Goal: Task Accomplishment & Management: Use online tool/utility

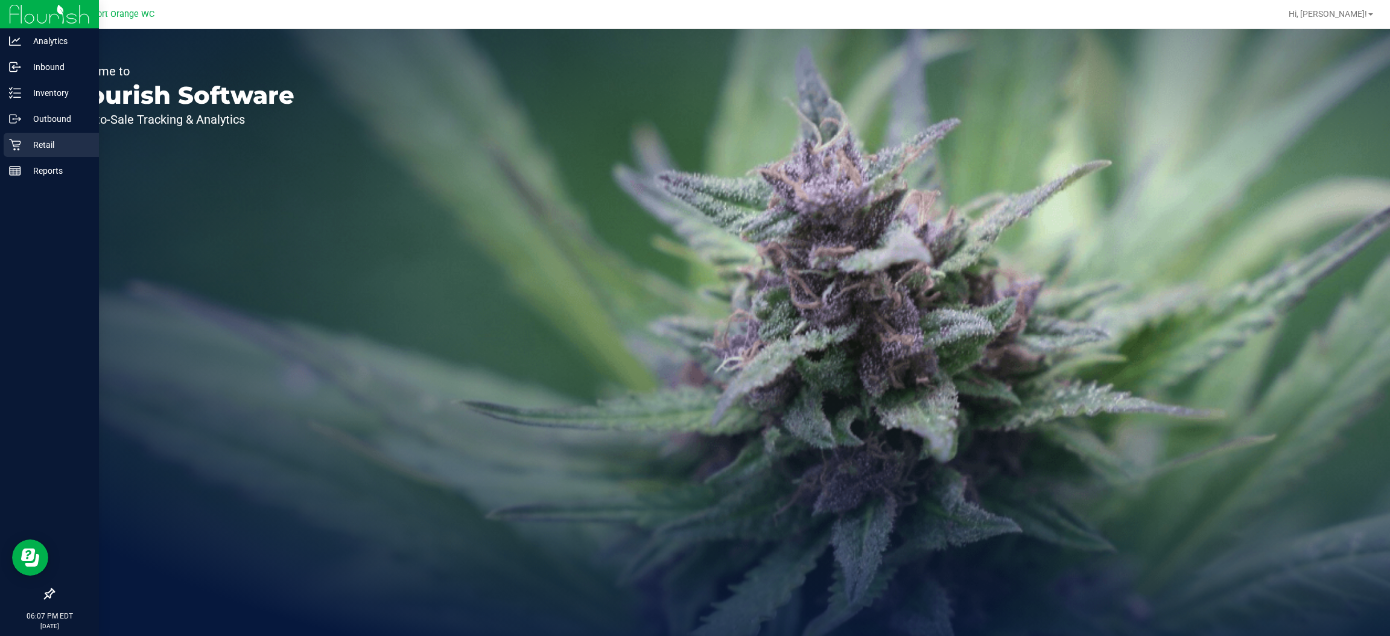
click at [37, 138] on p "Retail" at bounding box center [57, 145] width 72 height 14
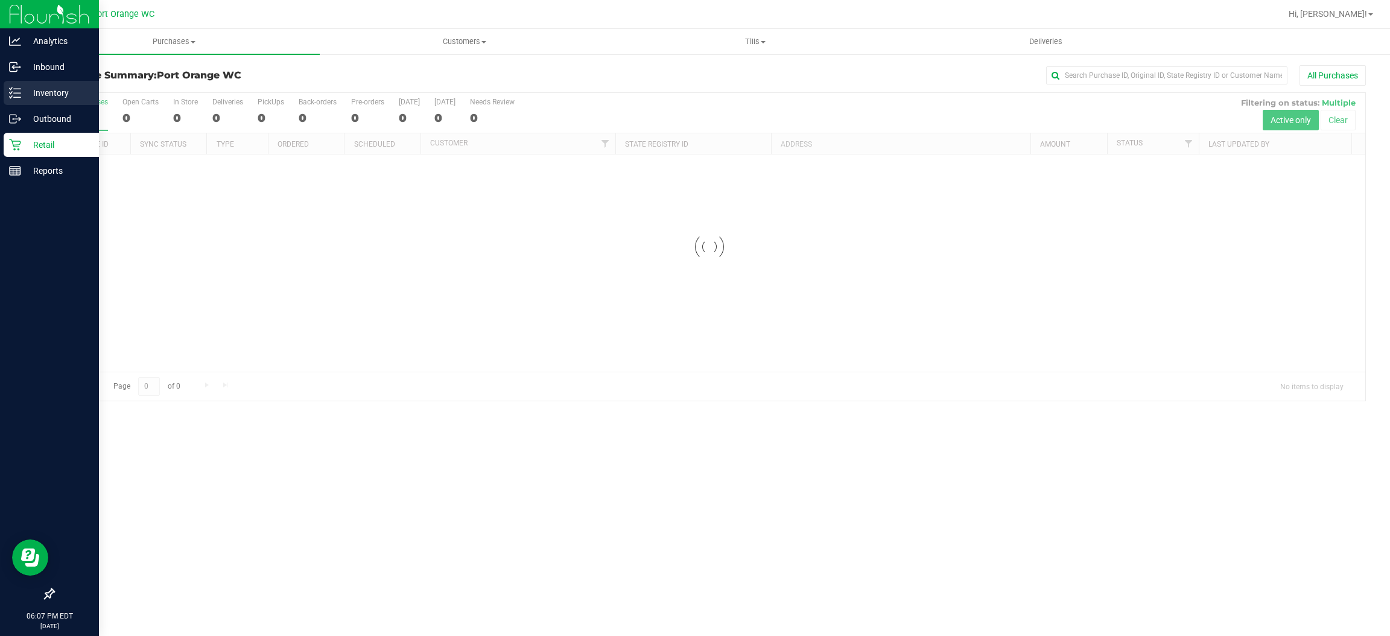
click at [60, 86] on p "Inventory" at bounding box center [57, 93] width 72 height 14
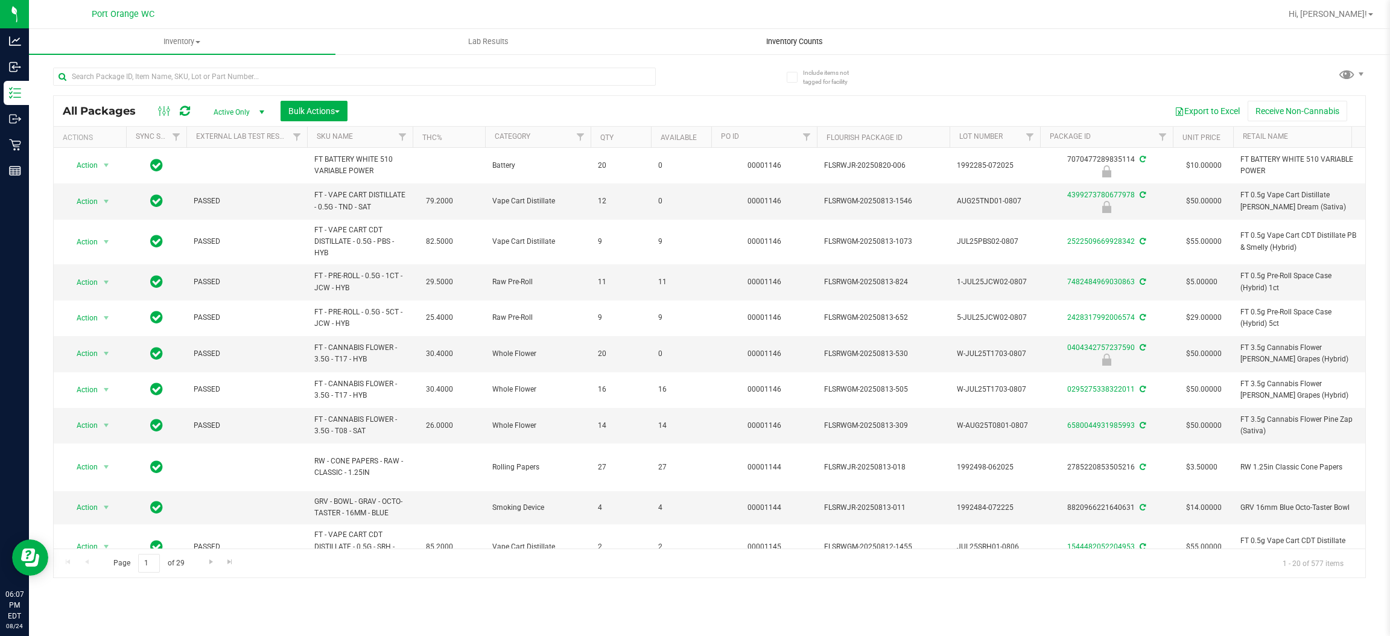
click at [817, 36] on span "Inventory Counts" at bounding box center [794, 41] width 89 height 11
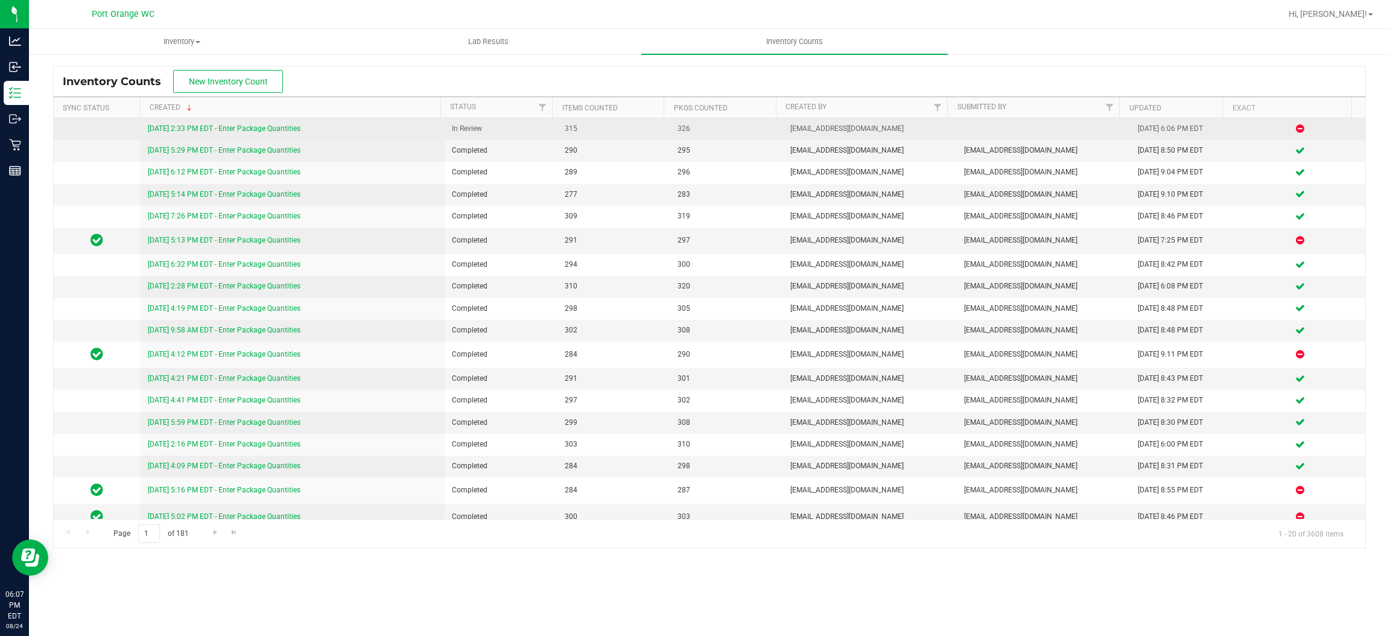
click at [218, 133] on link "[DATE] 2:33 PM EDT - Enter Package Quantities" at bounding box center [224, 128] width 153 height 8
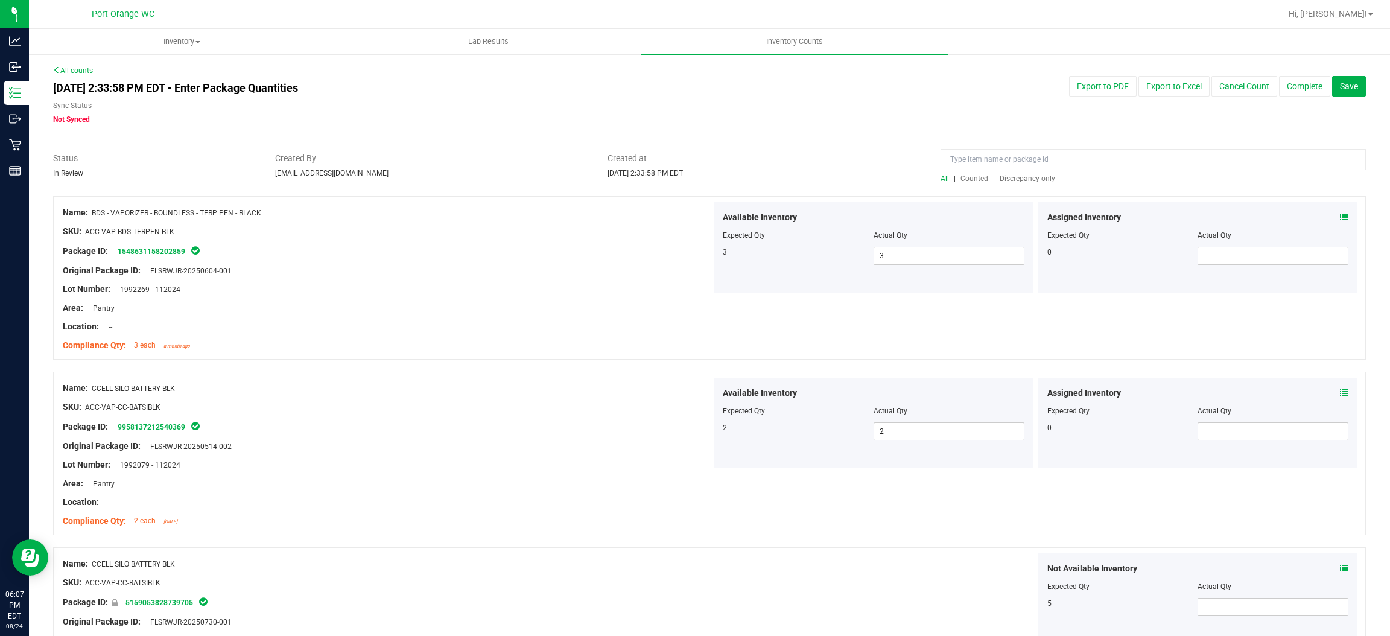
click at [1037, 173] on div "All | Counted | Discrepancy only" at bounding box center [1152, 168] width 443 height 32
click at [1034, 176] on span "Discrepancy only" at bounding box center [1026, 178] width 55 height 8
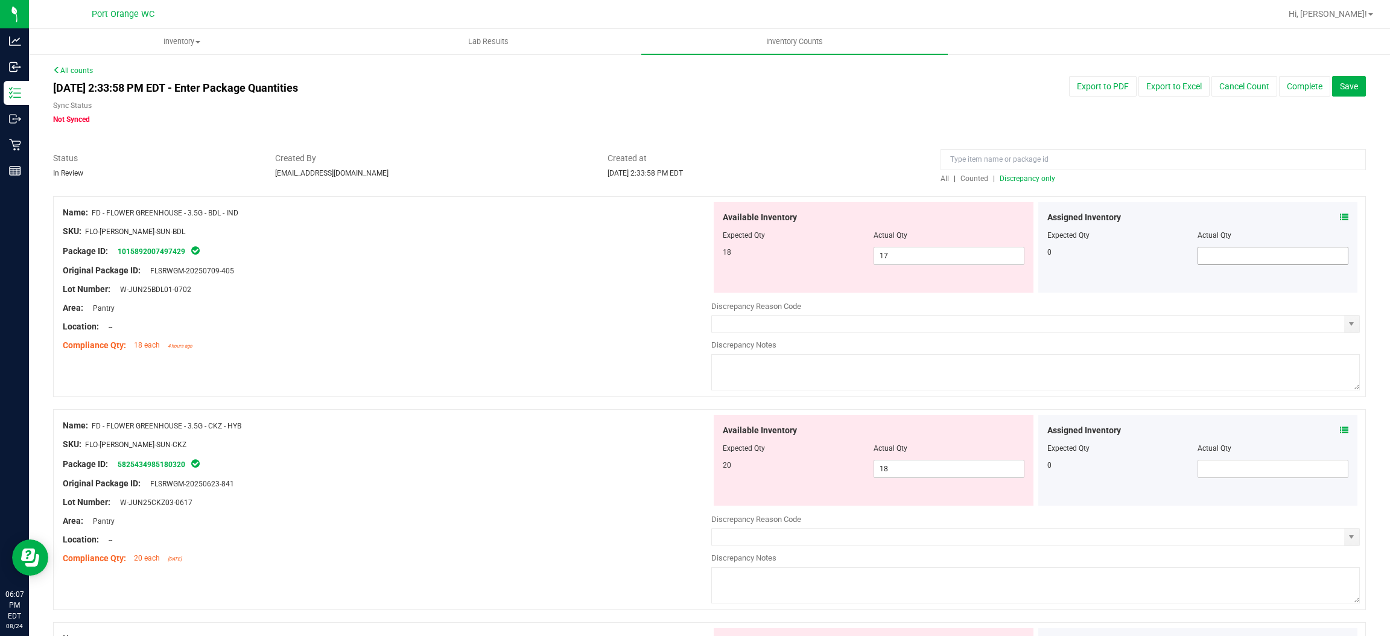
click at [1340, 217] on icon at bounding box center [1344, 217] width 8 height 8
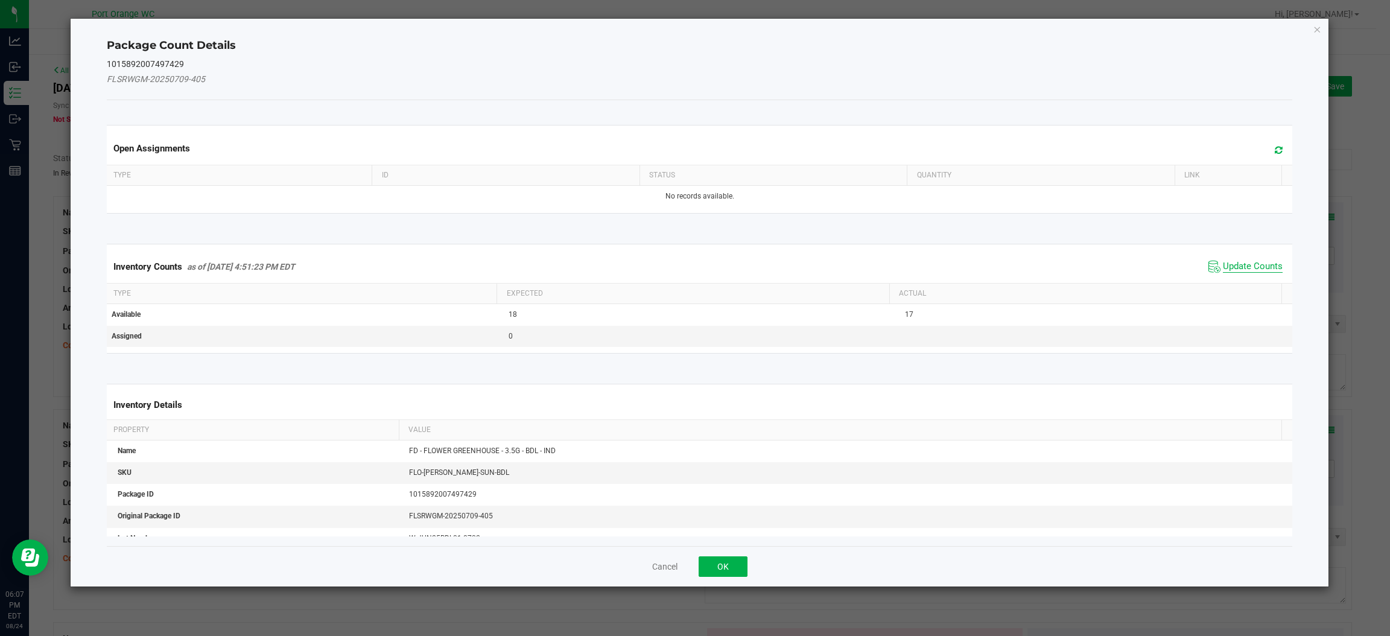
click at [1239, 261] on span "Update Counts" at bounding box center [1253, 267] width 60 height 12
click at [701, 556] on button "OK" at bounding box center [722, 566] width 49 height 21
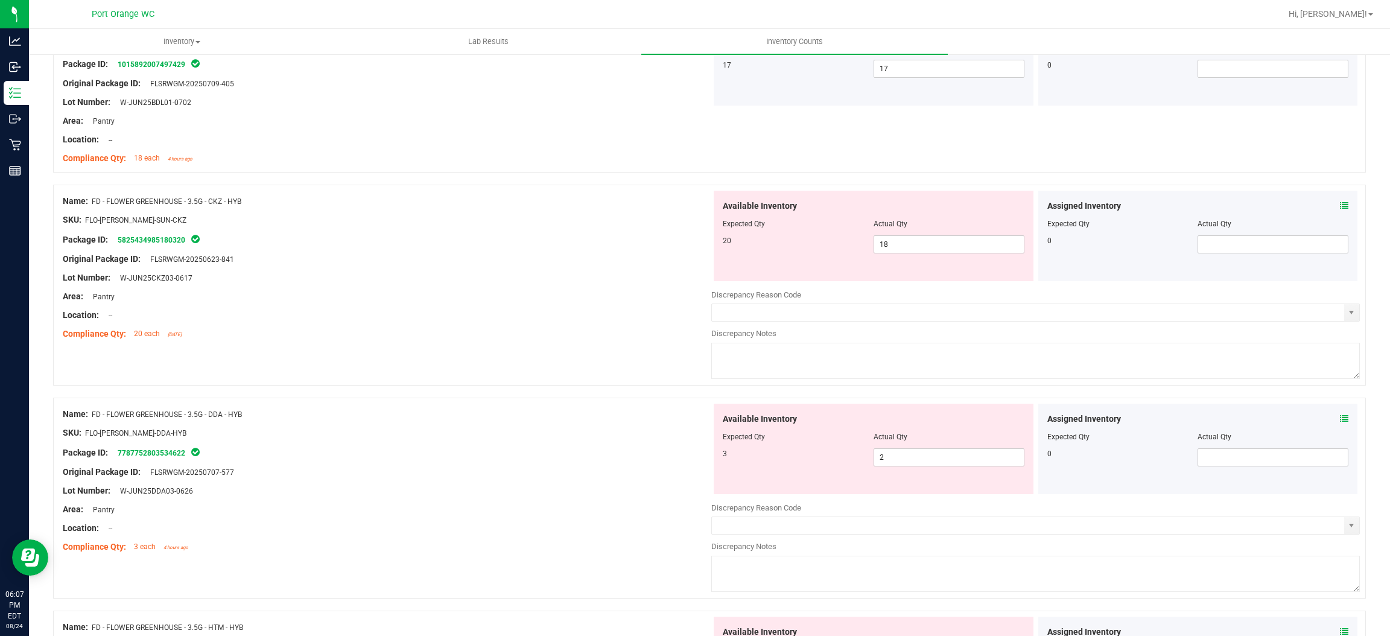
scroll to position [200, 0]
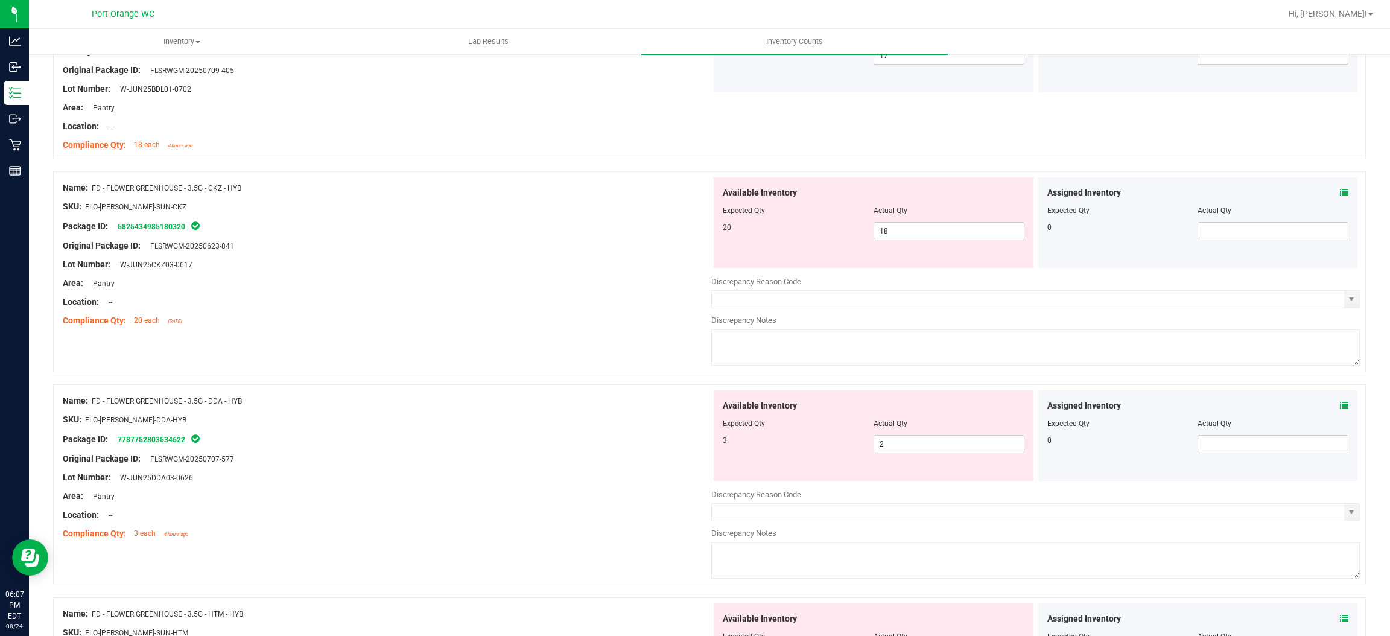
click at [1340, 192] on icon at bounding box center [1344, 192] width 8 height 8
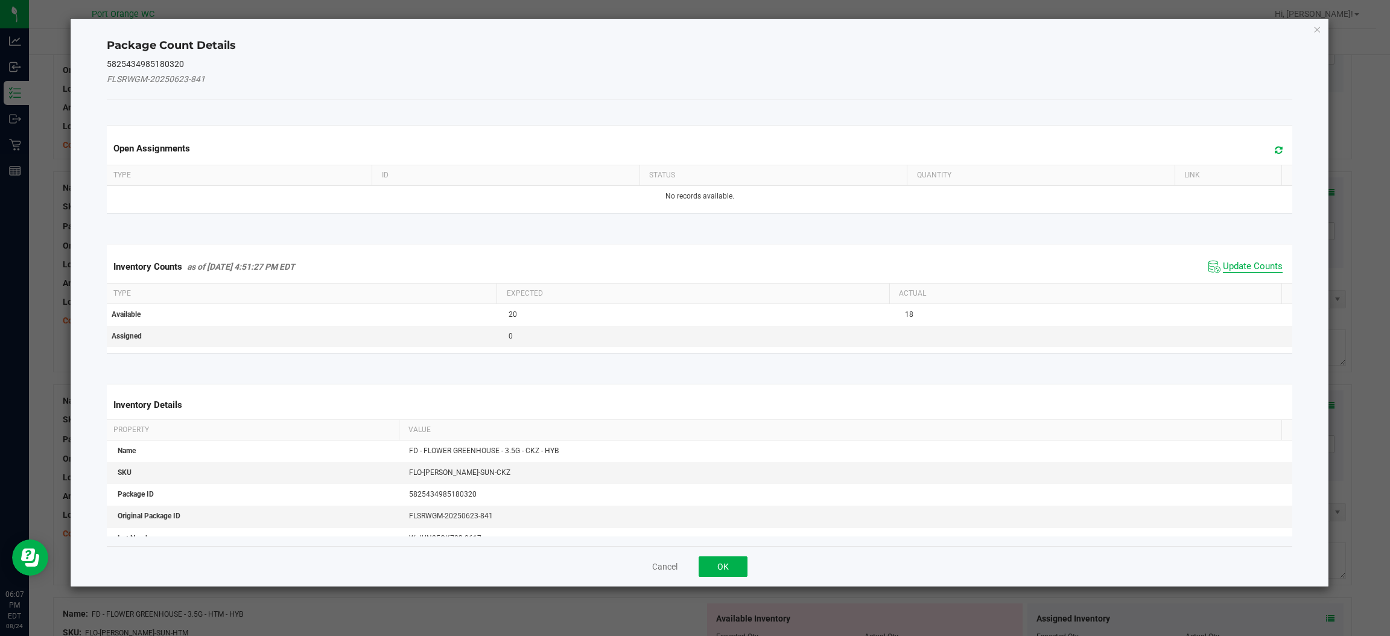
click at [1249, 261] on span "Update Counts" at bounding box center [1253, 267] width 60 height 12
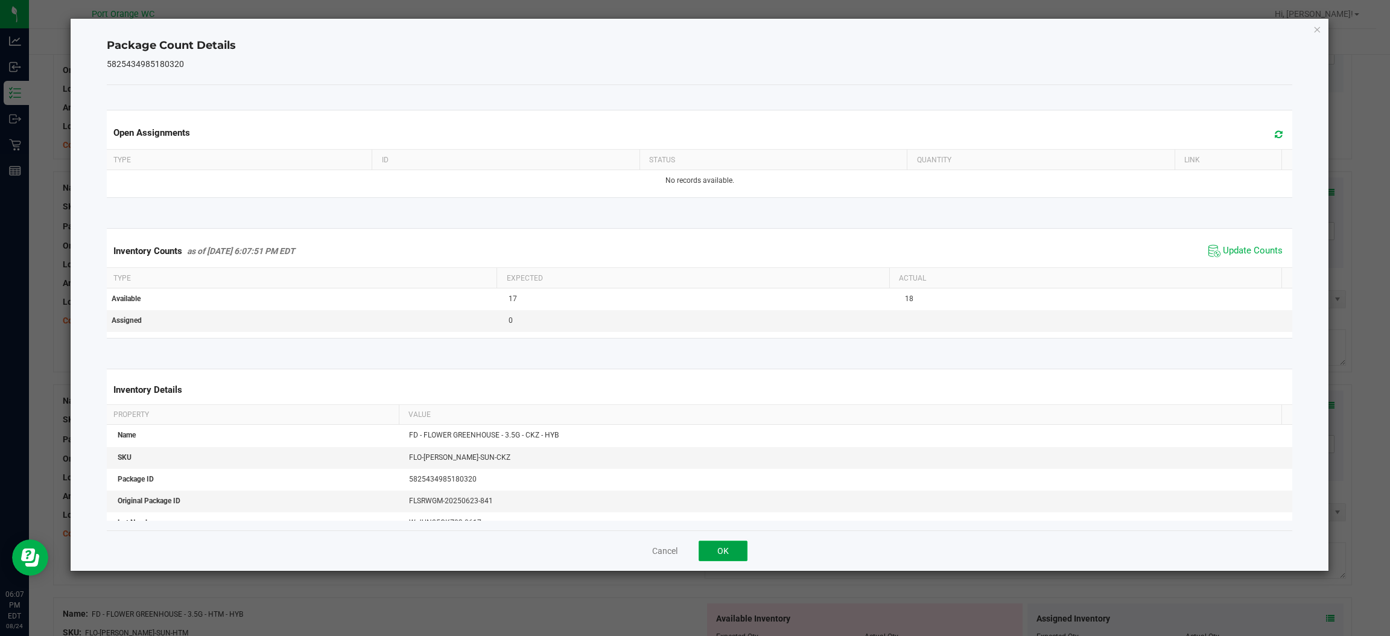
click at [722, 549] on button "OK" at bounding box center [722, 550] width 49 height 21
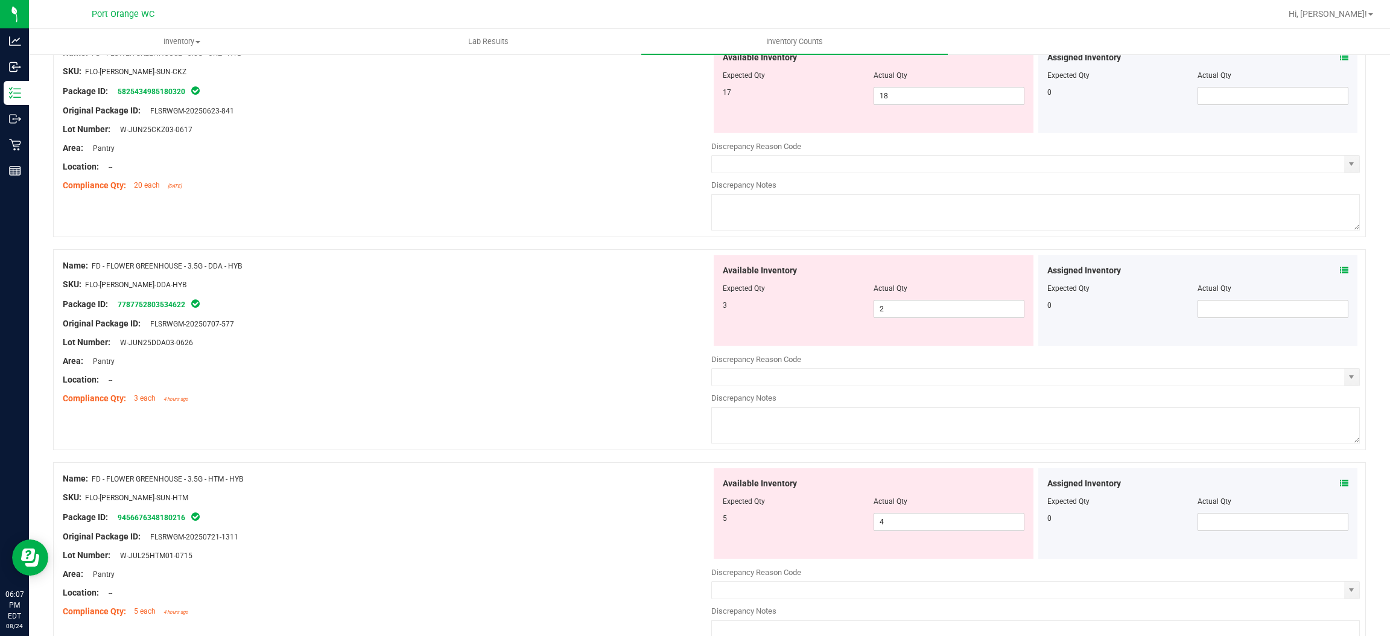
scroll to position [343, 0]
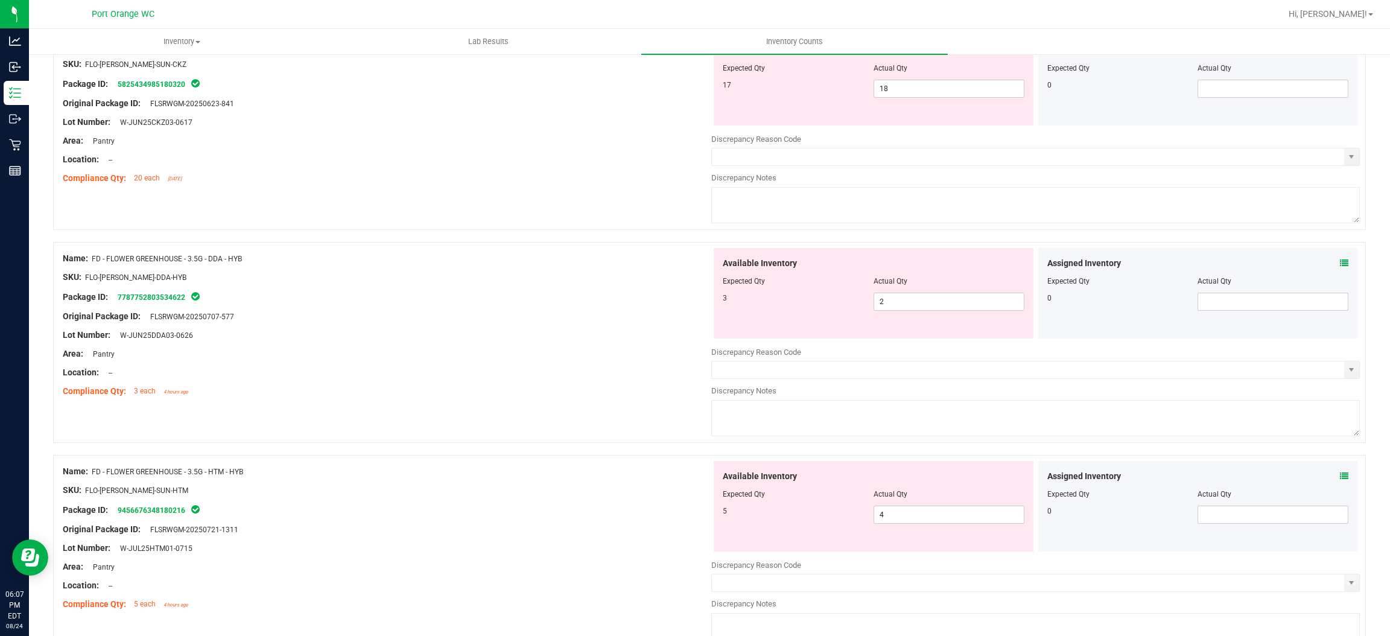
click at [1340, 262] on icon at bounding box center [1344, 263] width 8 height 8
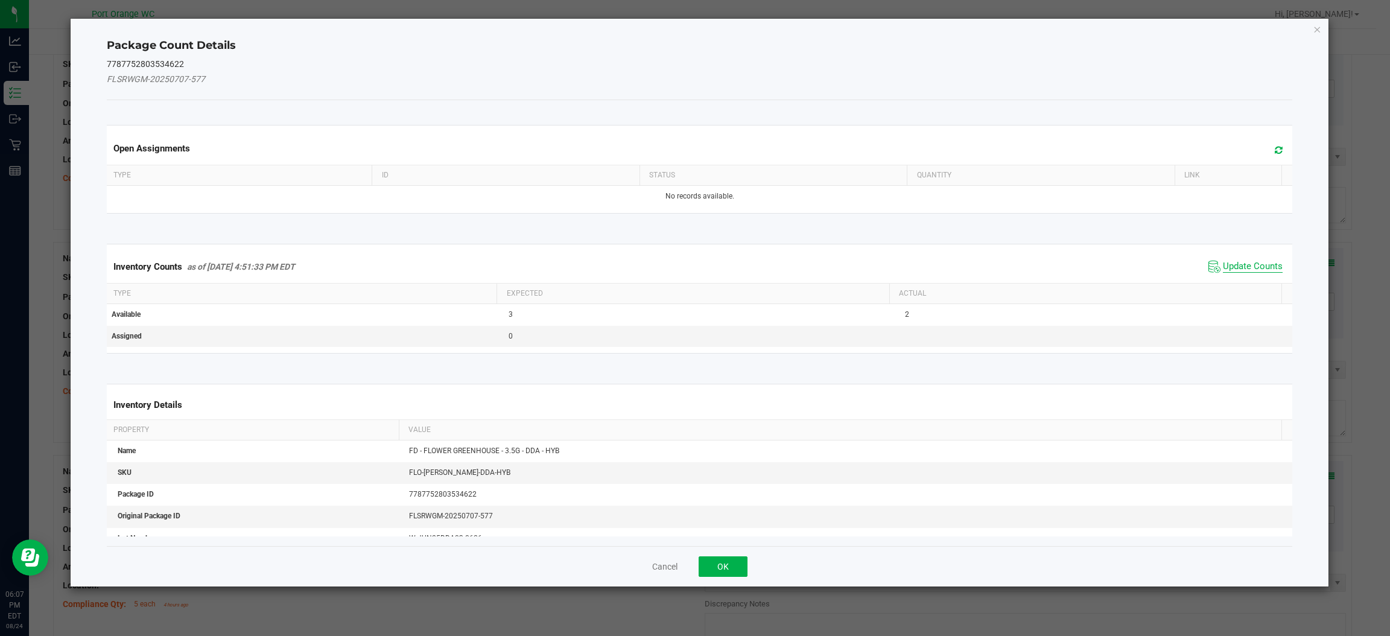
click at [1242, 269] on span "Update Counts" at bounding box center [1253, 267] width 60 height 12
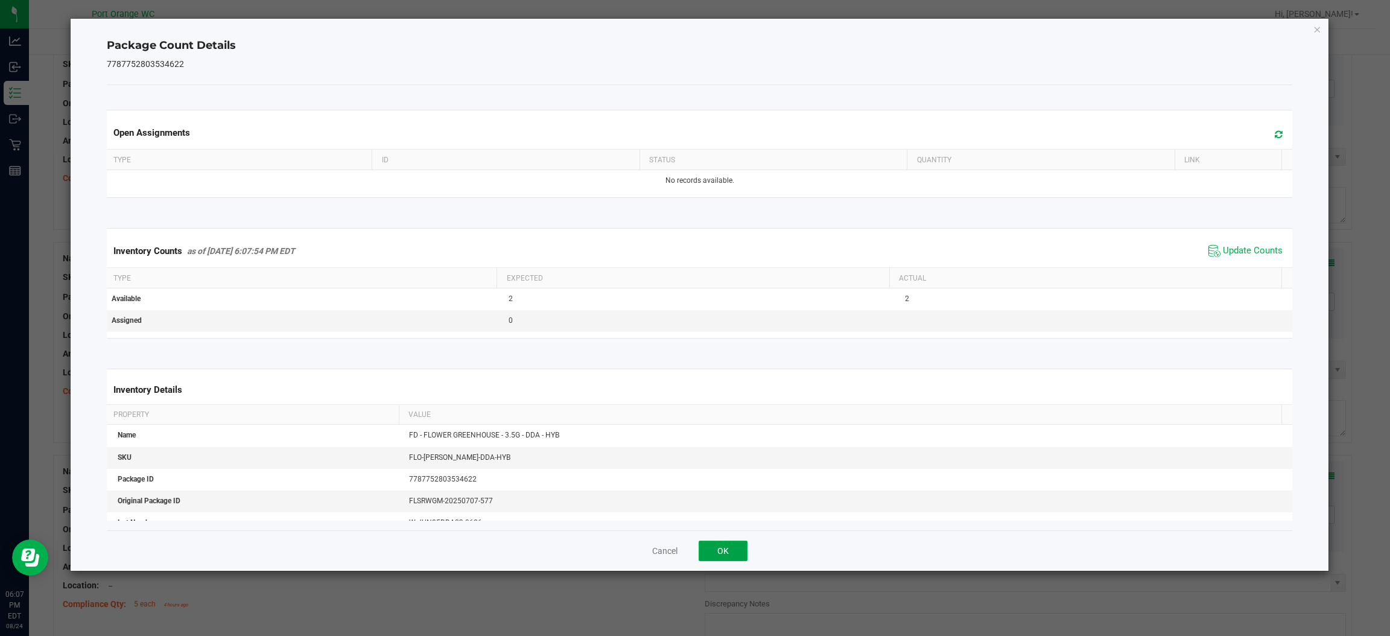
click at [726, 548] on button "OK" at bounding box center [722, 550] width 49 height 21
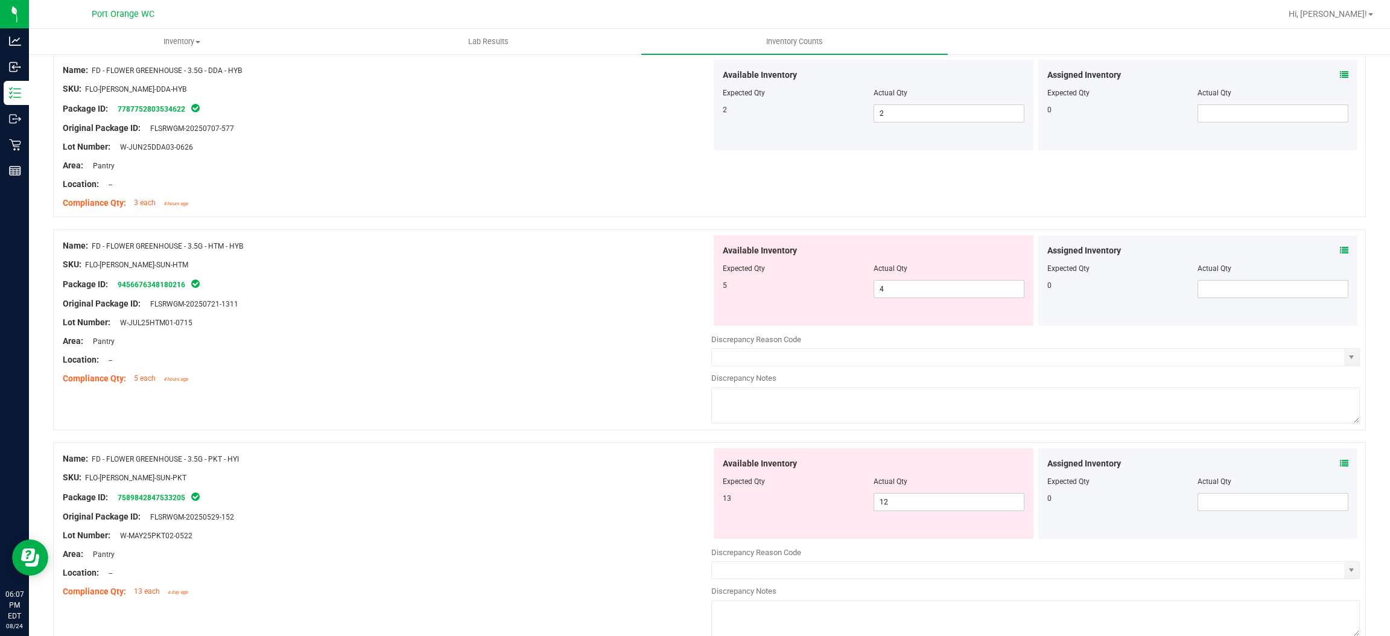
scroll to position [549, 0]
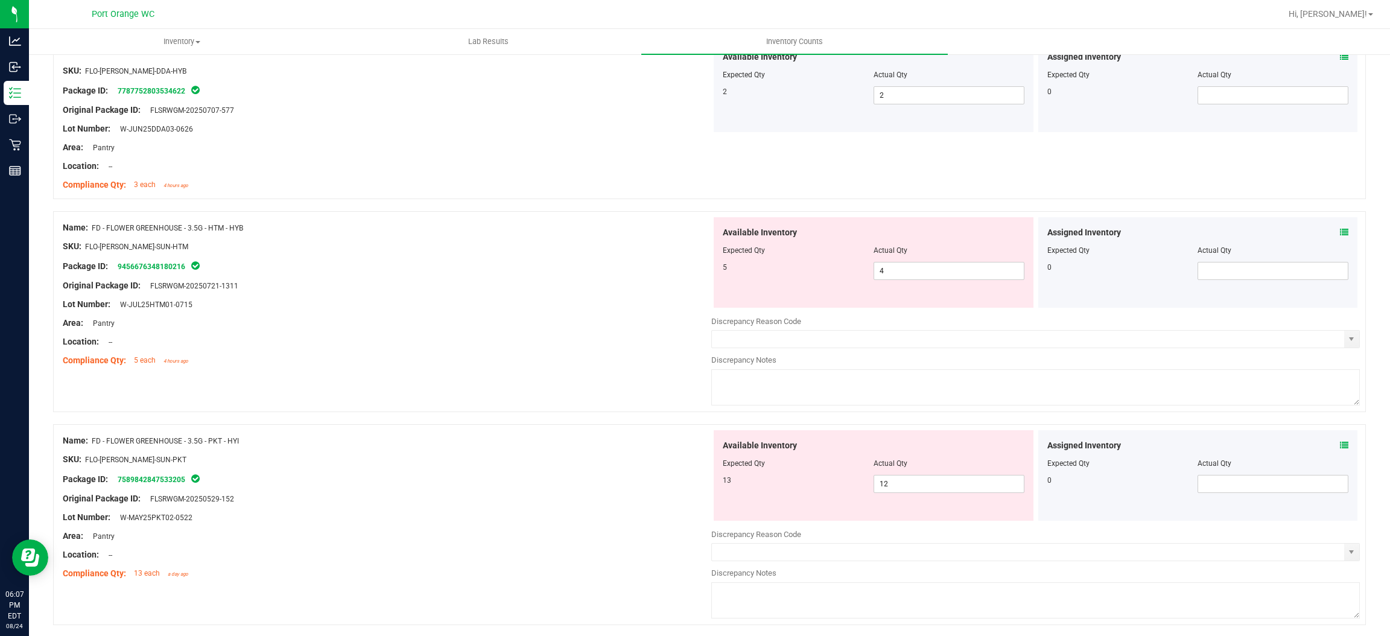
click at [1340, 234] on icon at bounding box center [1344, 232] width 8 height 8
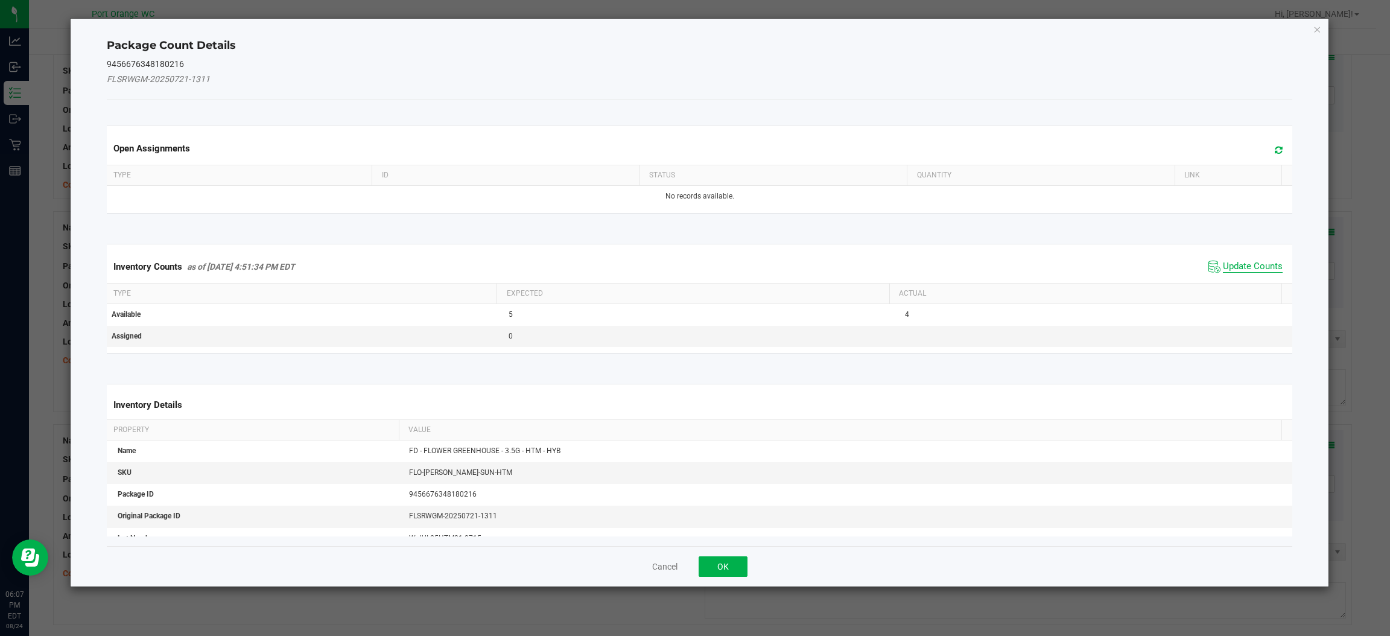
click at [1226, 270] on span "Update Counts" at bounding box center [1253, 267] width 60 height 12
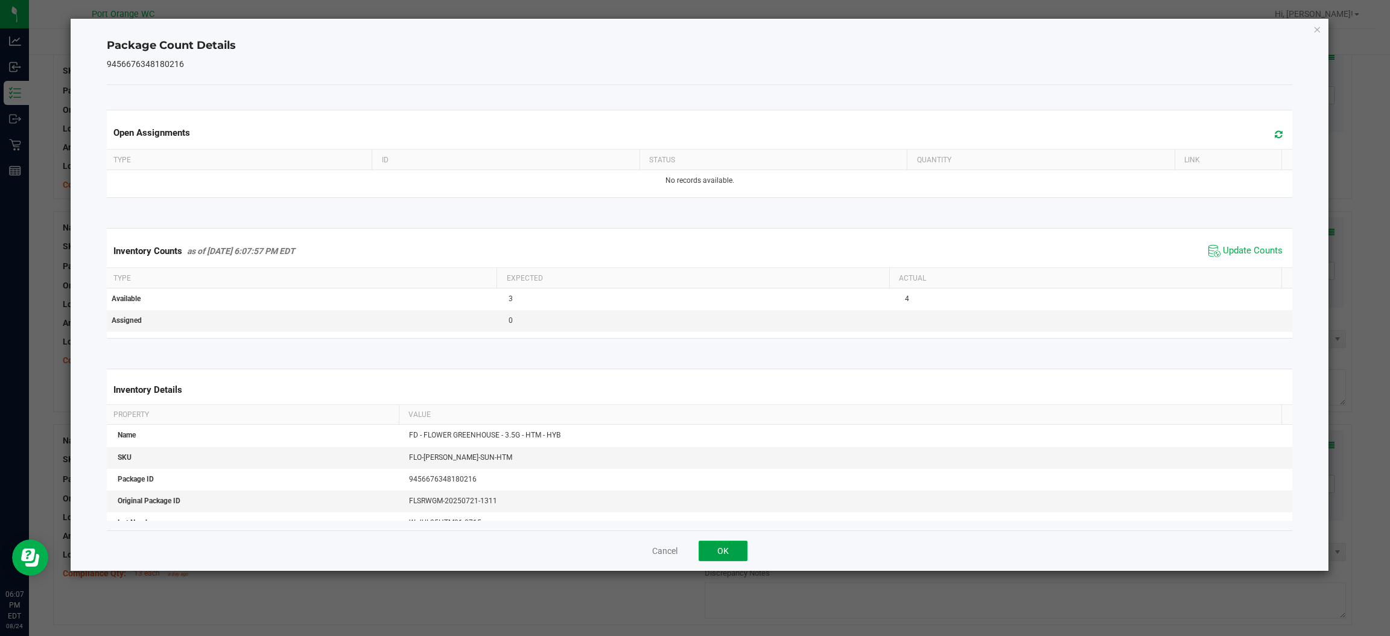
click at [699, 546] on button "OK" at bounding box center [722, 550] width 49 height 21
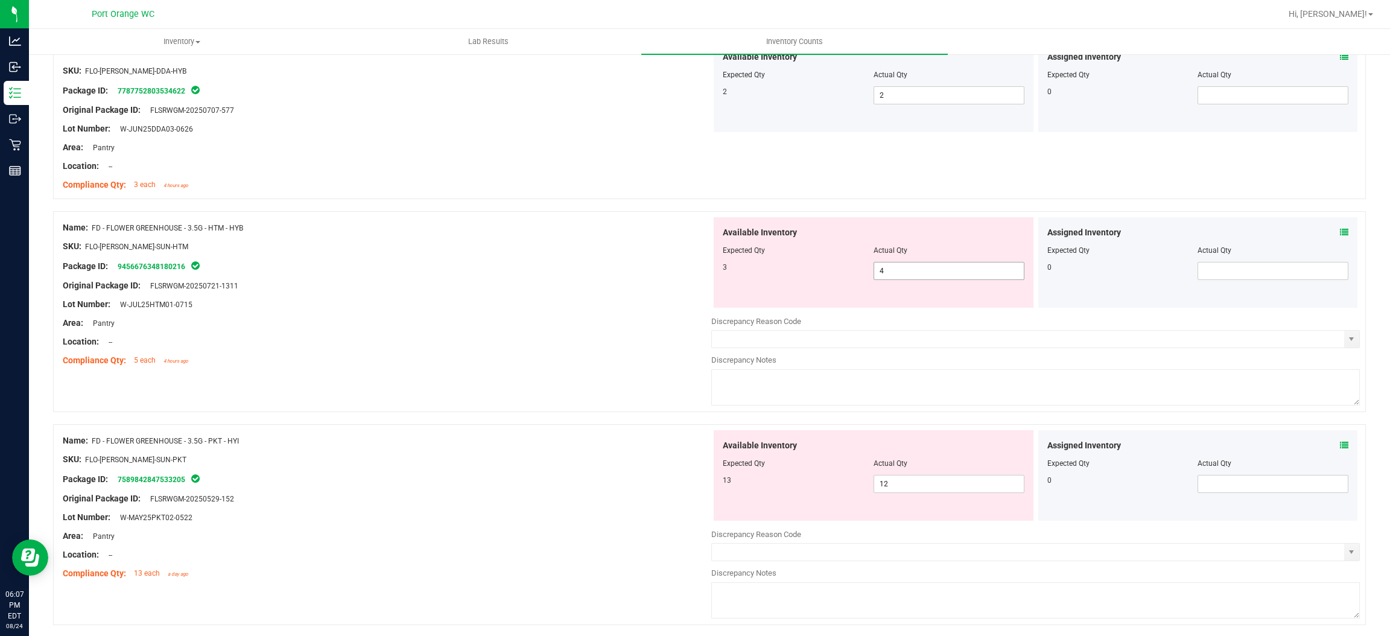
click at [887, 274] on input "4" at bounding box center [949, 270] width 150 height 17
type input "3"
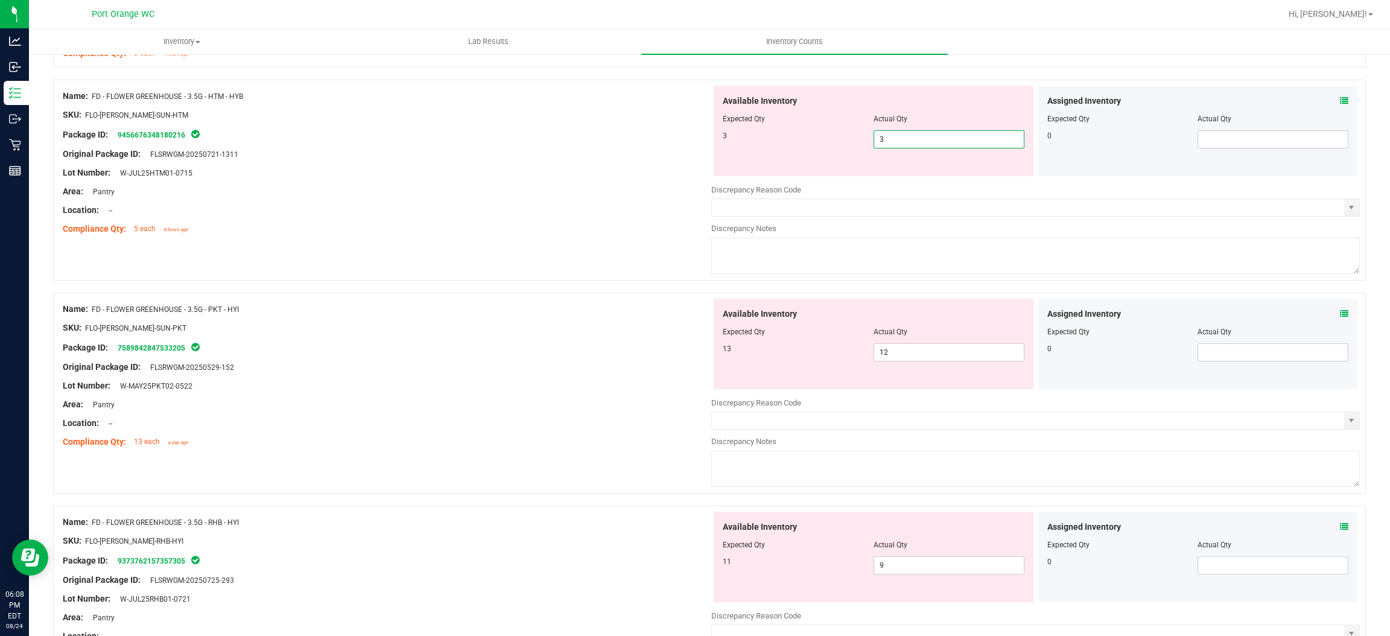
scroll to position [686, 0]
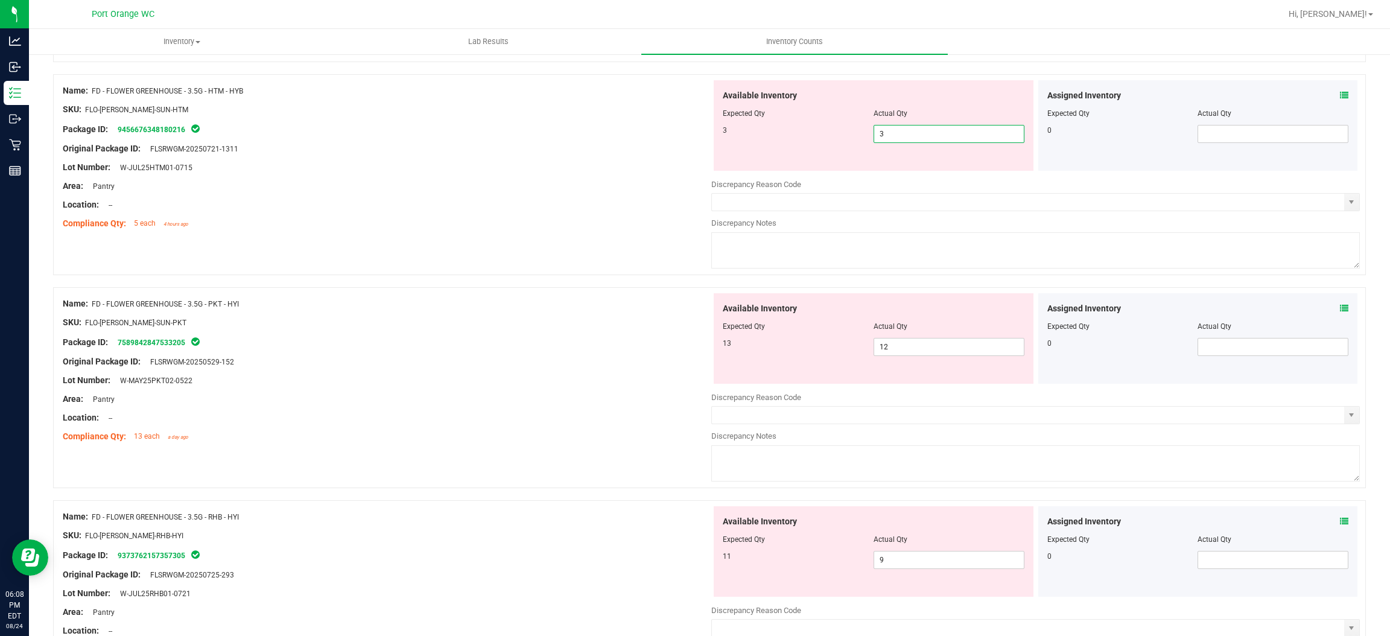
click at [1329, 308] on div "Assigned Inventory Expected Qty Actual Qty 0" at bounding box center [1198, 338] width 320 height 90
type input "3"
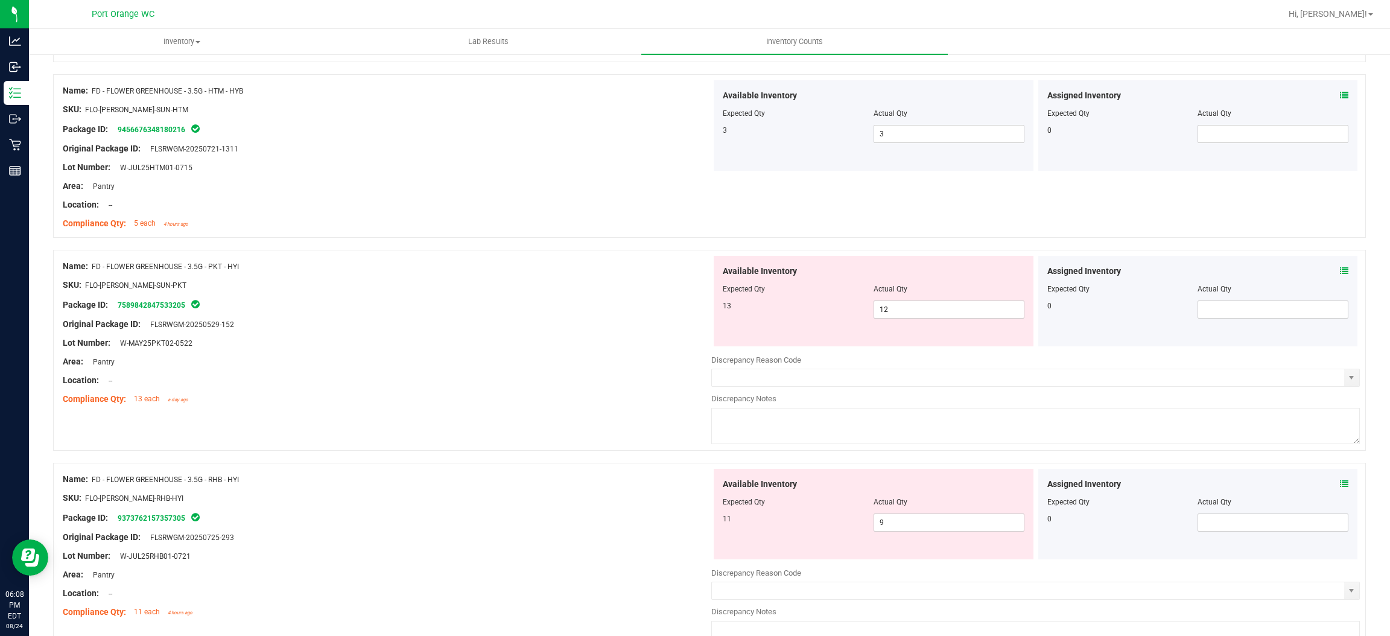
click at [1340, 270] on icon at bounding box center [1344, 271] width 8 height 8
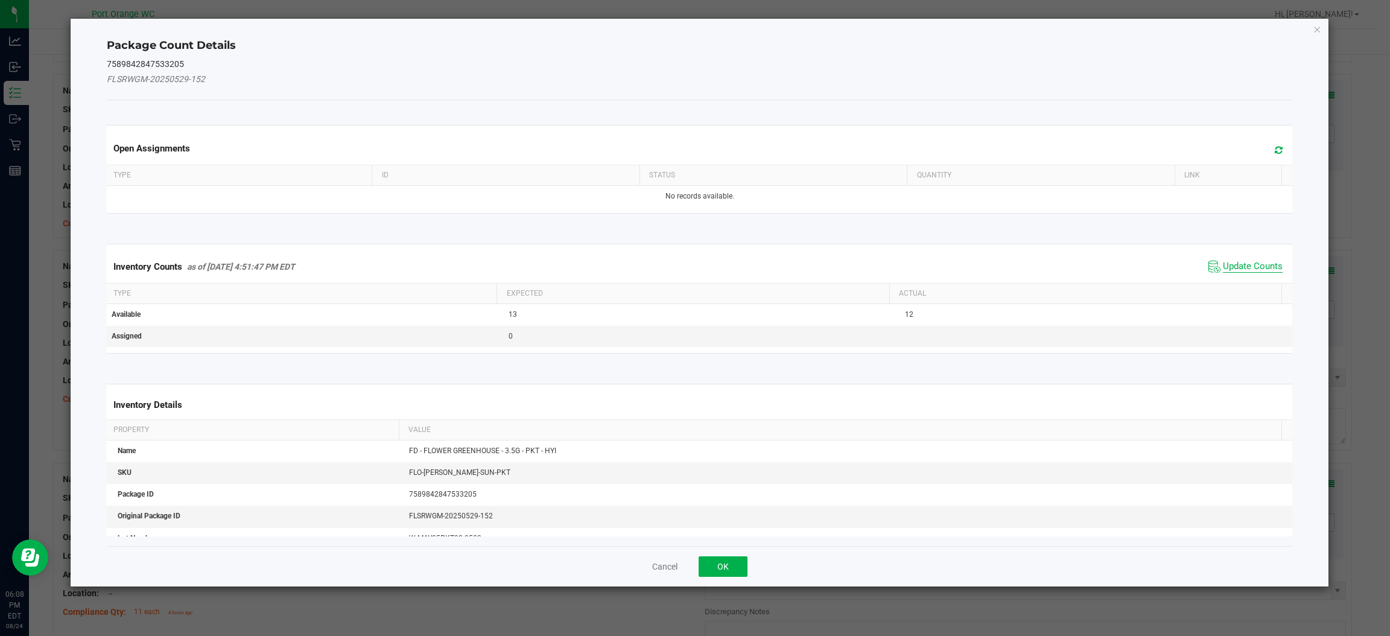
click at [1240, 267] on span "Update Counts" at bounding box center [1253, 267] width 60 height 12
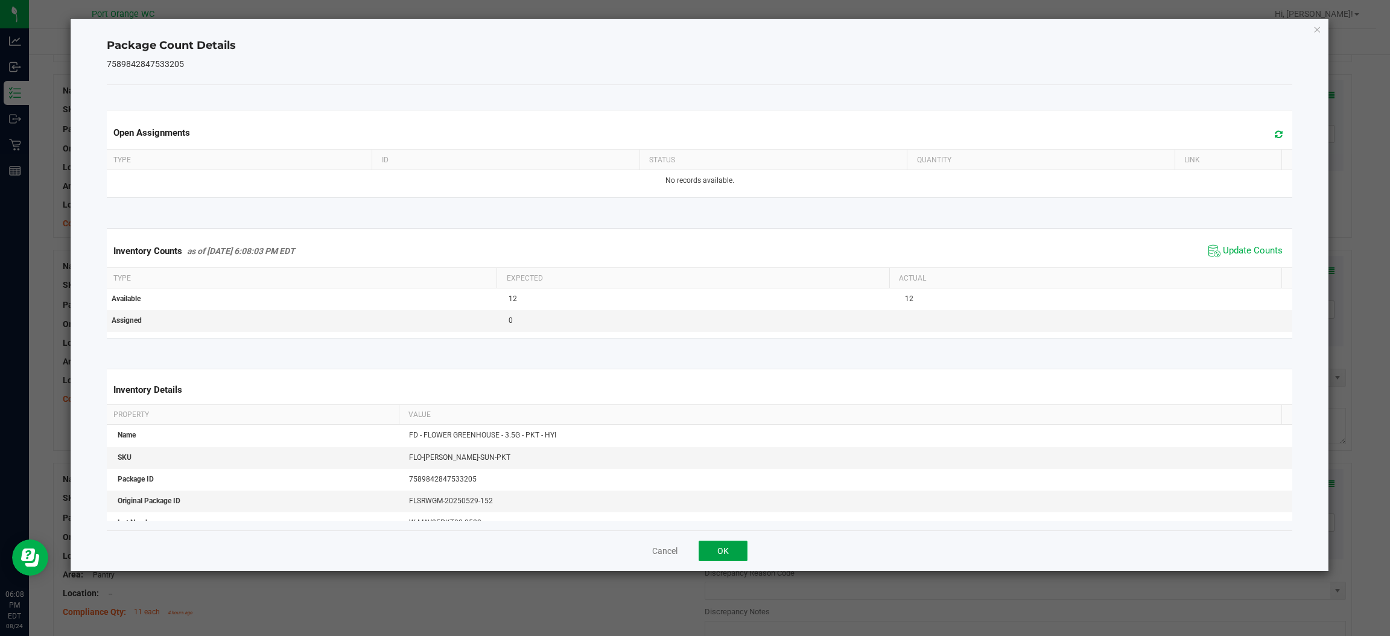
click at [735, 560] on button "OK" at bounding box center [722, 550] width 49 height 21
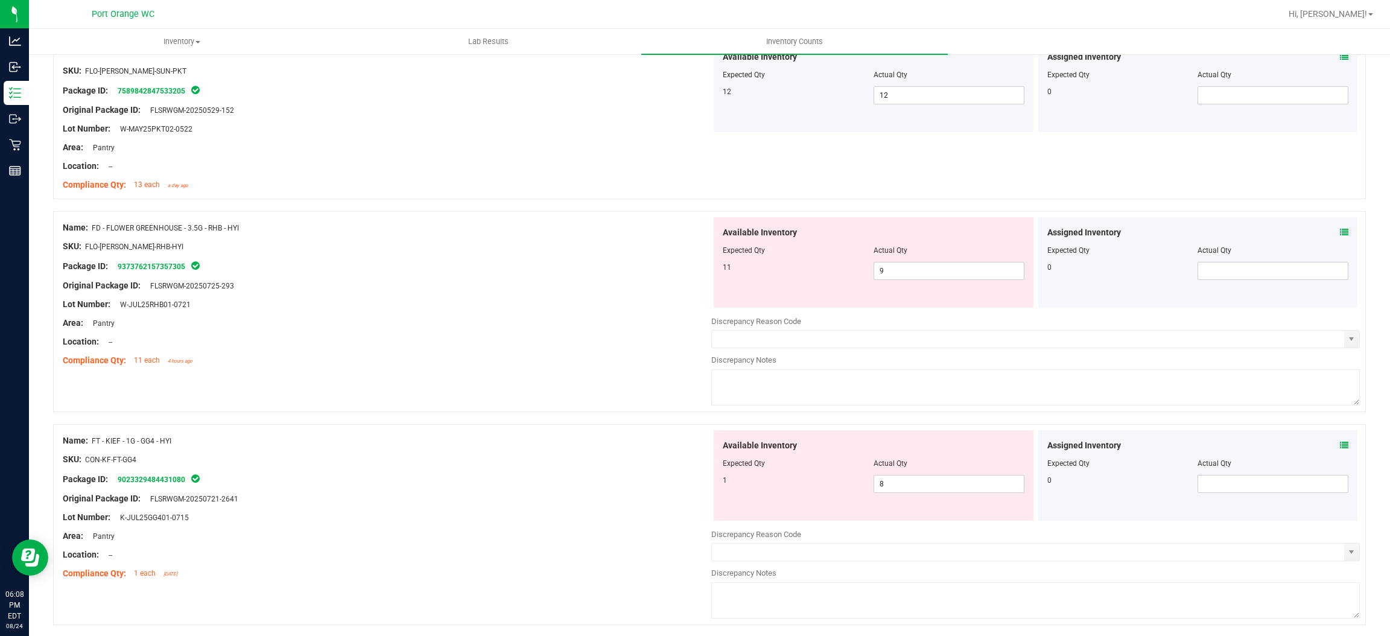
scroll to position [901, 0]
click at [1340, 231] on icon at bounding box center [1344, 231] width 8 height 8
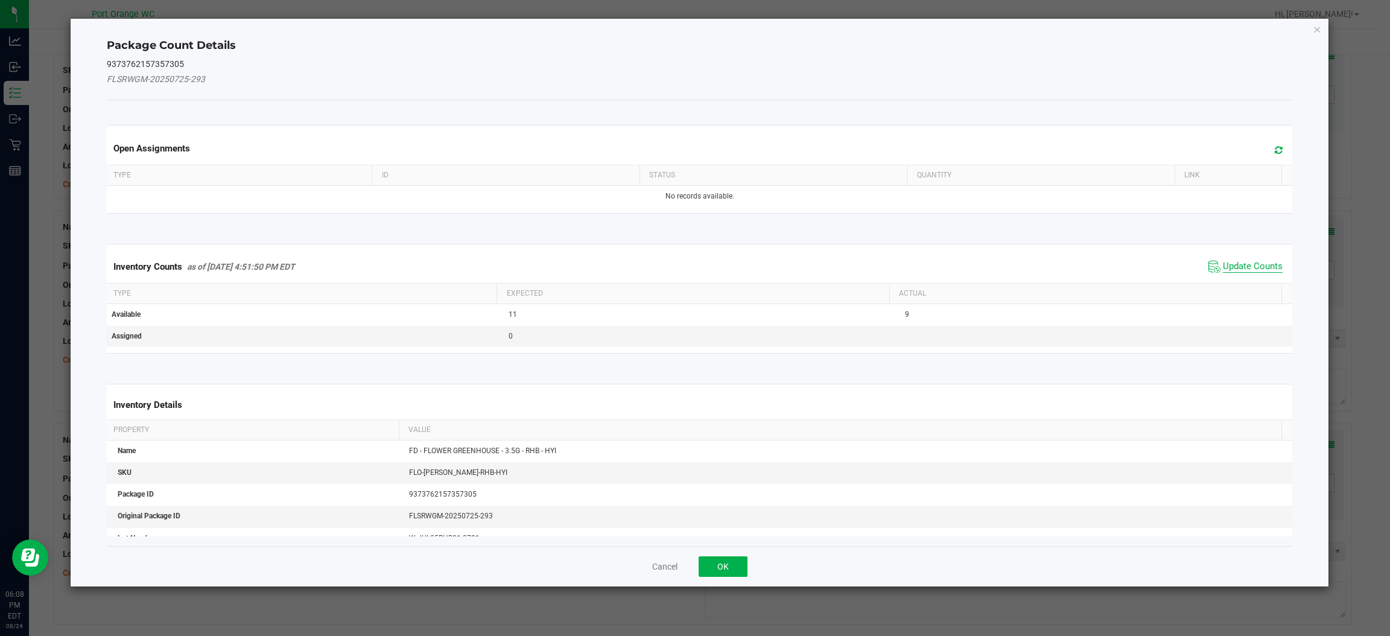
click at [1237, 270] on span "Update Counts" at bounding box center [1253, 267] width 60 height 12
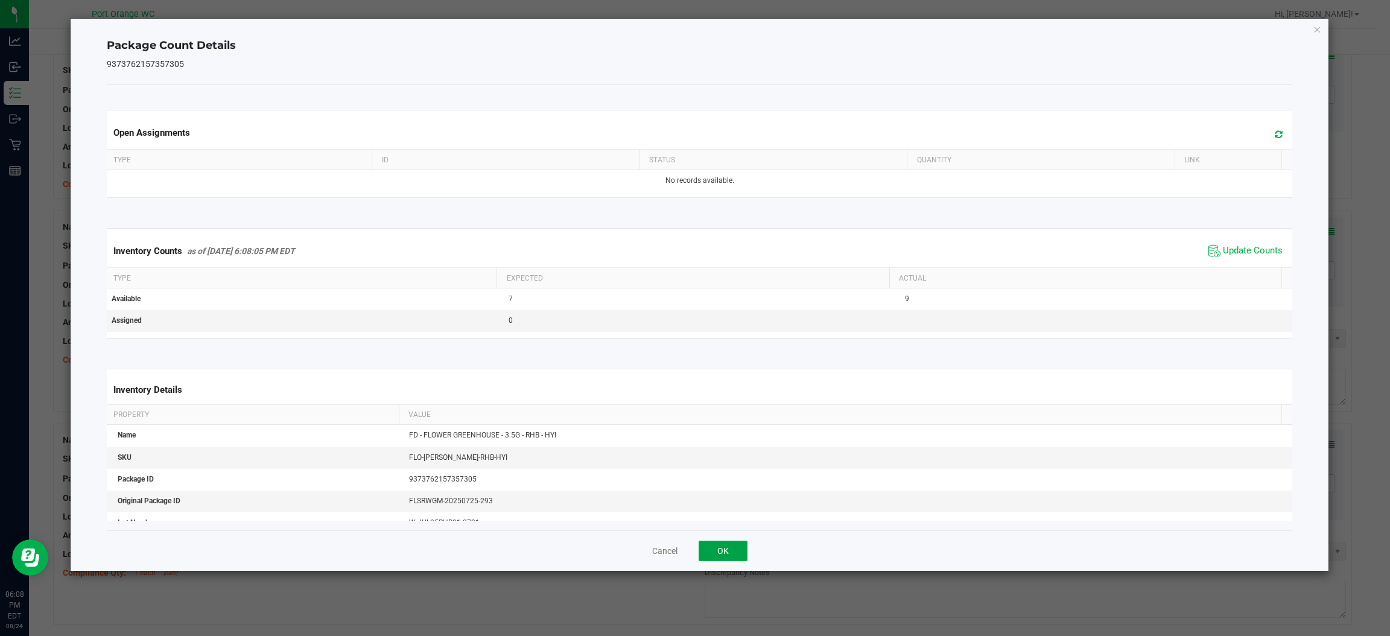
click at [703, 551] on button "OK" at bounding box center [722, 550] width 49 height 21
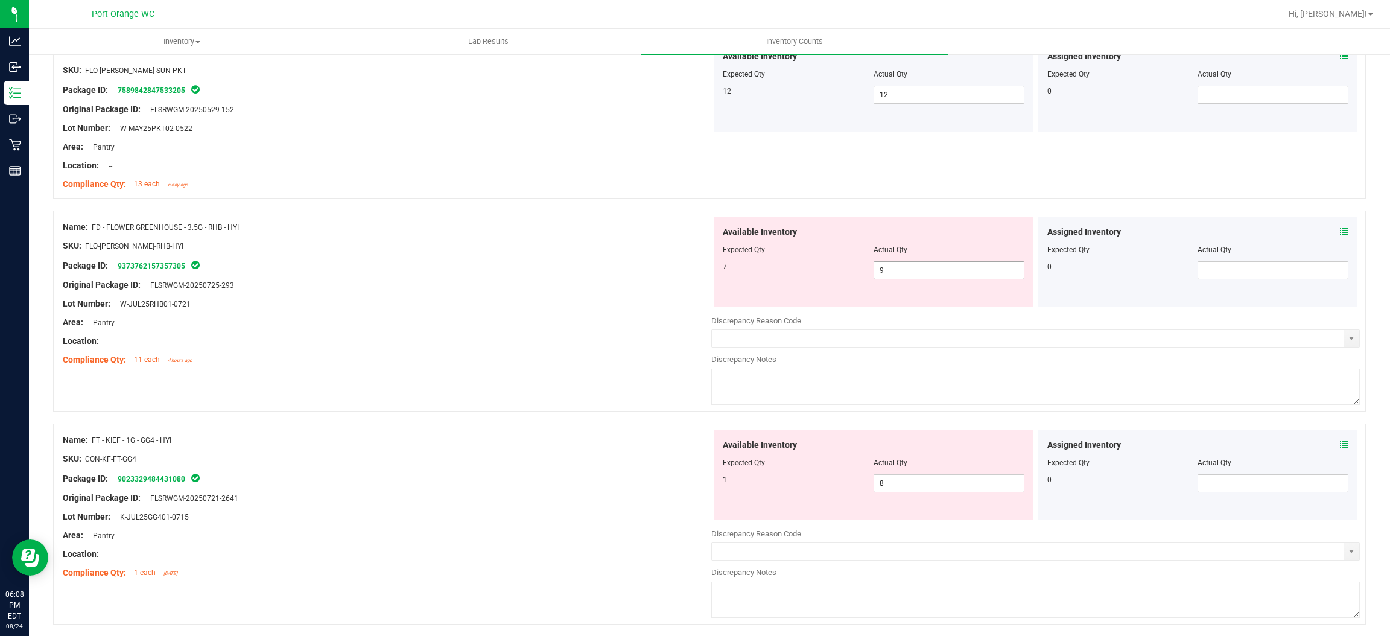
click at [925, 277] on input "9" at bounding box center [949, 270] width 150 height 17
type input "7"
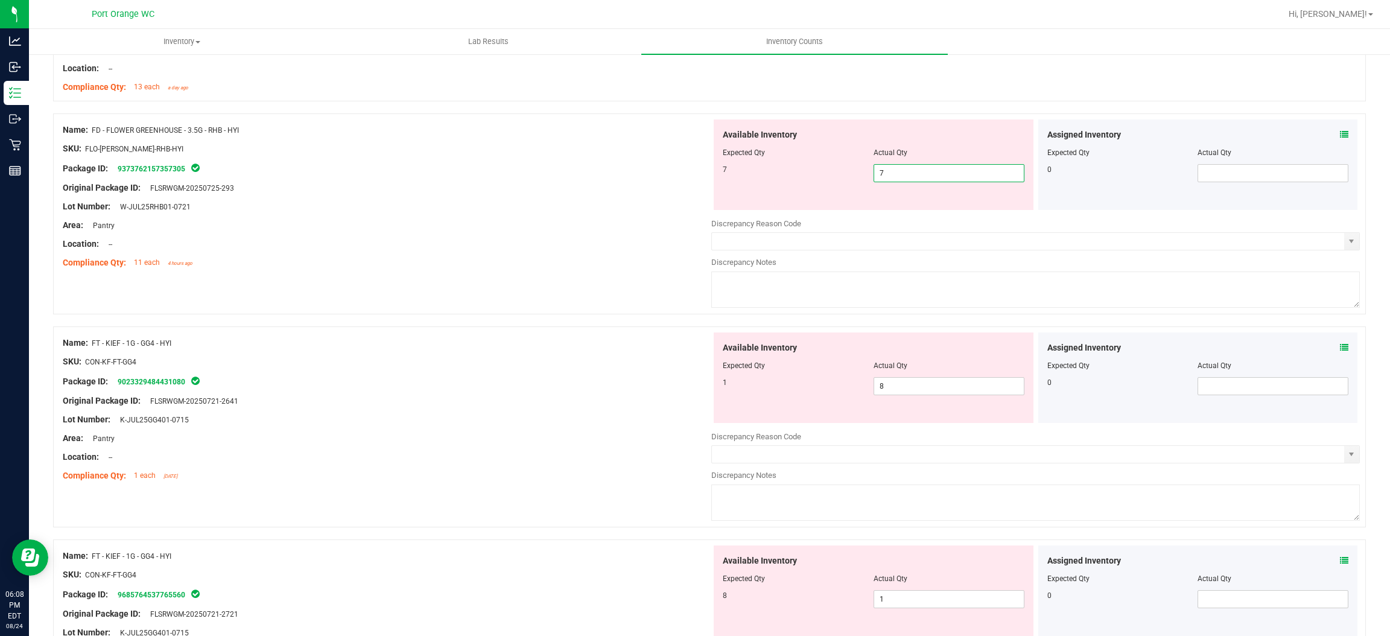
scroll to position [1022, 0]
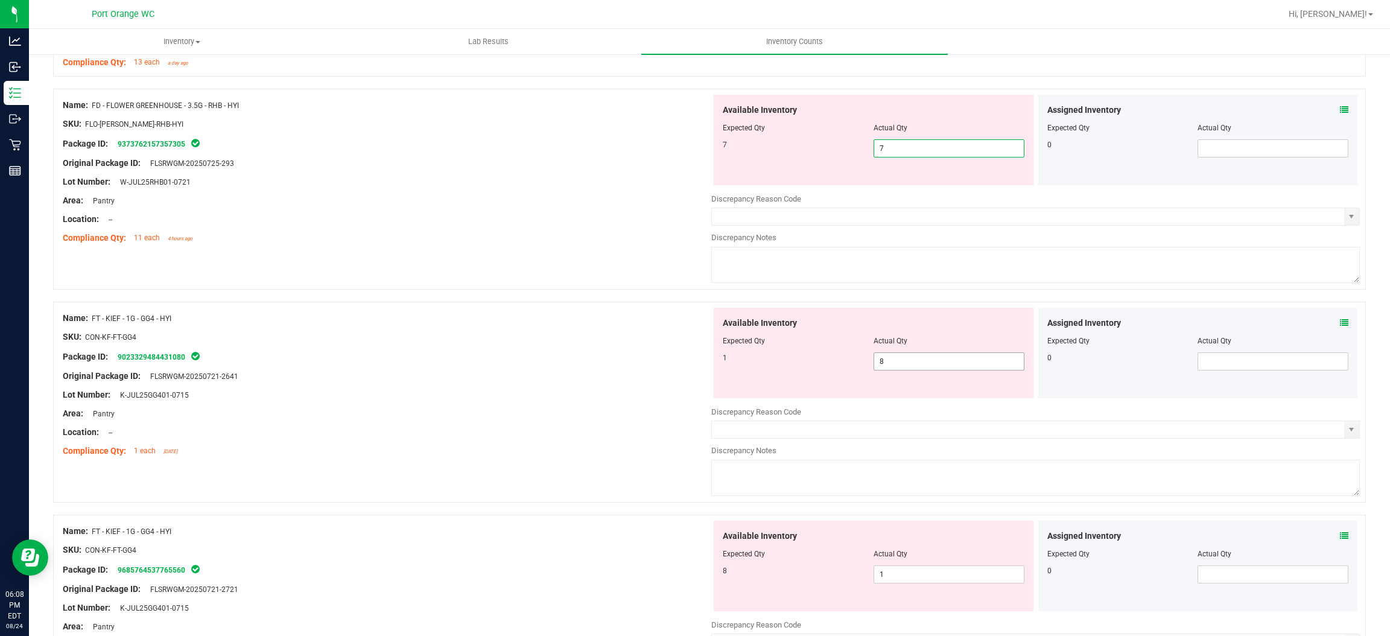
click at [920, 362] on div "Available Inventory Expected Qty Actual Qty 1 8 8" at bounding box center [1035, 403] width 648 height 191
type input "7"
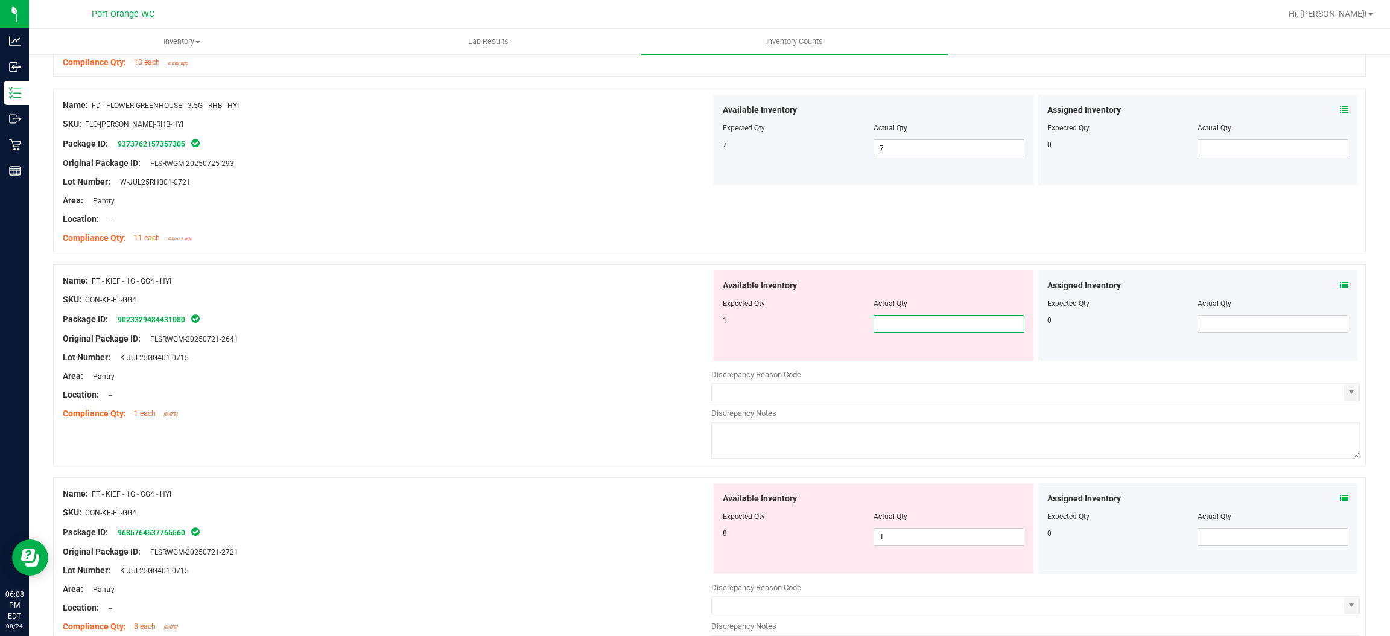
type input "1"
click at [937, 540] on div "Available Inventory Expected Qty Actual Qty 8 1 1" at bounding box center [1035, 578] width 648 height 191
type input "1"
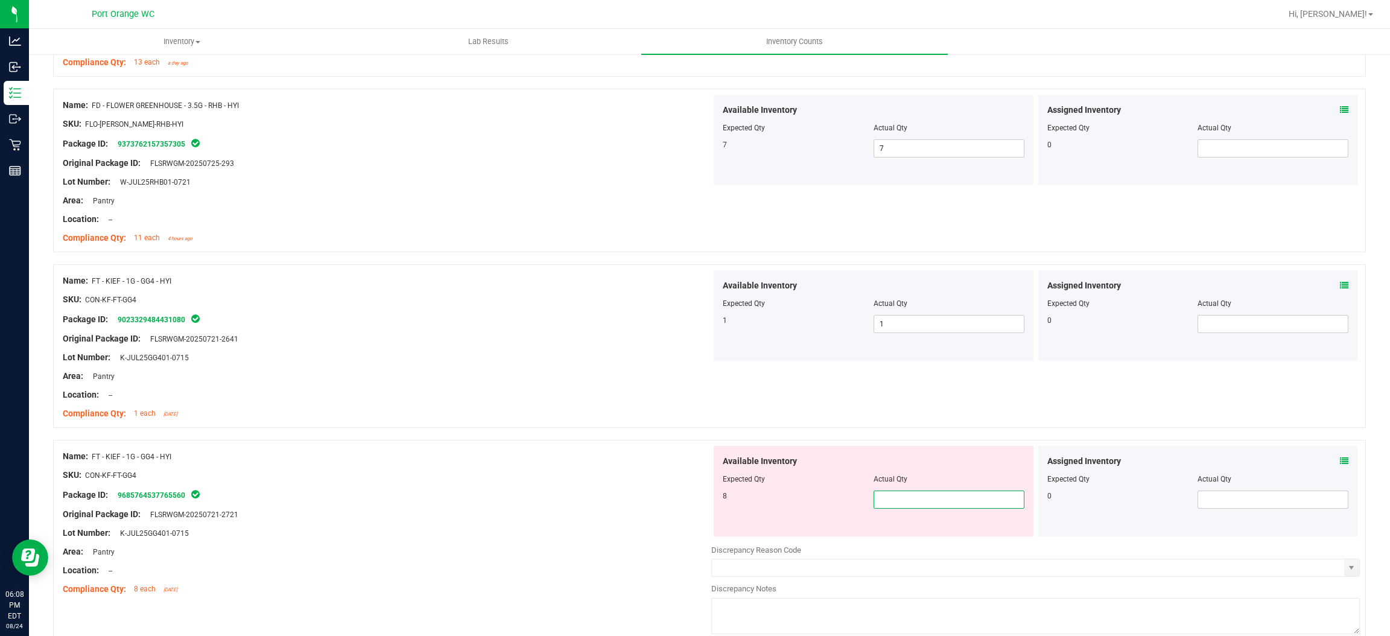
type input "8"
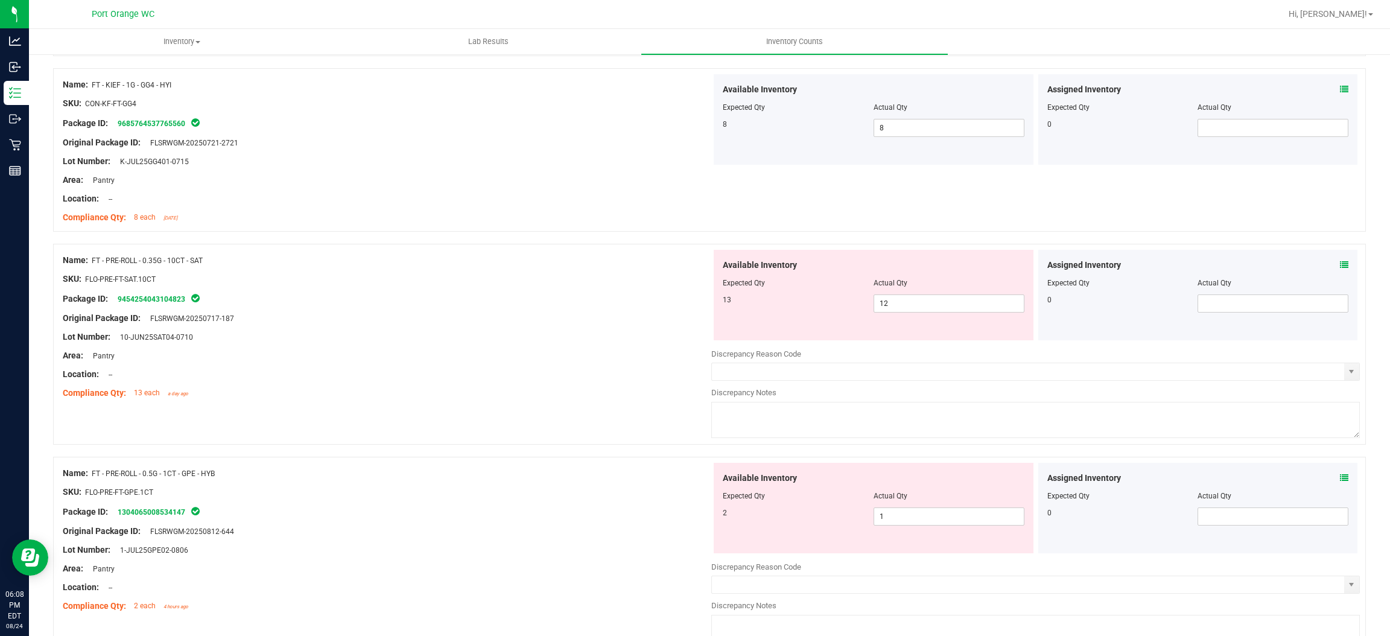
scroll to position [1395, 0]
click at [1340, 264] on icon at bounding box center [1344, 263] width 8 height 8
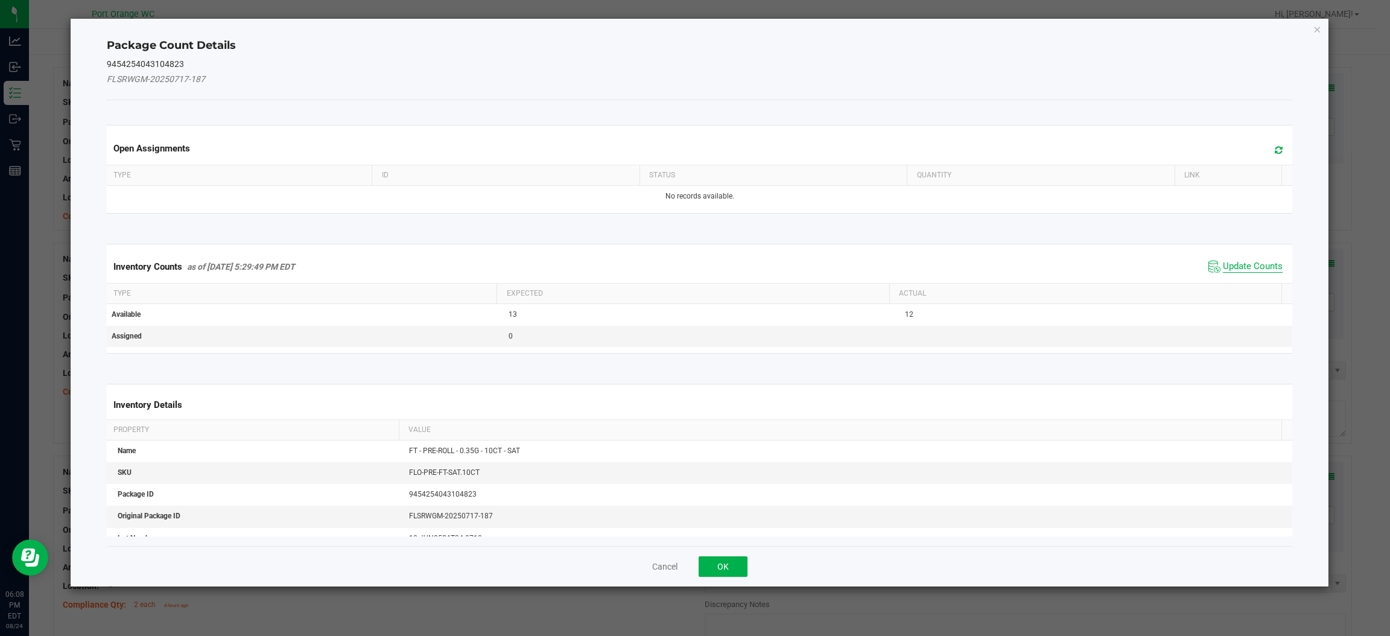
click at [1248, 267] on span "Update Counts" at bounding box center [1253, 267] width 60 height 12
click at [722, 556] on button "OK" at bounding box center [722, 566] width 49 height 21
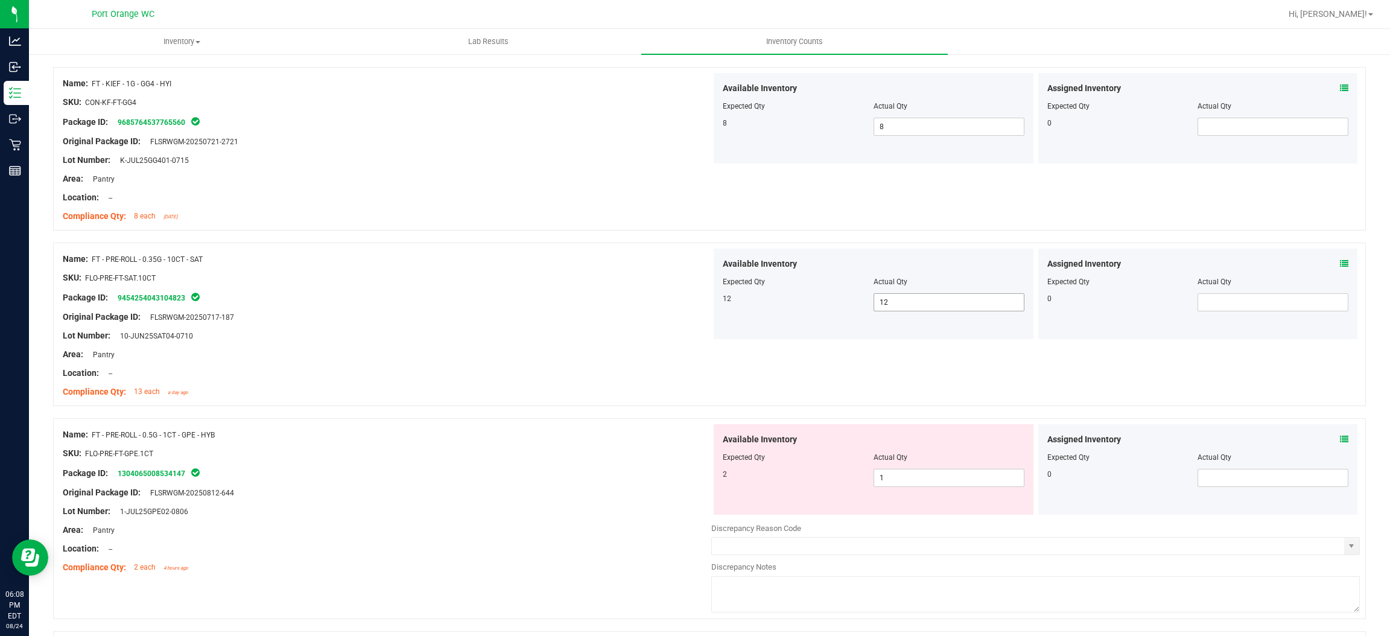
click at [906, 303] on input "12" at bounding box center [949, 302] width 150 height 17
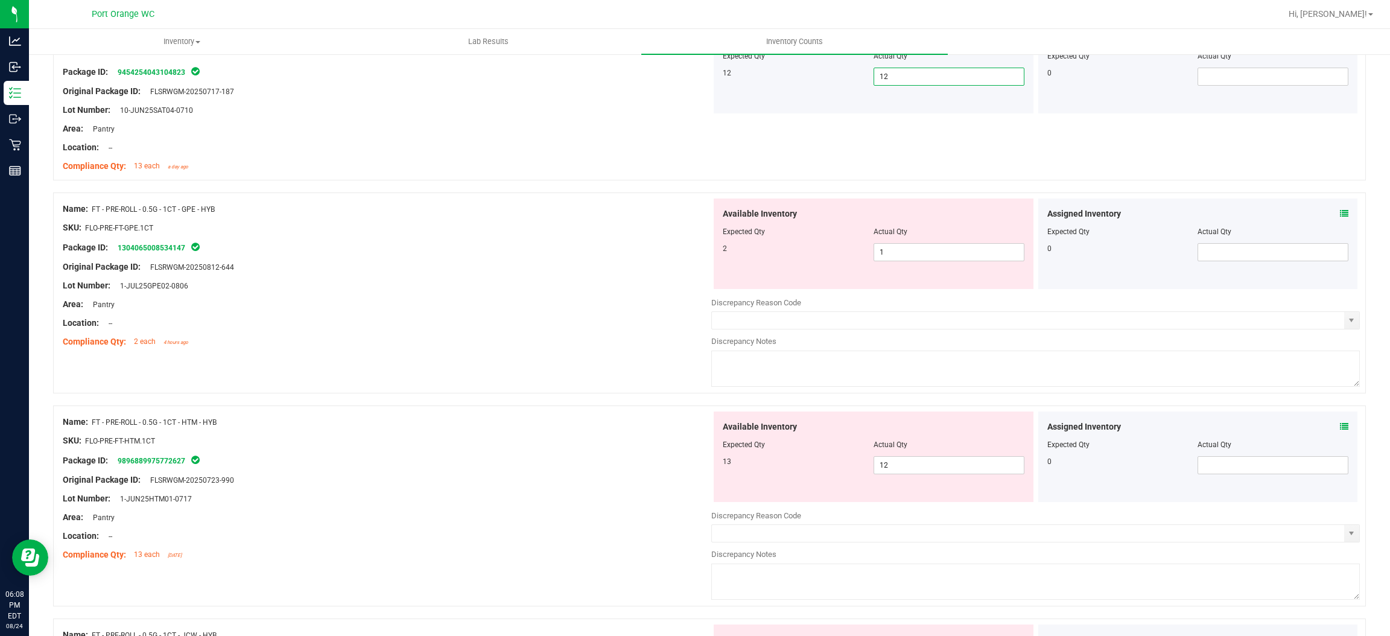
scroll to position [1622, 0]
click at [1340, 213] on icon at bounding box center [1344, 212] width 8 height 8
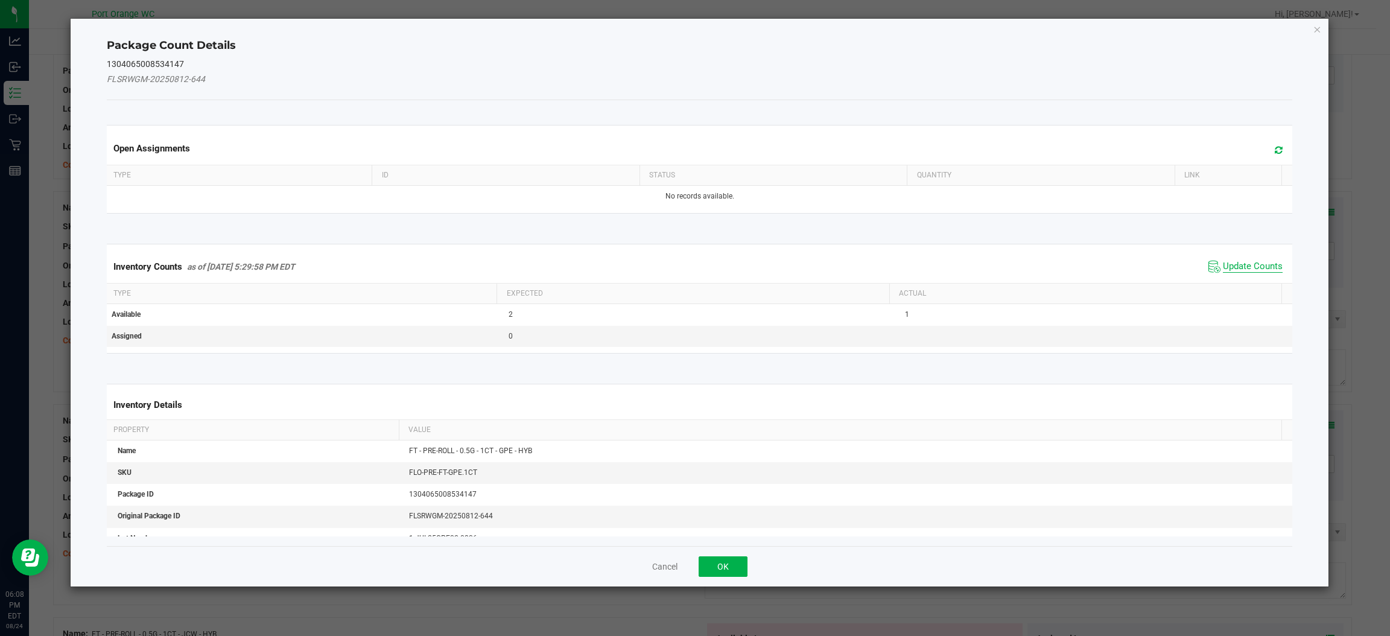
click at [1232, 267] on span "Update Counts" at bounding box center [1253, 267] width 60 height 12
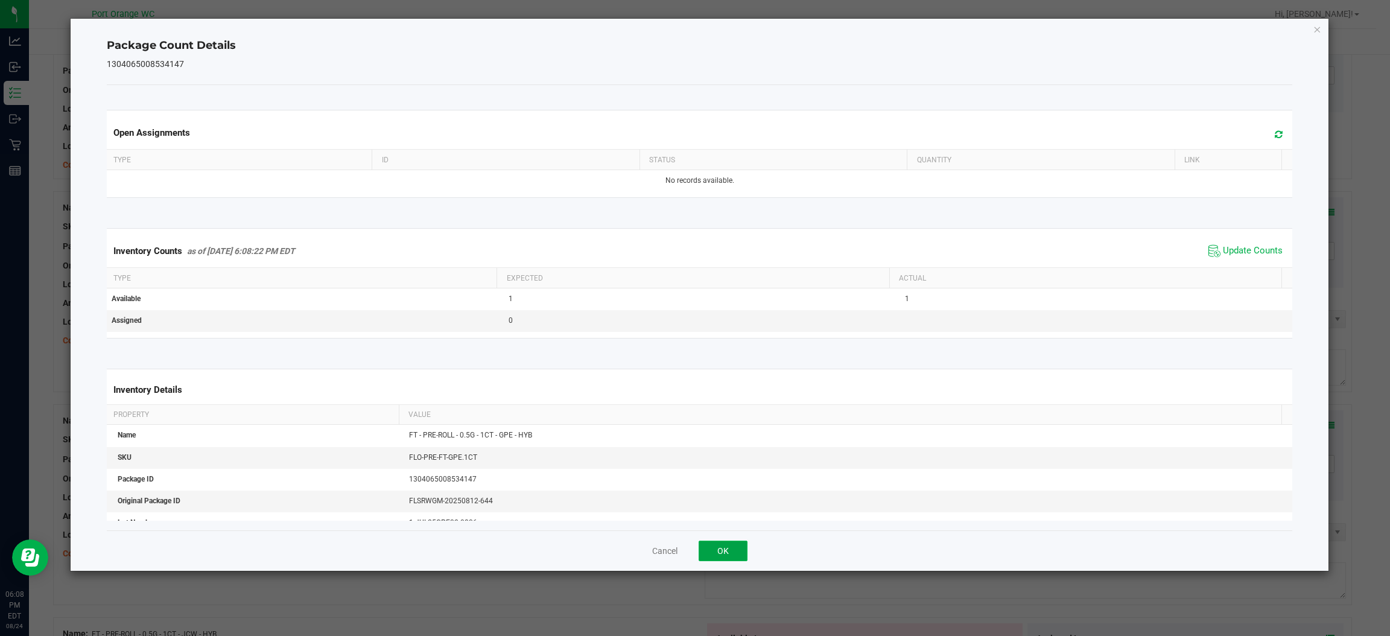
click at [728, 544] on button "OK" at bounding box center [722, 550] width 49 height 21
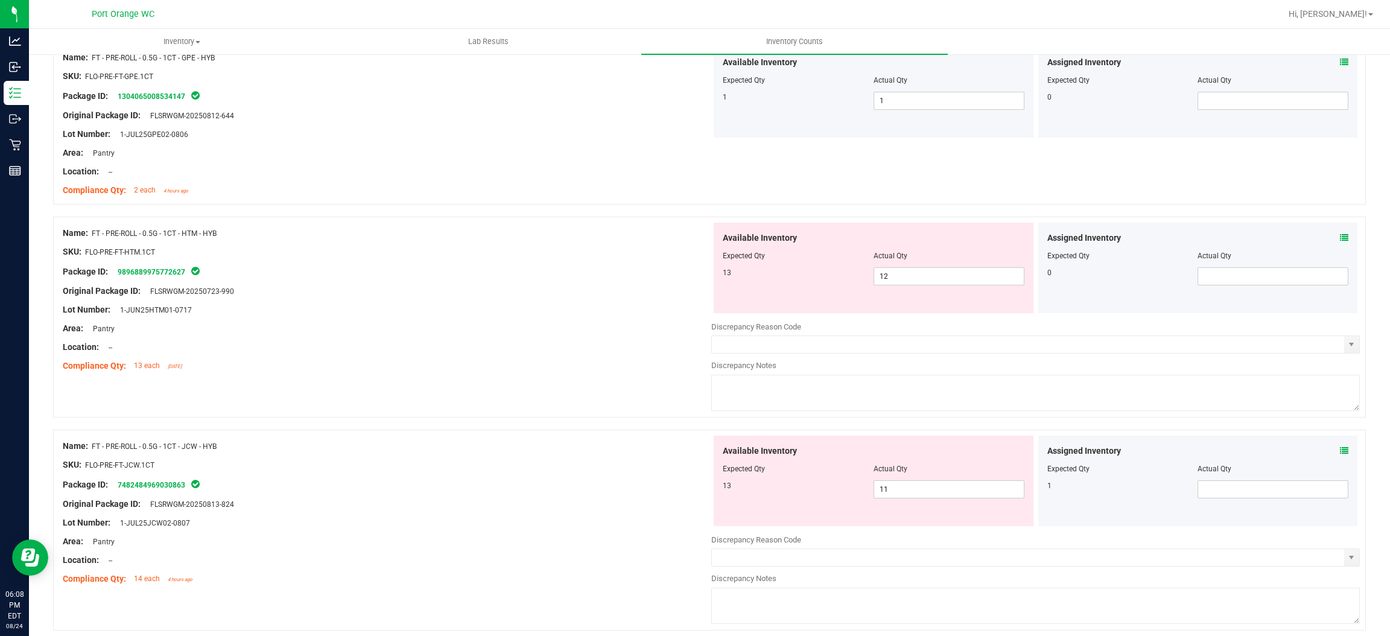
scroll to position [1773, 0]
click at [1343, 298] on div "Assigned Inventory Expected Qty Actual Qty 0" at bounding box center [1198, 267] width 324 height 90
click at [1340, 237] on icon at bounding box center [1344, 237] width 8 height 8
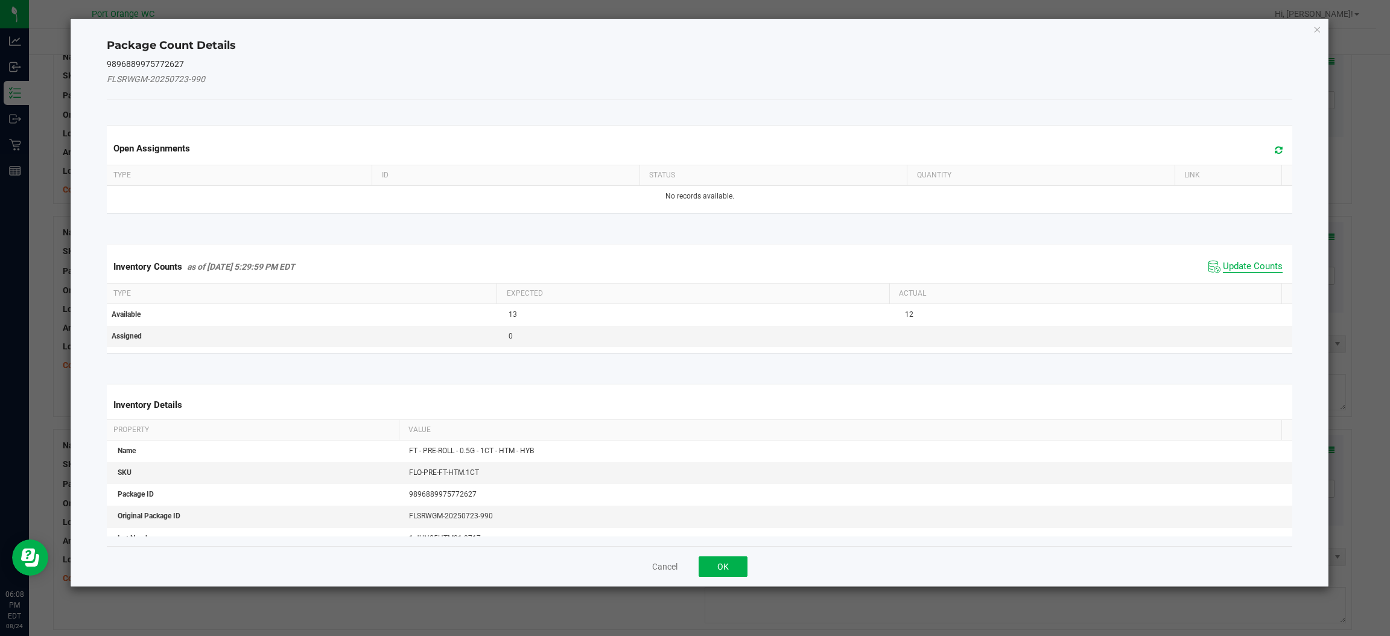
click at [1223, 267] on span "Update Counts" at bounding box center [1253, 267] width 60 height 12
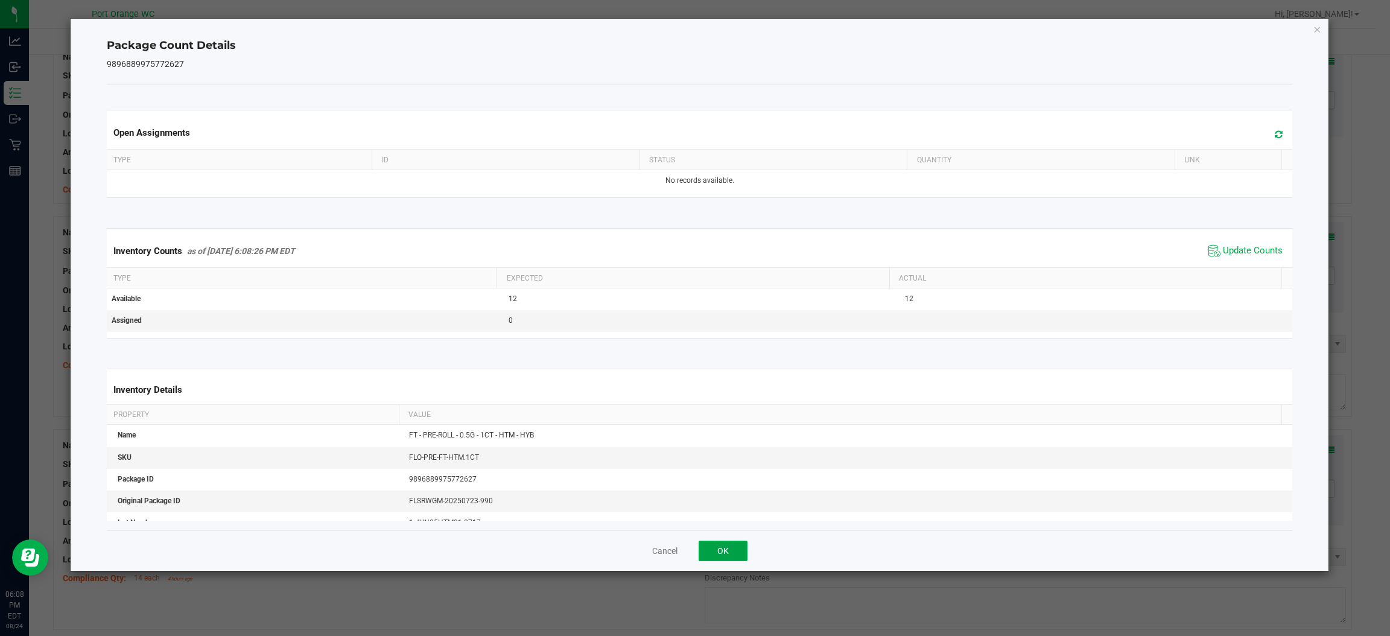
click at [722, 551] on button "OK" at bounding box center [722, 550] width 49 height 21
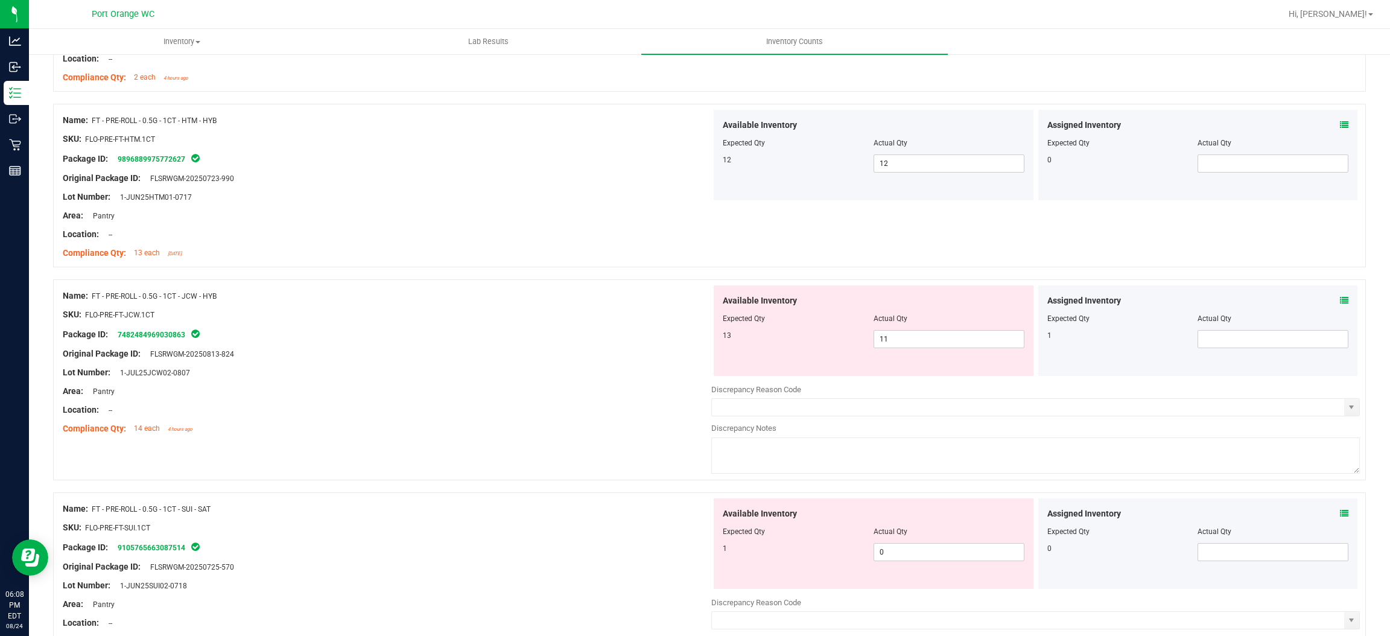
scroll to position [1904, 0]
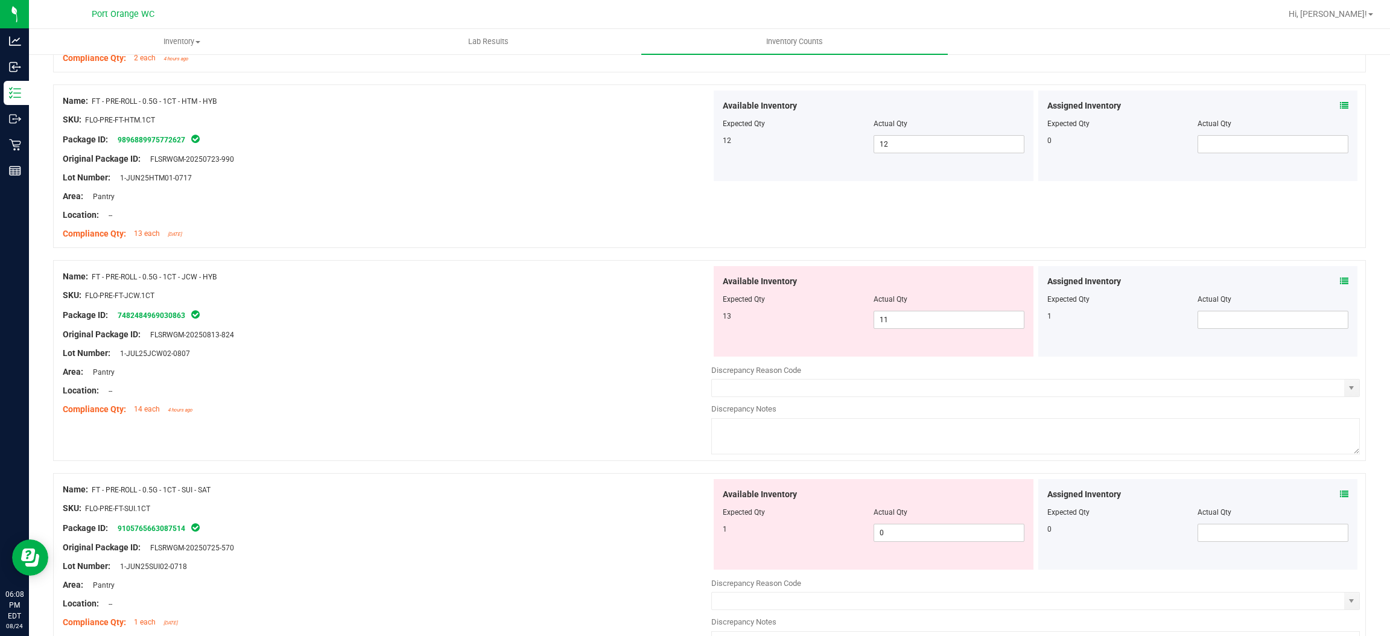
click at [1340, 277] on span at bounding box center [1344, 281] width 8 height 13
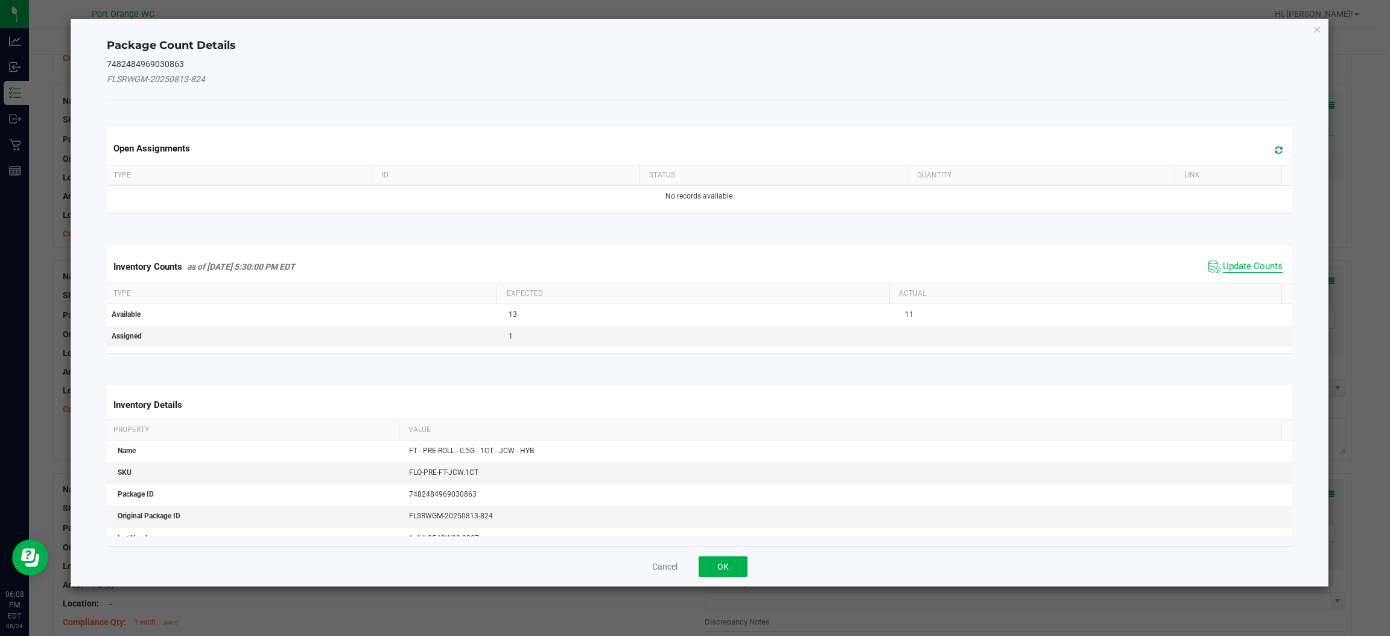
click at [1246, 267] on span "Update Counts" at bounding box center [1253, 267] width 60 height 12
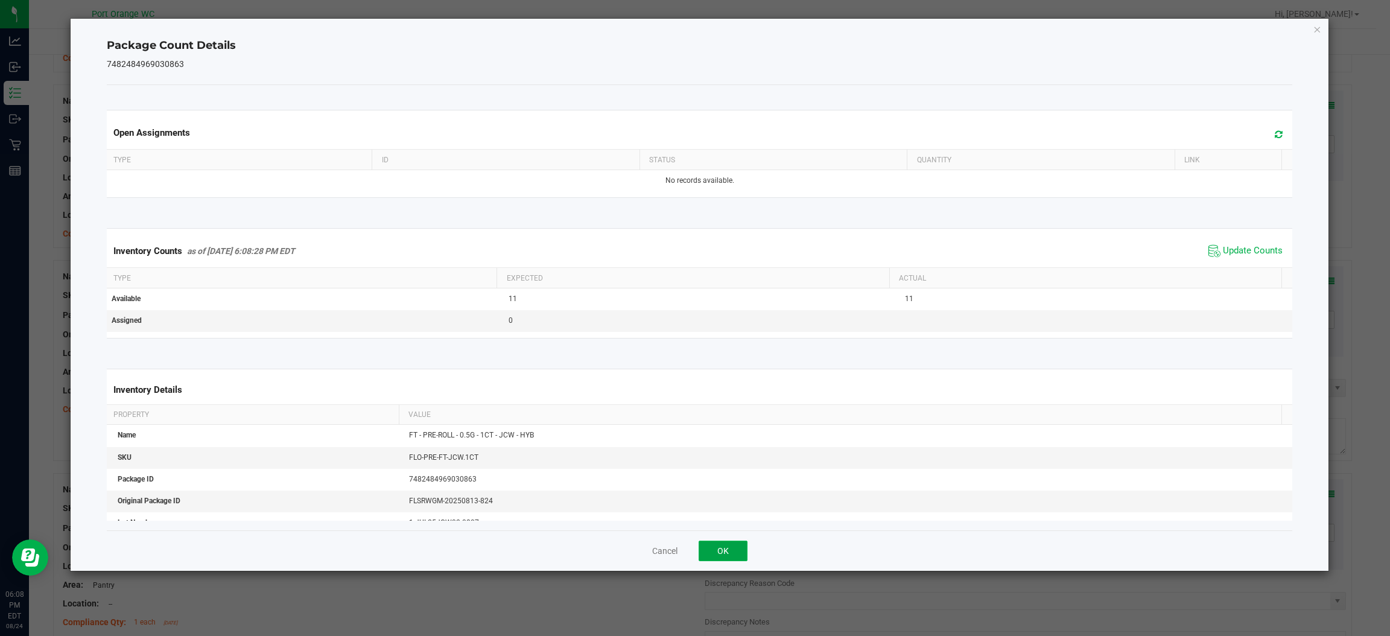
click at [715, 549] on button "OK" at bounding box center [722, 550] width 49 height 21
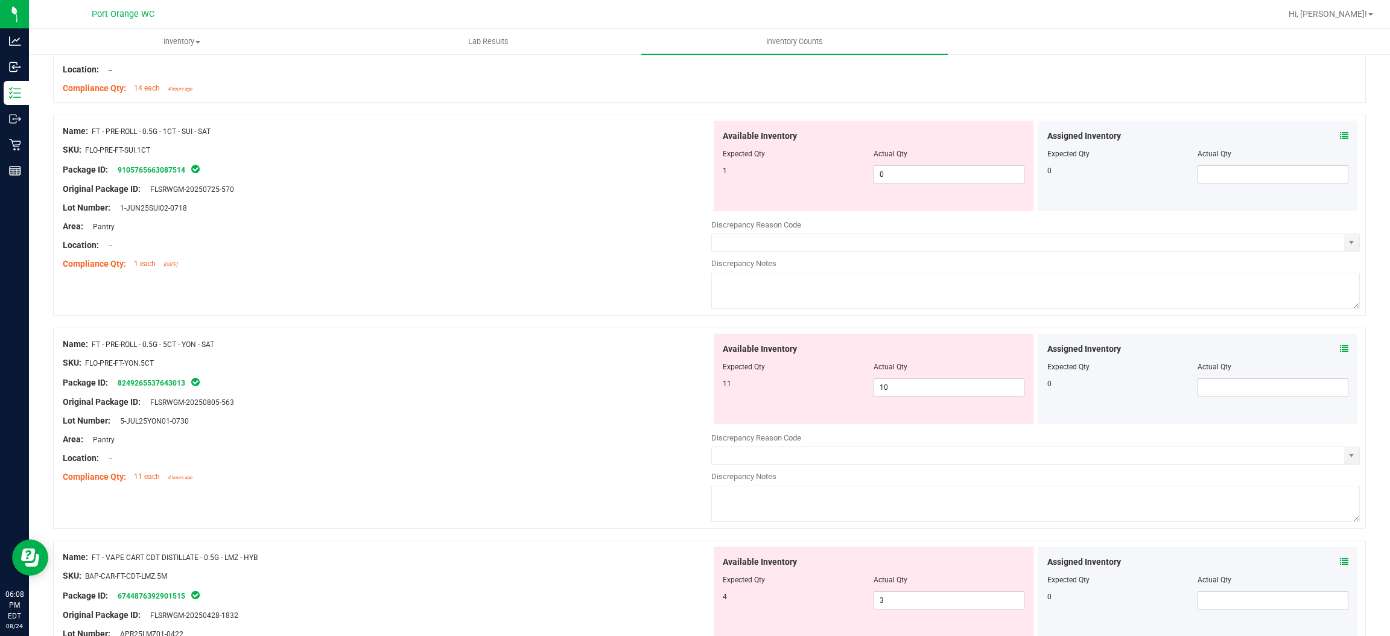
scroll to position [2229, 0]
click at [1340, 346] on icon at bounding box center [1344, 345] width 8 height 8
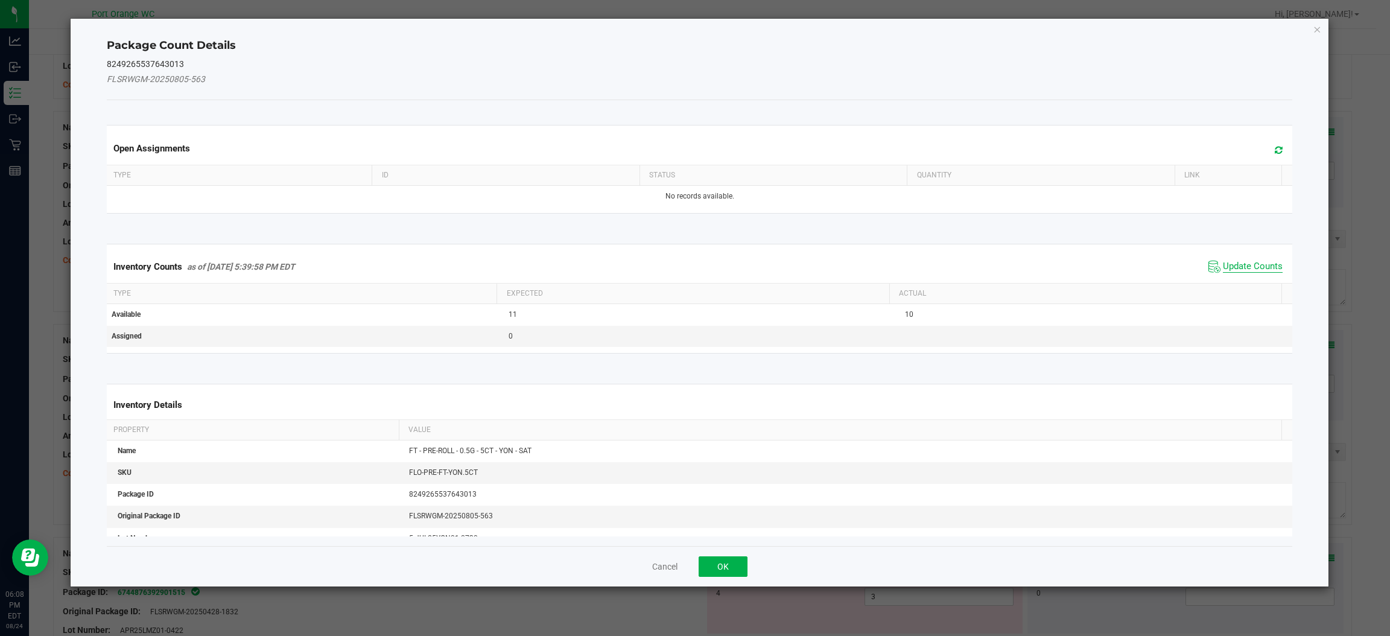
click at [1233, 272] on span "Update Counts" at bounding box center [1253, 267] width 60 height 12
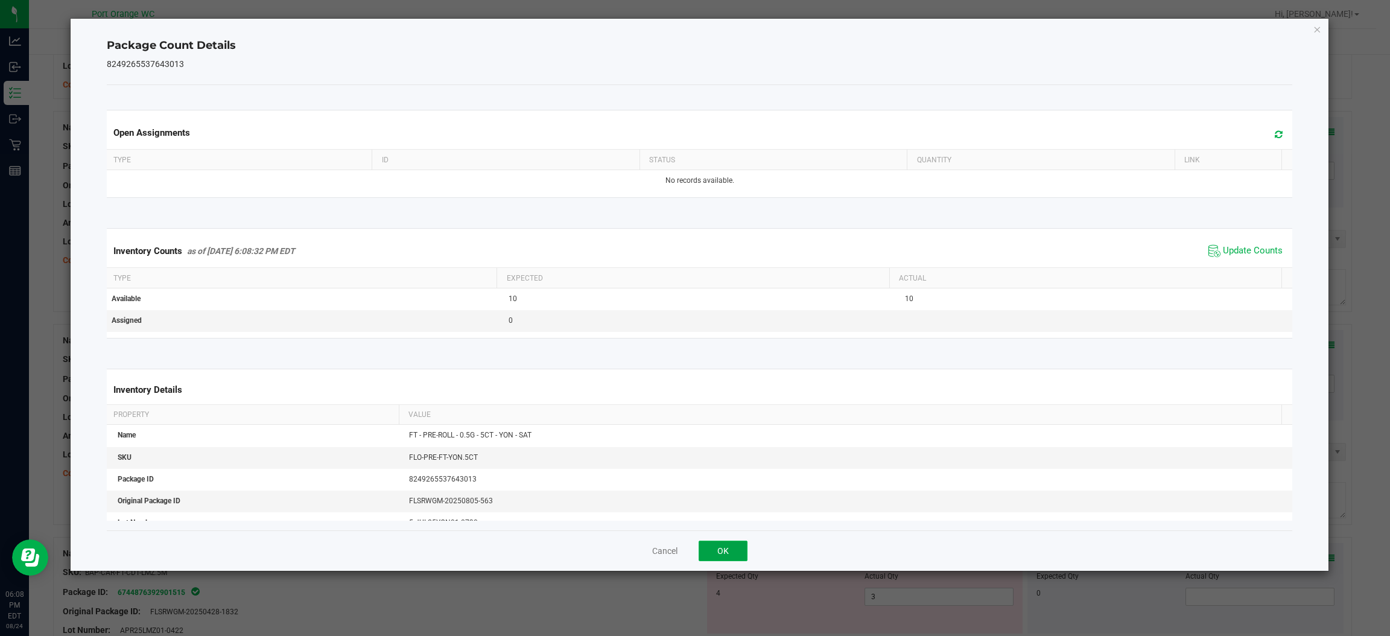
click at [718, 543] on button "OK" at bounding box center [722, 550] width 49 height 21
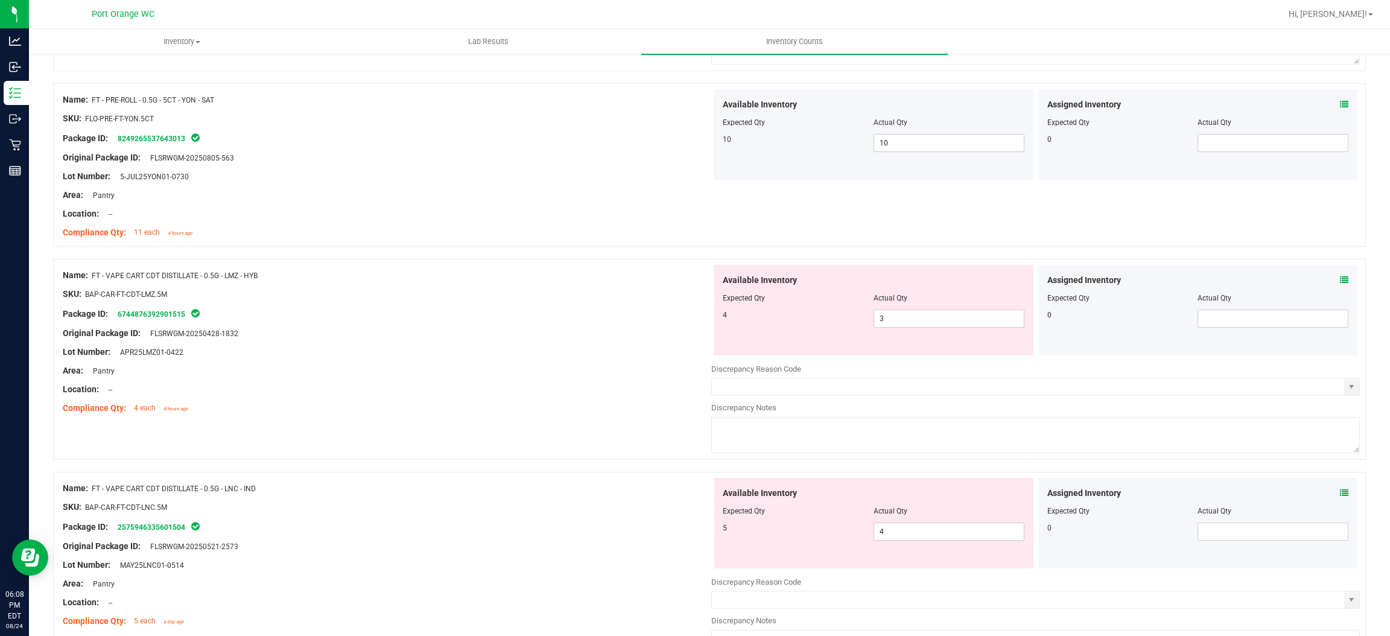
scroll to position [2489, 0]
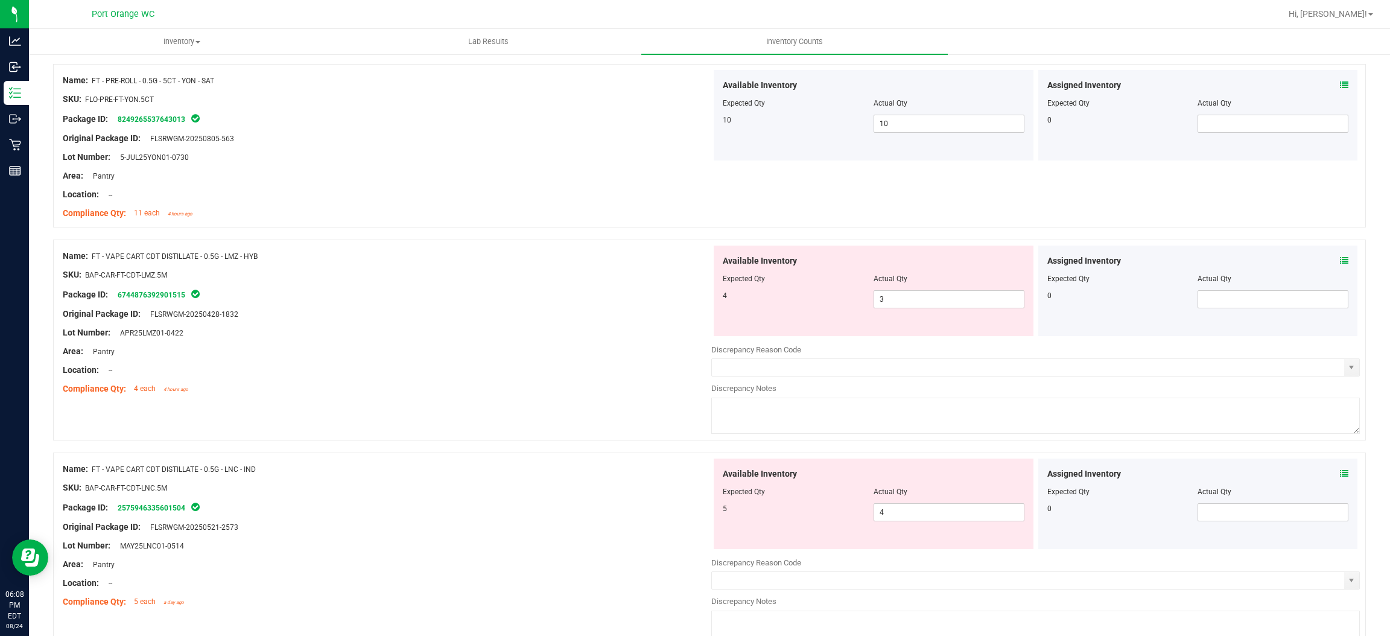
click at [1340, 262] on icon at bounding box center [1344, 260] width 8 height 8
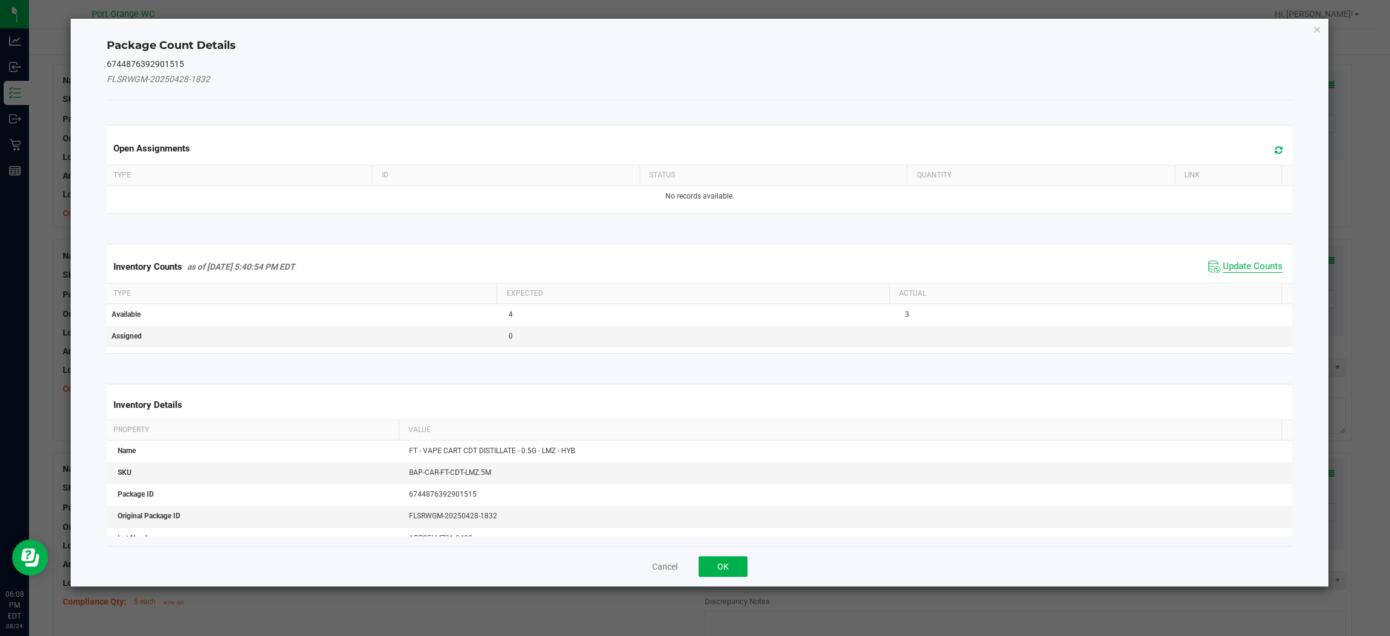
click at [1247, 270] on span "Update Counts" at bounding box center [1253, 267] width 60 height 12
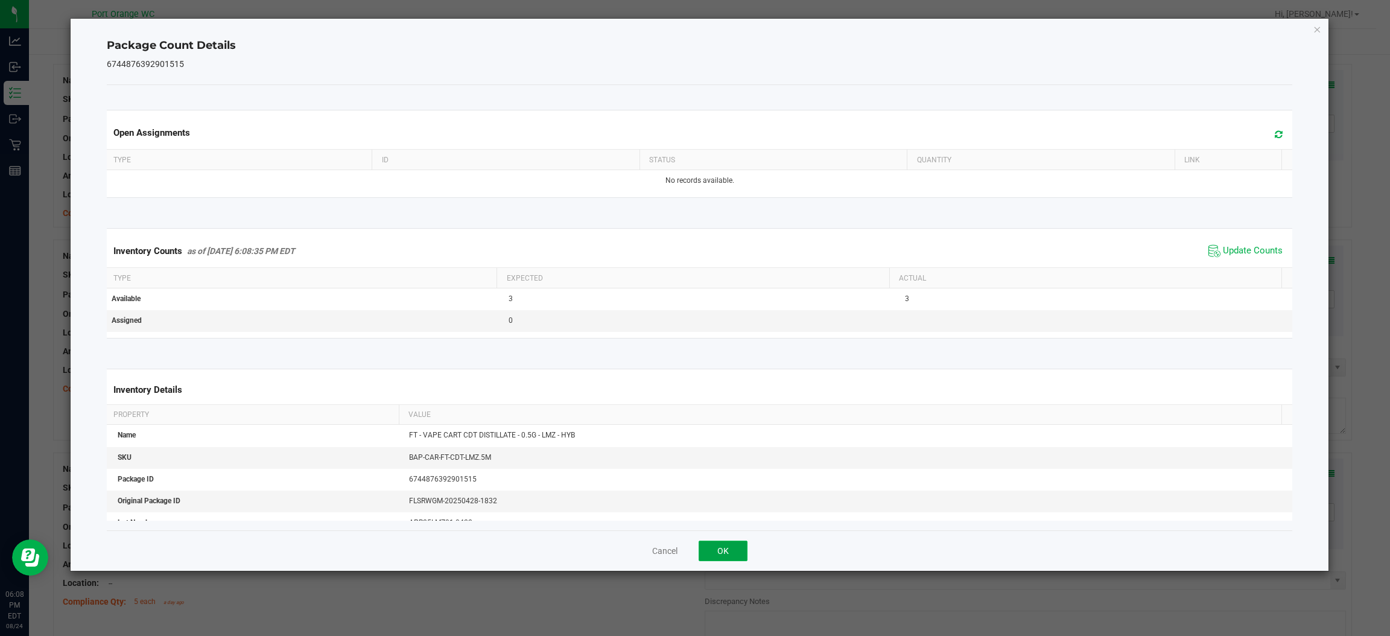
click at [735, 554] on button "OK" at bounding box center [722, 550] width 49 height 21
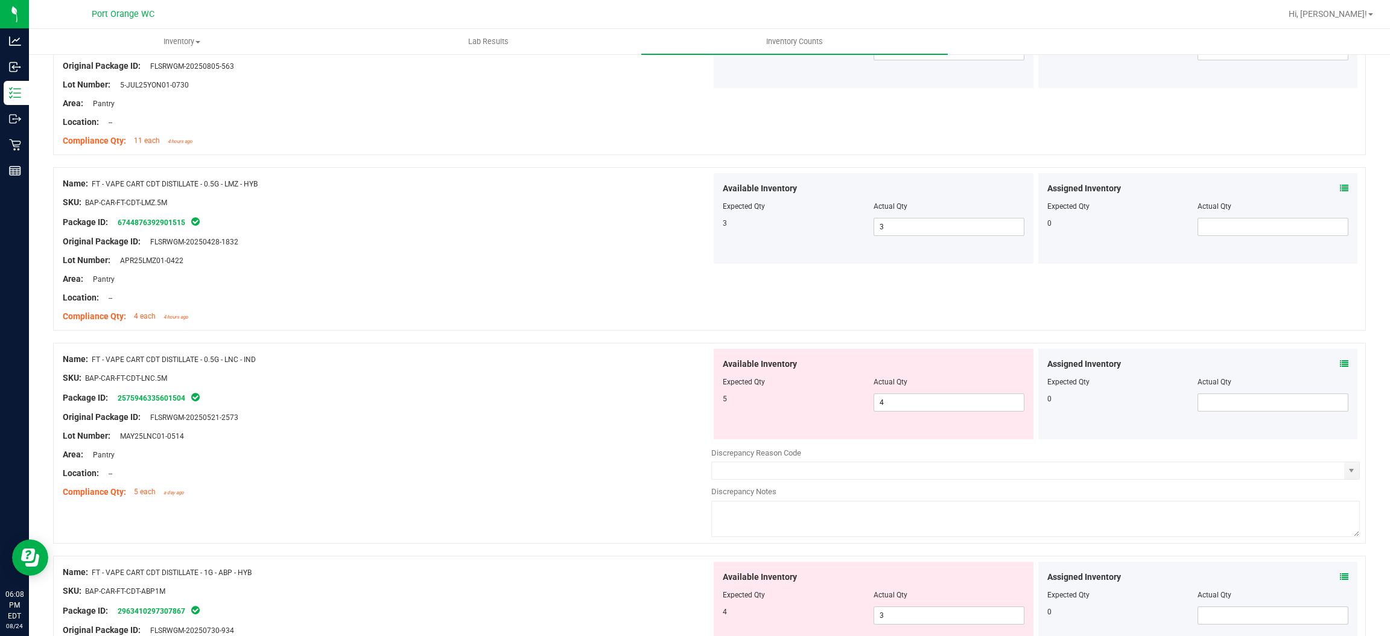
scroll to position [2573, 0]
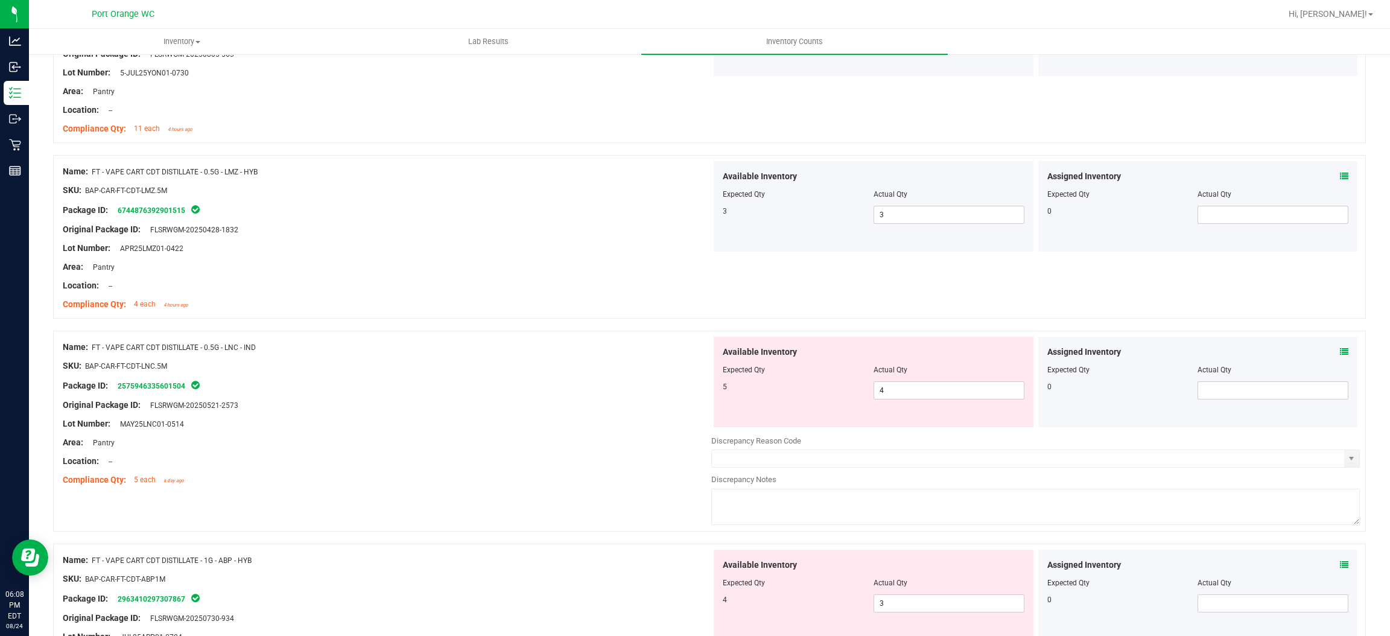
click at [1340, 354] on icon at bounding box center [1344, 351] width 8 height 8
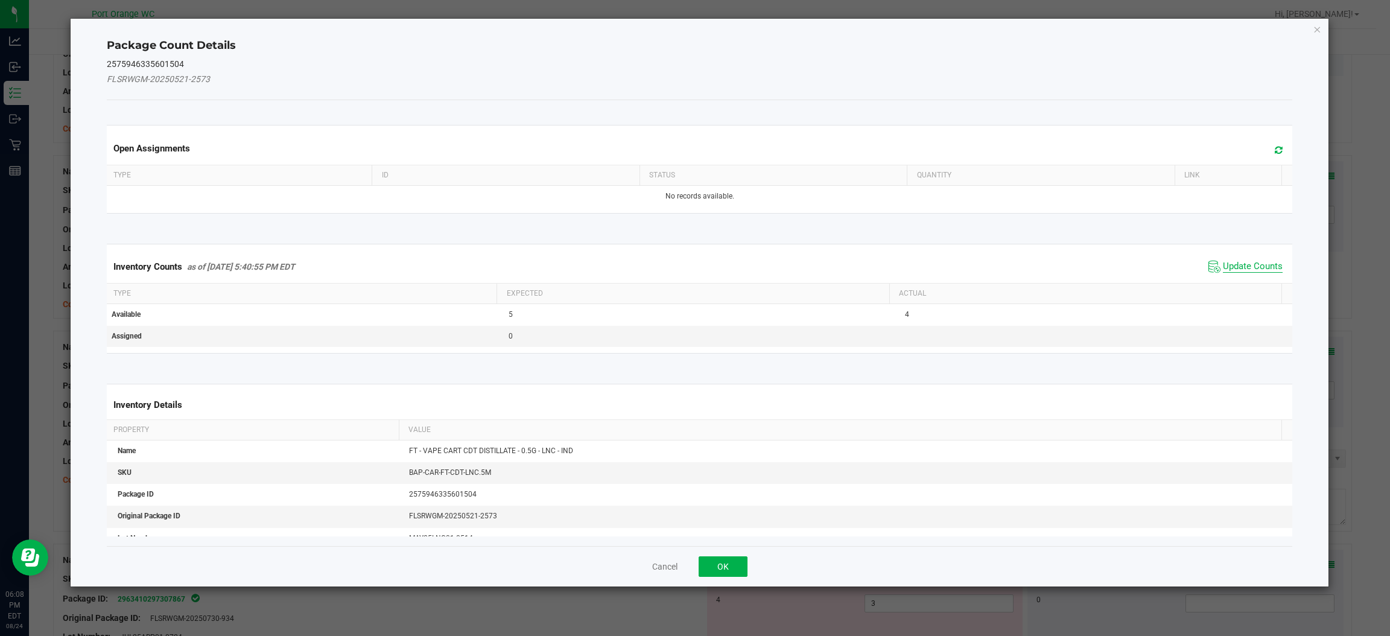
click at [1244, 270] on span "Update Counts" at bounding box center [1253, 267] width 60 height 12
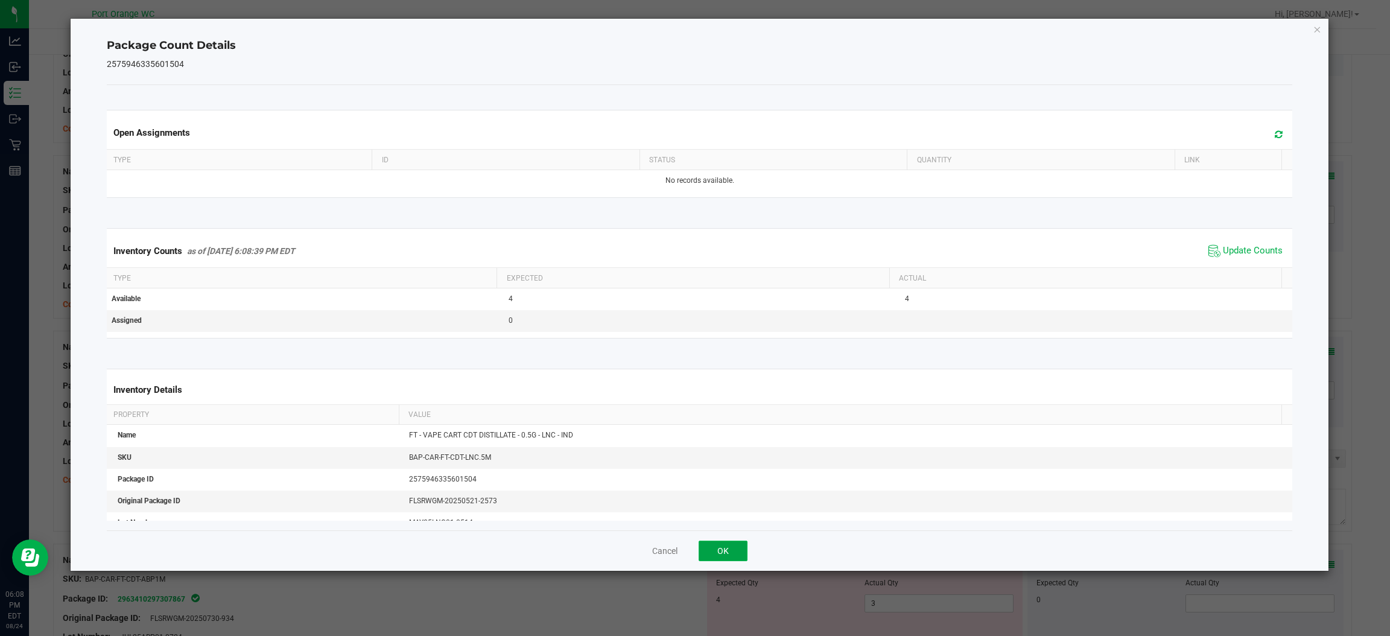
click at [736, 546] on button "OK" at bounding box center [722, 550] width 49 height 21
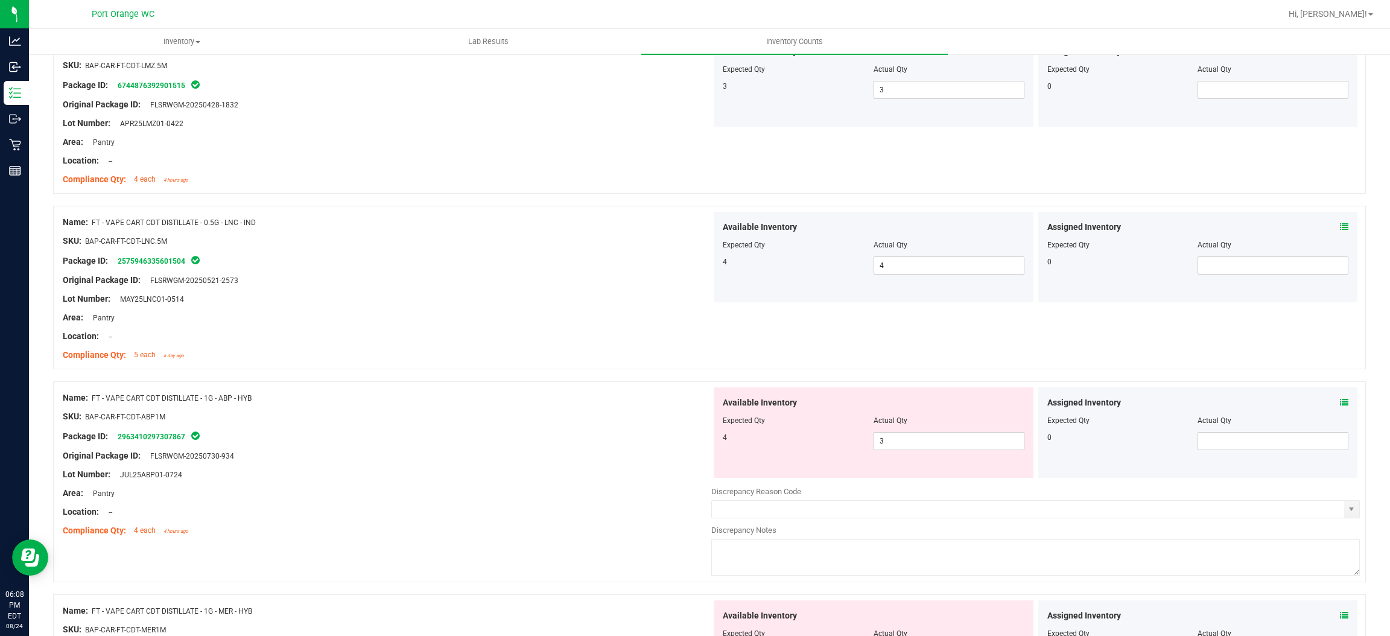
scroll to position [2773, 0]
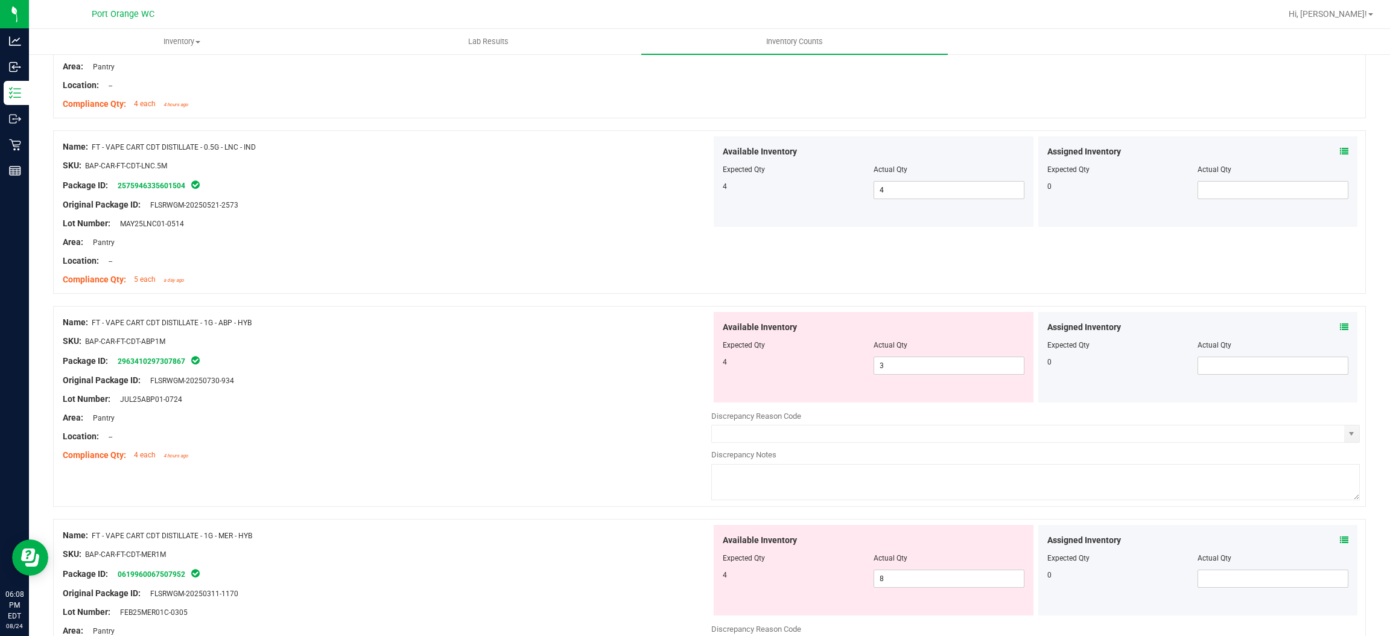
click at [1340, 331] on icon at bounding box center [1344, 327] width 8 height 8
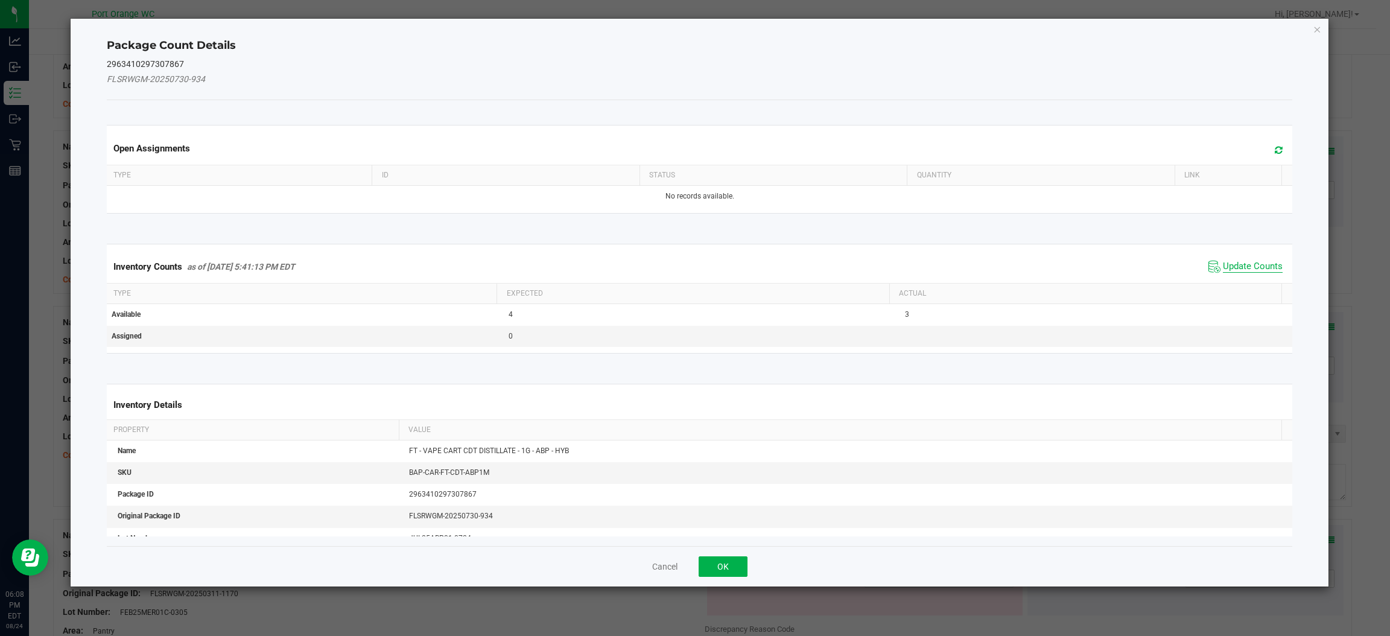
click at [1233, 272] on span "Update Counts" at bounding box center [1253, 267] width 60 height 12
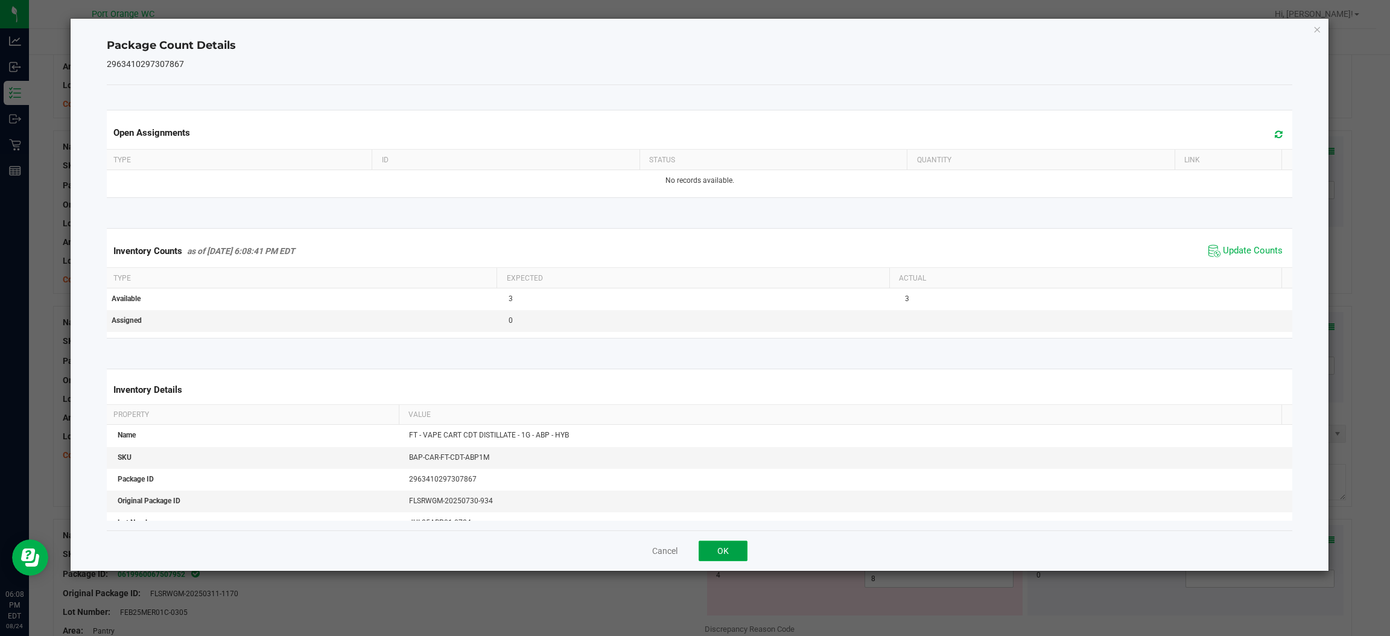
click at [739, 552] on button "OK" at bounding box center [722, 550] width 49 height 21
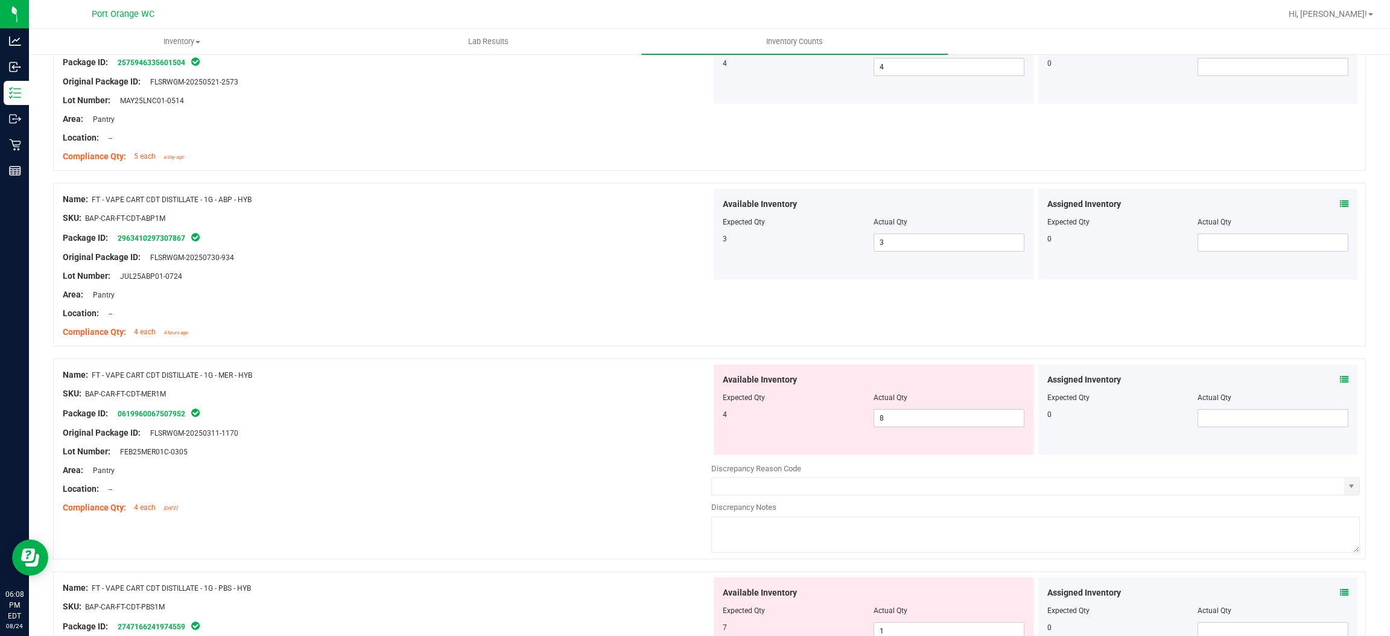
scroll to position [2966, 0]
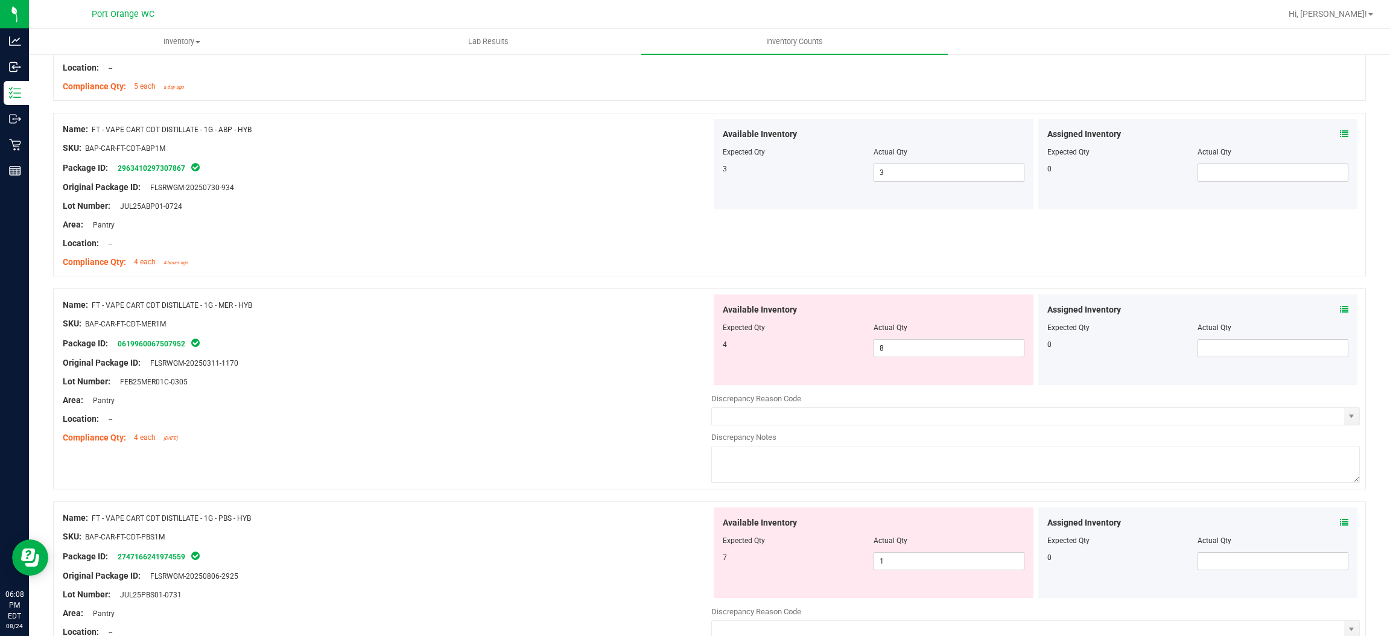
click at [1340, 312] on icon at bounding box center [1344, 309] width 8 height 8
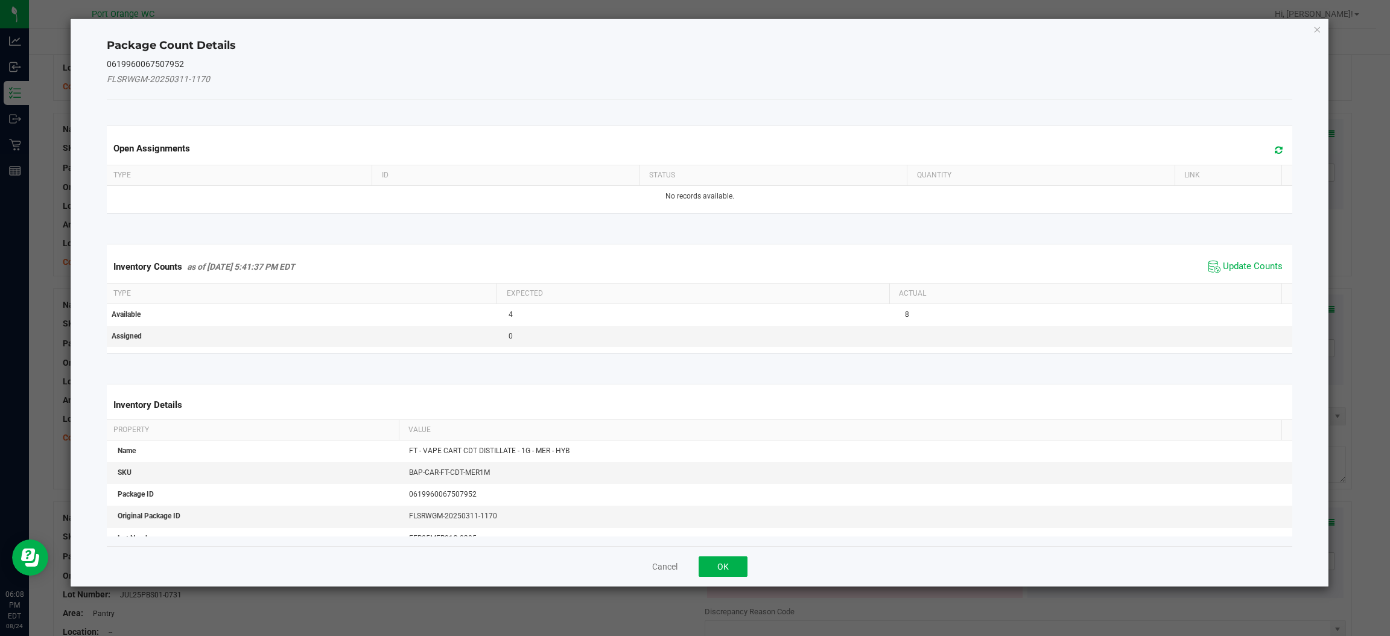
click at [1232, 291] on th "Actual" at bounding box center [1085, 293] width 392 height 21
click at [1264, 265] on span "Update Counts" at bounding box center [1253, 267] width 60 height 12
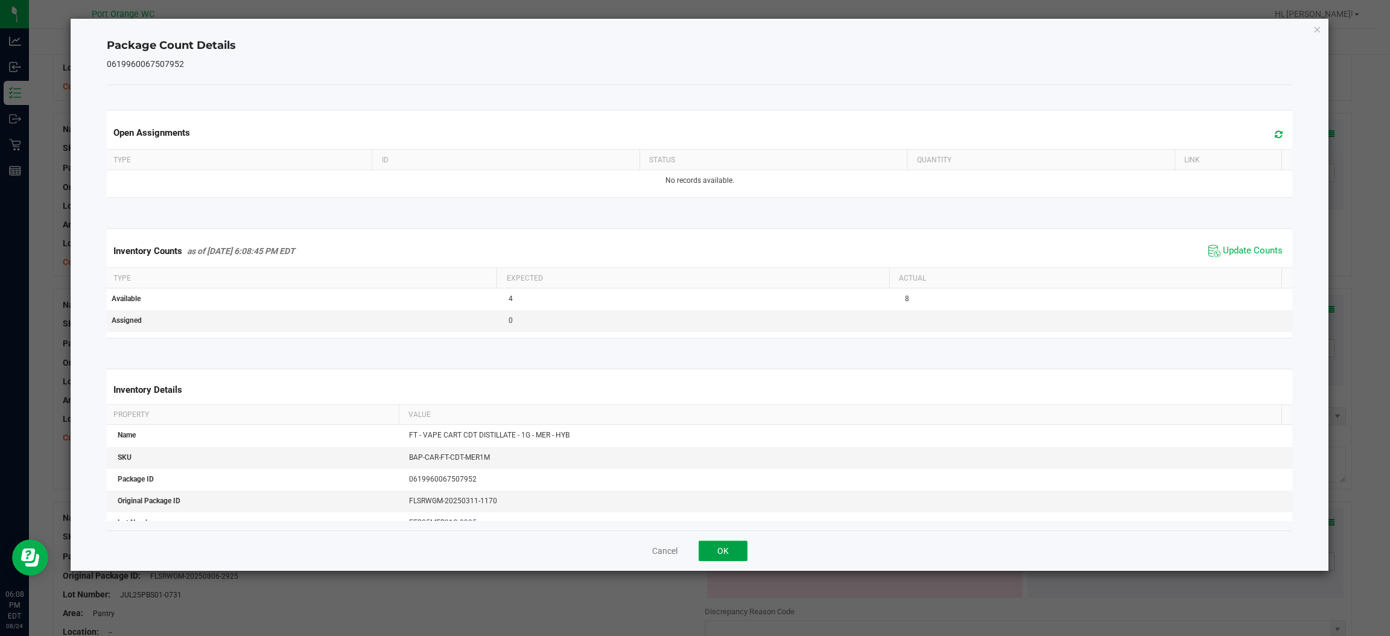
click at [734, 556] on button "OK" at bounding box center [722, 550] width 49 height 21
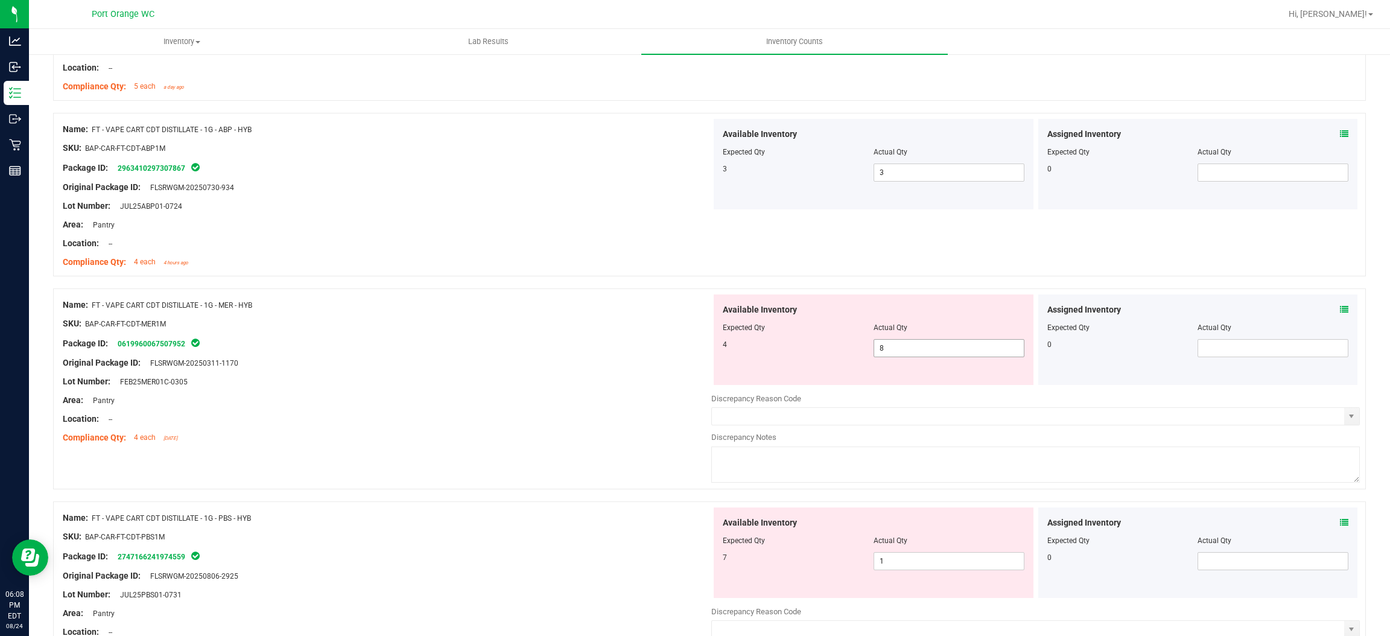
click at [928, 354] on input "8" at bounding box center [949, 348] width 150 height 17
type input "4"
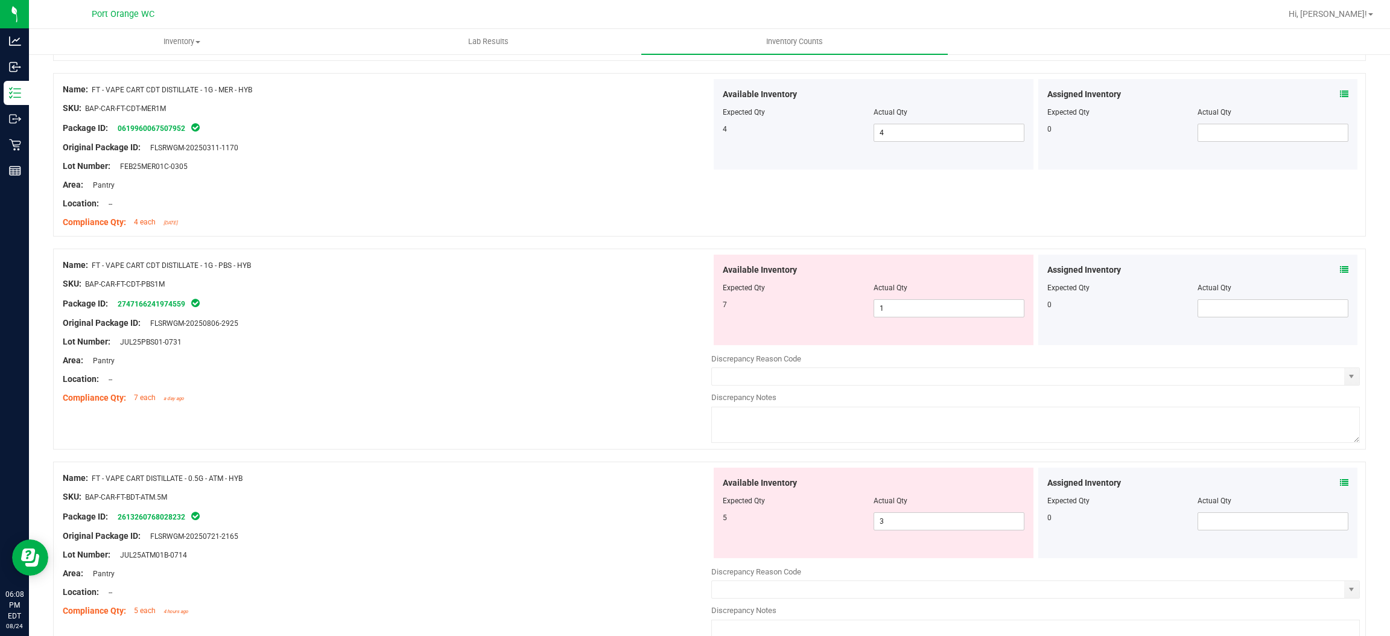
scroll to position [3188, 0]
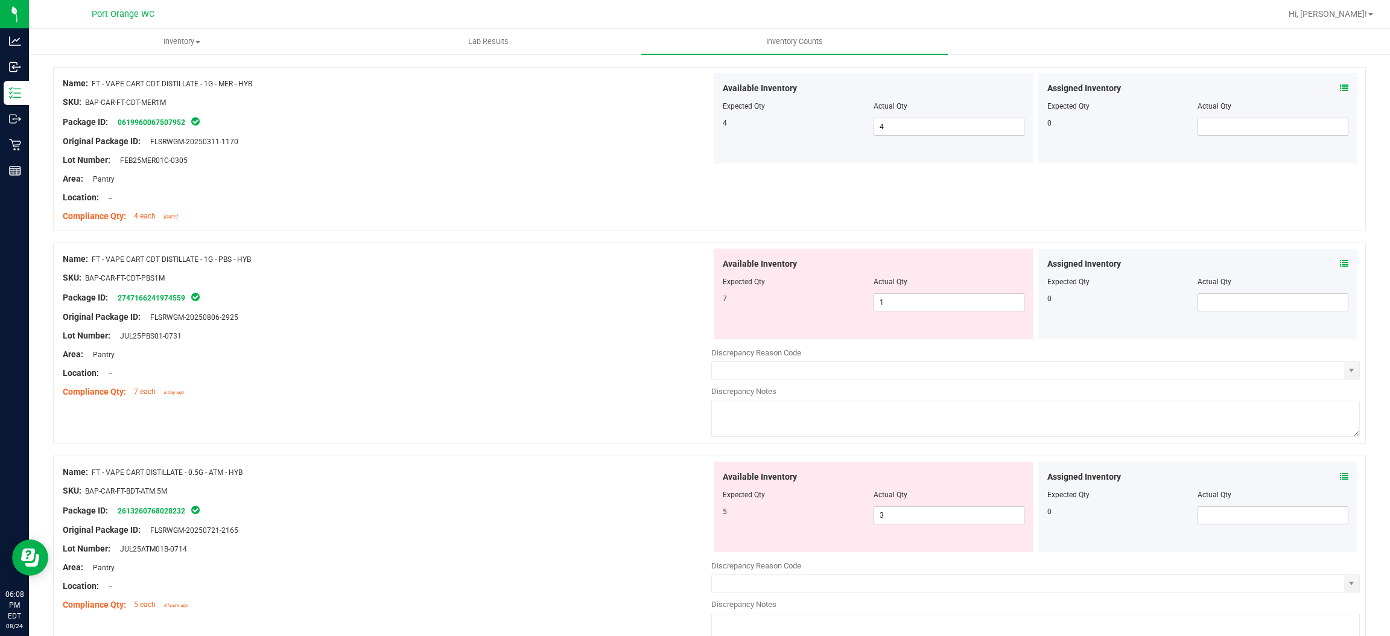
click at [1340, 266] on icon at bounding box center [1344, 263] width 8 height 8
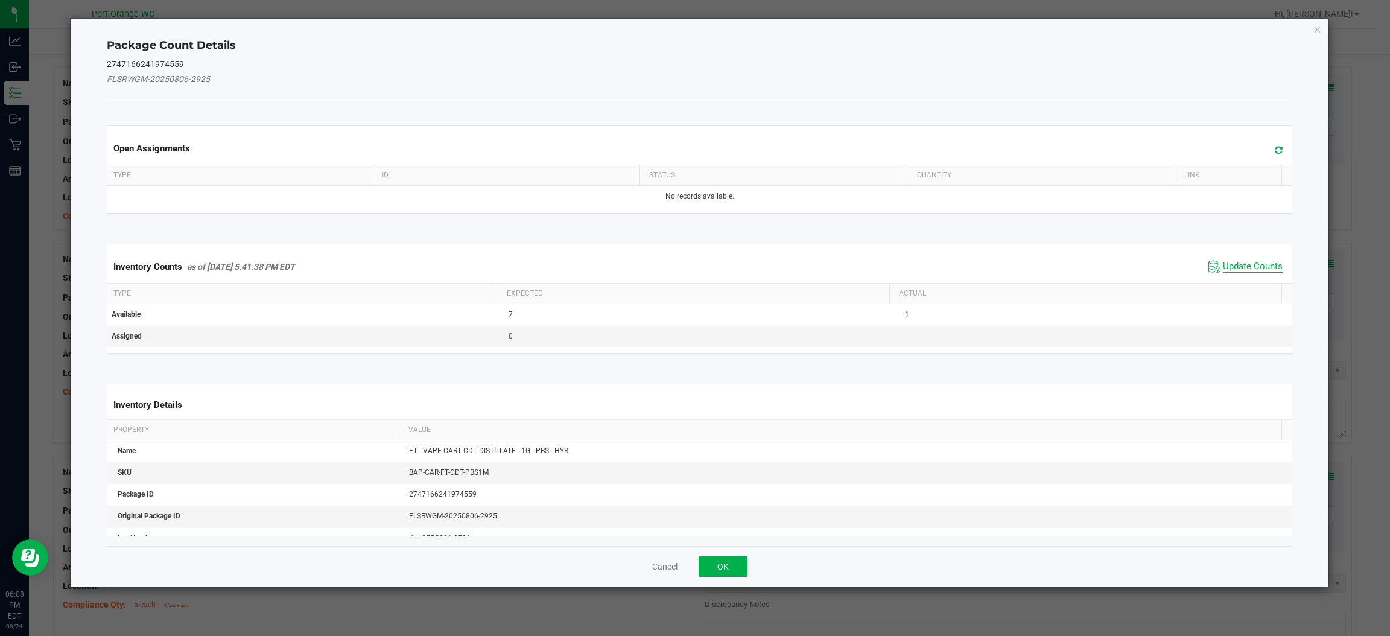
click at [1244, 270] on span "Update Counts" at bounding box center [1253, 267] width 60 height 12
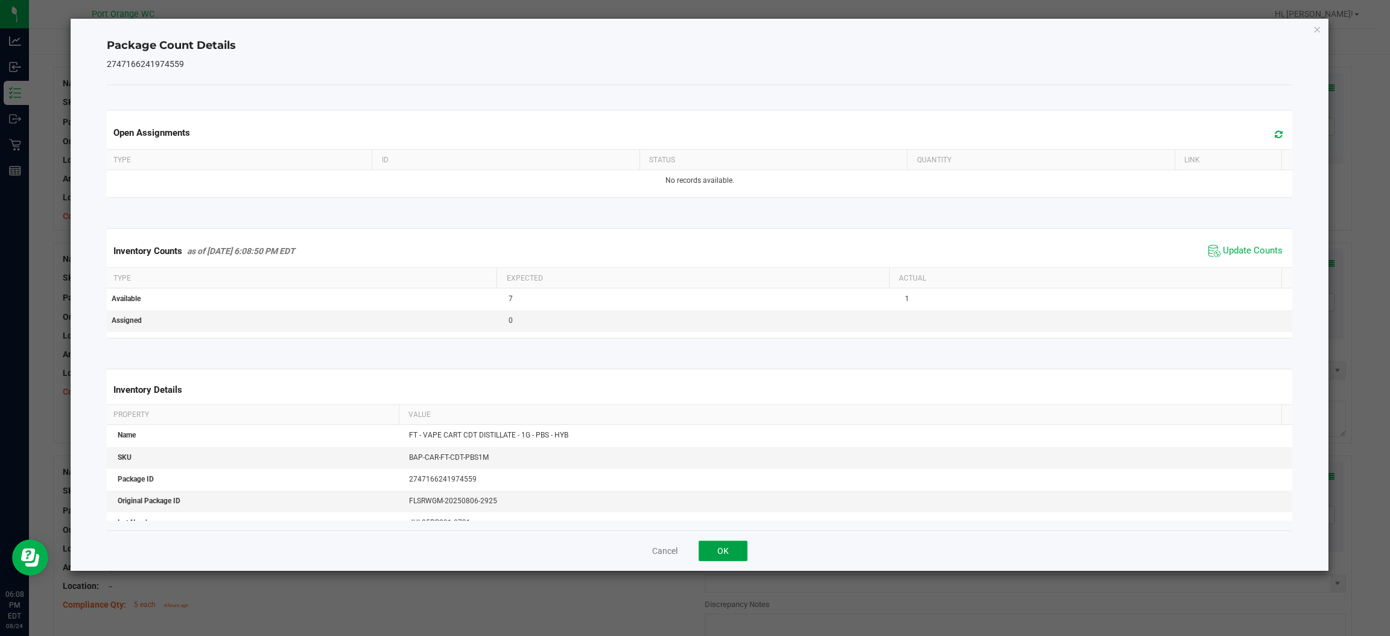
click at [711, 556] on button "OK" at bounding box center [722, 550] width 49 height 21
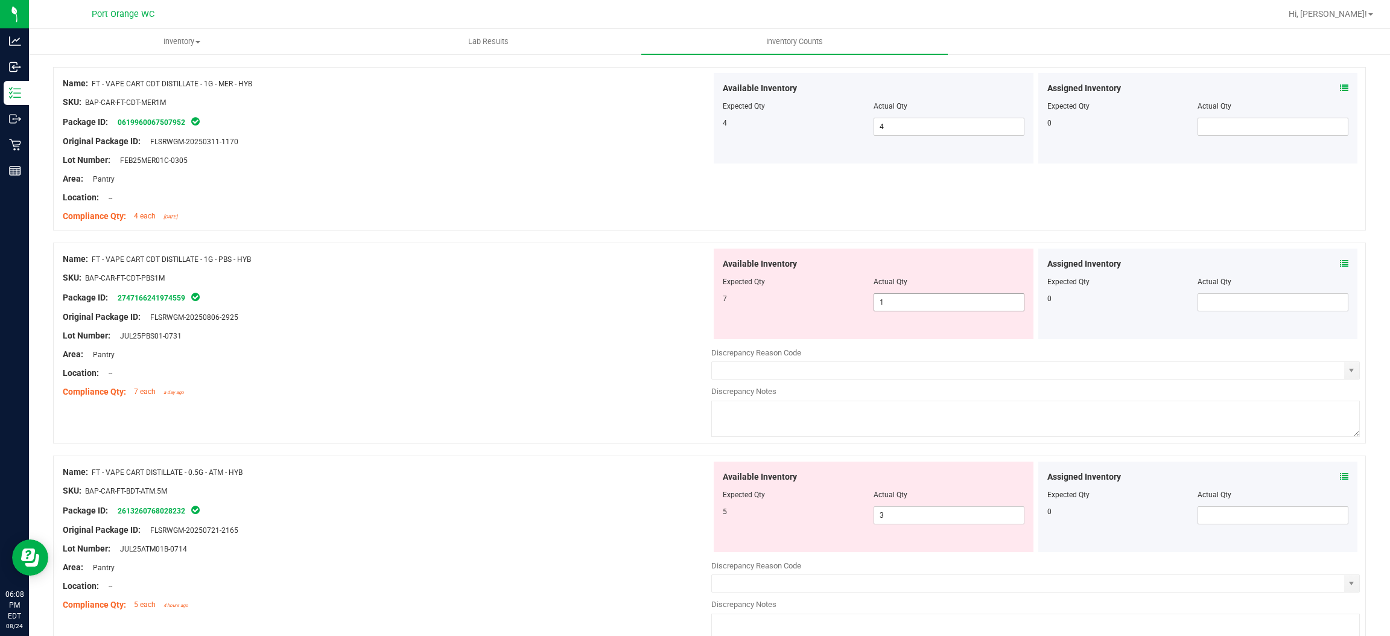
click at [904, 305] on input "1" at bounding box center [949, 302] width 150 height 17
type input "7"
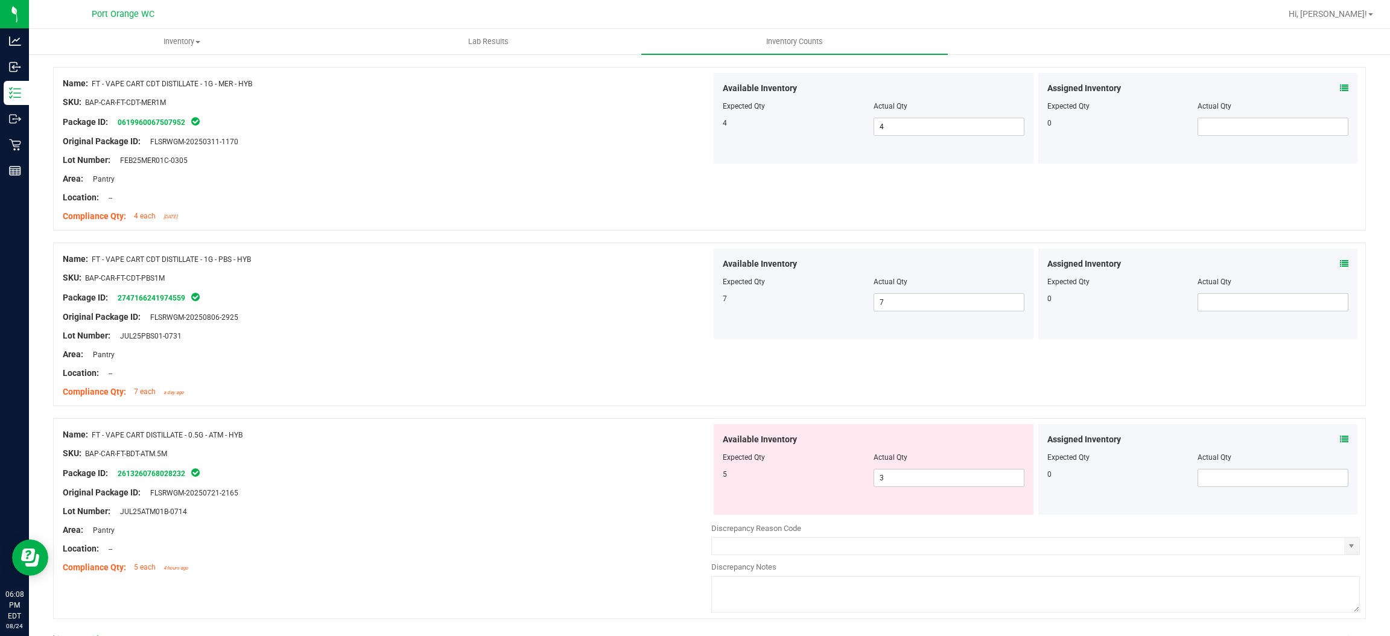
scroll to position [3227, 0]
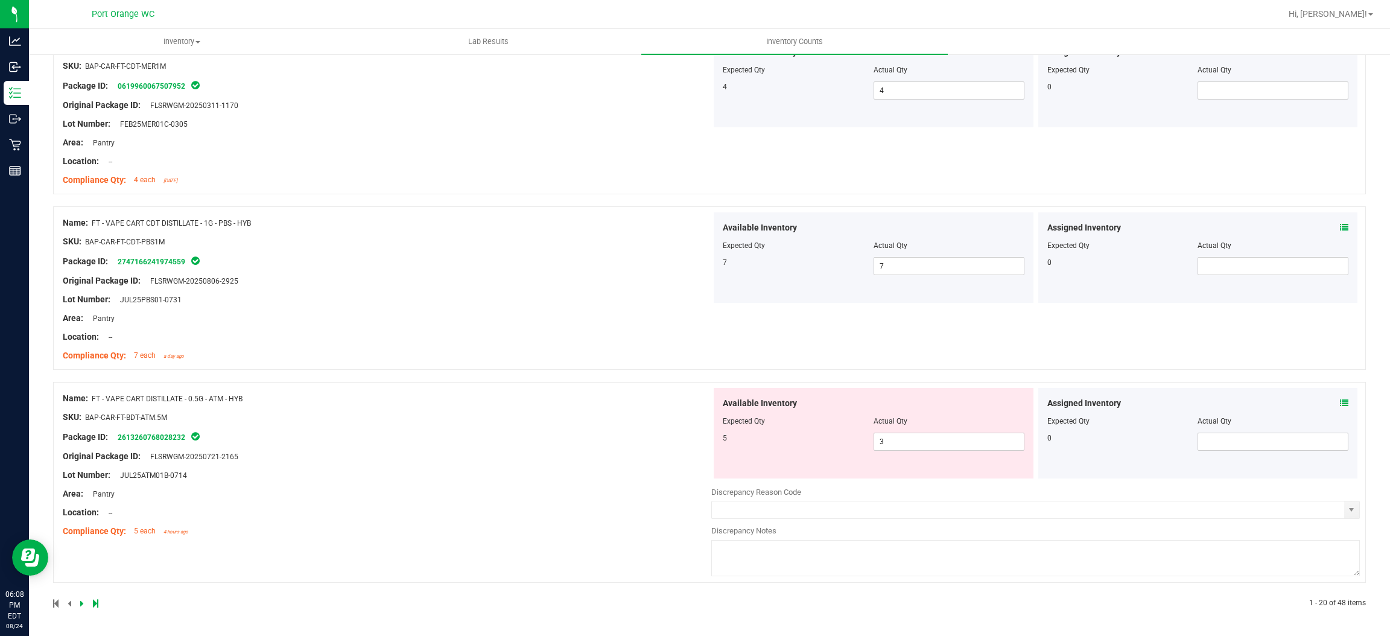
click at [1340, 404] on icon at bounding box center [1344, 403] width 8 height 8
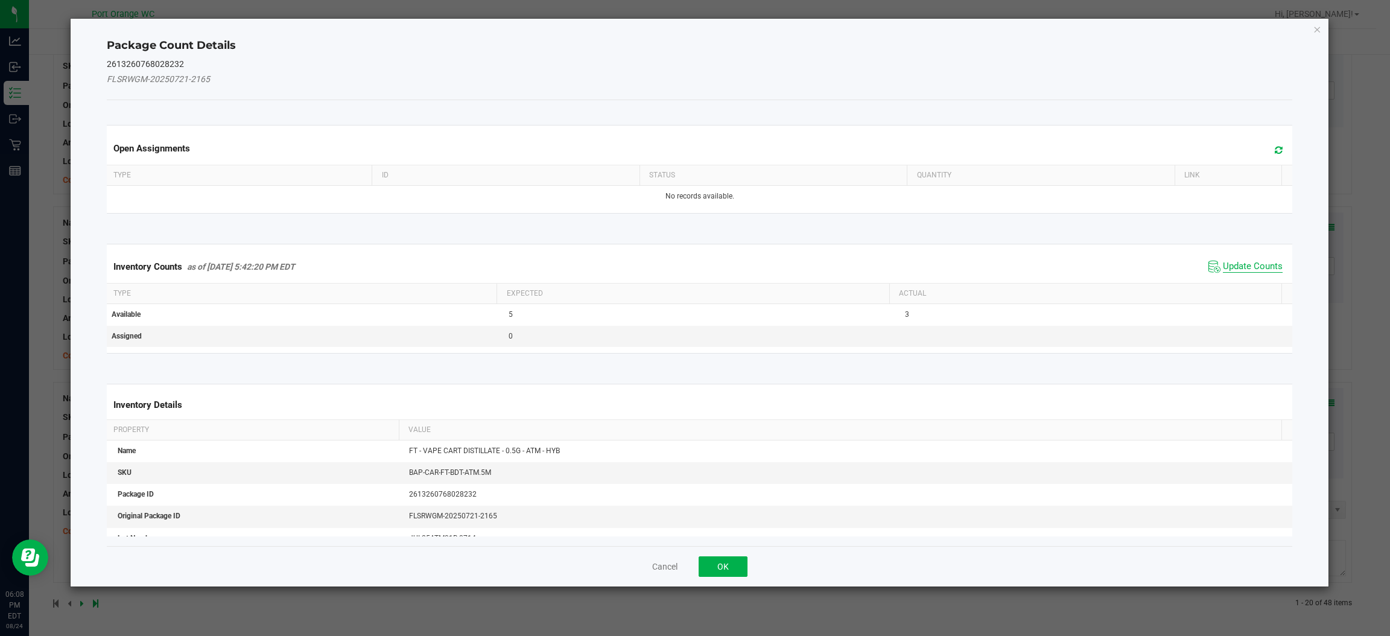
click at [1242, 270] on span "Update Counts" at bounding box center [1253, 267] width 60 height 12
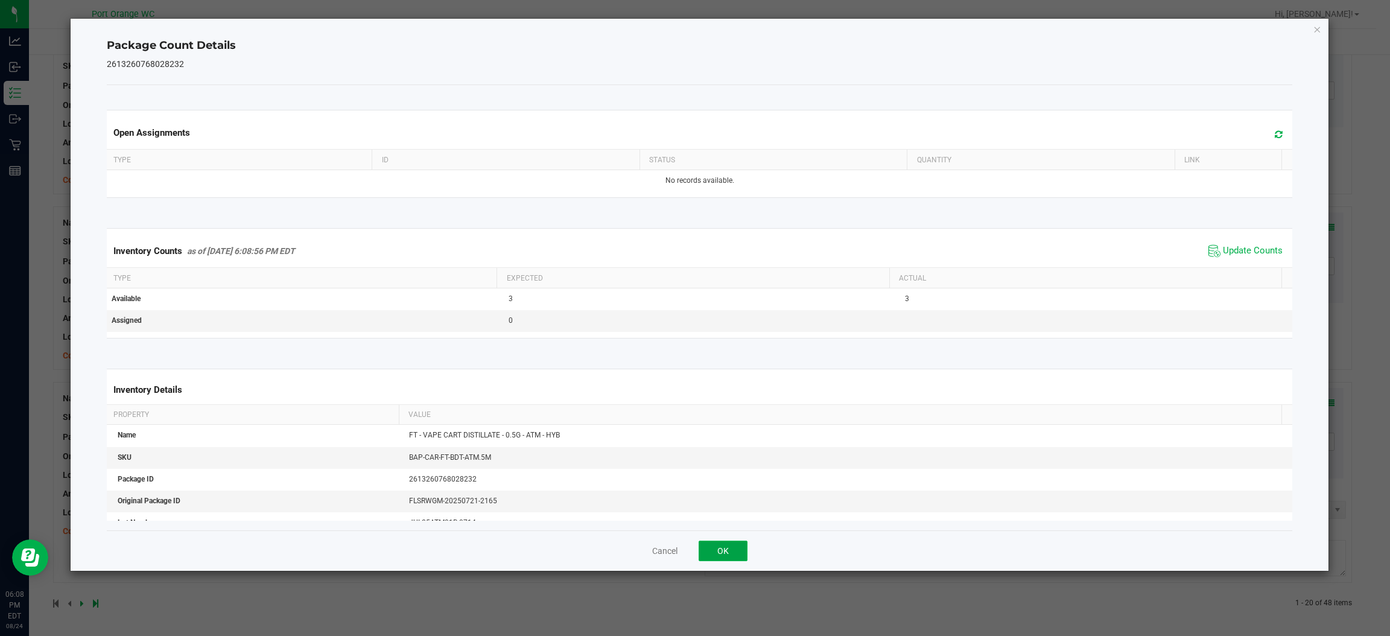
click at [730, 552] on button "OK" at bounding box center [722, 550] width 49 height 21
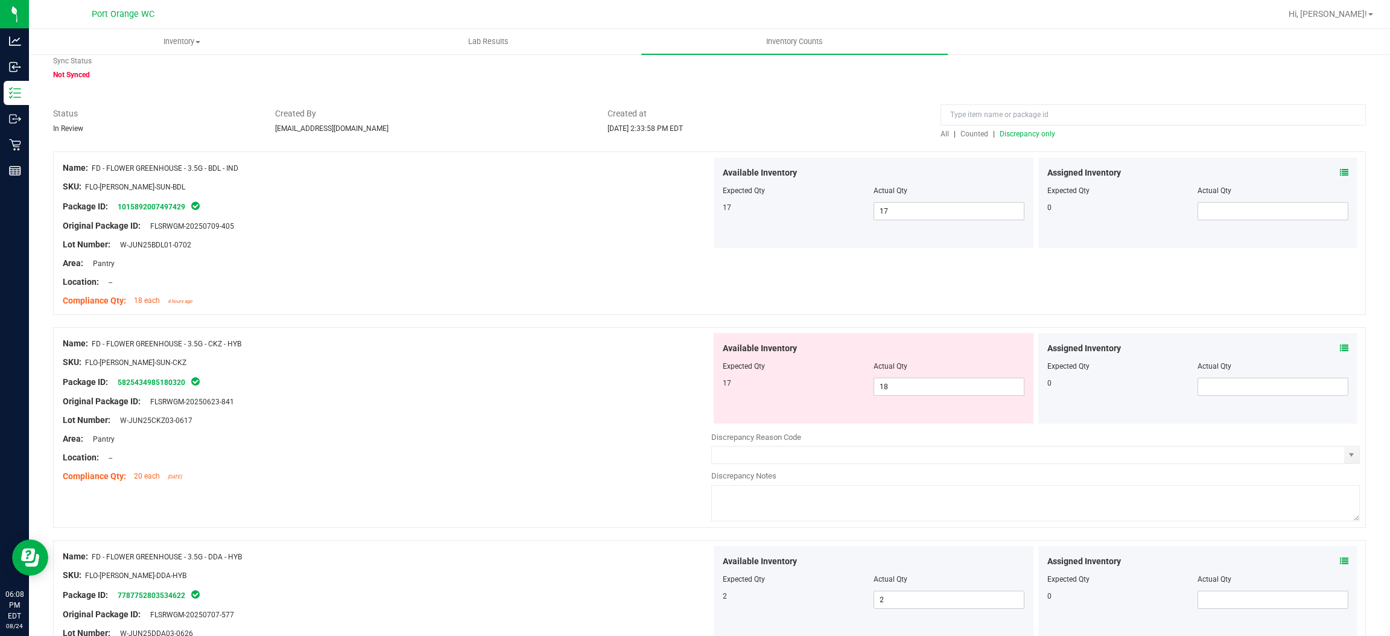
scroll to position [0, 0]
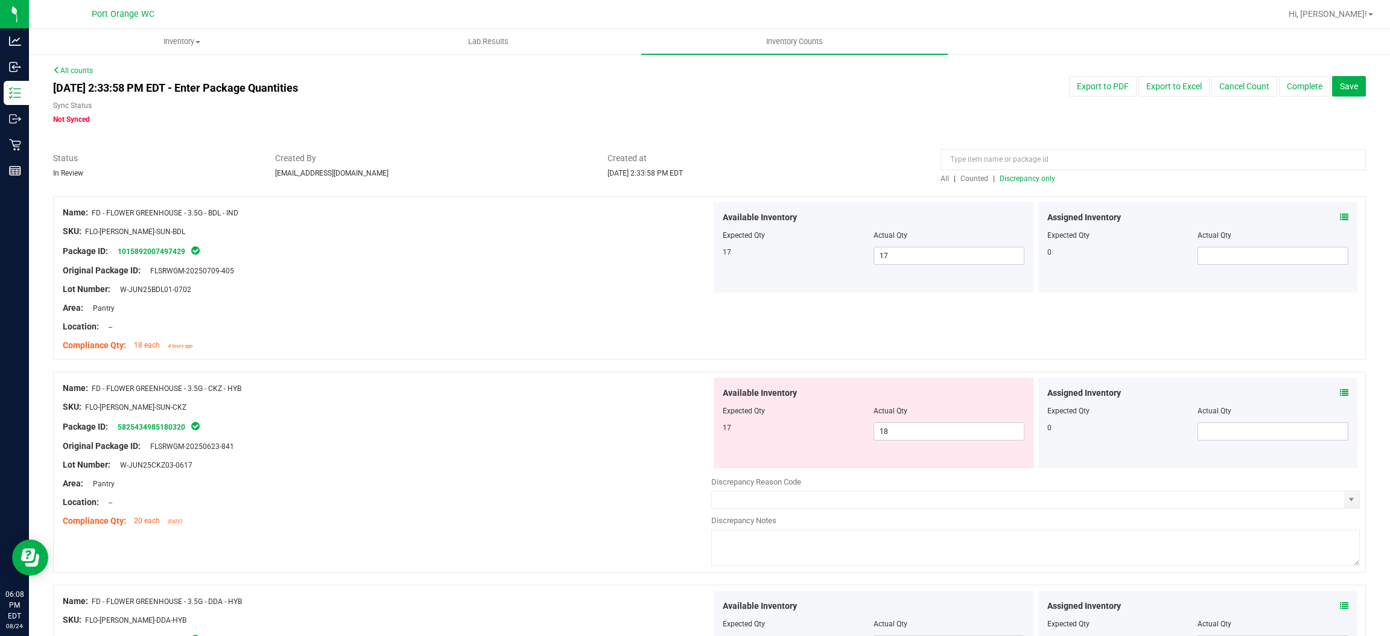
click at [1033, 178] on span "Discrepancy only" at bounding box center [1026, 178] width 55 height 8
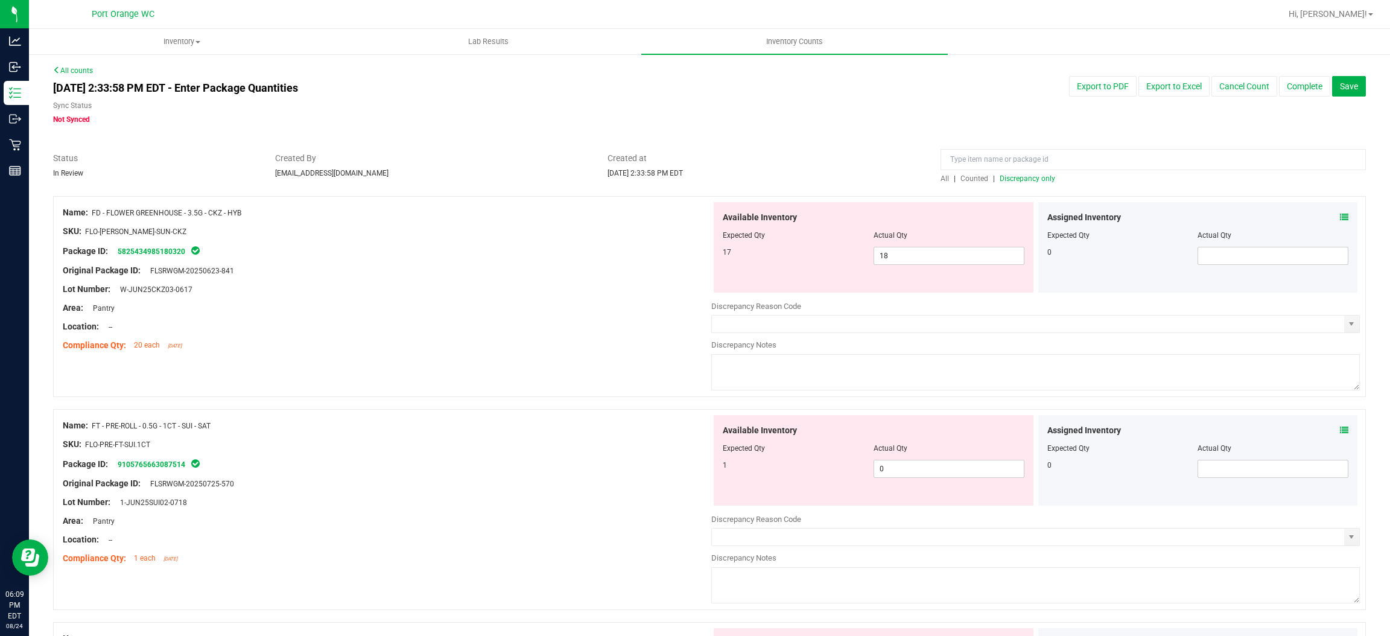
click at [1340, 217] on icon at bounding box center [1344, 217] width 8 height 8
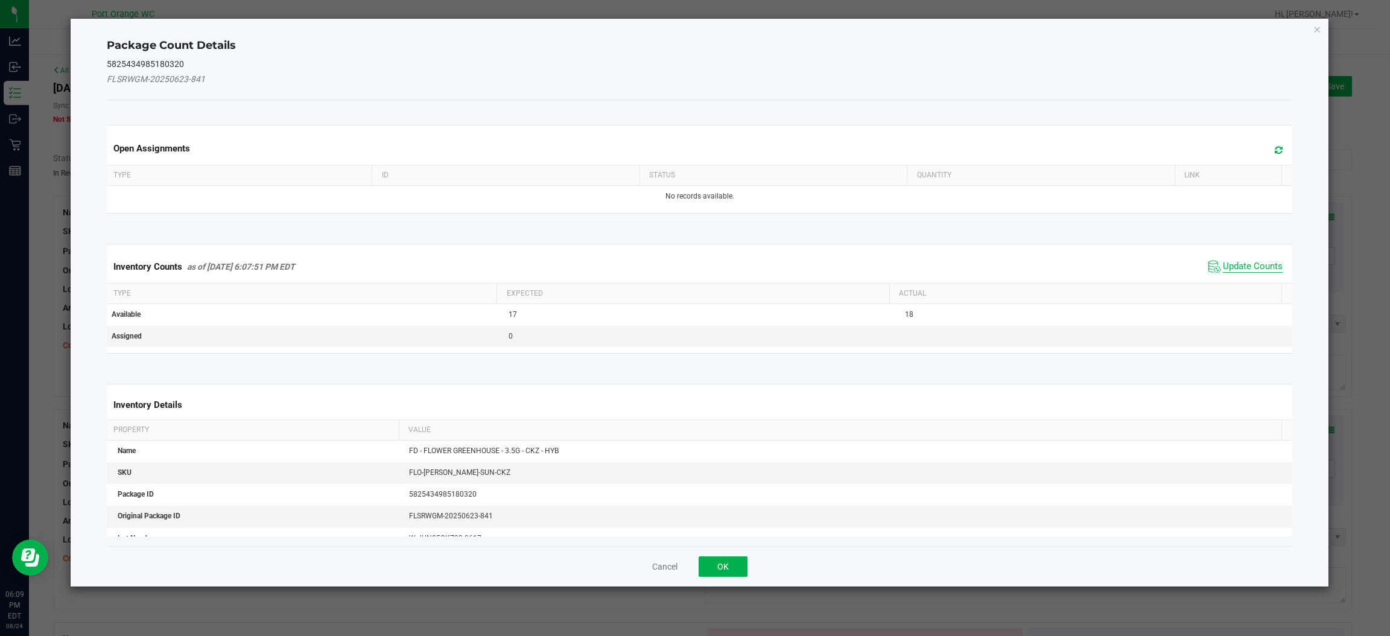
click at [1247, 267] on span "Update Counts" at bounding box center [1253, 267] width 60 height 12
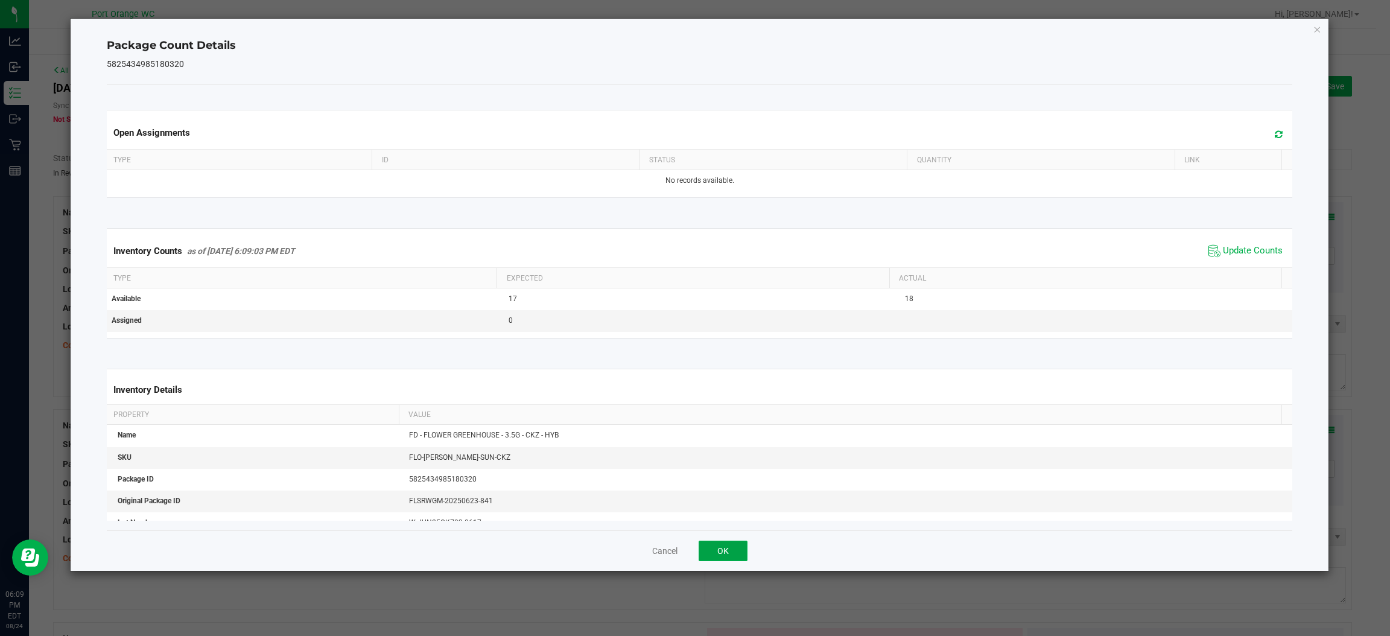
click at [714, 548] on button "OK" at bounding box center [722, 550] width 49 height 21
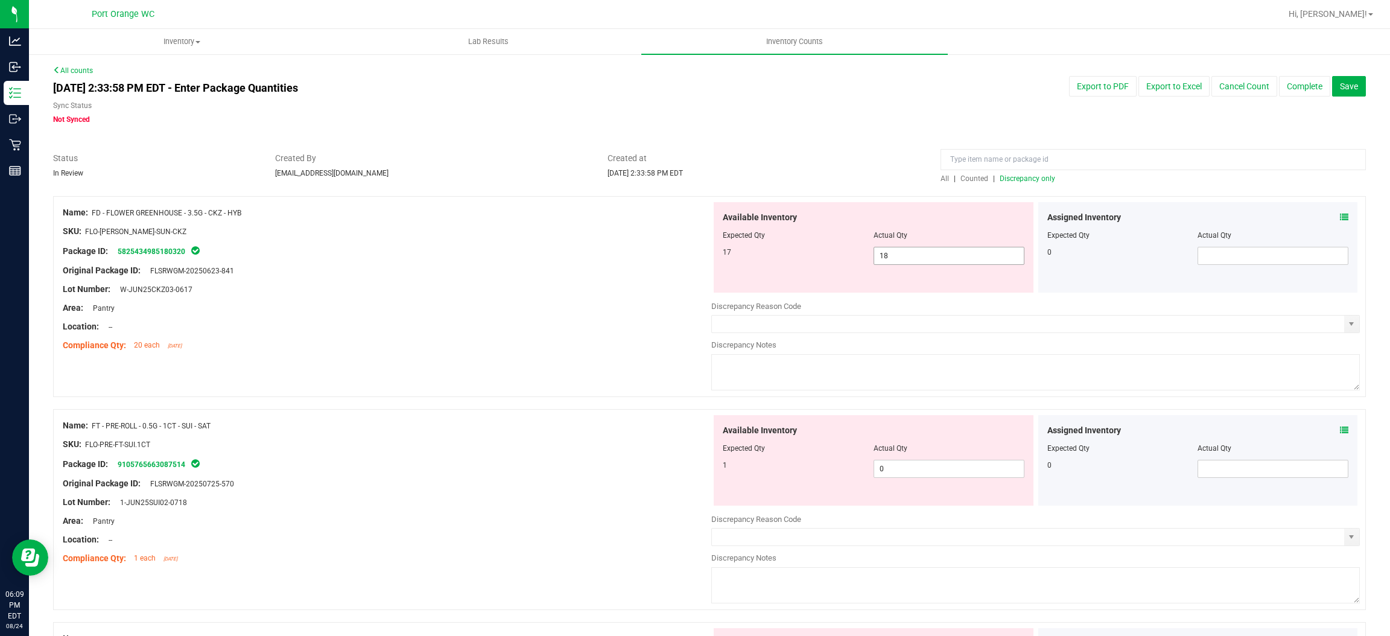
click at [913, 255] on input "18" at bounding box center [949, 255] width 150 height 17
type input "17"
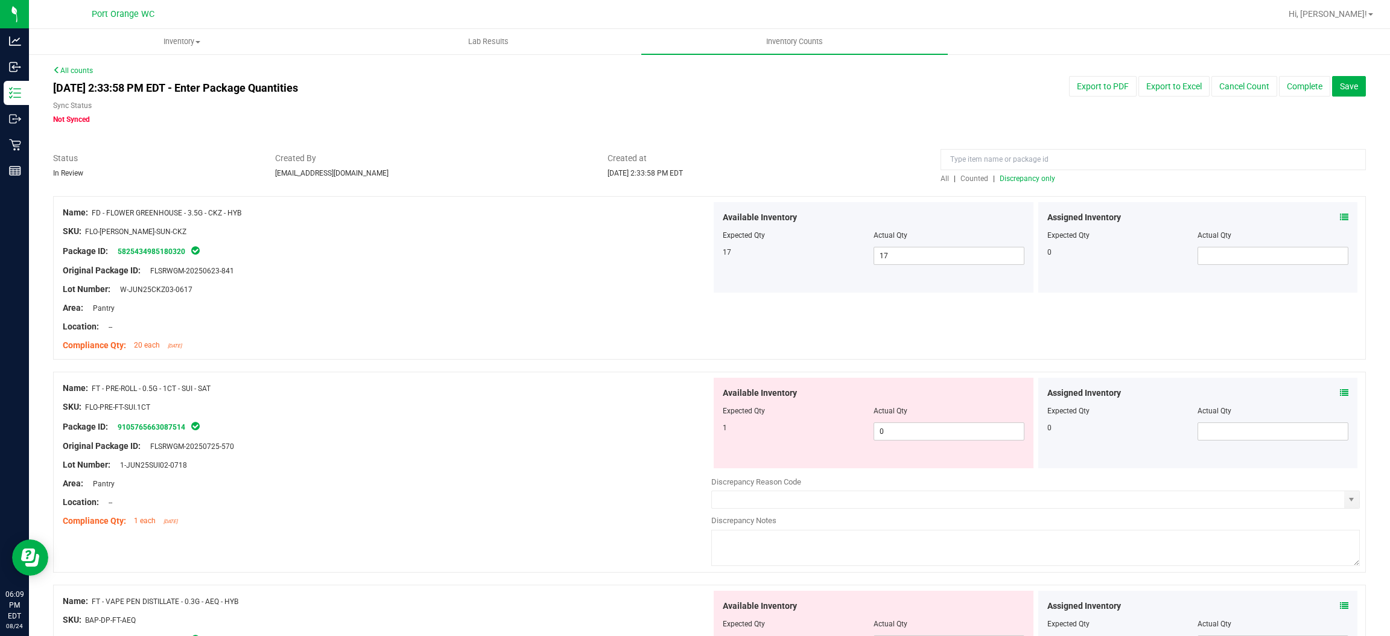
click at [1019, 177] on span "Discrepancy only" at bounding box center [1026, 178] width 55 height 8
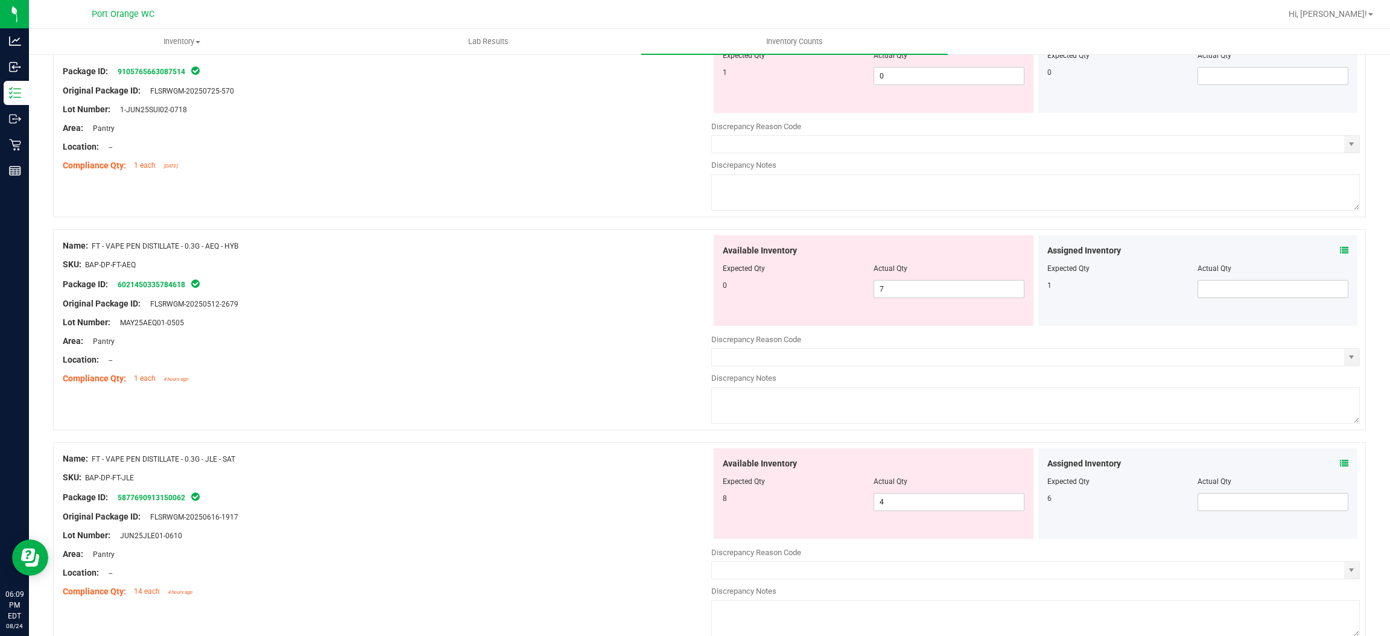
scroll to position [219, 0]
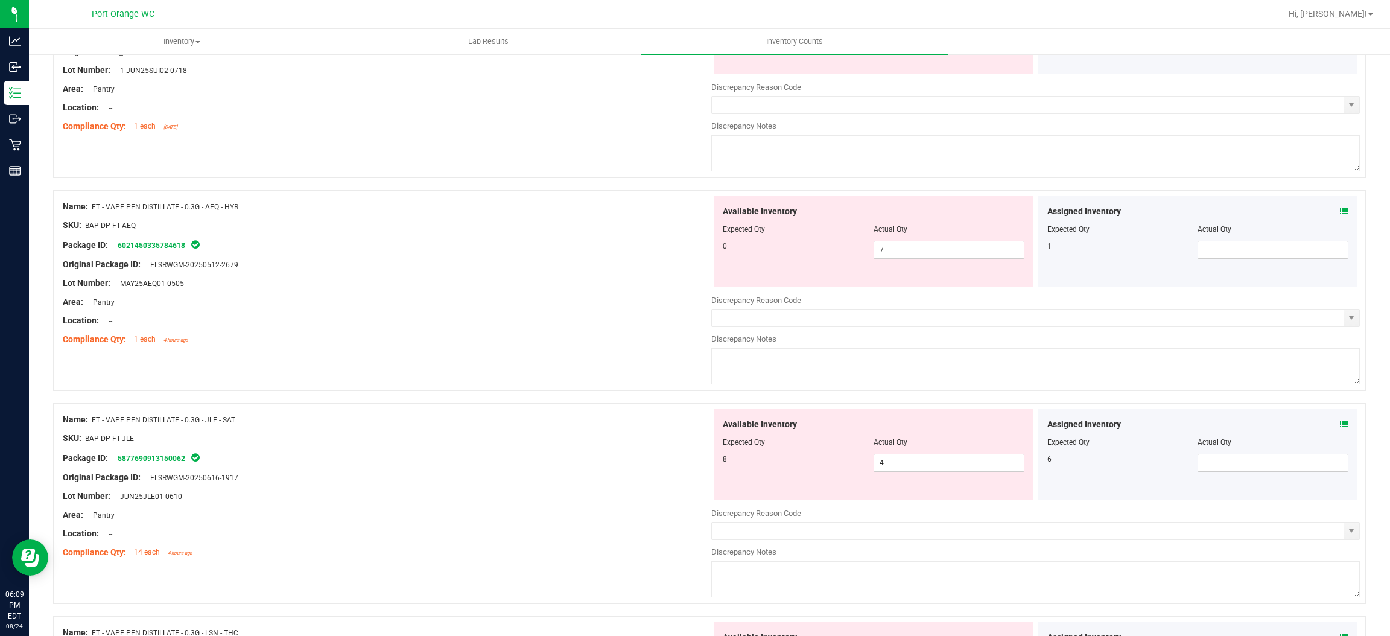
click at [1340, 209] on icon at bounding box center [1344, 211] width 8 height 8
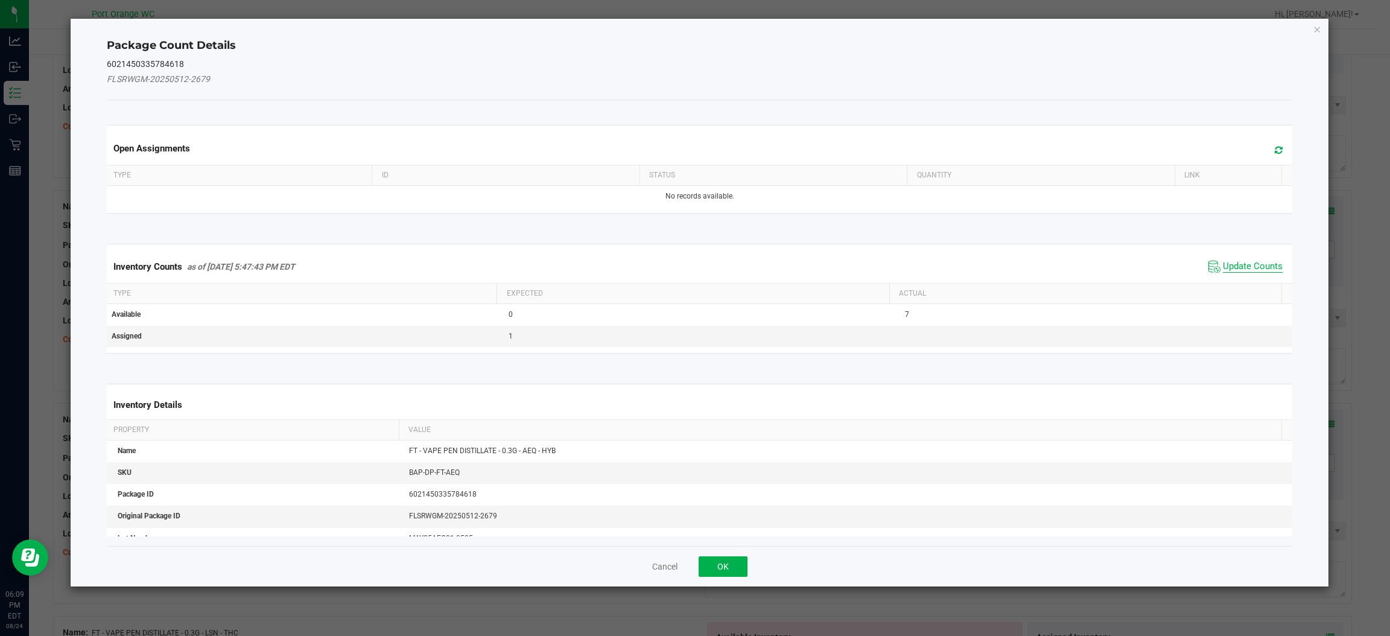
click at [1223, 272] on span "Update Counts" at bounding box center [1253, 267] width 60 height 12
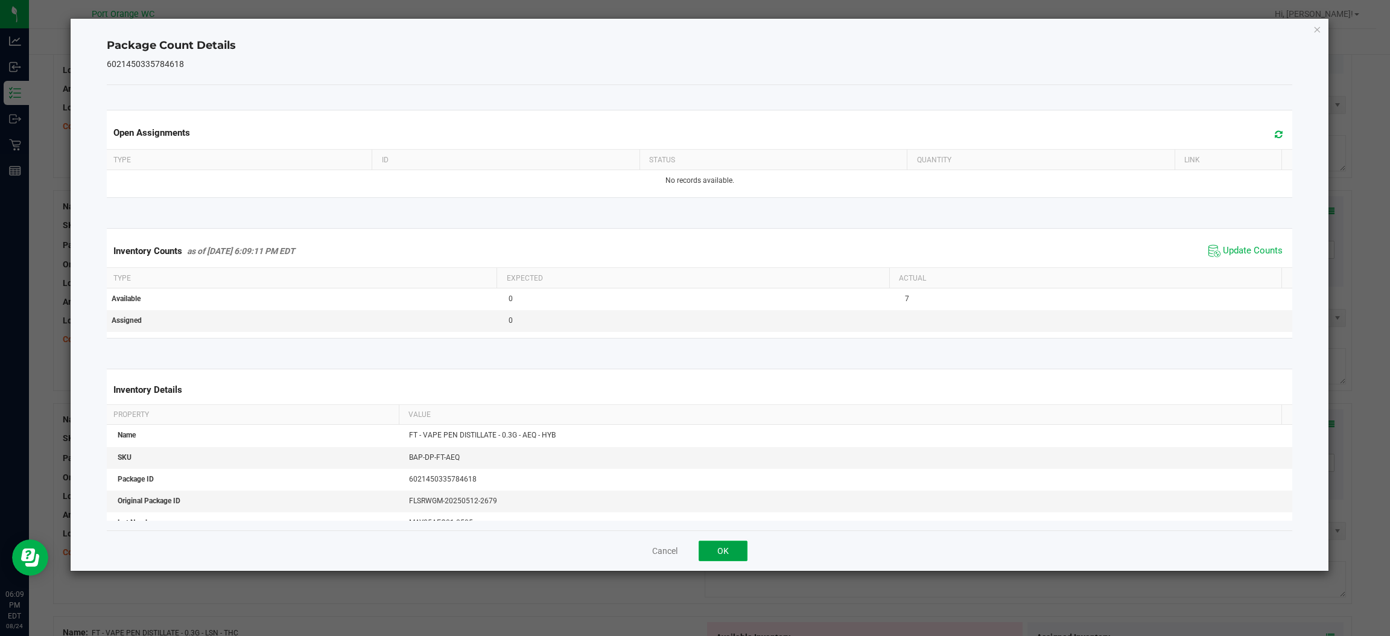
click at [720, 553] on button "OK" at bounding box center [722, 550] width 49 height 21
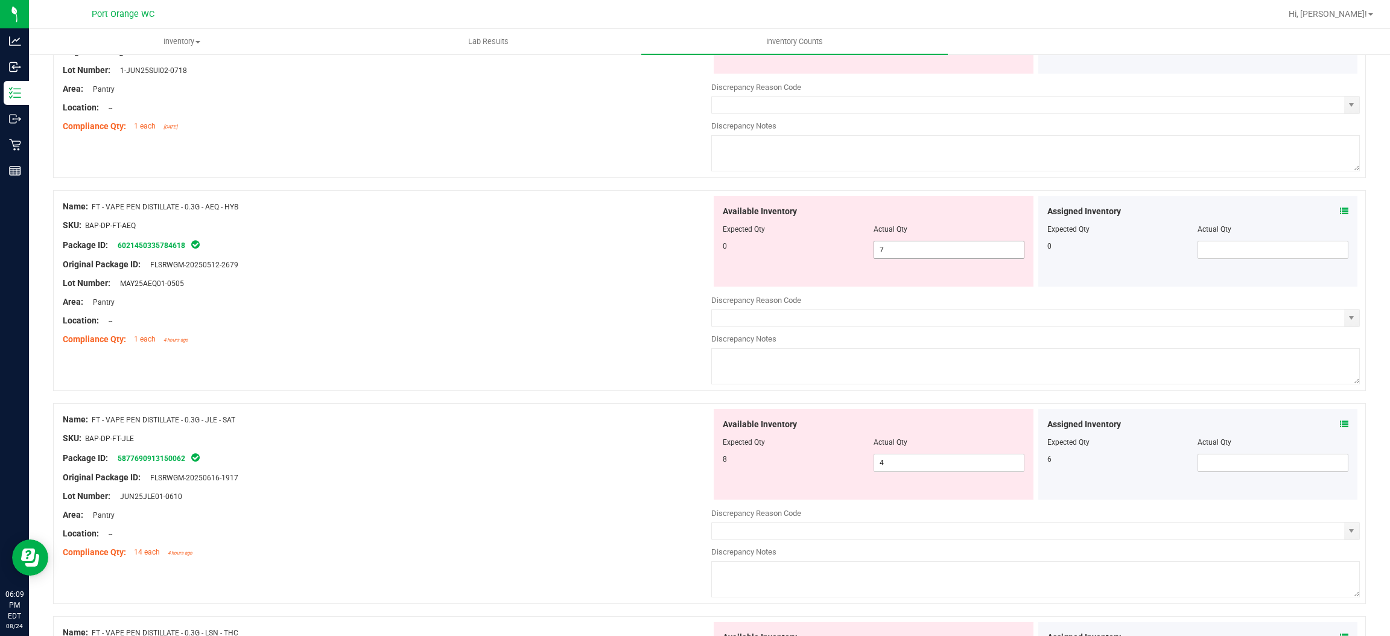
click at [907, 249] on input "7" at bounding box center [949, 249] width 150 height 17
type input "0"
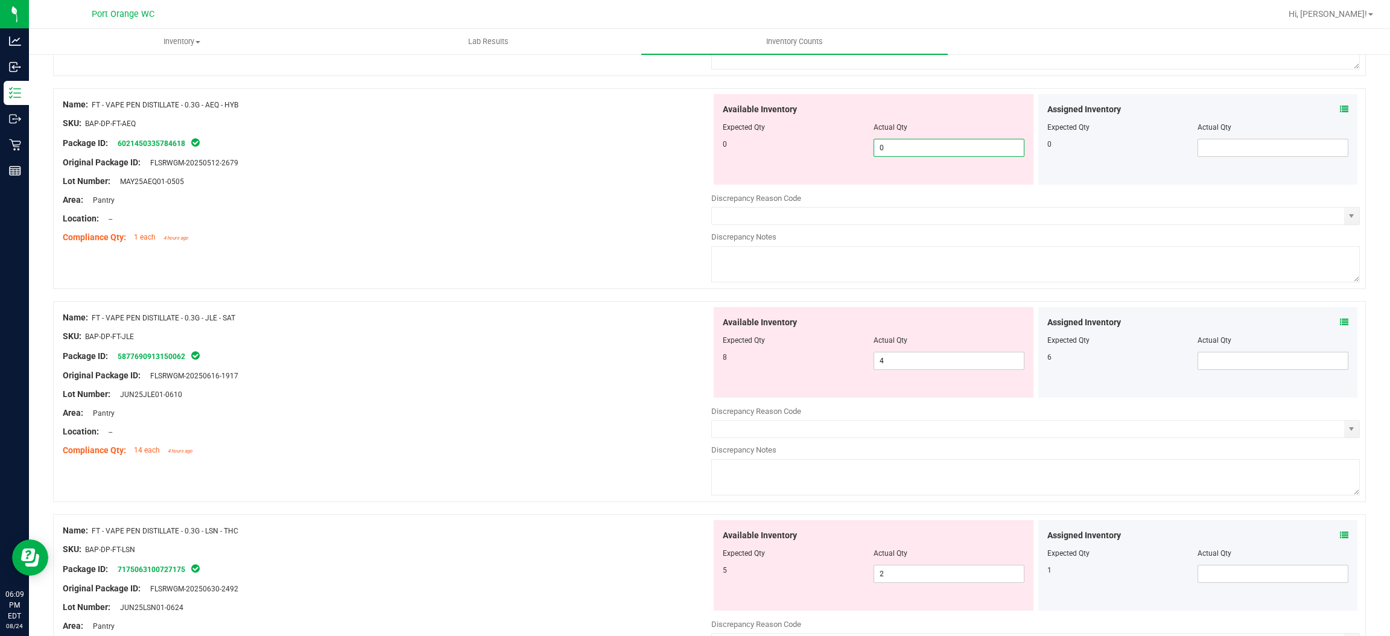
scroll to position [355, 0]
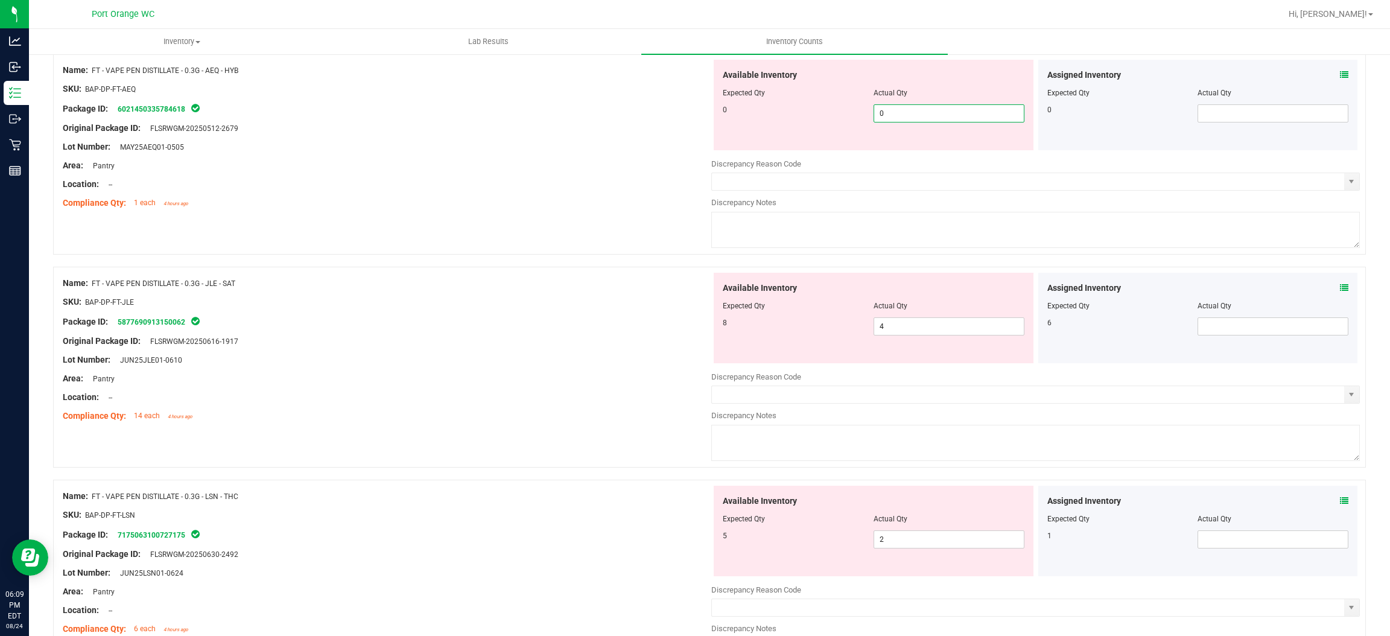
click at [1330, 291] on div "Assigned Inventory Expected Qty Actual Qty 6" at bounding box center [1198, 318] width 320 height 90
type input "0"
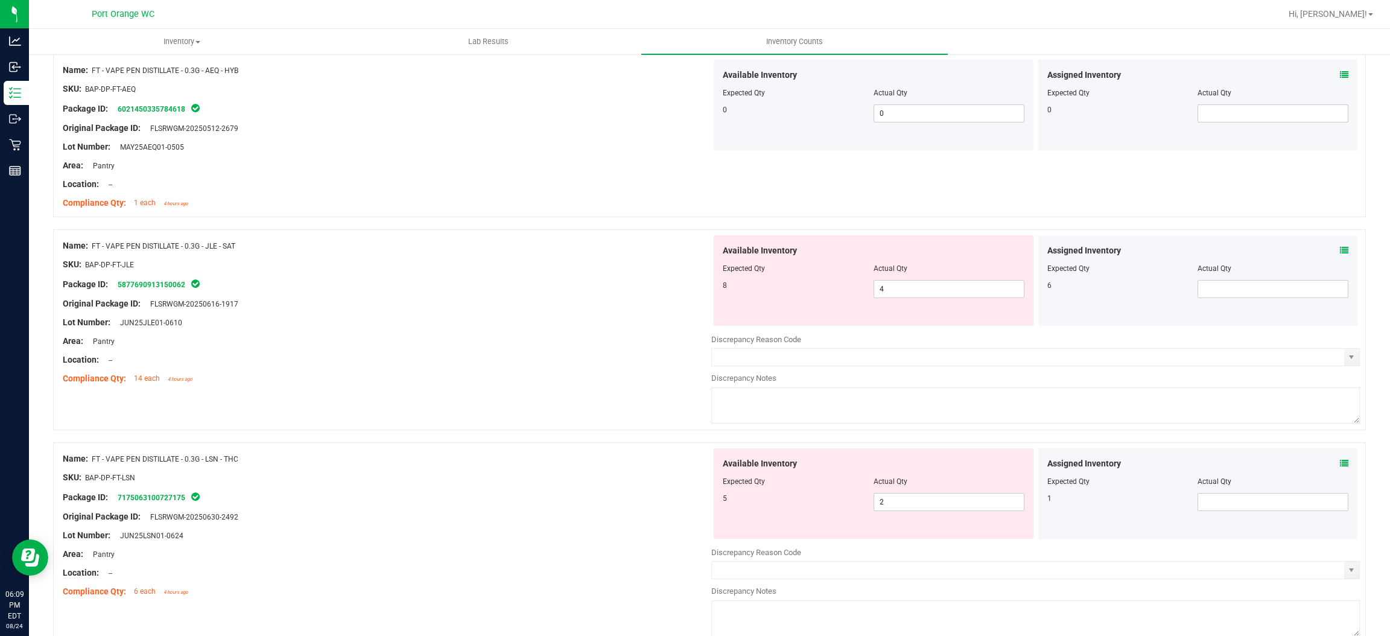
click at [1340, 250] on icon at bounding box center [1344, 250] width 8 height 8
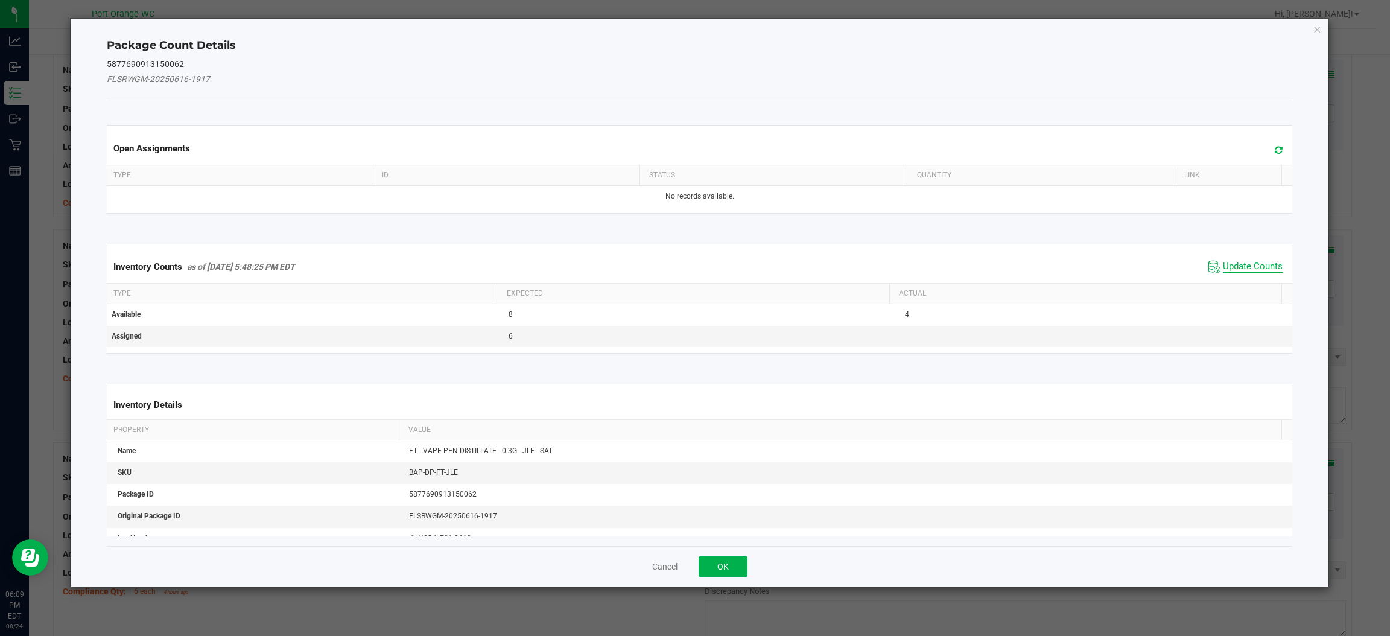
click at [1229, 263] on span "Update Counts" at bounding box center [1253, 267] width 60 height 12
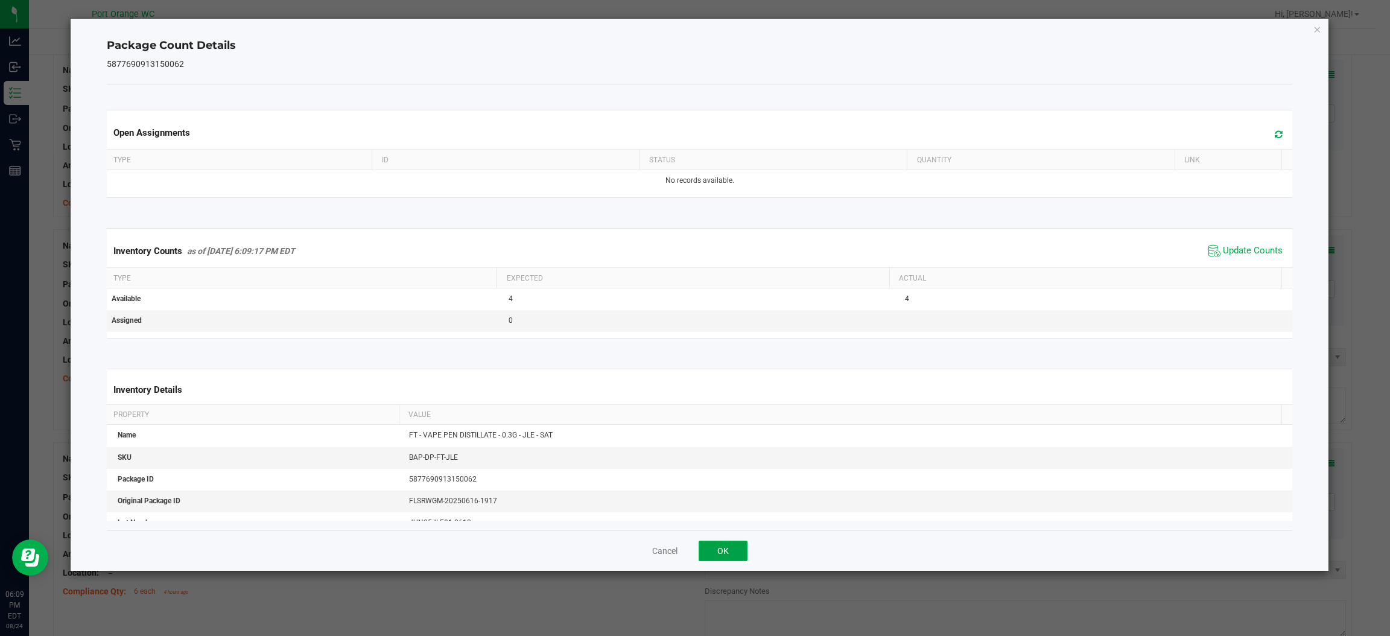
click at [722, 551] on button "OK" at bounding box center [722, 550] width 49 height 21
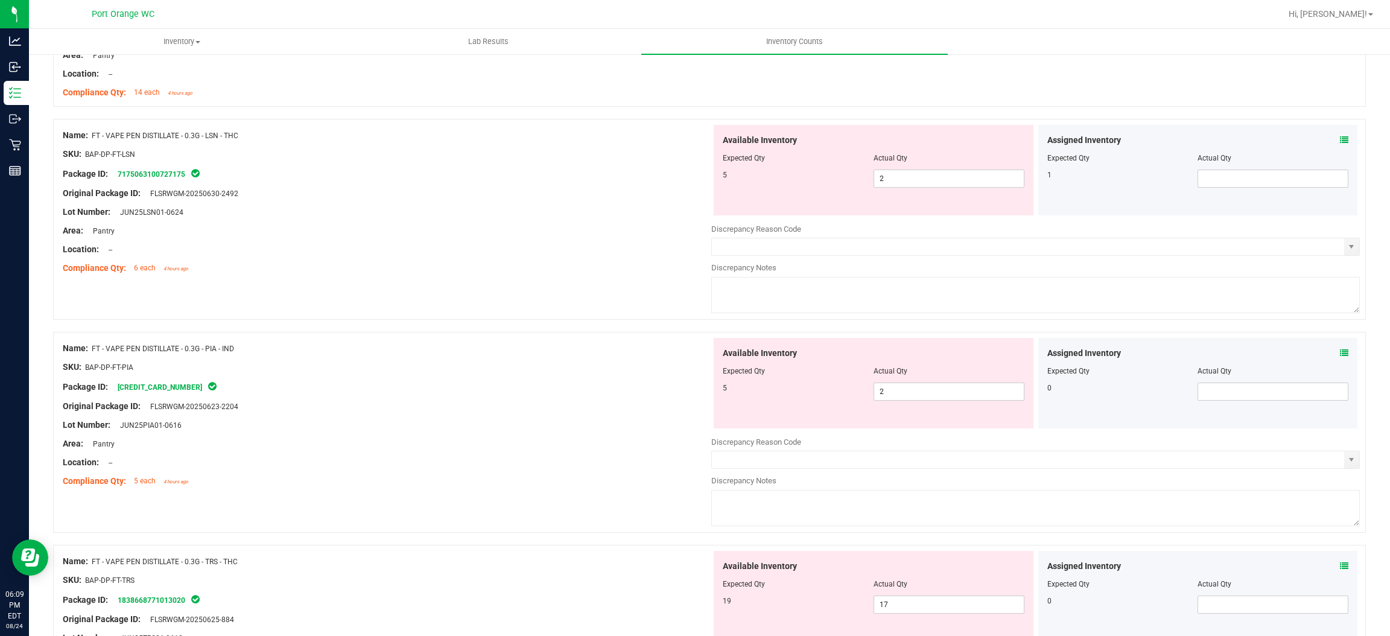
scroll to position [644, 0]
click at [1340, 137] on icon at bounding box center [1344, 137] width 8 height 8
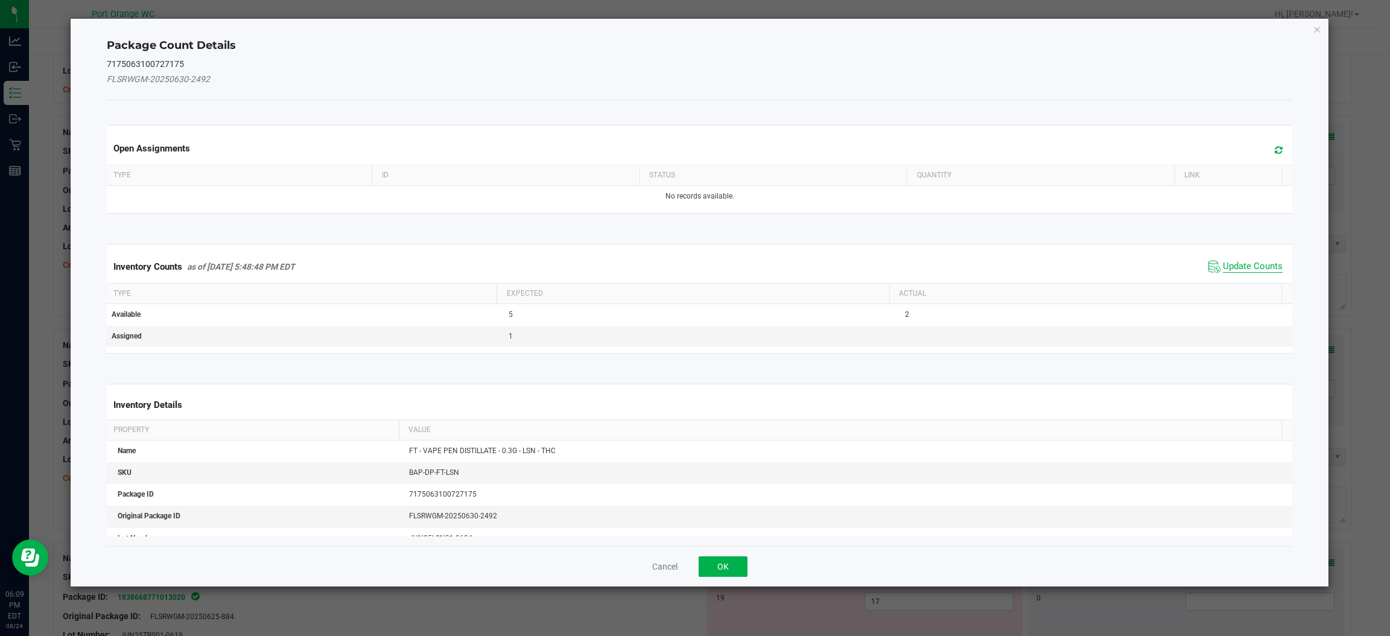
click at [1240, 267] on span "Update Counts" at bounding box center [1253, 267] width 60 height 12
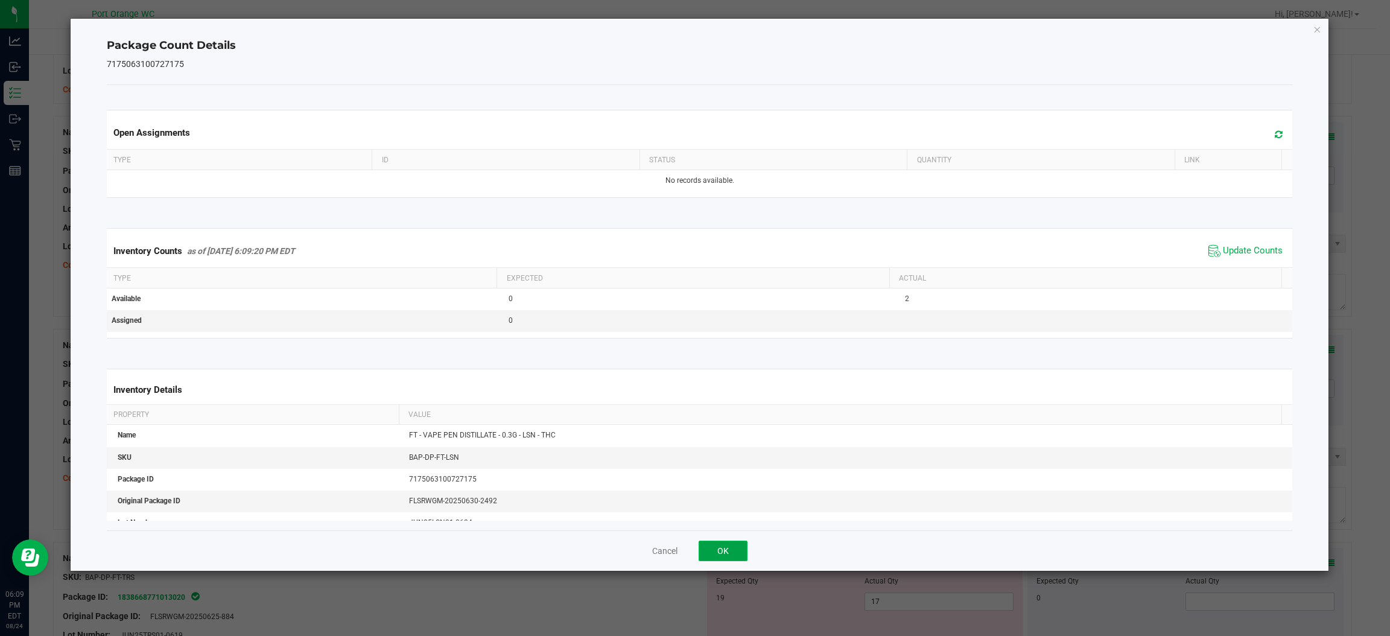
click at [719, 557] on button "OK" at bounding box center [722, 550] width 49 height 21
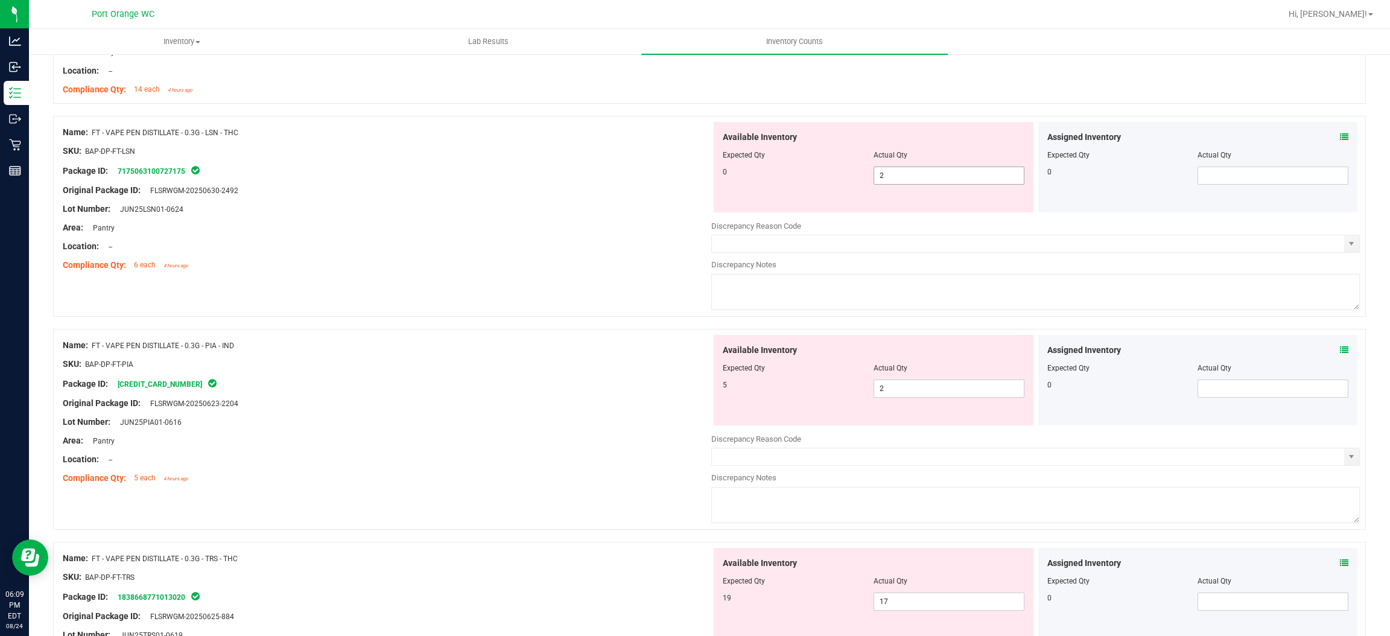
click at [944, 177] on input "2" at bounding box center [949, 175] width 150 height 17
click at [918, 172] on input "2" at bounding box center [949, 175] width 150 height 17
type input "0"
click at [1329, 350] on div "Assigned Inventory Expected Qty Actual Qty 0" at bounding box center [1198, 380] width 320 height 90
type input "0"
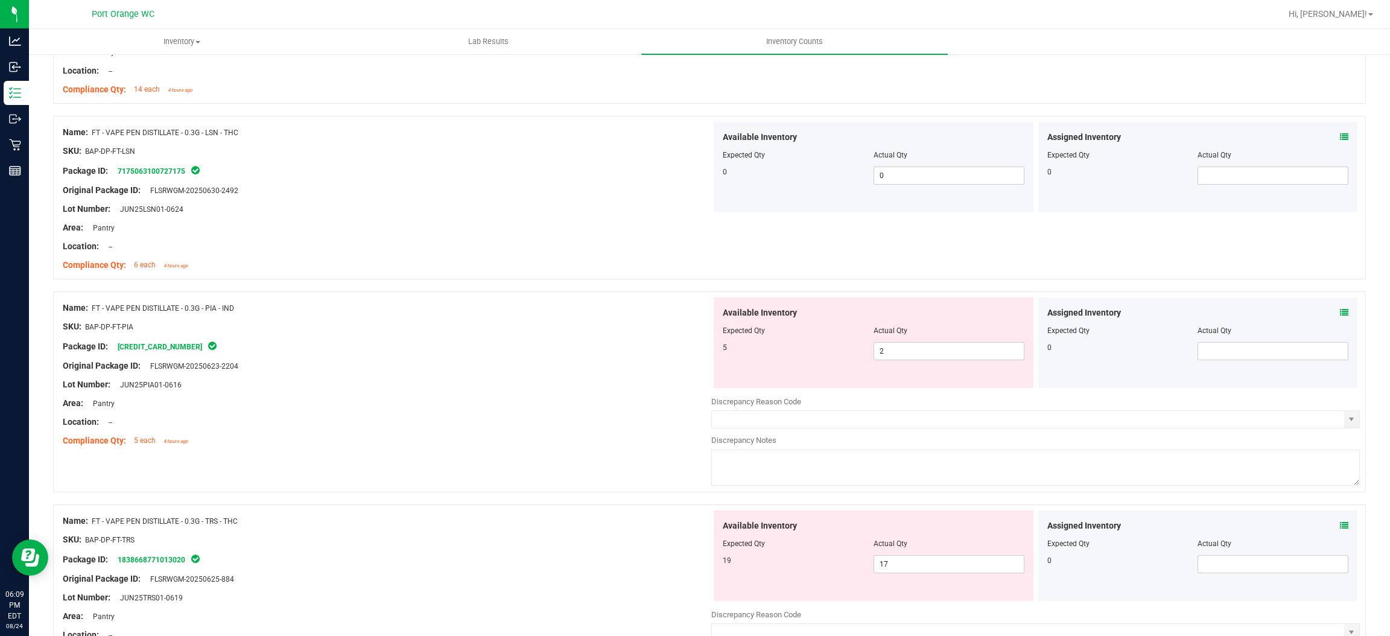
click at [1340, 314] on icon at bounding box center [1344, 312] width 8 height 8
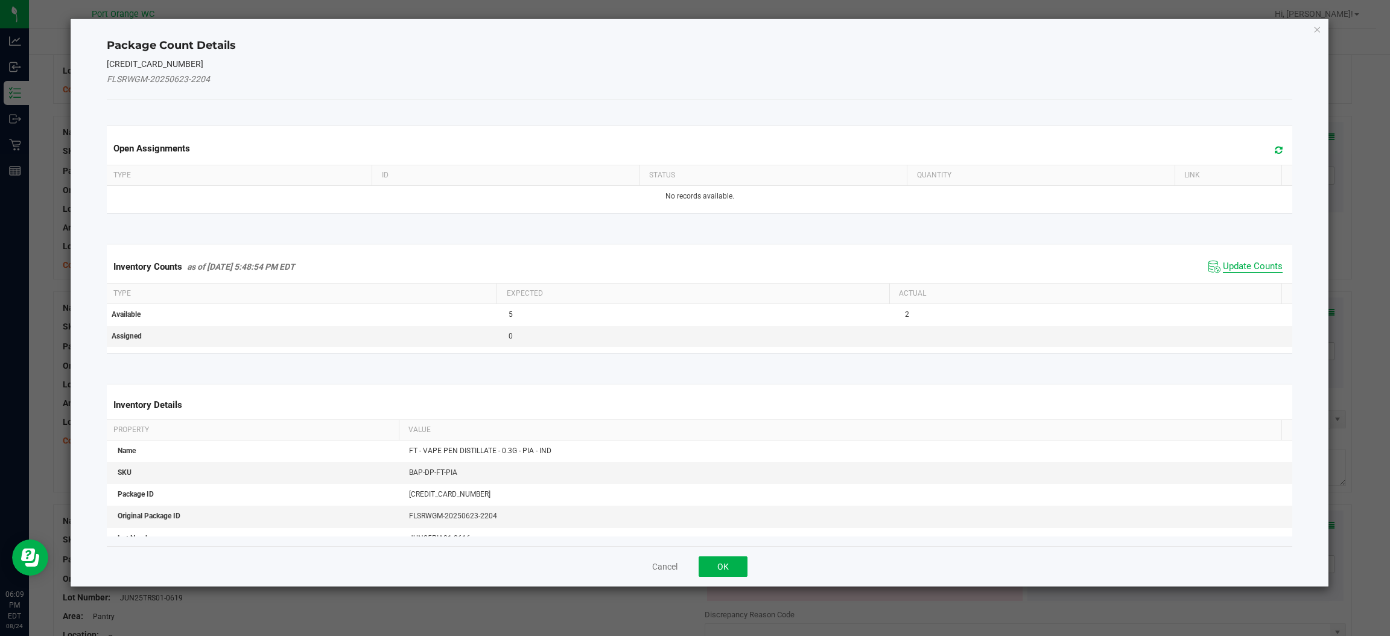
click at [1252, 264] on span "Update Counts" at bounding box center [1253, 267] width 60 height 12
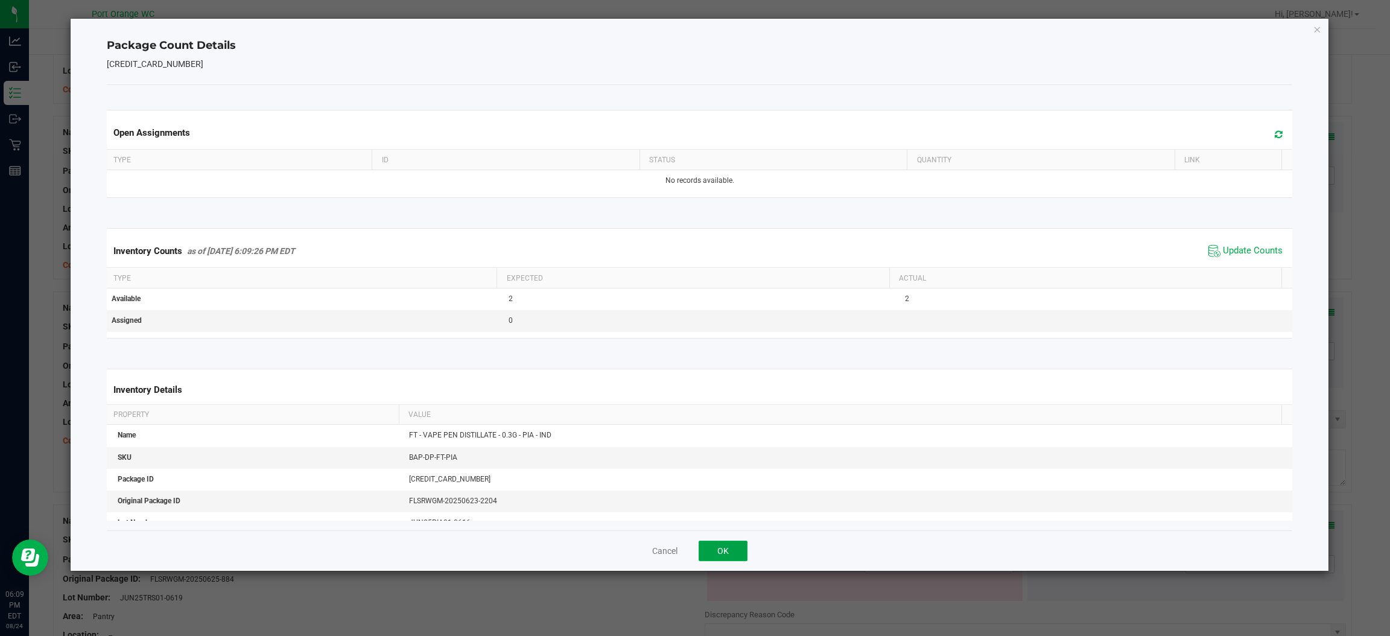
click at [722, 551] on button "OK" at bounding box center [722, 550] width 49 height 21
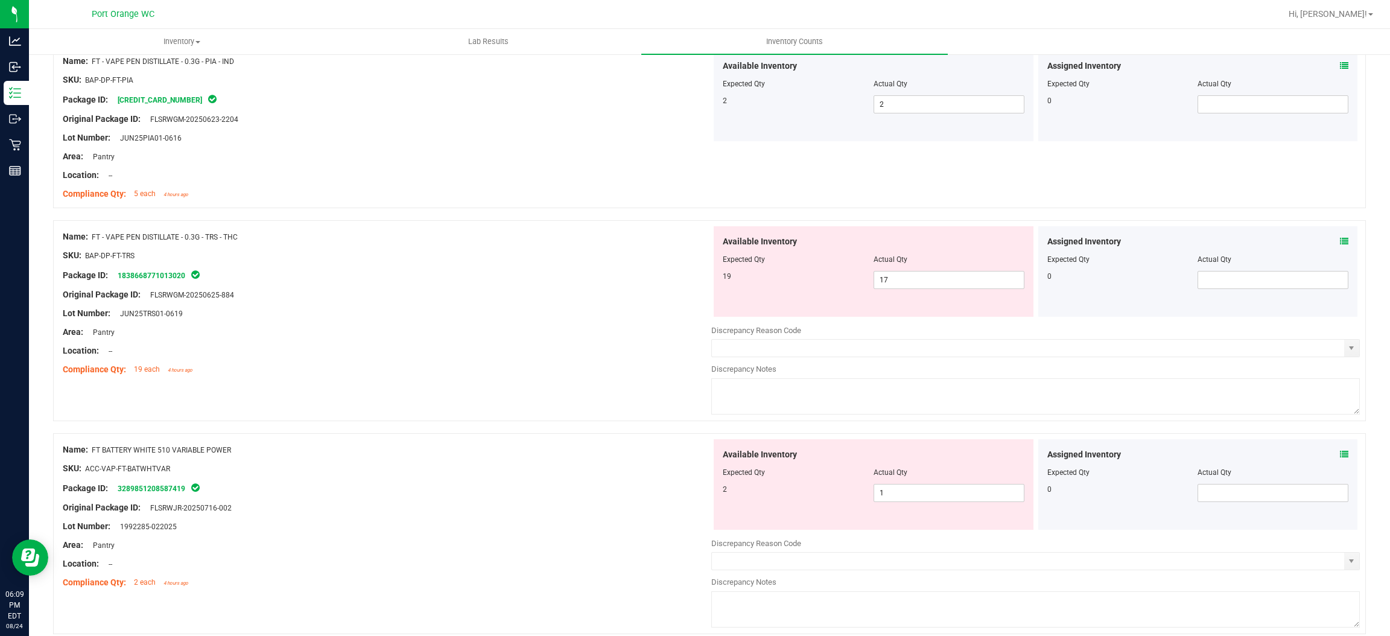
scroll to position [889, 0]
click at [1340, 241] on icon at bounding box center [1344, 243] width 8 height 8
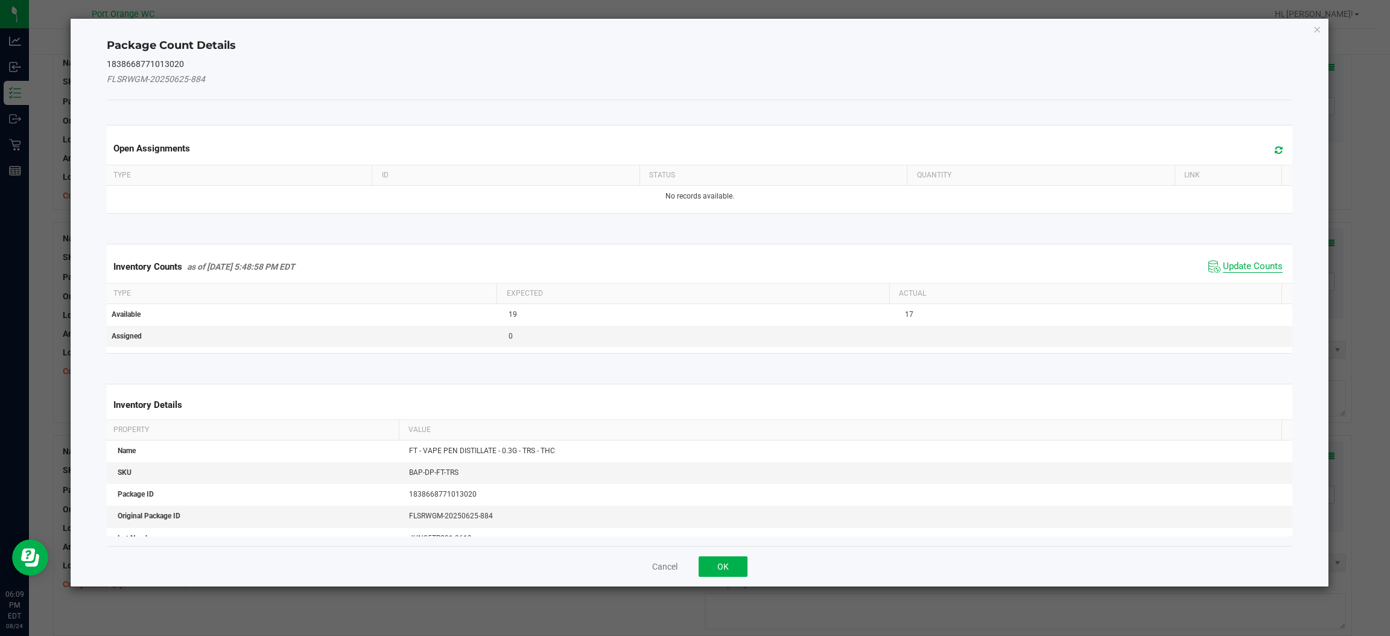
click at [1242, 262] on span "Update Counts" at bounding box center [1253, 267] width 60 height 12
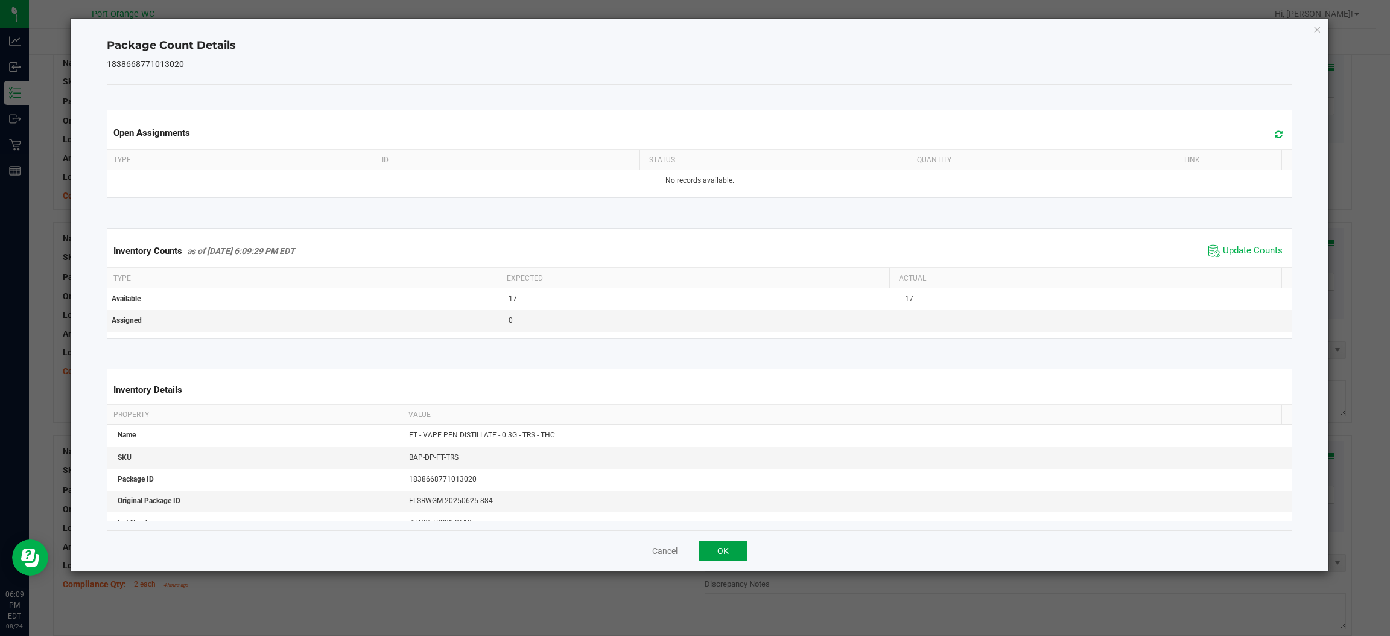
click at [712, 552] on button "OK" at bounding box center [722, 550] width 49 height 21
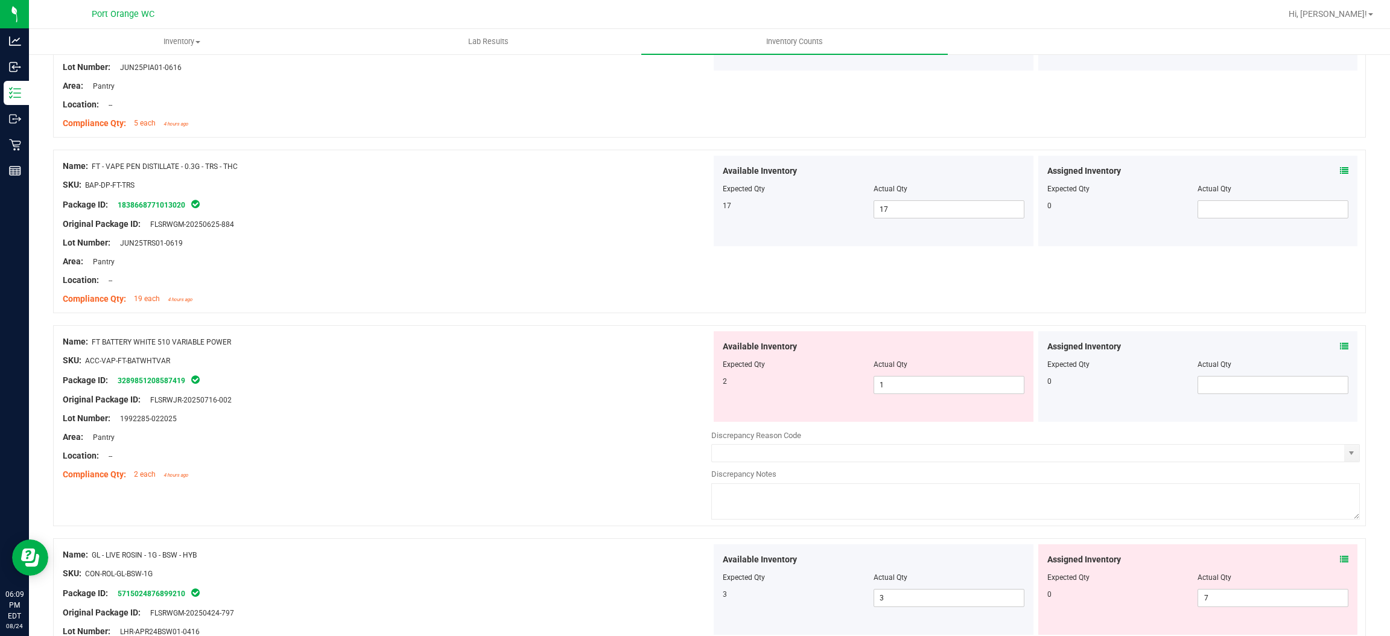
scroll to position [1019, 0]
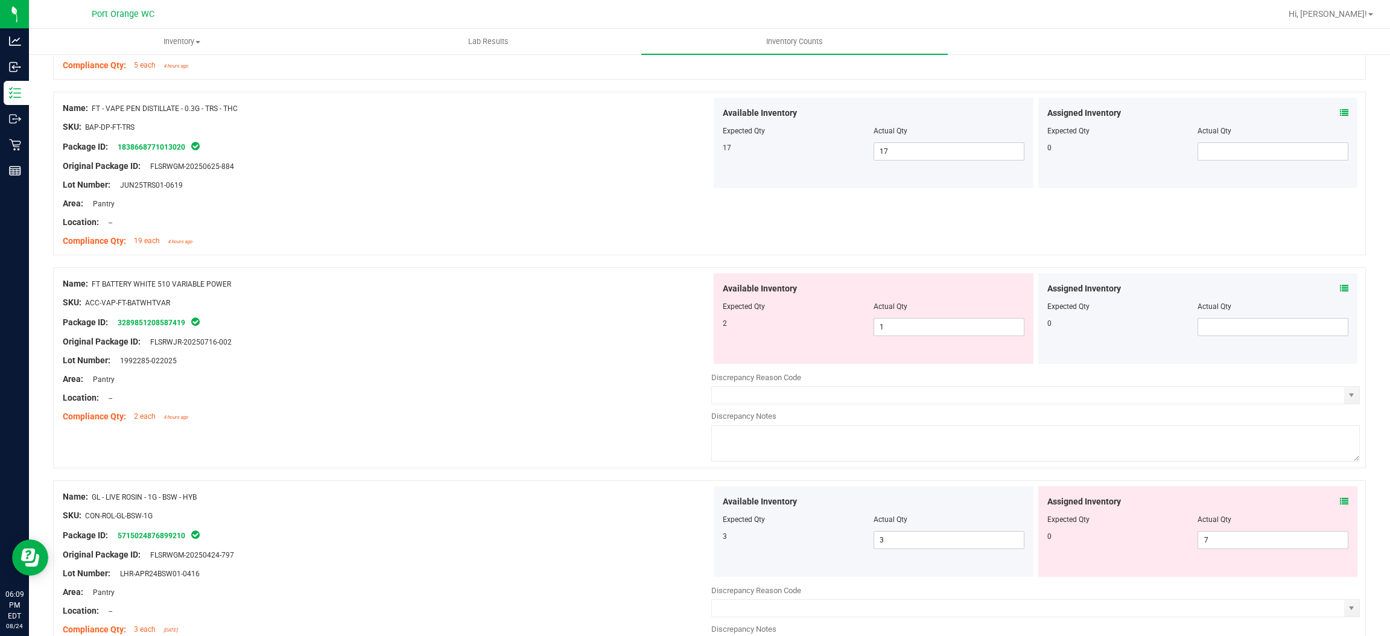
click at [1340, 288] on icon at bounding box center [1344, 288] width 8 height 8
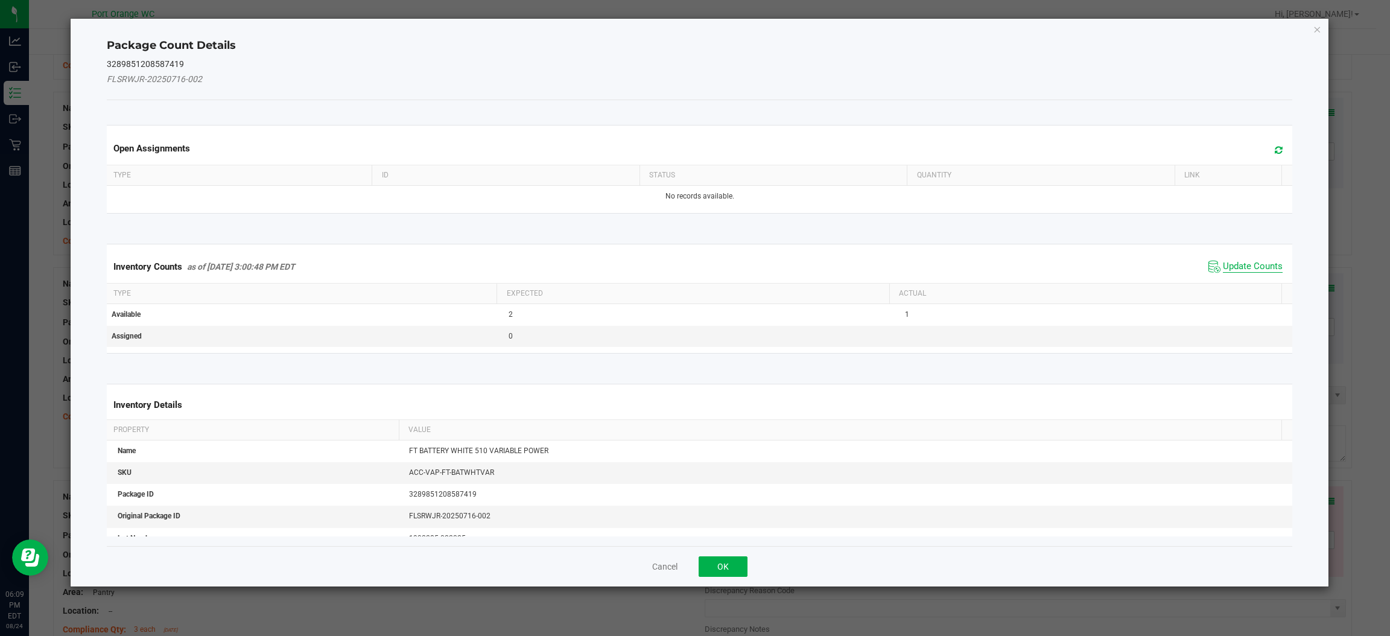
click at [1223, 269] on span "Update Counts" at bounding box center [1253, 267] width 60 height 12
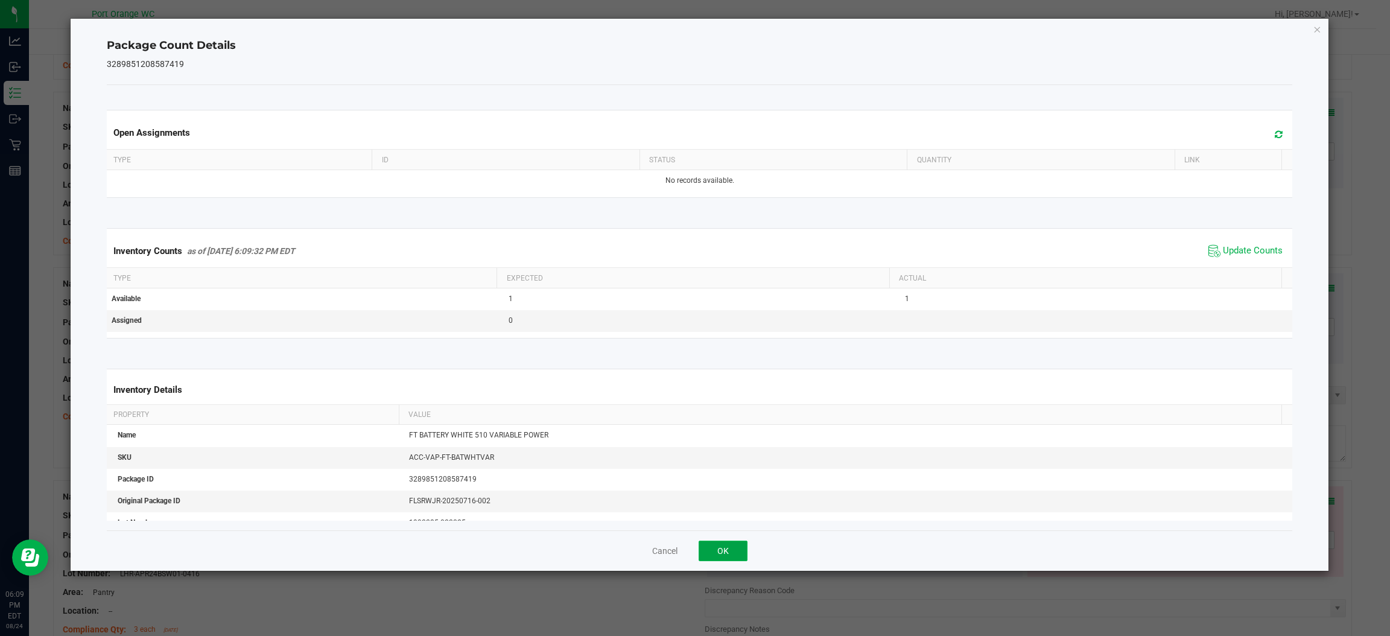
click at [727, 553] on button "OK" at bounding box center [722, 550] width 49 height 21
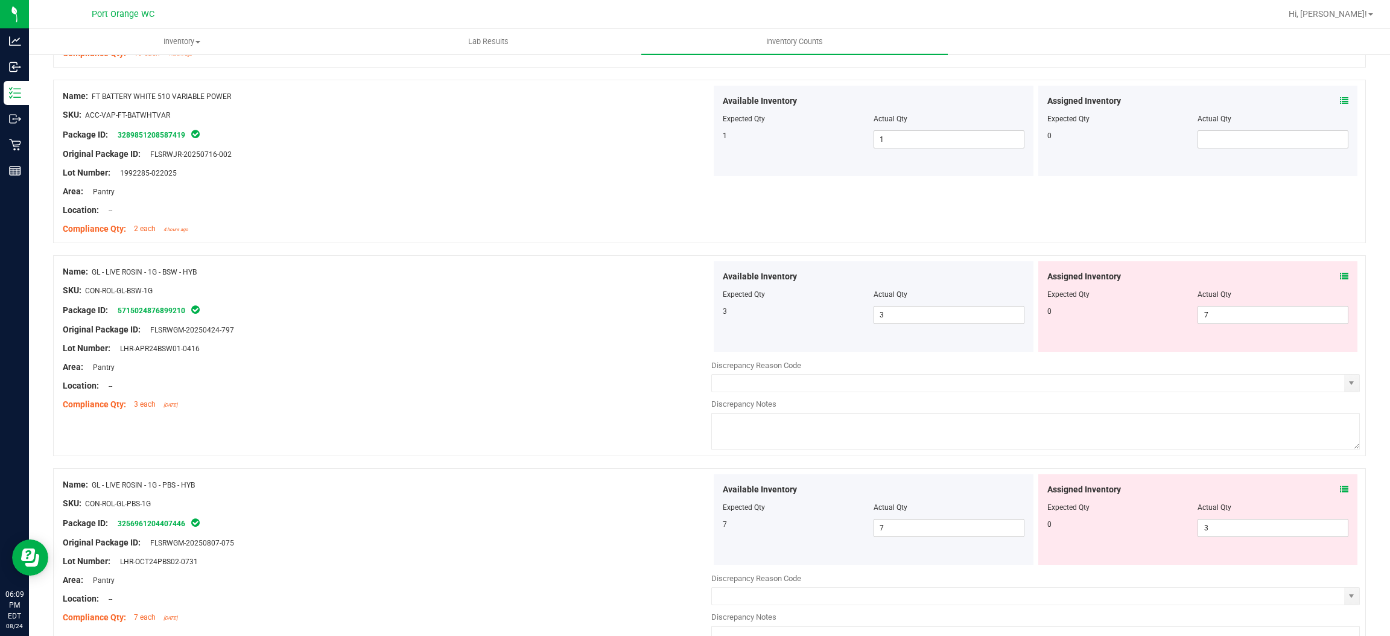
scroll to position [1217, 0]
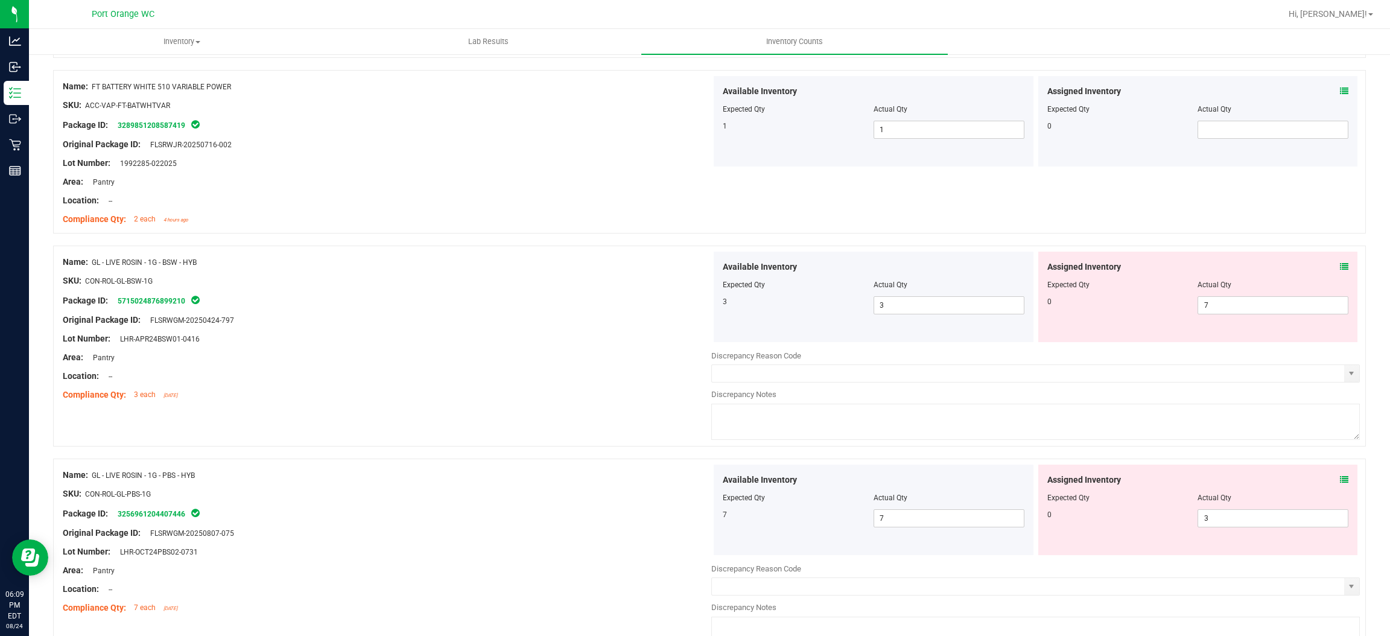
click at [1340, 267] on icon at bounding box center [1344, 266] width 8 height 8
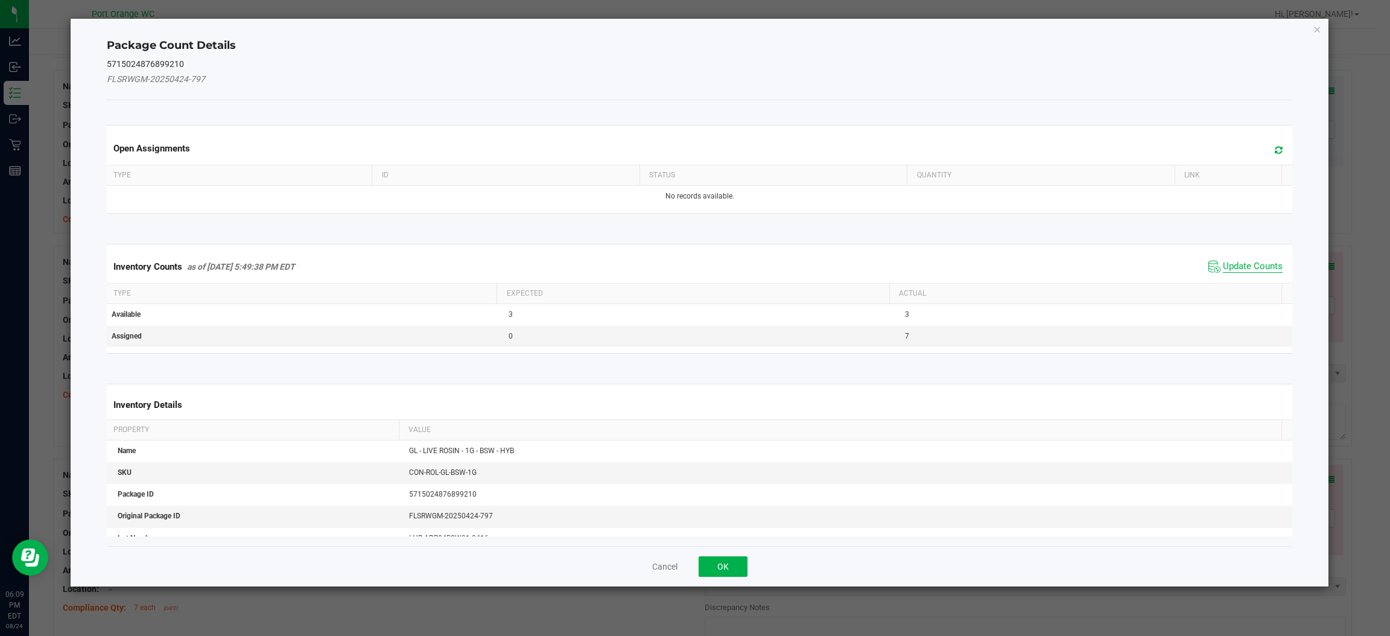
click at [1226, 267] on span "Update Counts" at bounding box center [1253, 267] width 60 height 12
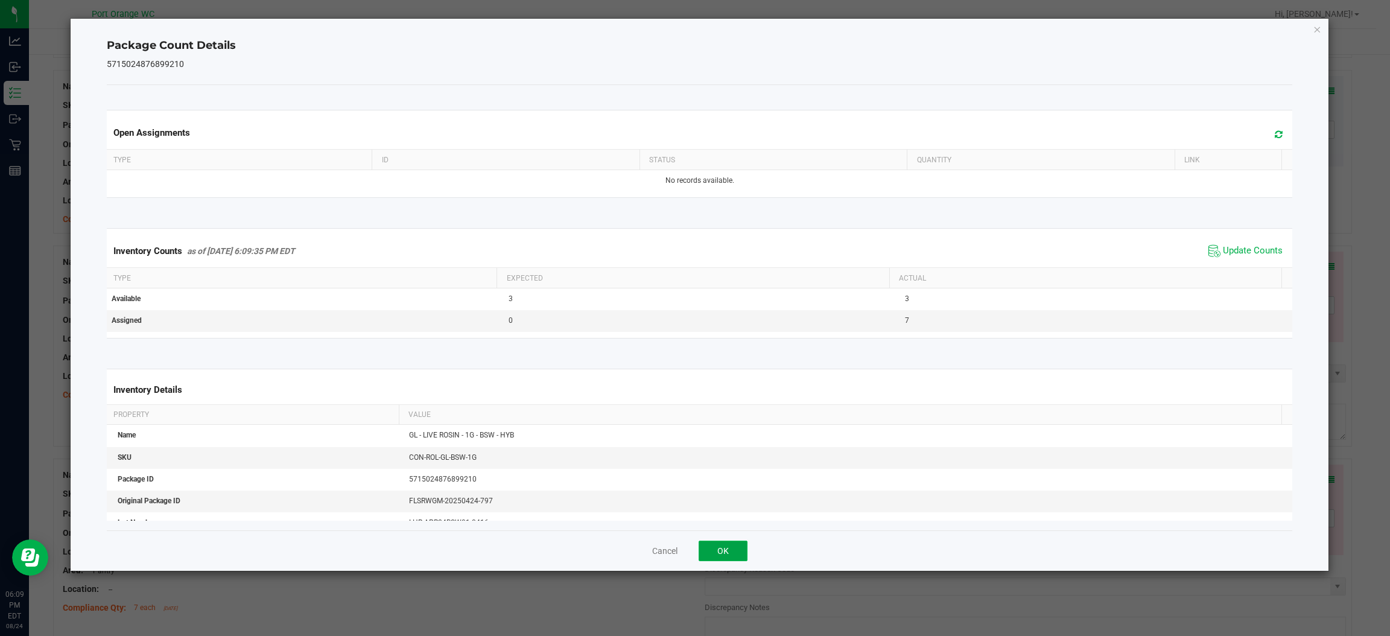
click at [736, 542] on button "OK" at bounding box center [722, 550] width 49 height 21
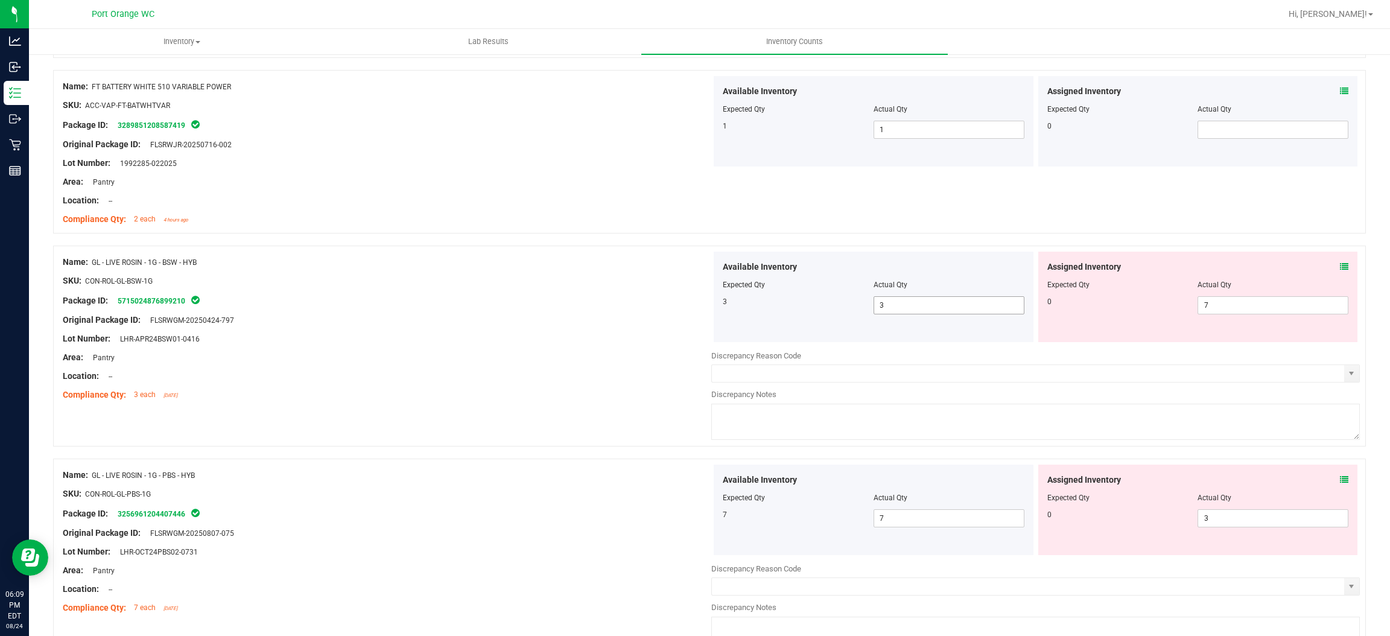
click at [910, 308] on input "3" at bounding box center [949, 305] width 150 height 17
click at [1243, 310] on input "7" at bounding box center [1273, 305] width 150 height 17
click at [972, 584] on div "Discrepancy Reason Code Discrepancy Notes" at bounding box center [1035, 606] width 648 height 99
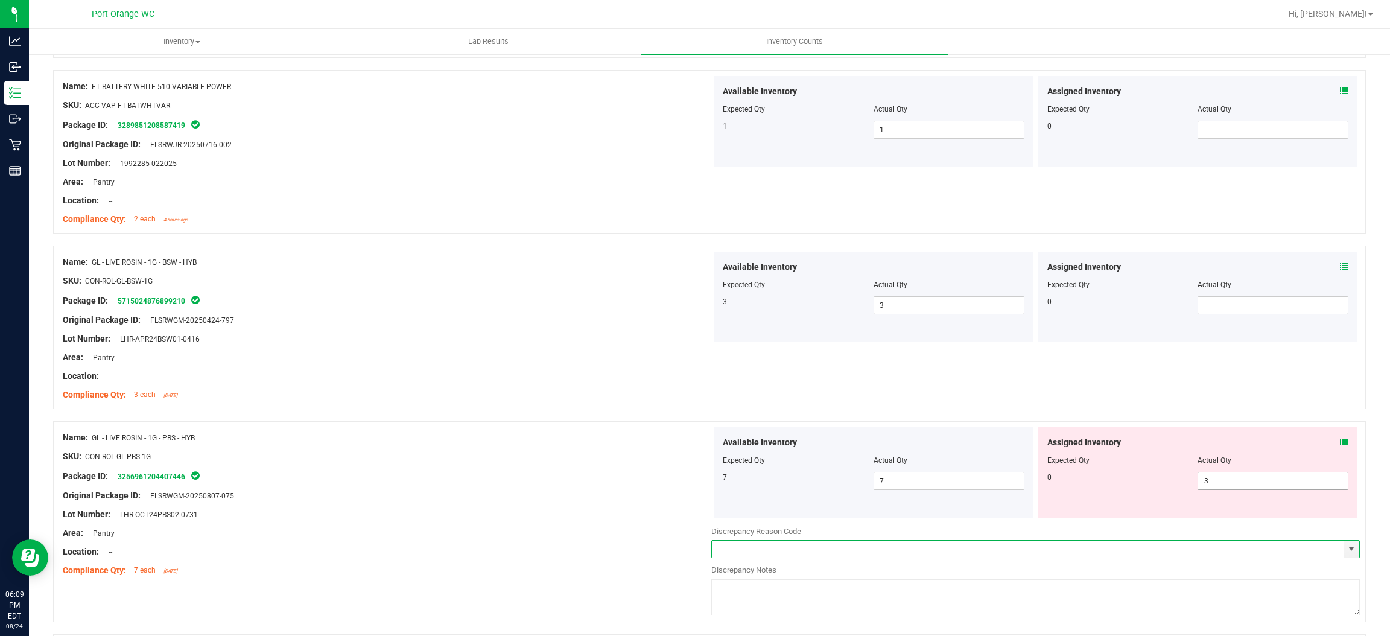
click at [1230, 482] on input "3" at bounding box center [1273, 480] width 150 height 17
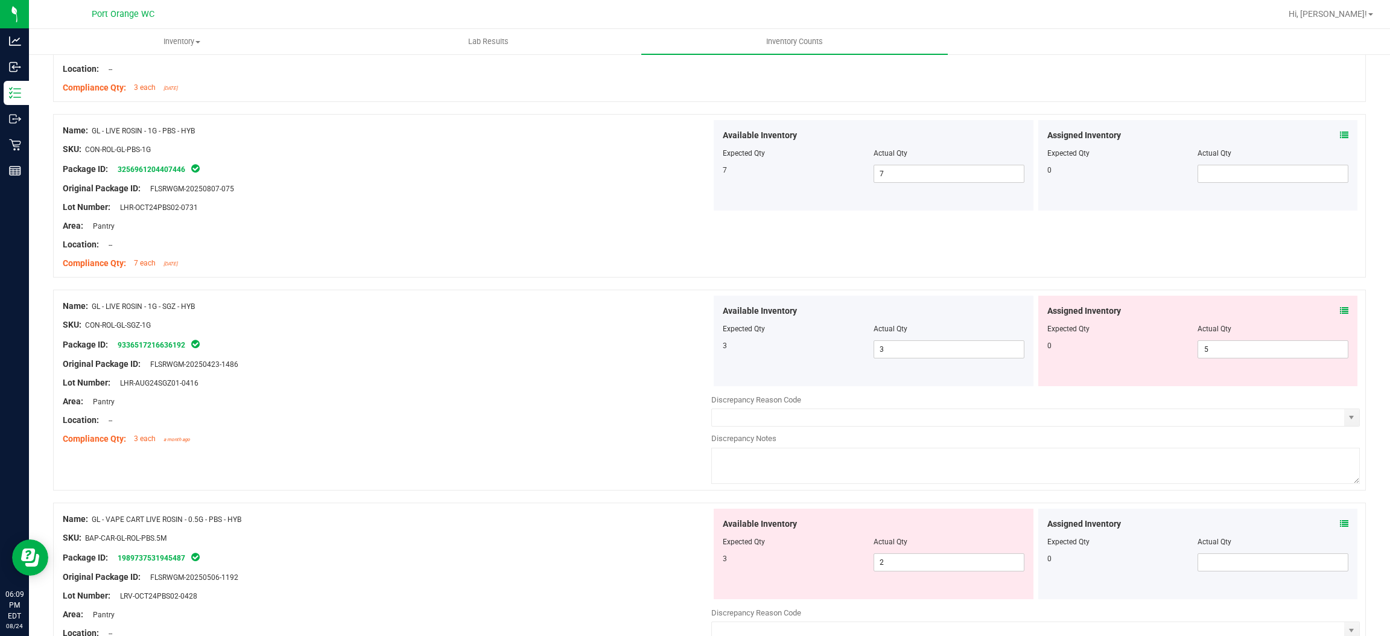
scroll to position [1524, 0]
click at [1254, 352] on input "5" at bounding box center [1273, 348] width 150 height 17
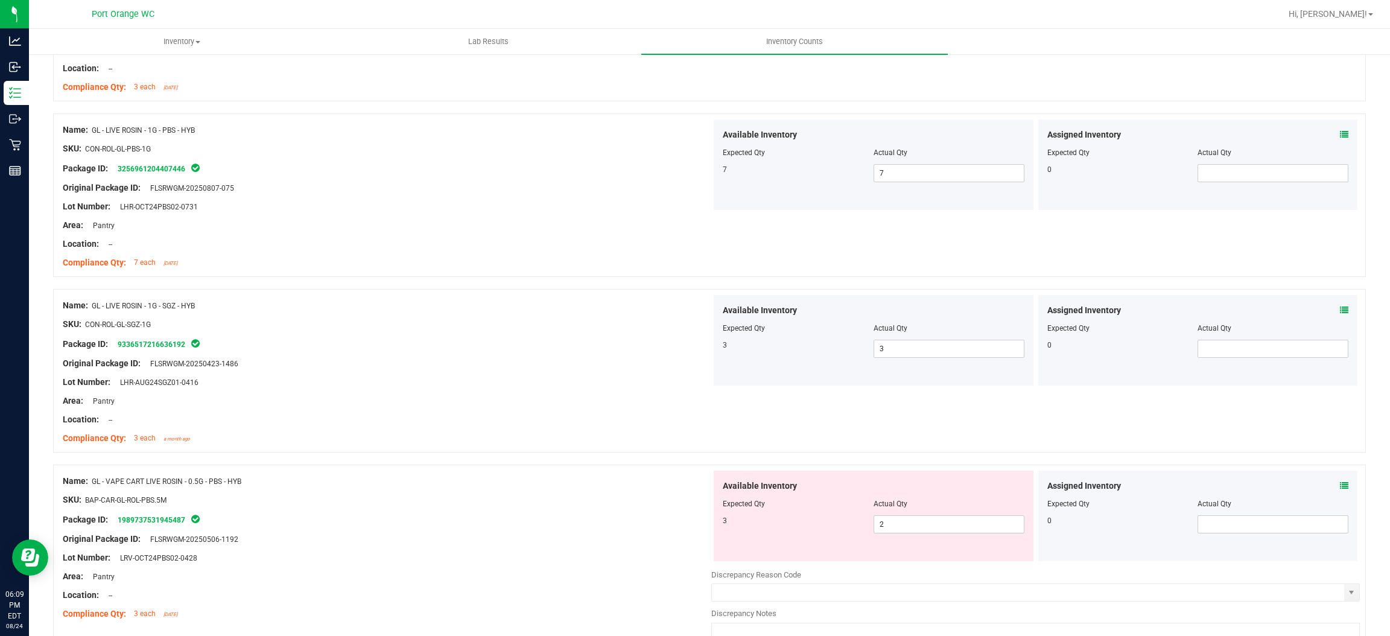
click at [1340, 486] on icon at bounding box center [1344, 485] width 8 height 8
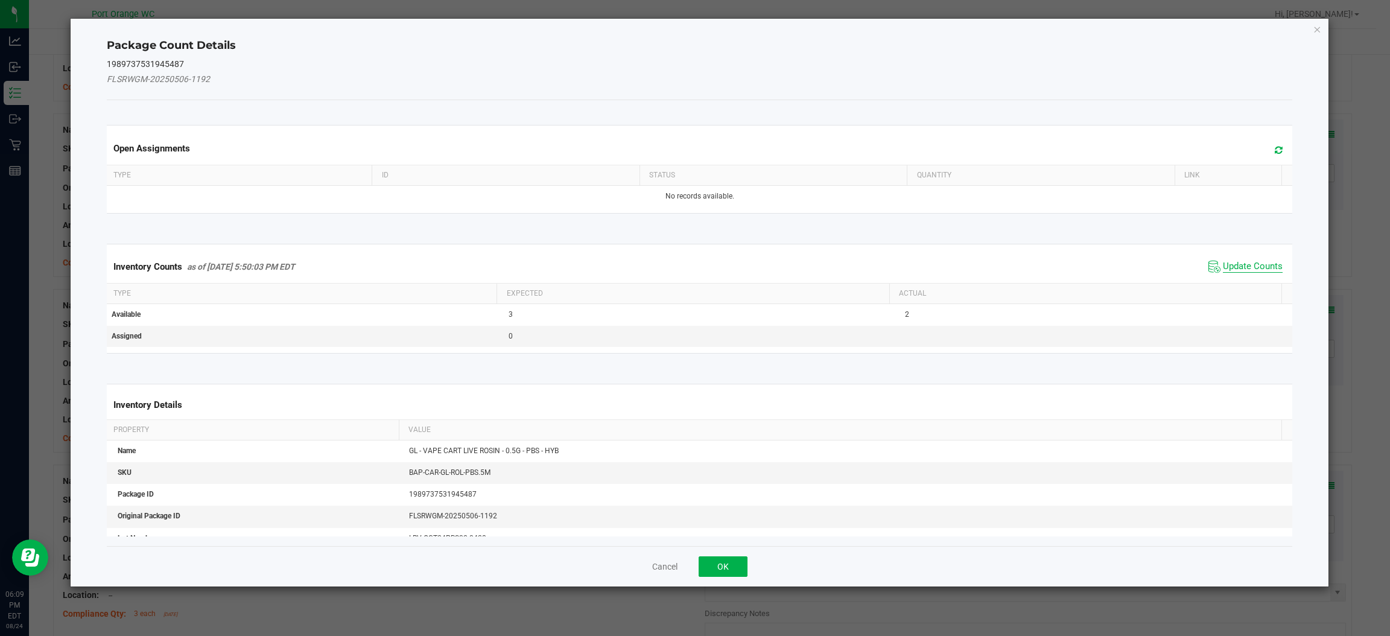
click at [1228, 267] on span "Update Counts" at bounding box center [1253, 267] width 60 height 12
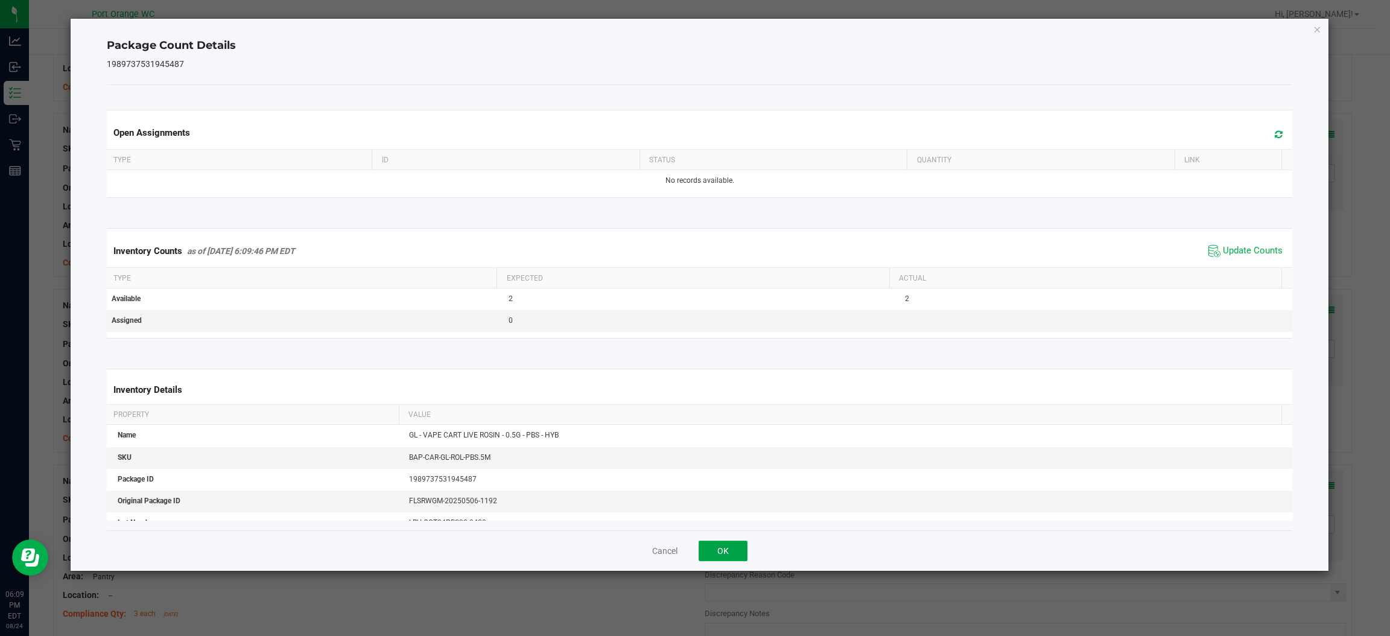
click at [741, 549] on button "OK" at bounding box center [722, 550] width 49 height 21
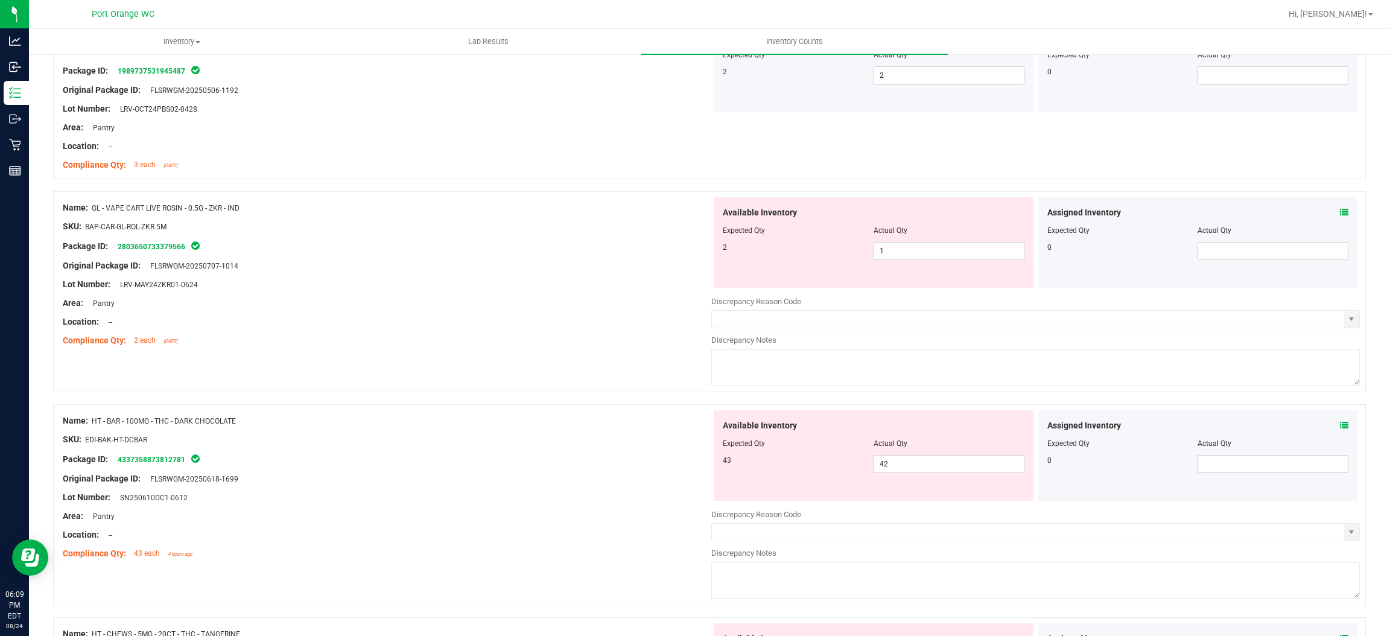
scroll to position [1971, 0]
click at [1340, 215] on icon at bounding box center [1344, 214] width 8 height 8
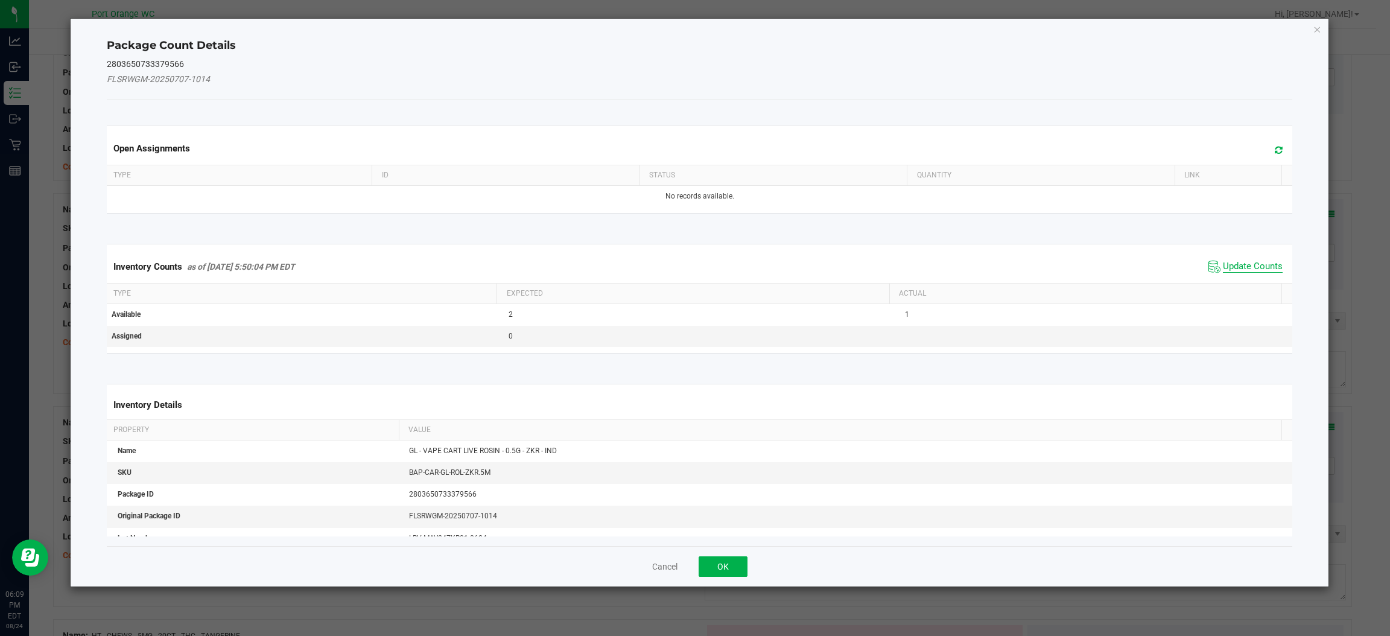
click at [1258, 267] on span "Update Counts" at bounding box center [1253, 267] width 60 height 12
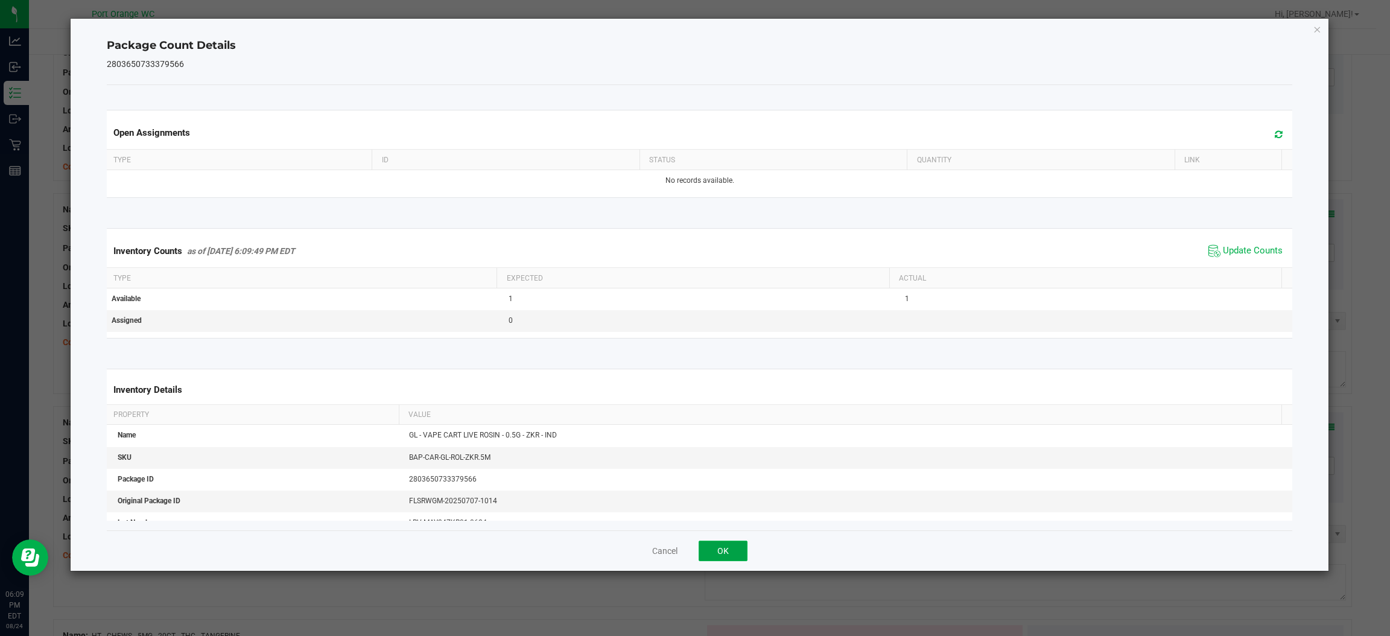
click at [741, 551] on button "OK" at bounding box center [722, 550] width 49 height 21
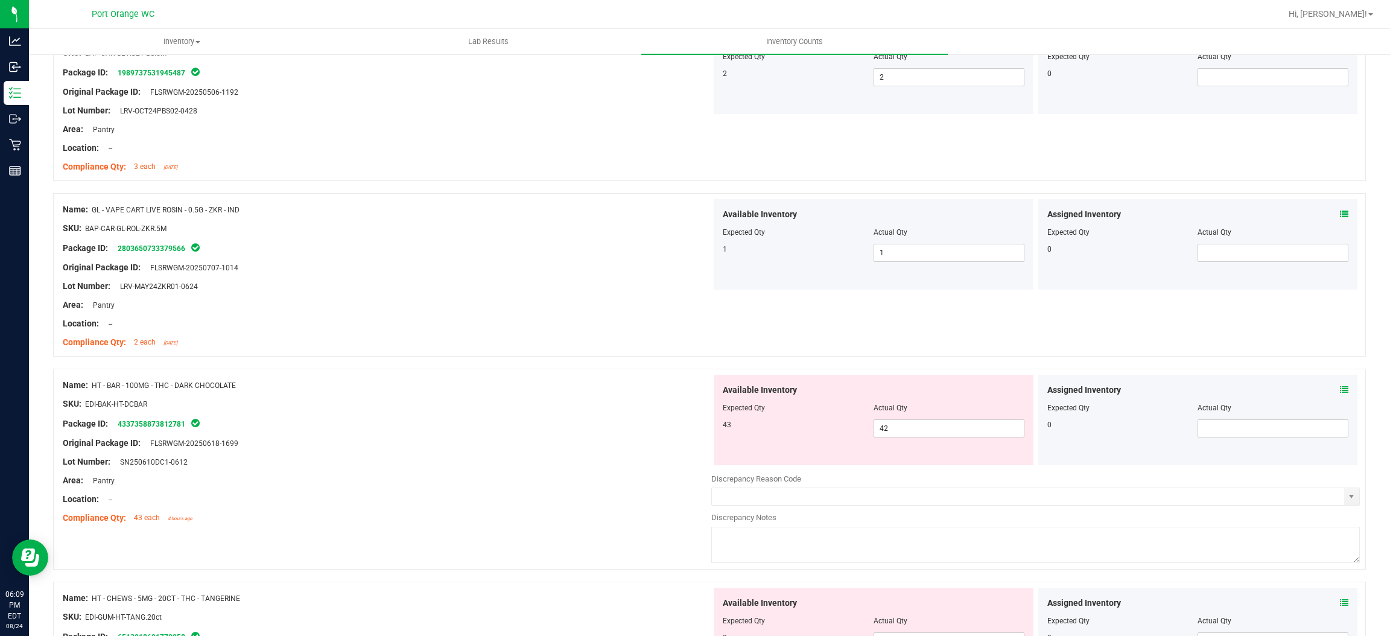
click at [1340, 391] on icon at bounding box center [1344, 389] width 8 height 8
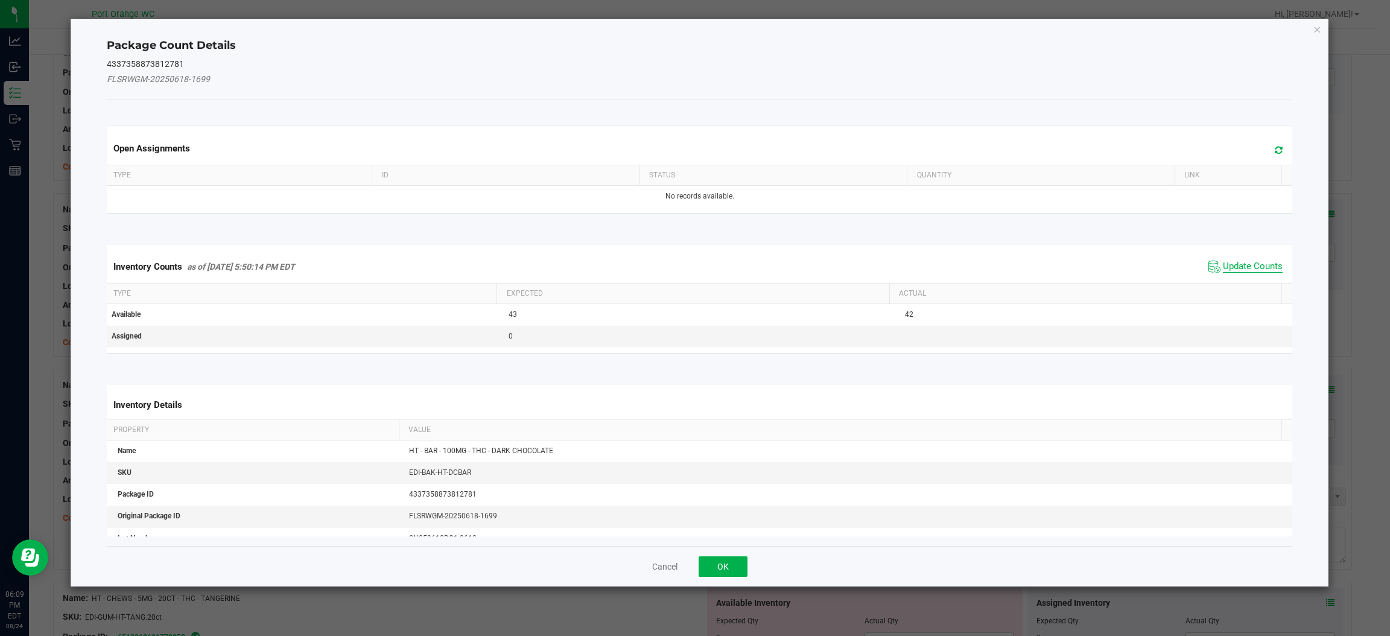
click at [1243, 262] on span "Update Counts" at bounding box center [1253, 267] width 60 height 12
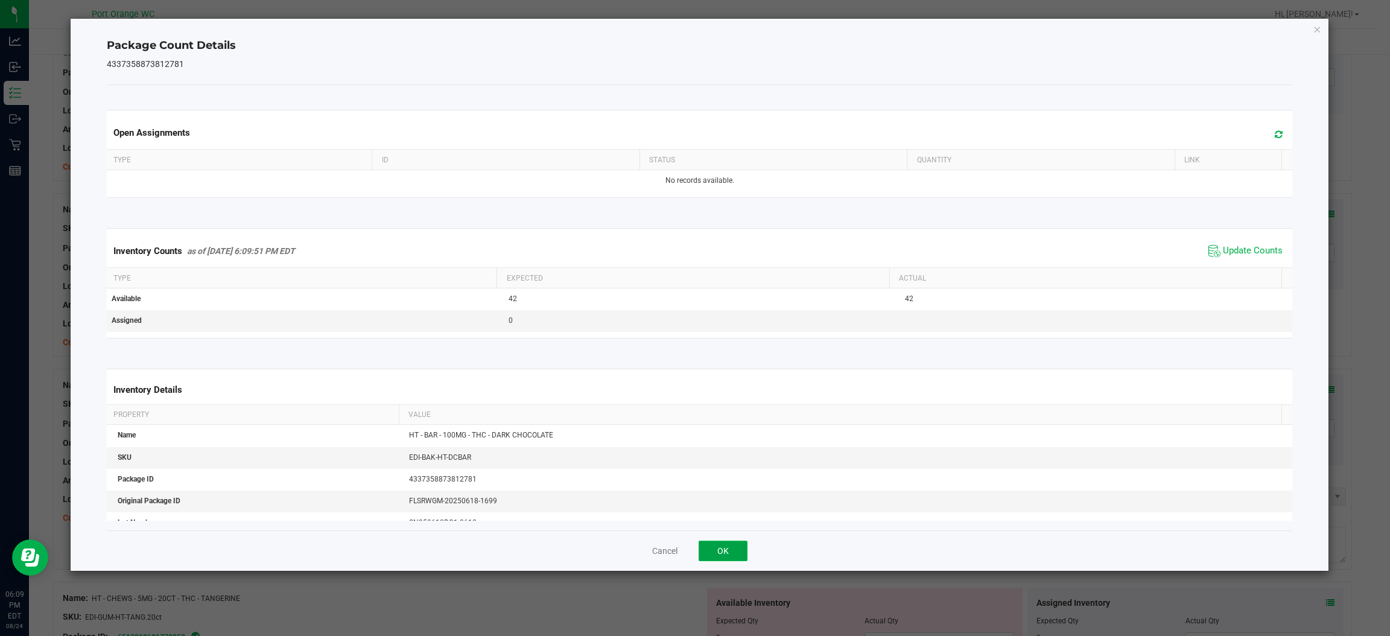
click at [722, 551] on button "OK" at bounding box center [722, 550] width 49 height 21
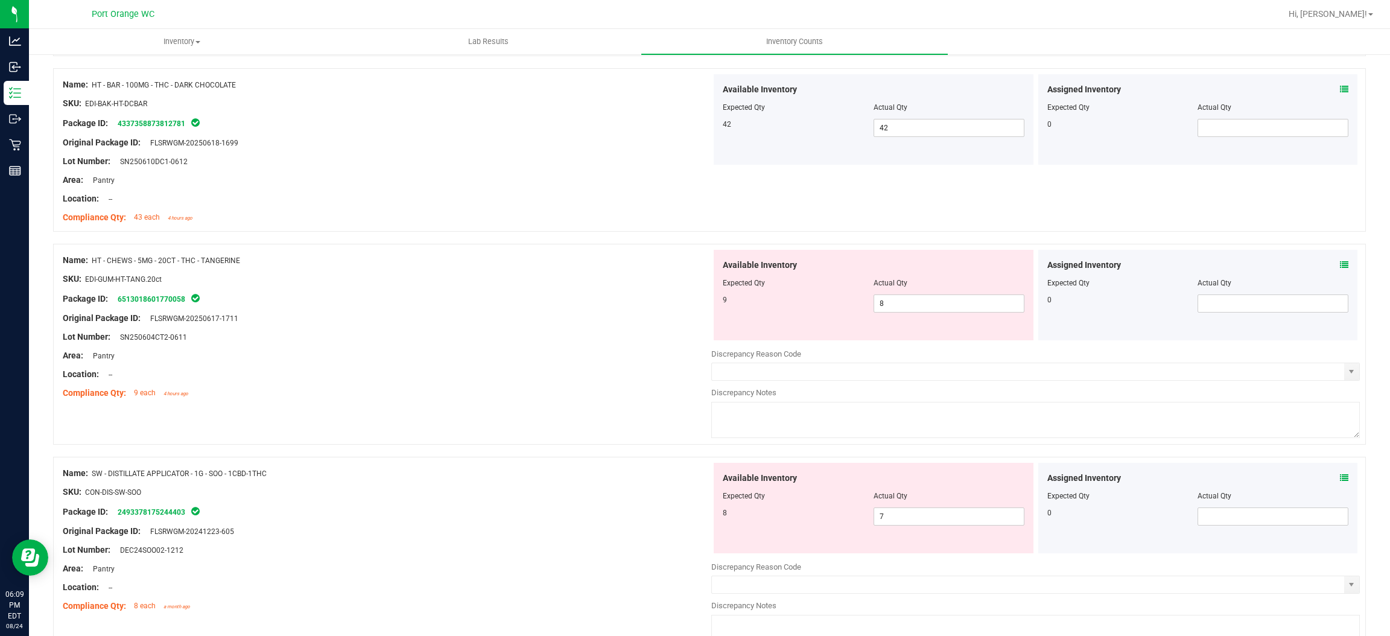
scroll to position [2343, 0]
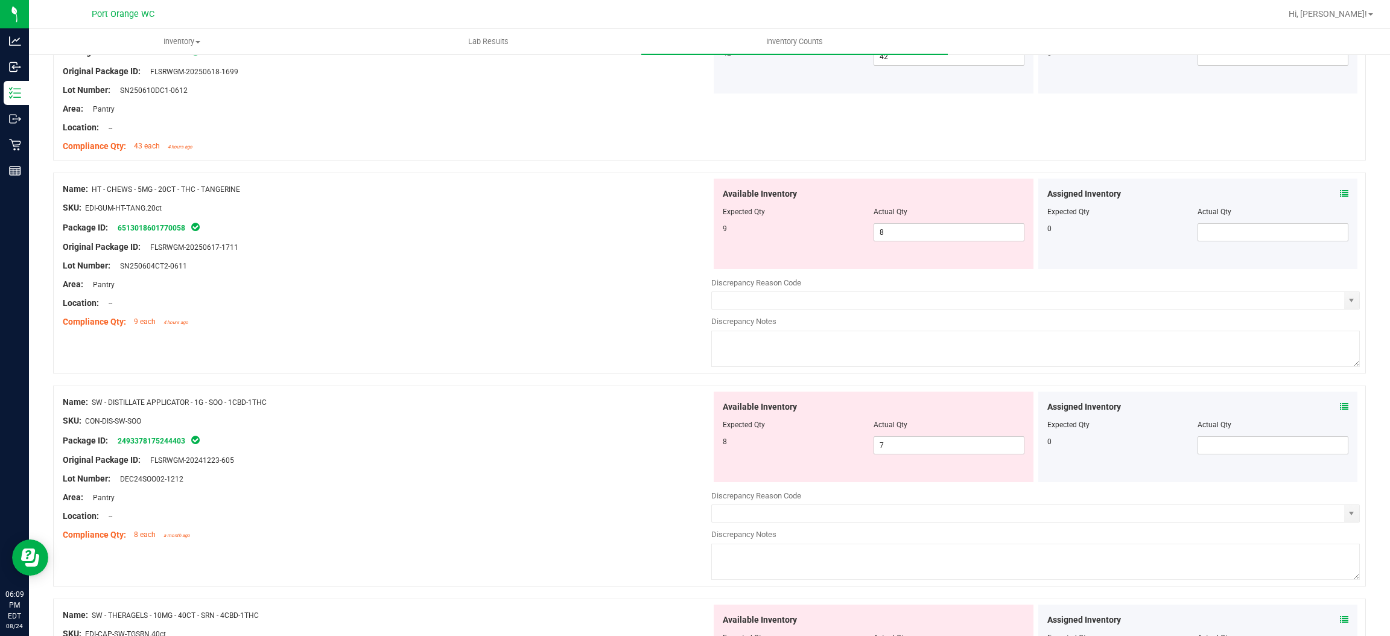
click at [1340, 198] on icon at bounding box center [1344, 193] width 8 height 8
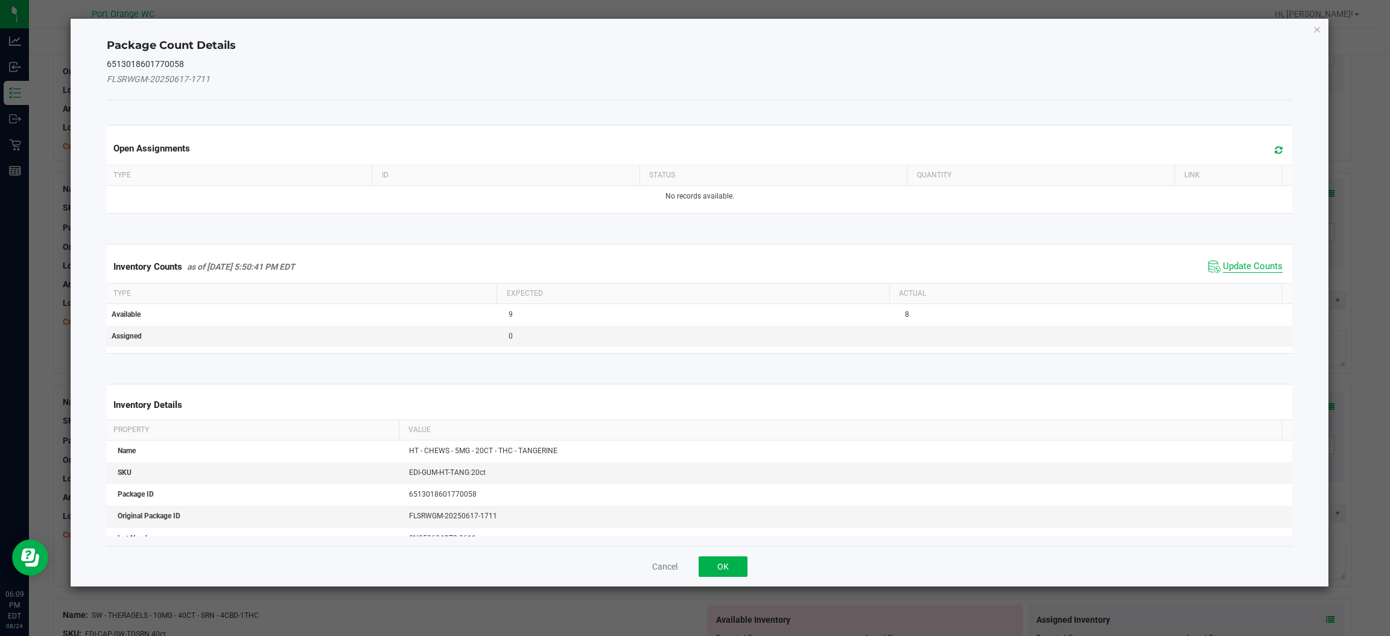
click at [1228, 267] on span "Update Counts" at bounding box center [1253, 267] width 60 height 12
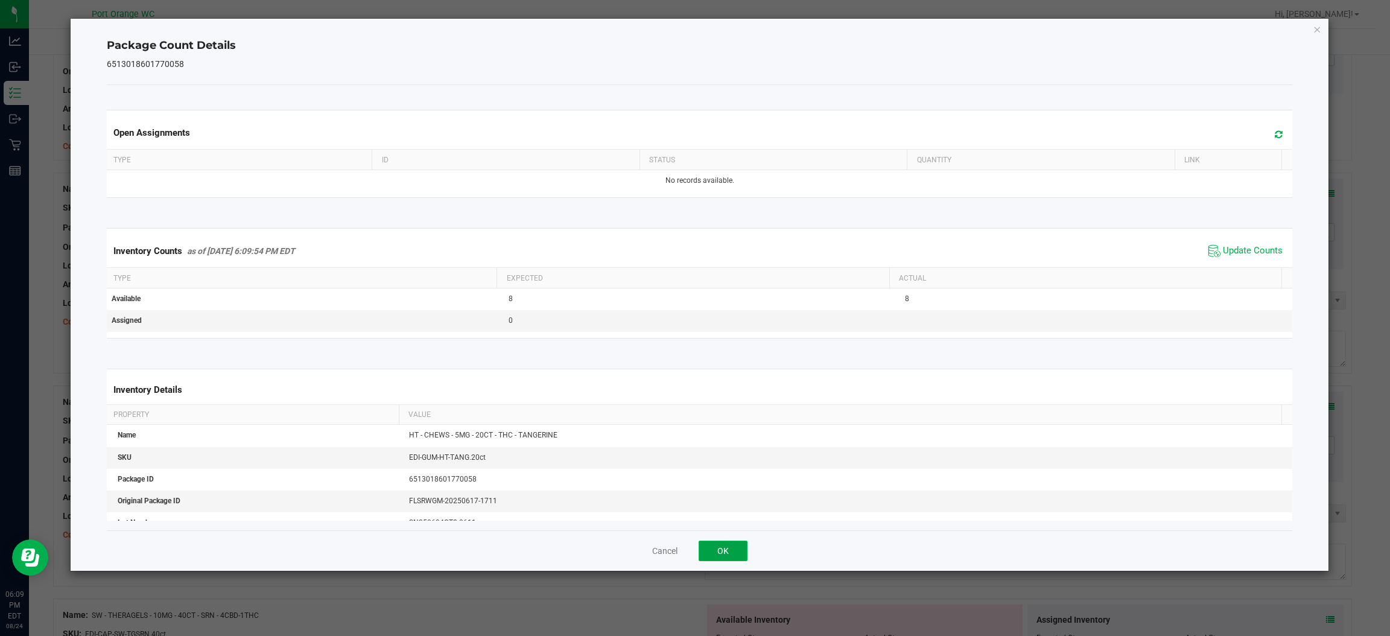
click at [738, 556] on button "OK" at bounding box center [722, 550] width 49 height 21
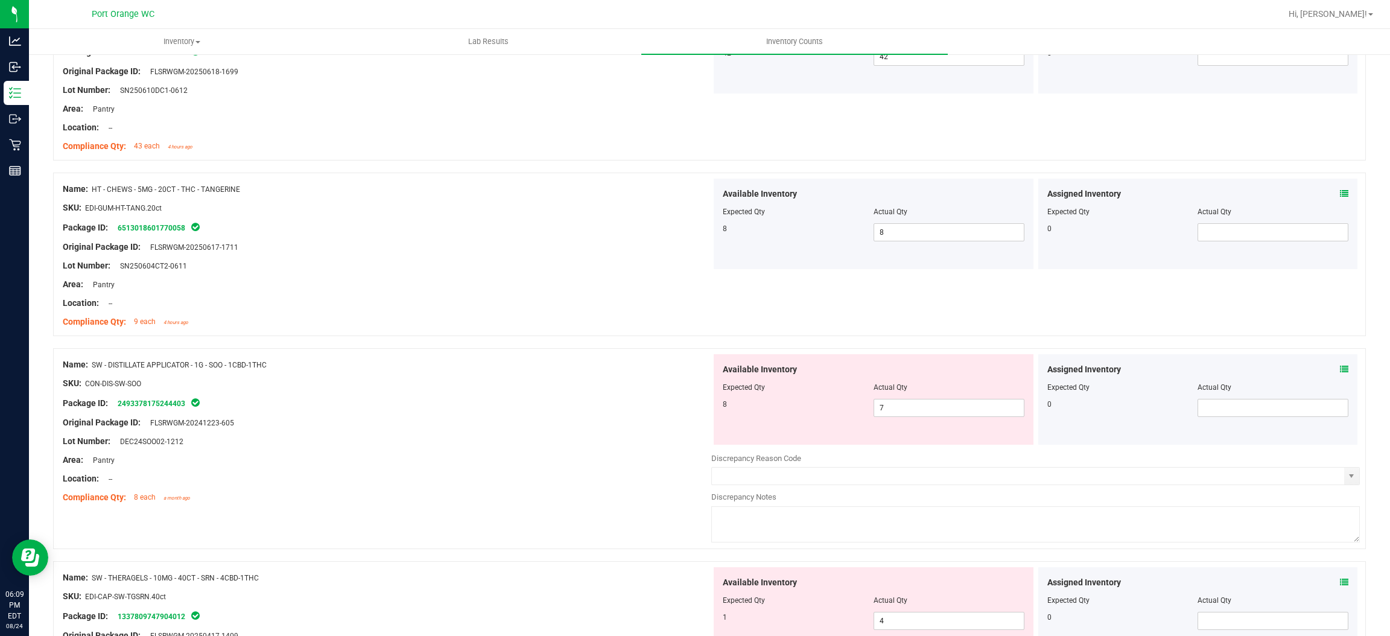
click at [1340, 370] on icon at bounding box center [1344, 369] width 8 height 8
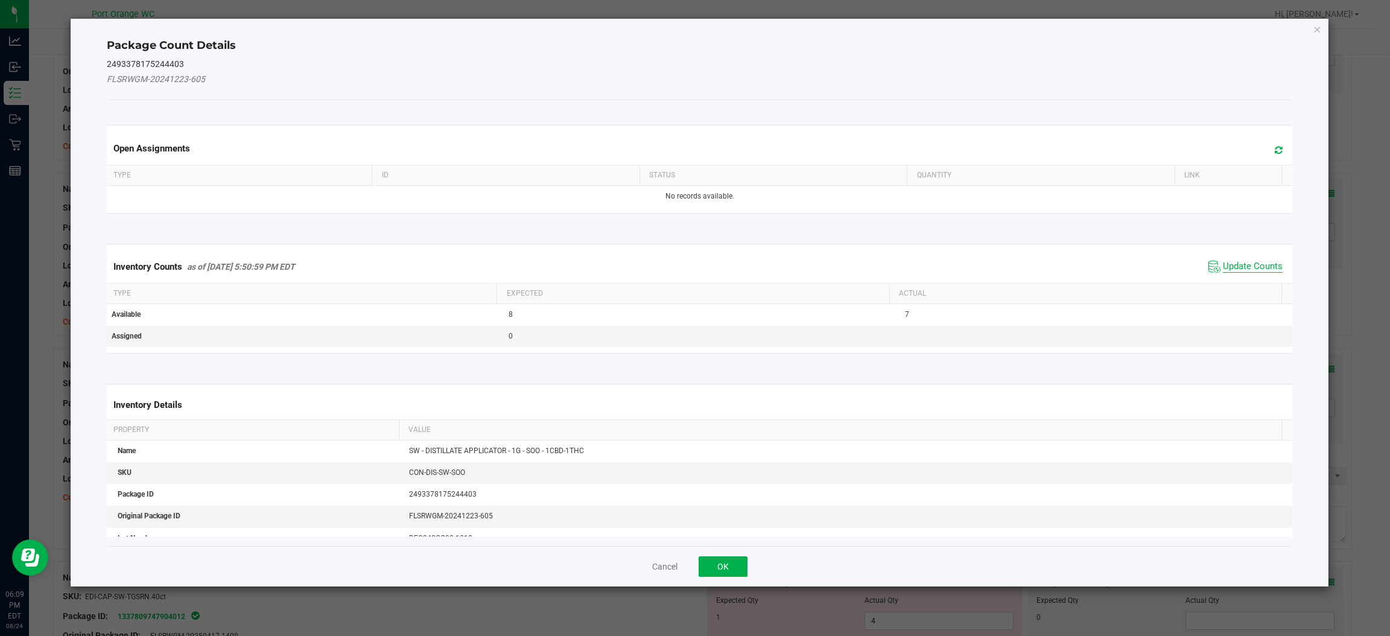
click at [1226, 267] on span "Update Counts" at bounding box center [1253, 267] width 60 height 12
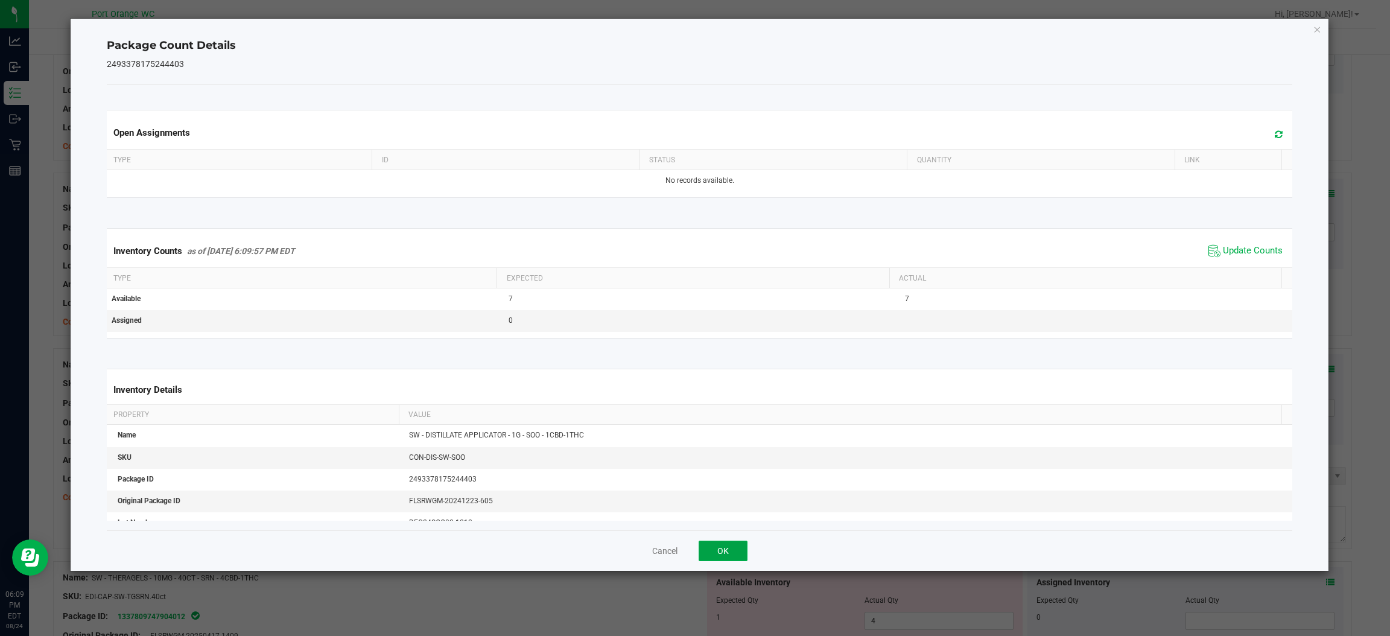
click at [720, 542] on button "OK" at bounding box center [722, 550] width 49 height 21
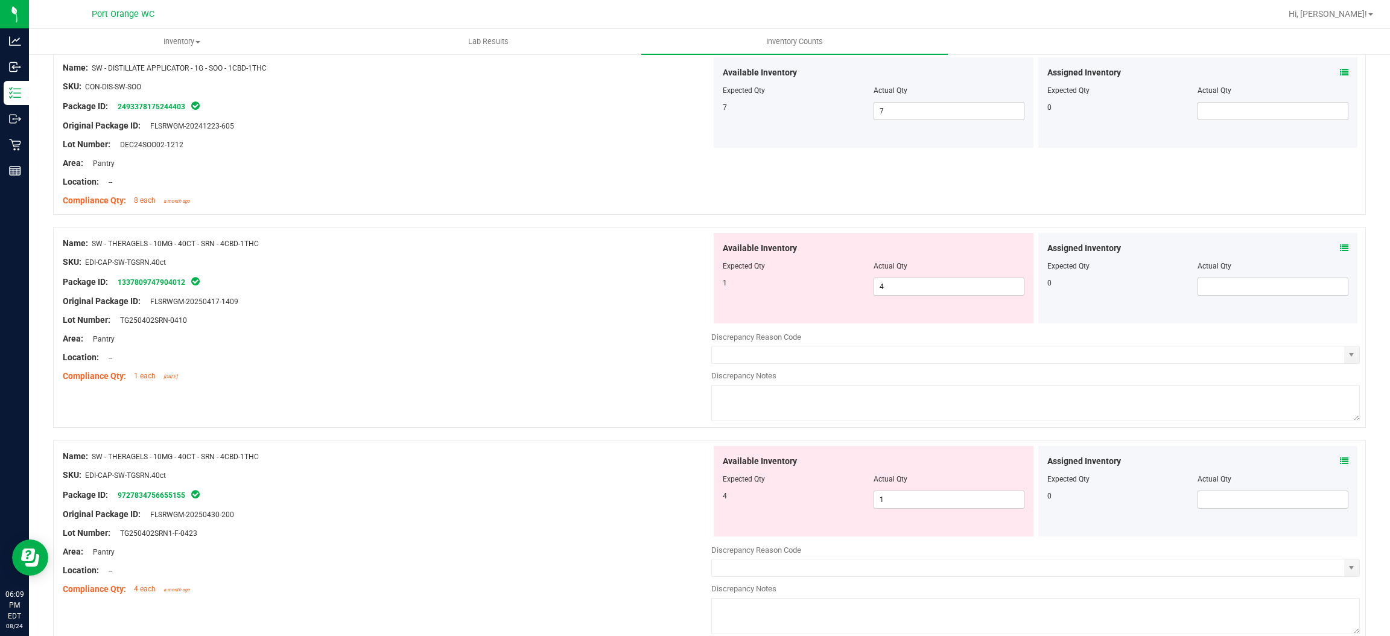
scroll to position [2639, 0]
click at [1340, 250] on icon at bounding box center [1344, 248] width 8 height 8
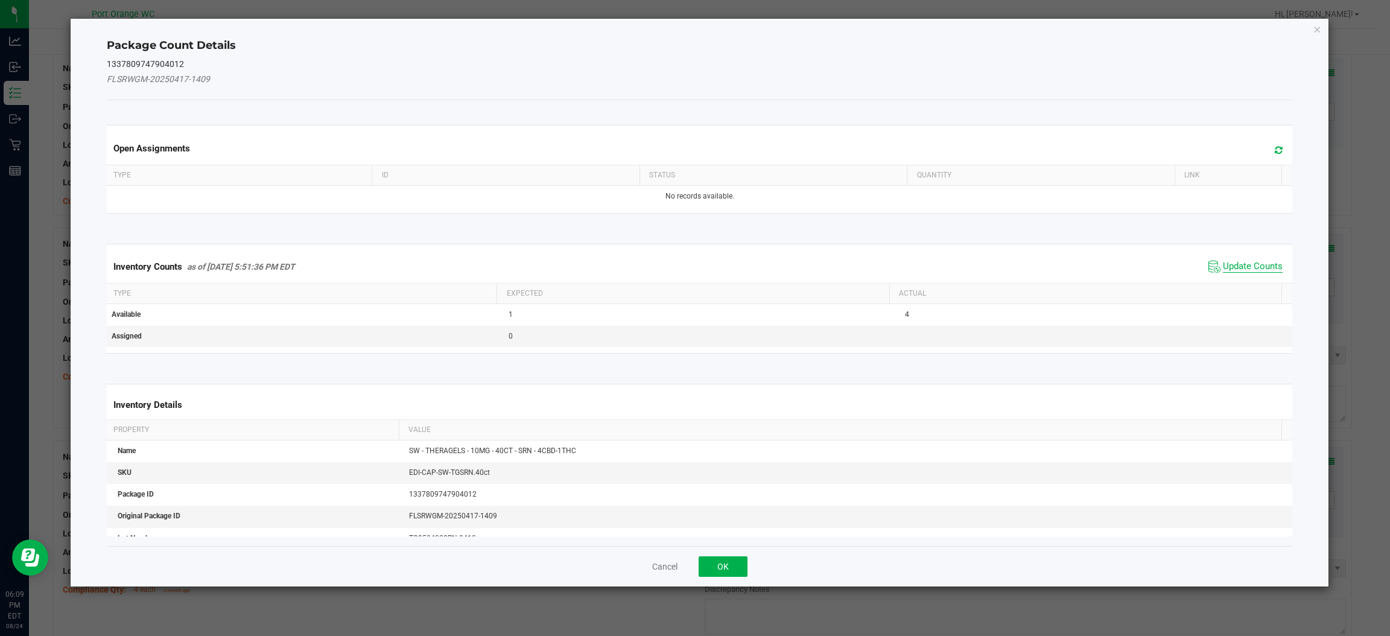
click at [1247, 262] on span "Update Counts" at bounding box center [1253, 267] width 60 height 12
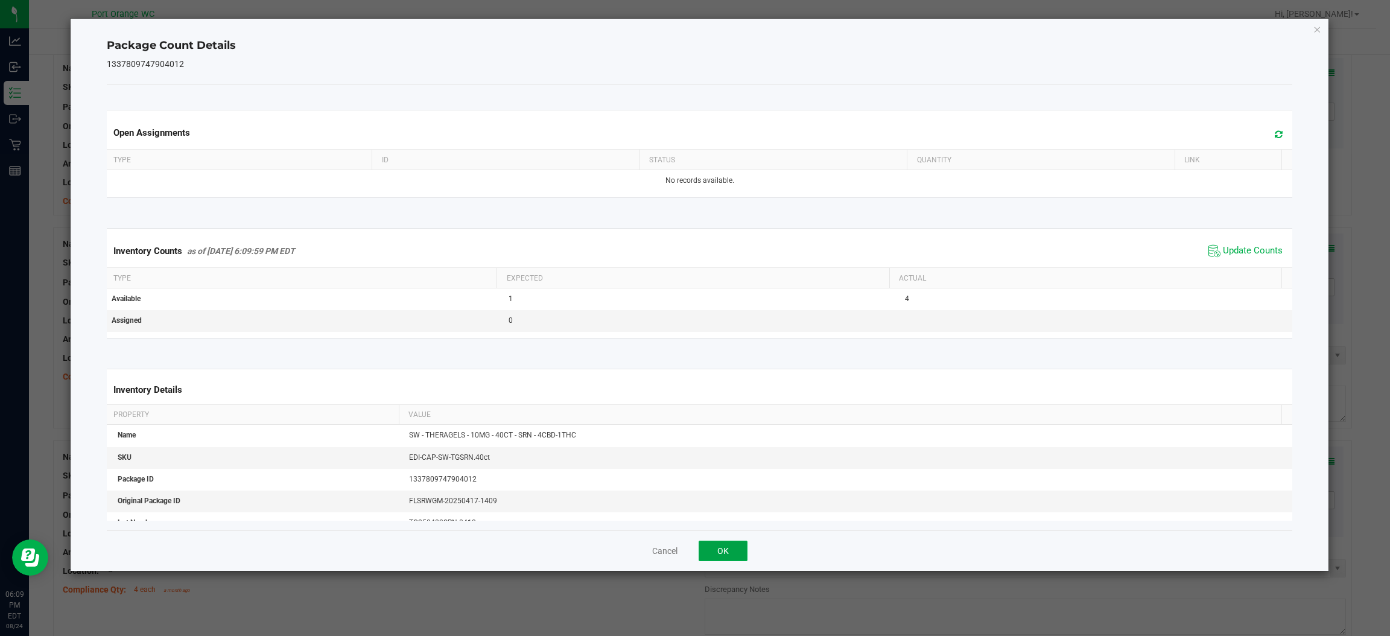
click at [707, 545] on button "OK" at bounding box center [722, 550] width 49 height 21
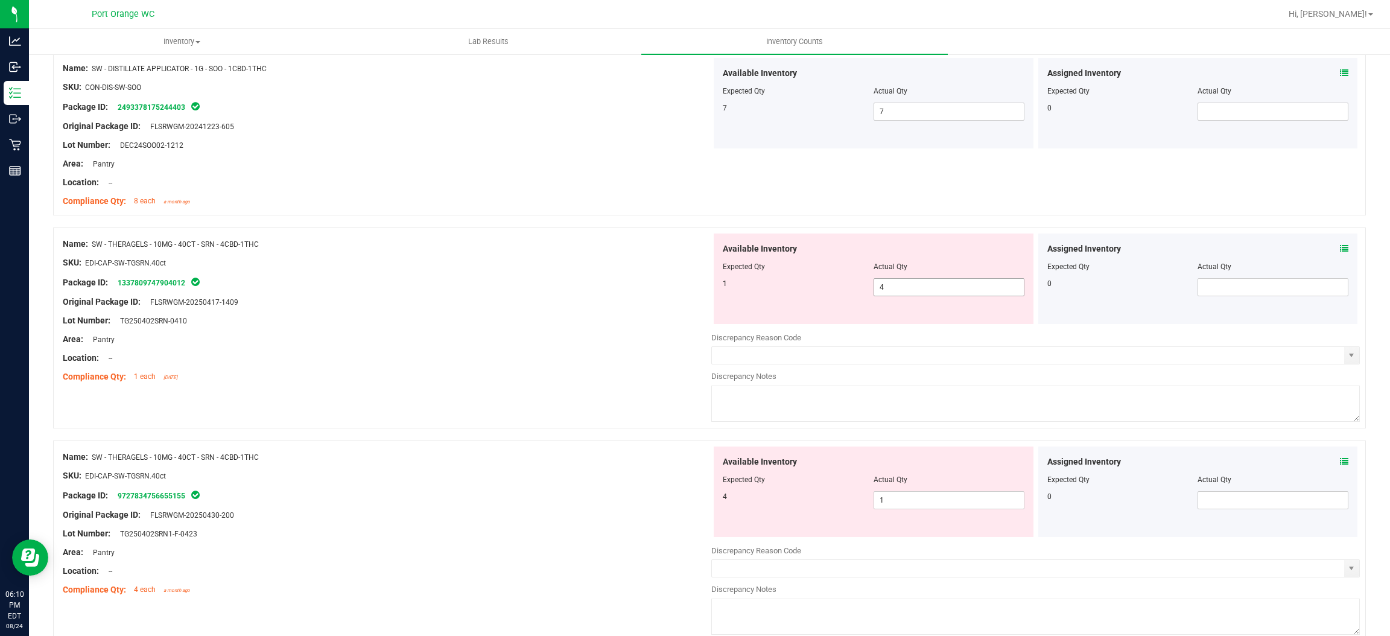
click at [920, 290] on input "4" at bounding box center [949, 287] width 150 height 17
type input "1"
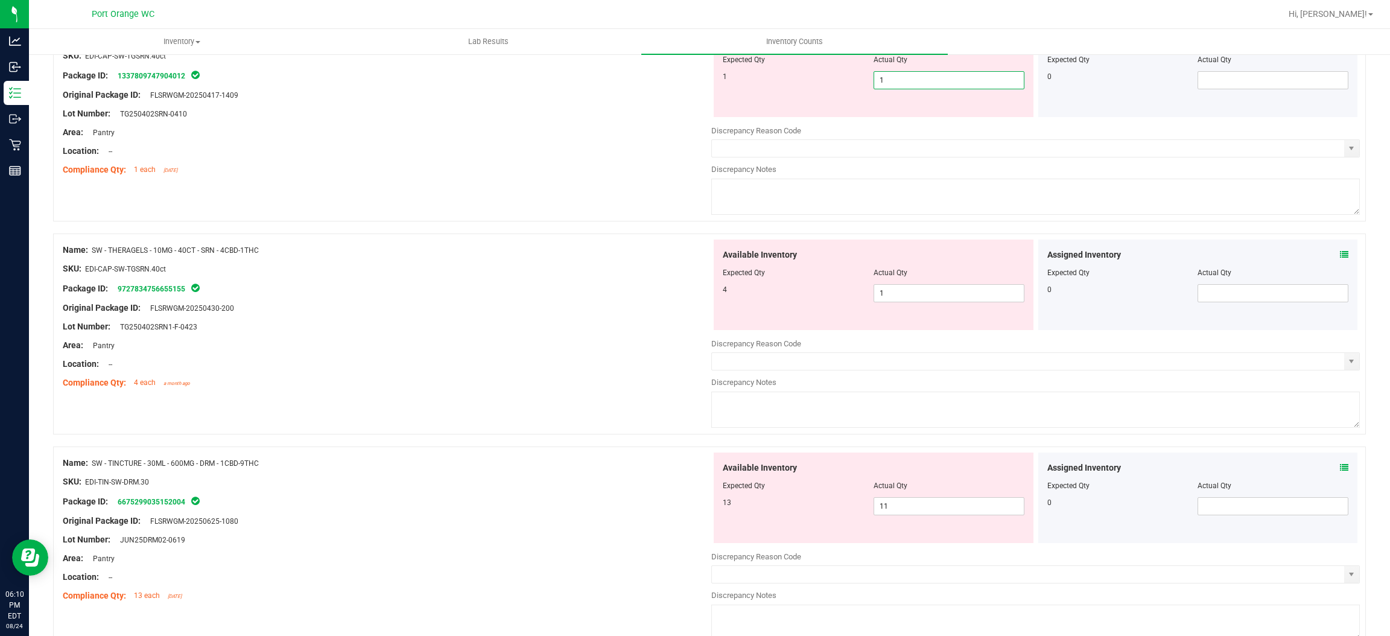
scroll to position [2846, 0]
click at [1329, 256] on div "Assigned Inventory Expected Qty Actual Qty 0" at bounding box center [1198, 284] width 320 height 90
type input "1"
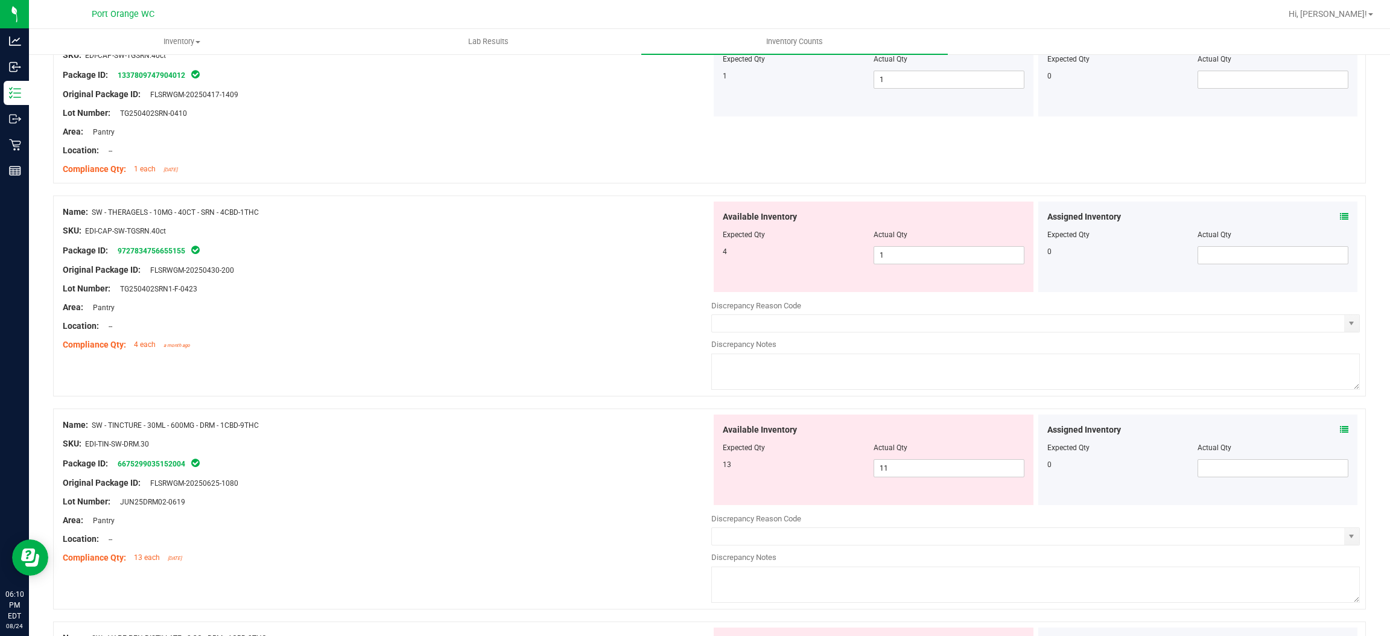
click at [1340, 219] on icon at bounding box center [1344, 216] width 8 height 8
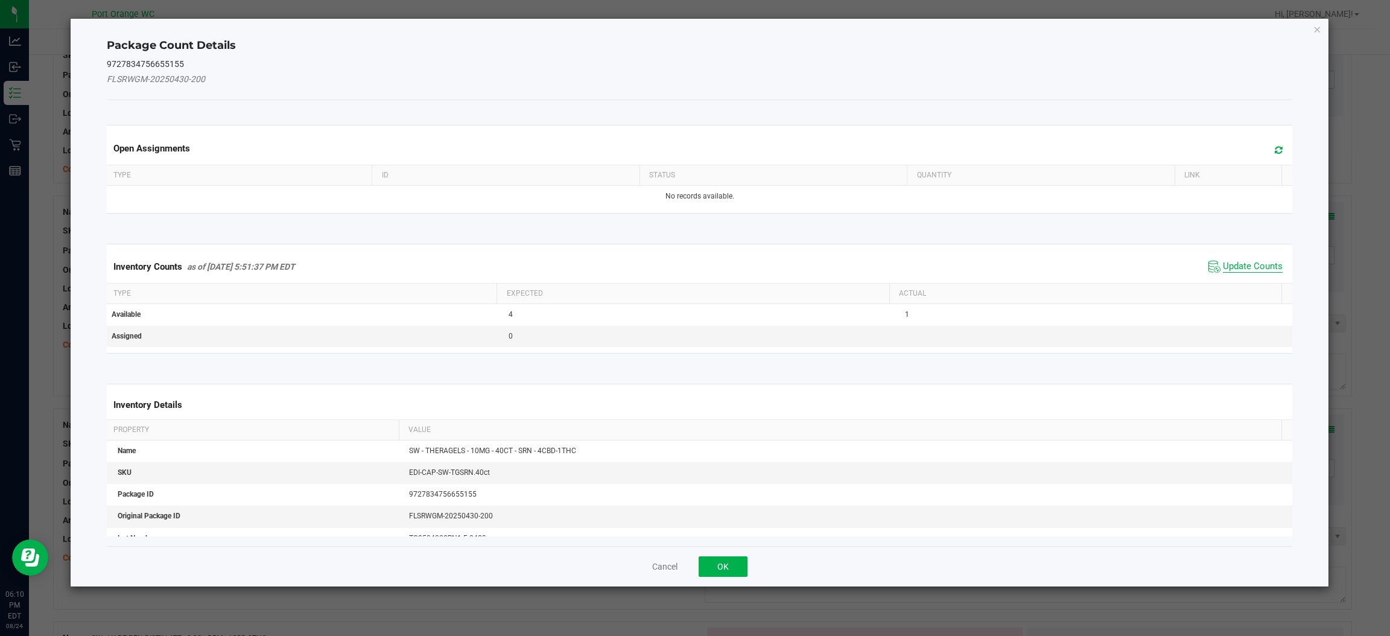
click at [1248, 272] on span "Update Counts" at bounding box center [1253, 267] width 60 height 12
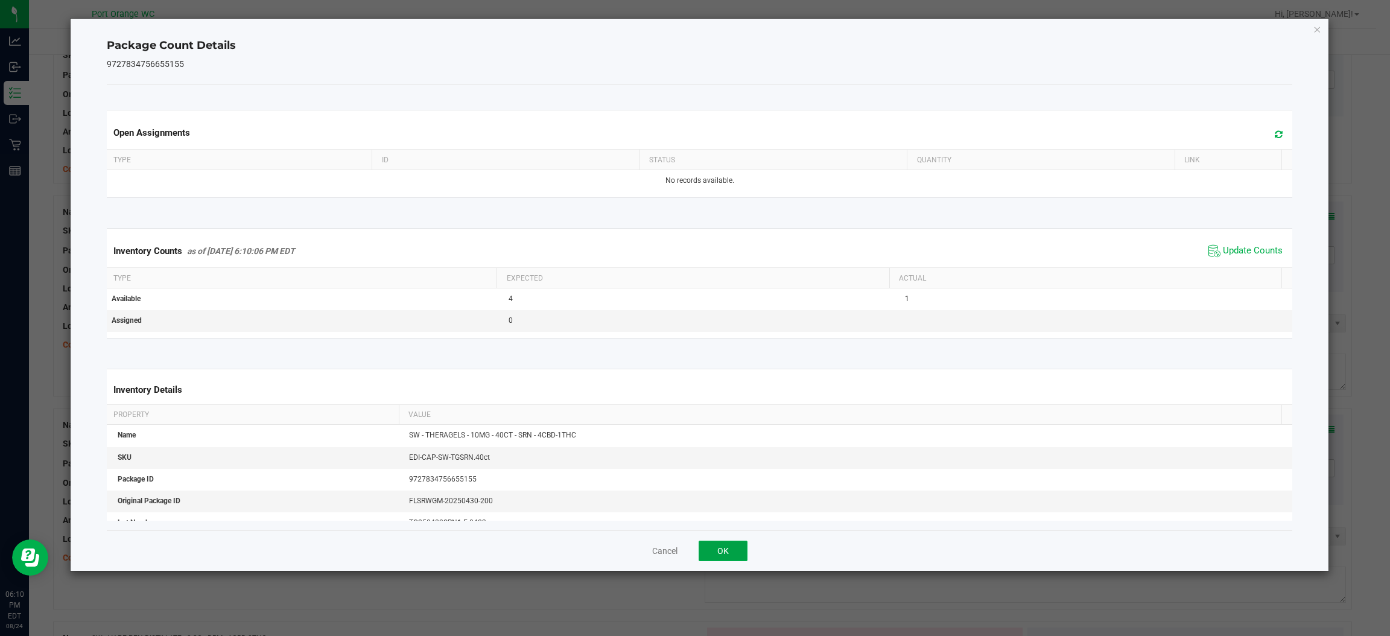
click at [722, 551] on button "OK" at bounding box center [722, 550] width 49 height 21
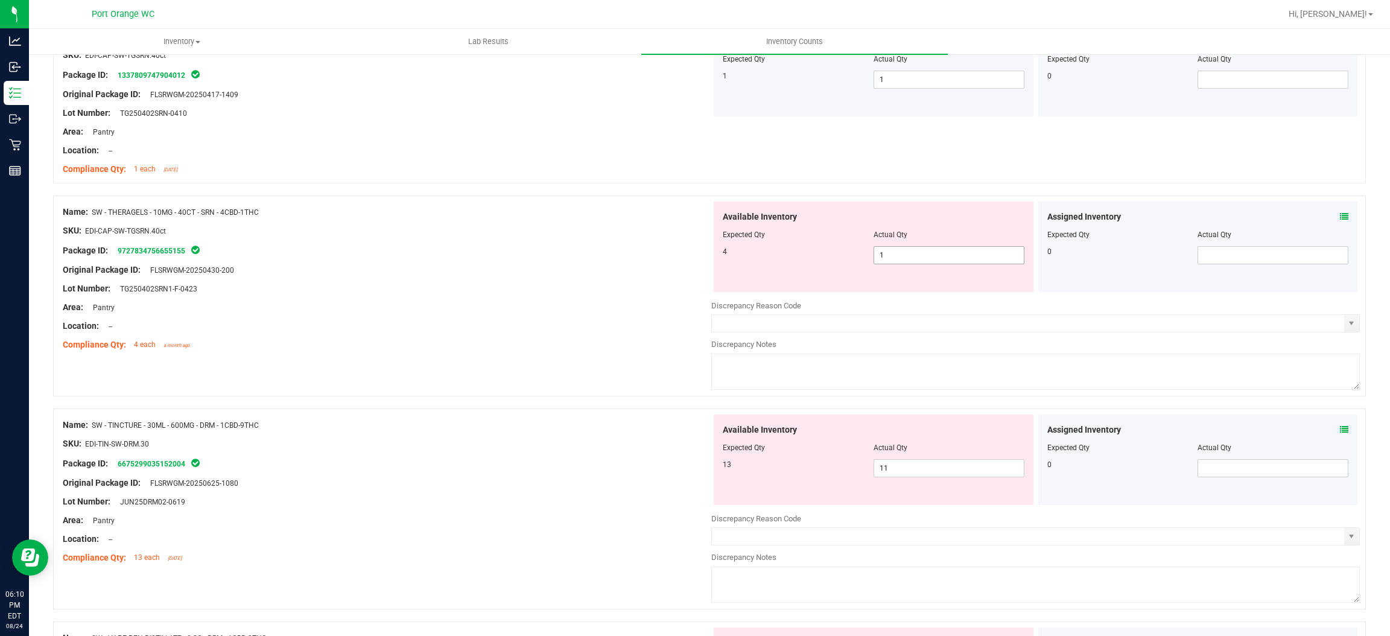
click at [905, 258] on input "1" at bounding box center [949, 255] width 150 height 17
type input "4"
click at [1023, 537] on div "Discrepancy Reason Code Discrepancy Notes" at bounding box center [1035, 556] width 648 height 99
type input "4"
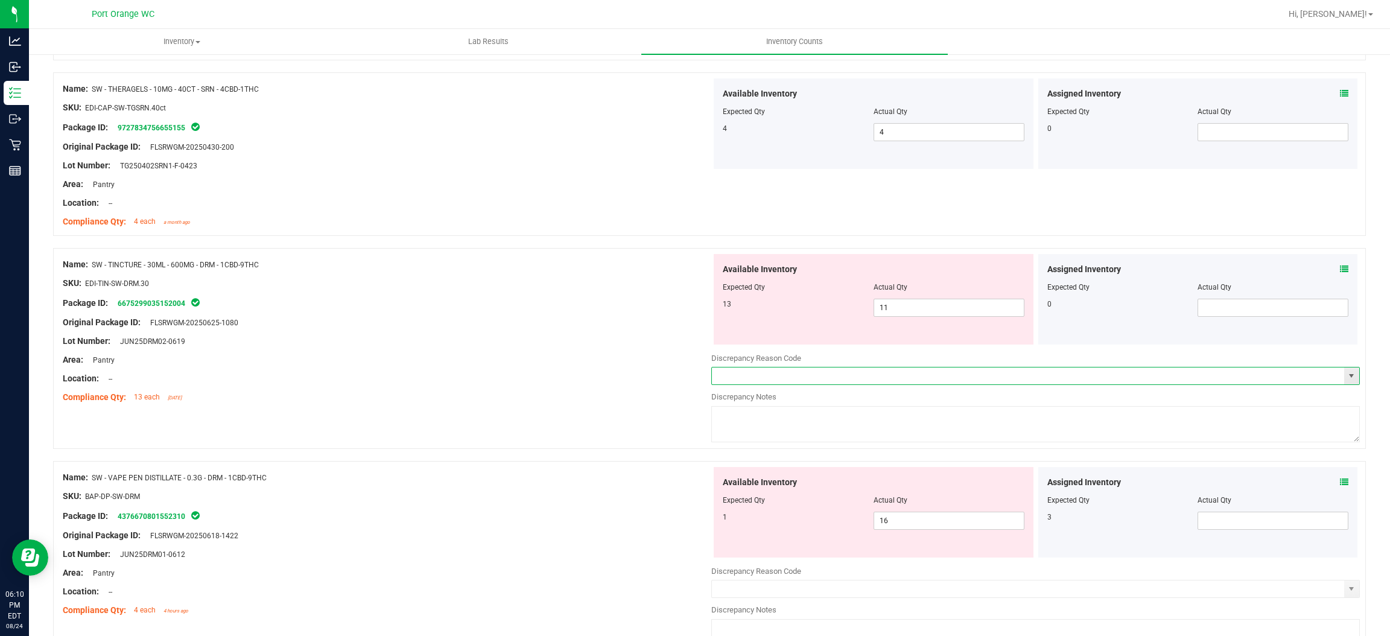
scroll to position [3059, 0]
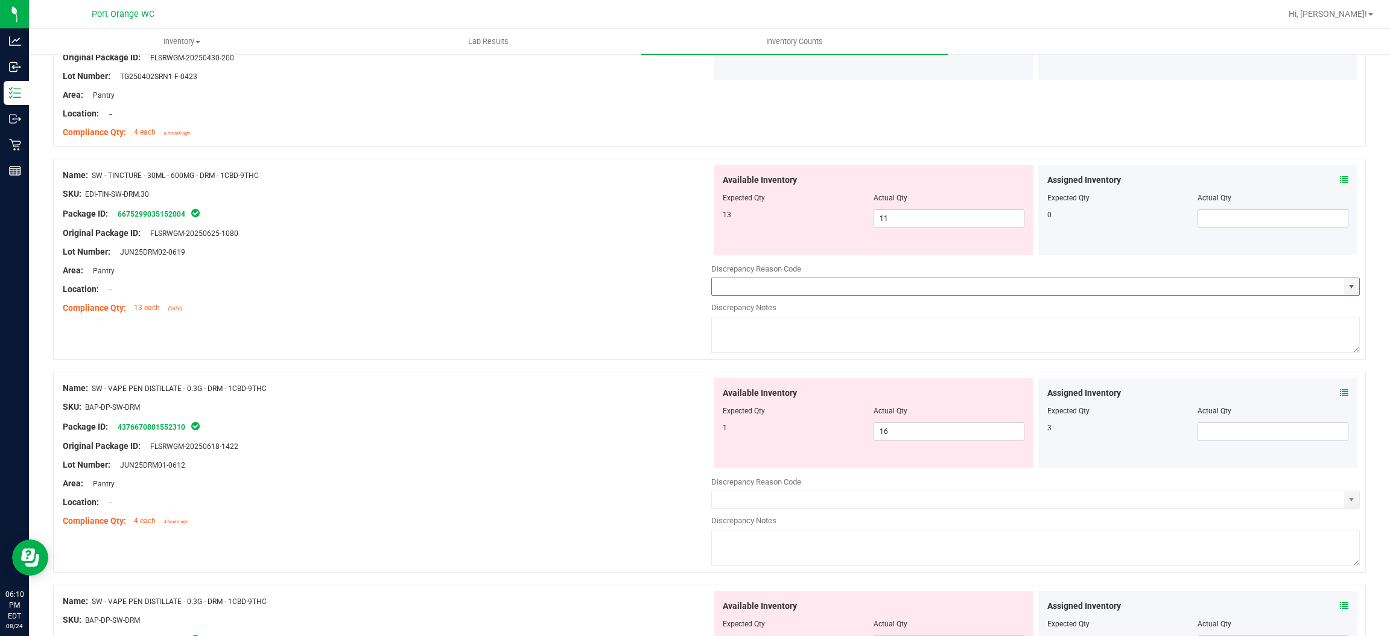
click at [1340, 182] on icon at bounding box center [1344, 180] width 8 height 8
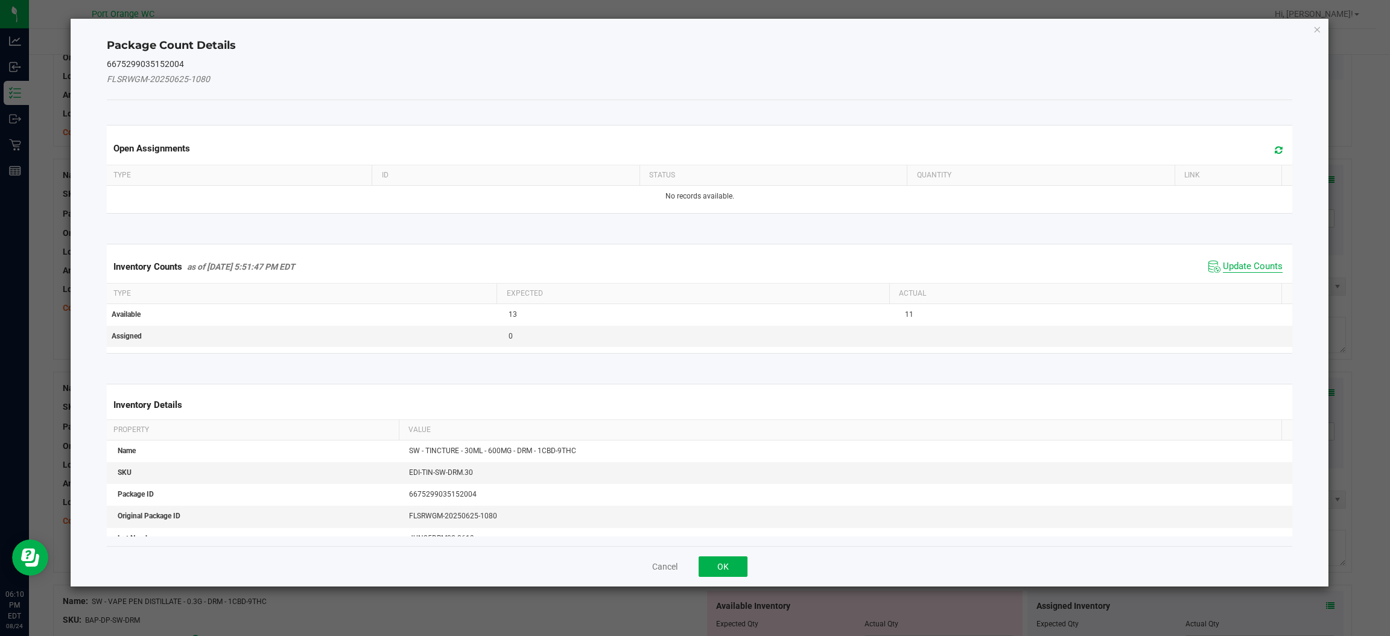
click at [1262, 267] on span "Update Counts" at bounding box center [1253, 267] width 60 height 12
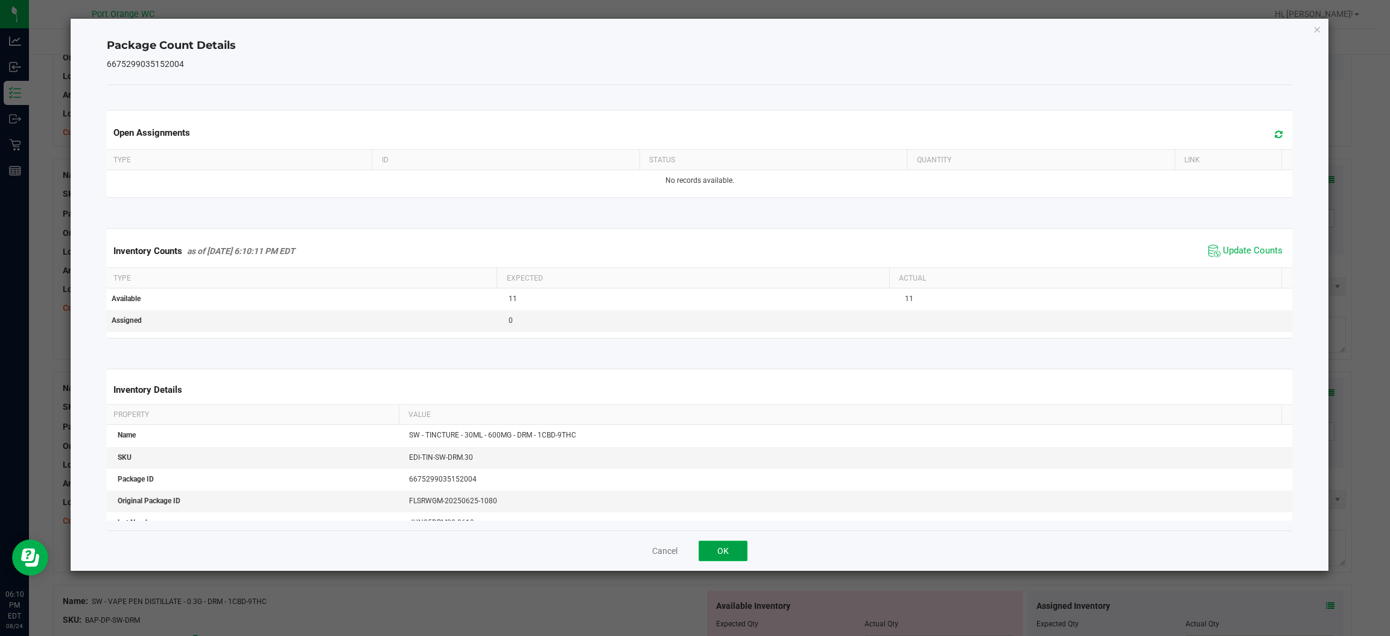
click at [747, 544] on button "OK" at bounding box center [722, 550] width 49 height 21
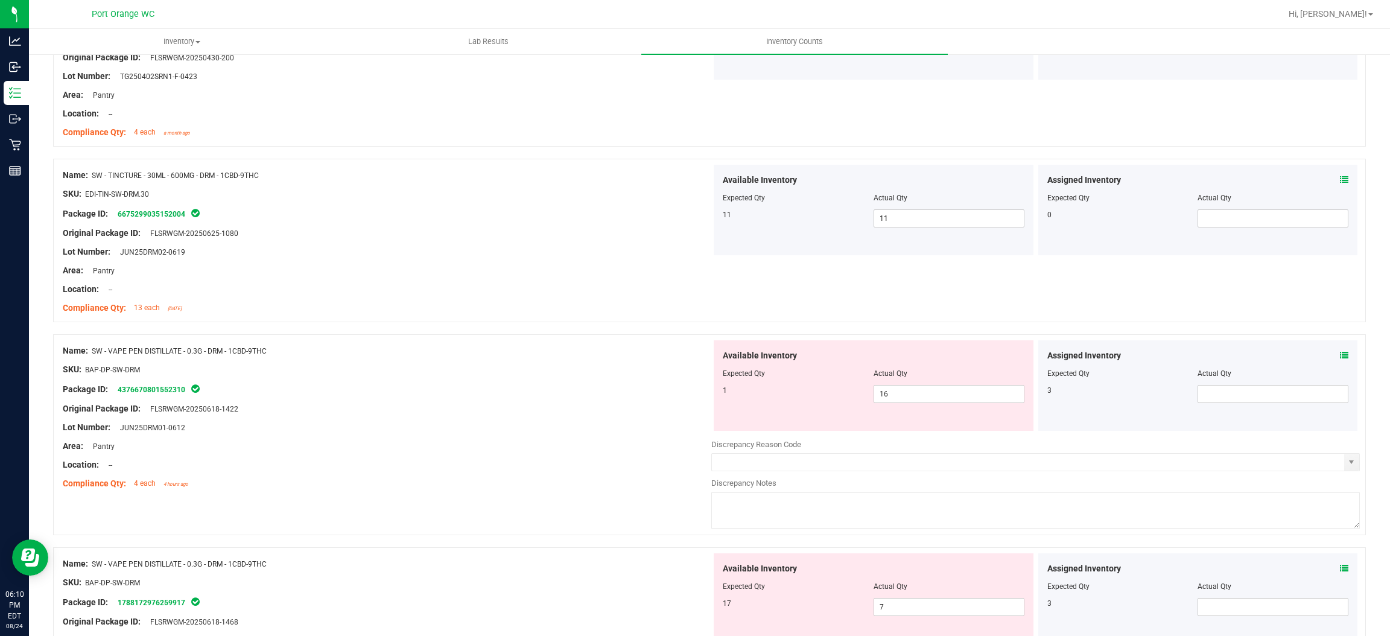
click at [1340, 359] on icon at bounding box center [1344, 355] width 8 height 8
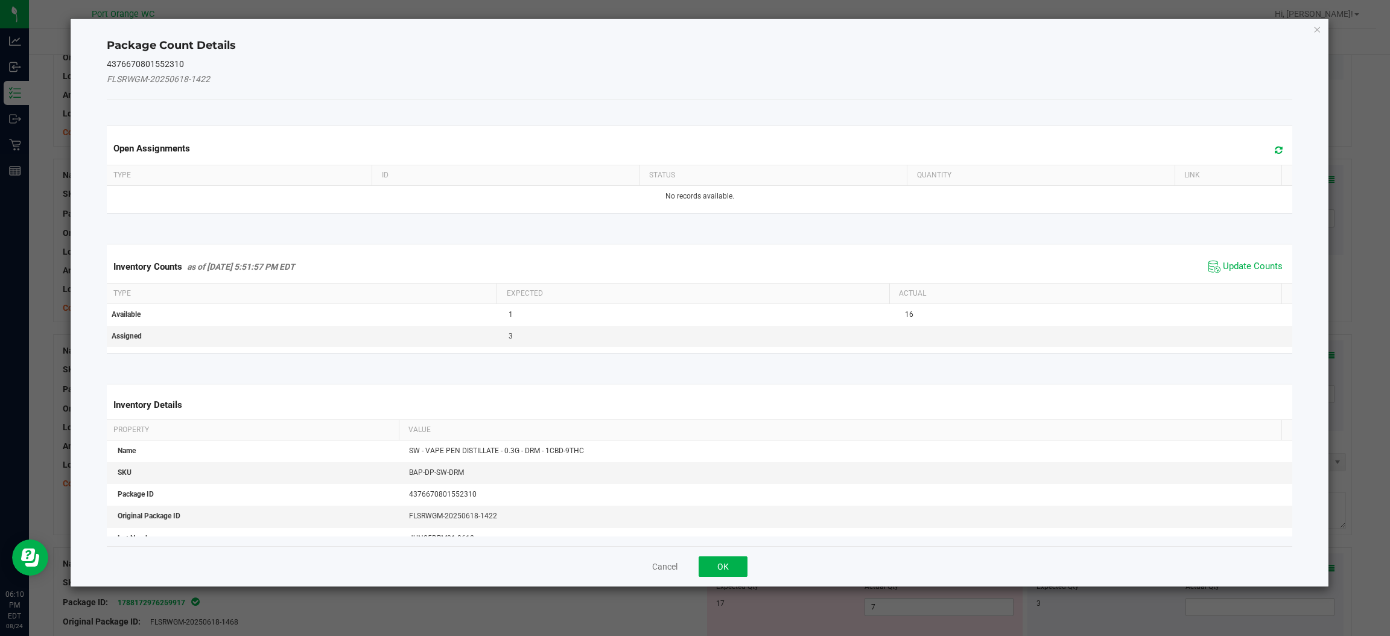
click at [1228, 291] on th "Actual" at bounding box center [1085, 293] width 392 height 21
click at [1236, 267] on span "Update Counts" at bounding box center [1253, 267] width 60 height 12
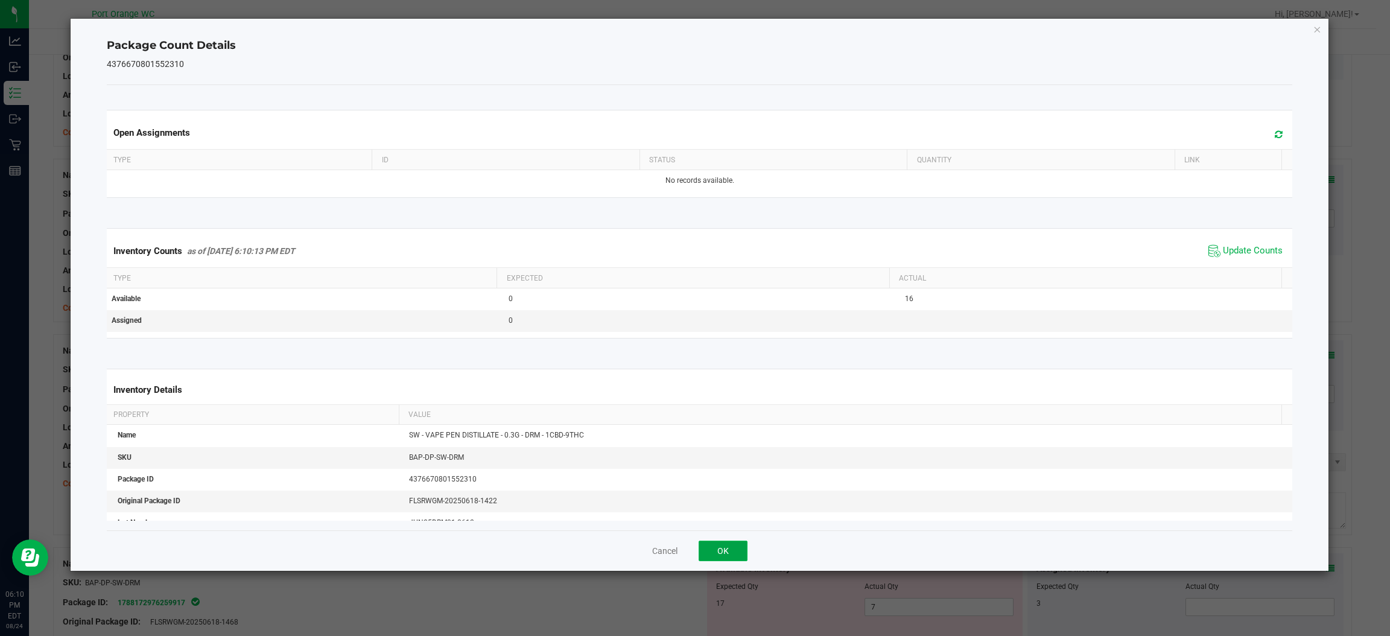
click at [737, 540] on button "OK" at bounding box center [722, 550] width 49 height 21
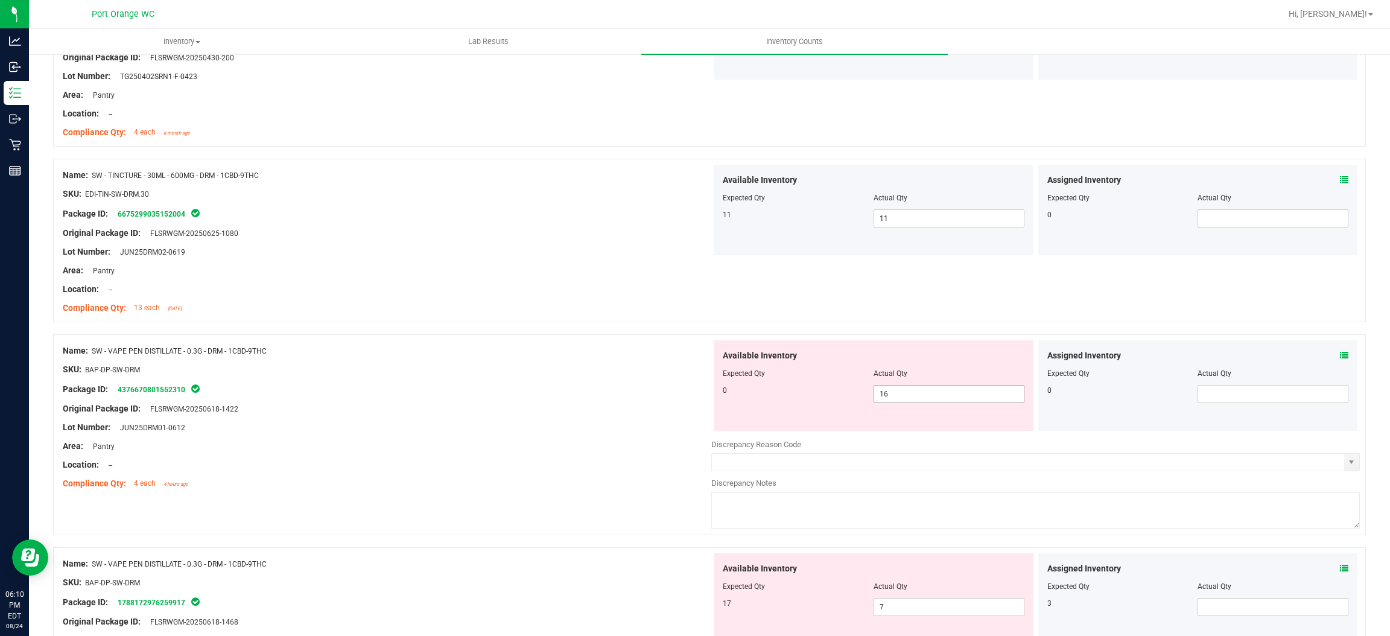
click at [938, 397] on input "16" at bounding box center [949, 393] width 150 height 17
type input "1"
type input "0"
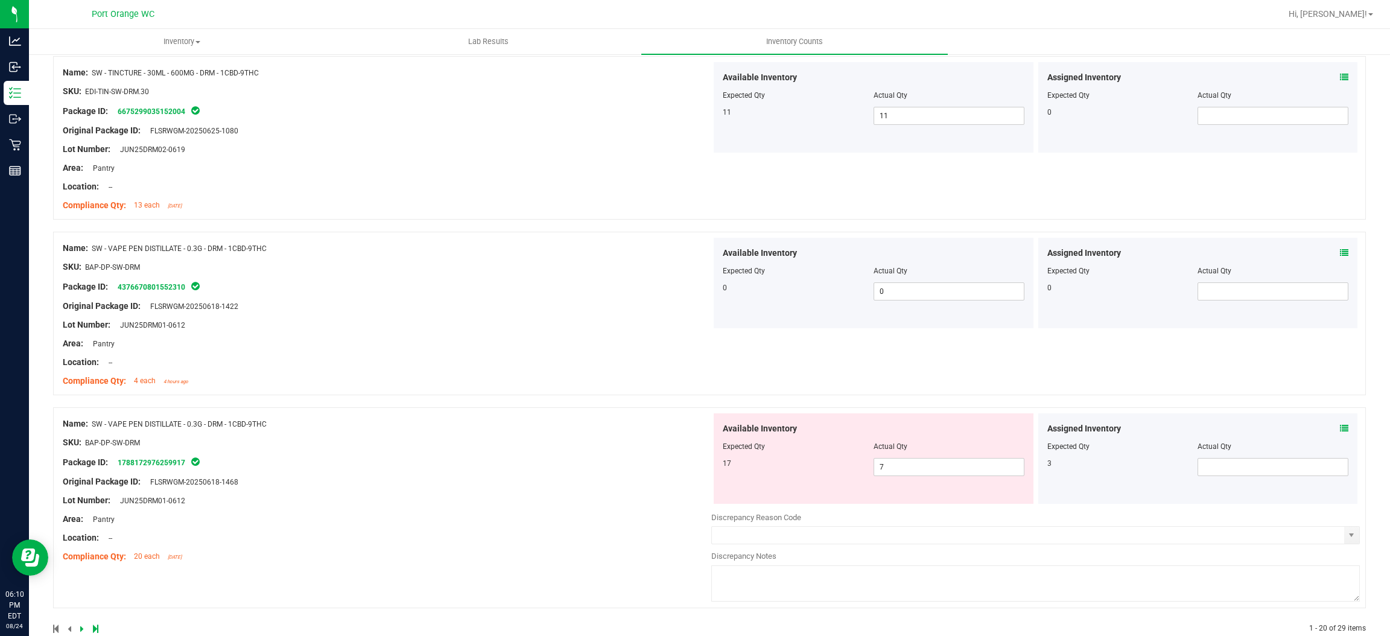
scroll to position [3189, 0]
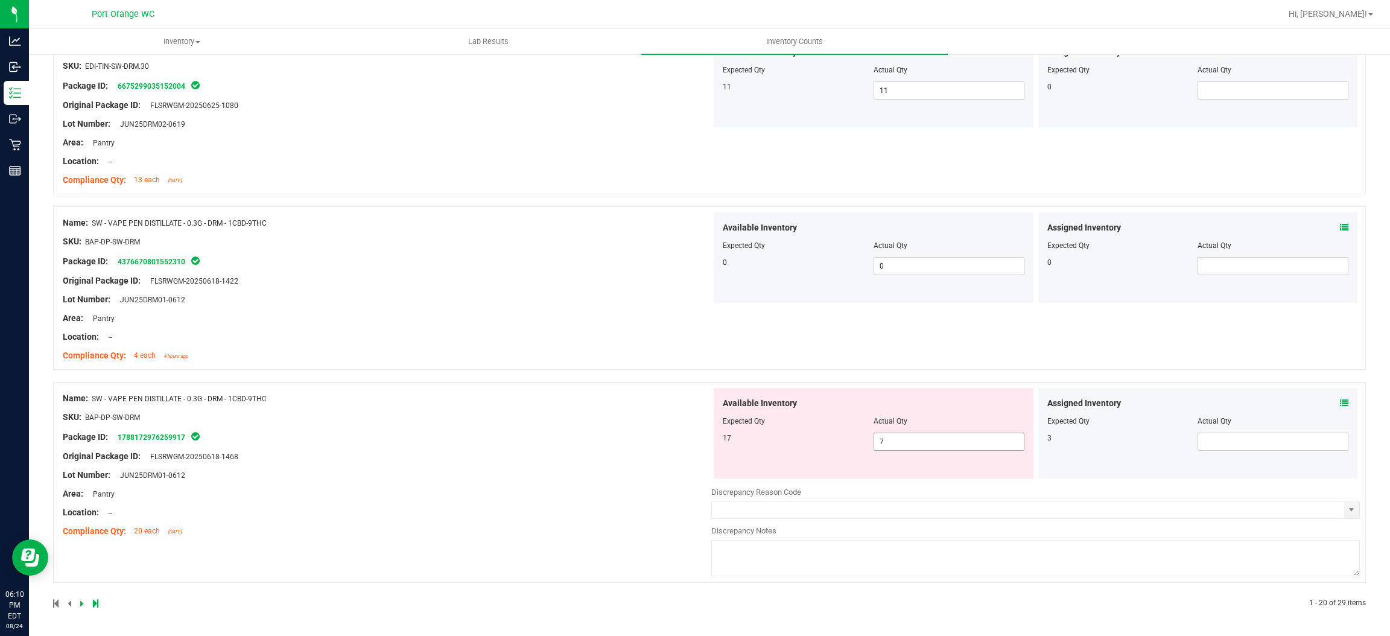
click at [874, 444] on input "7" at bounding box center [949, 441] width 150 height 17
click at [1340, 401] on icon at bounding box center [1344, 403] width 8 height 8
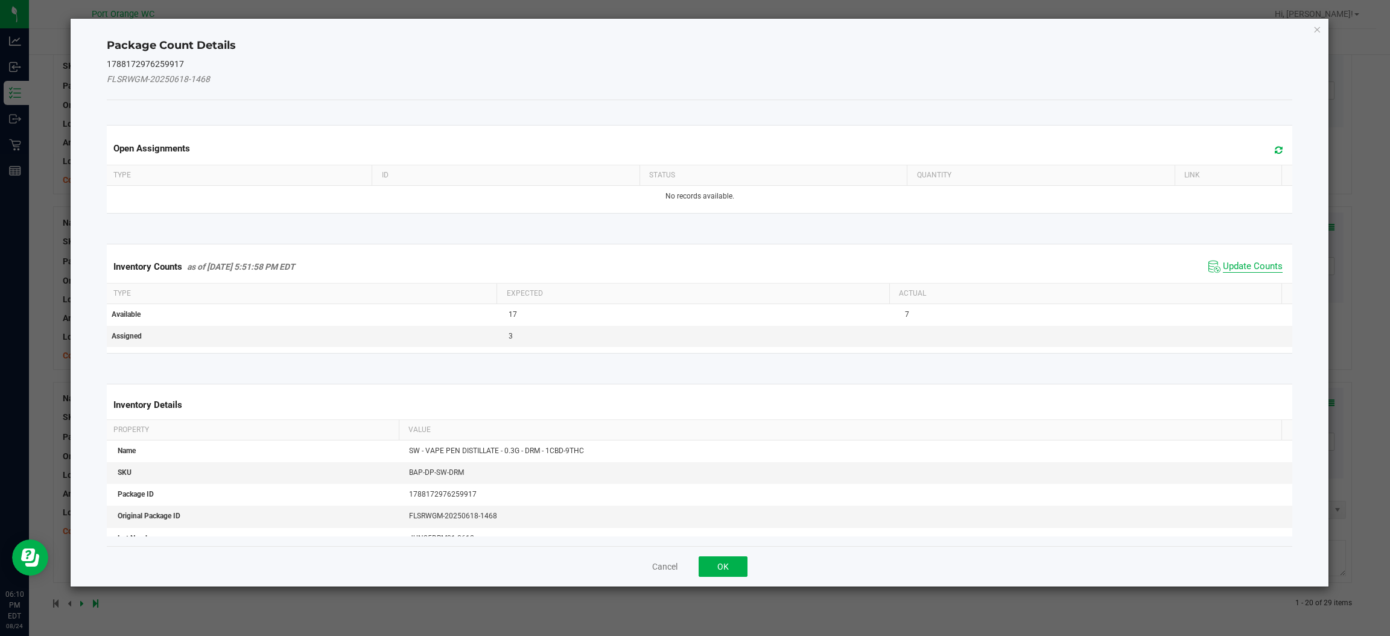
click at [1242, 264] on span "Update Counts" at bounding box center [1253, 267] width 60 height 12
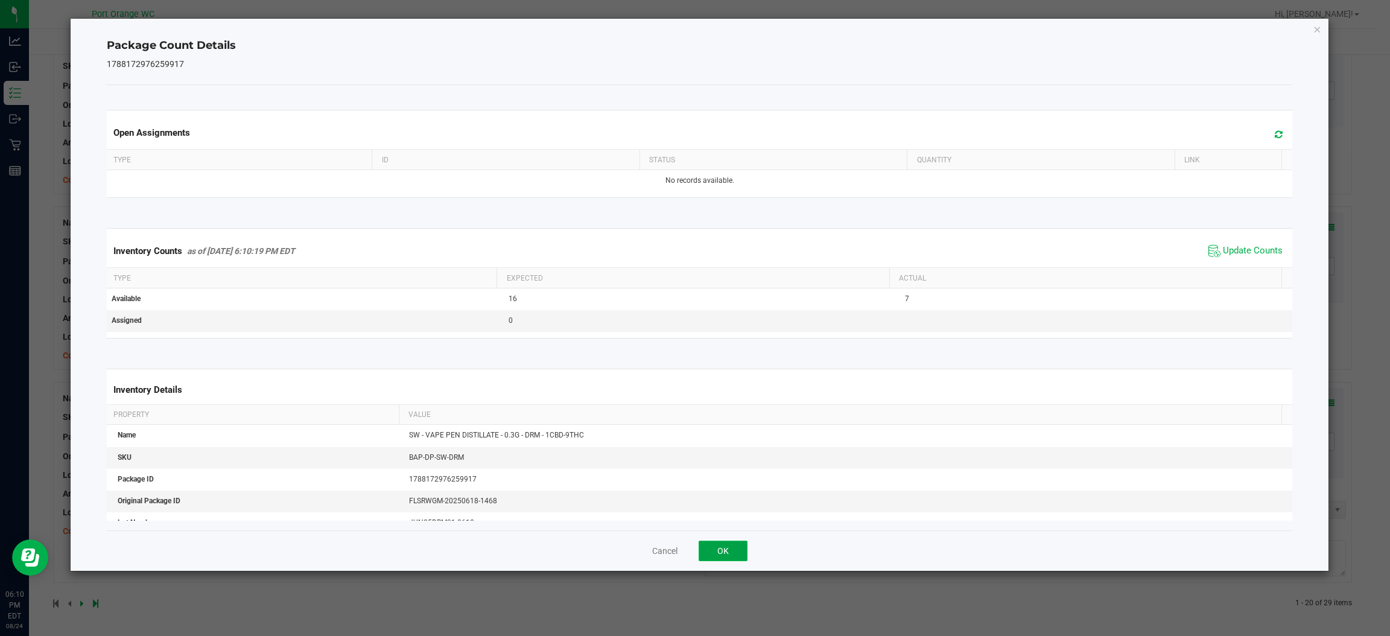
click at [722, 551] on button "OK" at bounding box center [722, 550] width 49 height 21
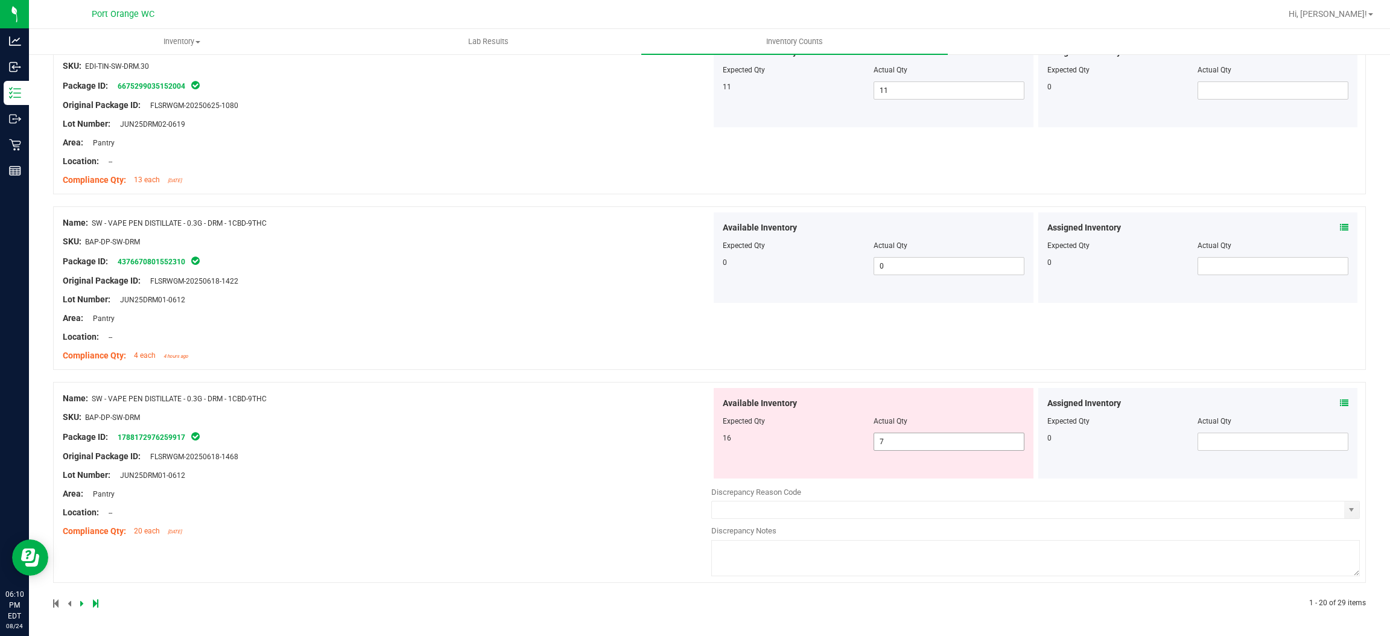
click at [908, 442] on input "7" at bounding box center [949, 441] width 150 height 17
type input "16"
click at [587, 458] on div "Name: SW - VAPE PEN DISTILLATE - 0.3G - DRM - 1CBD-9THC SKU: BAP-DP-SW-DRM Pack…" at bounding box center [387, 465] width 648 height 154
type input "16"
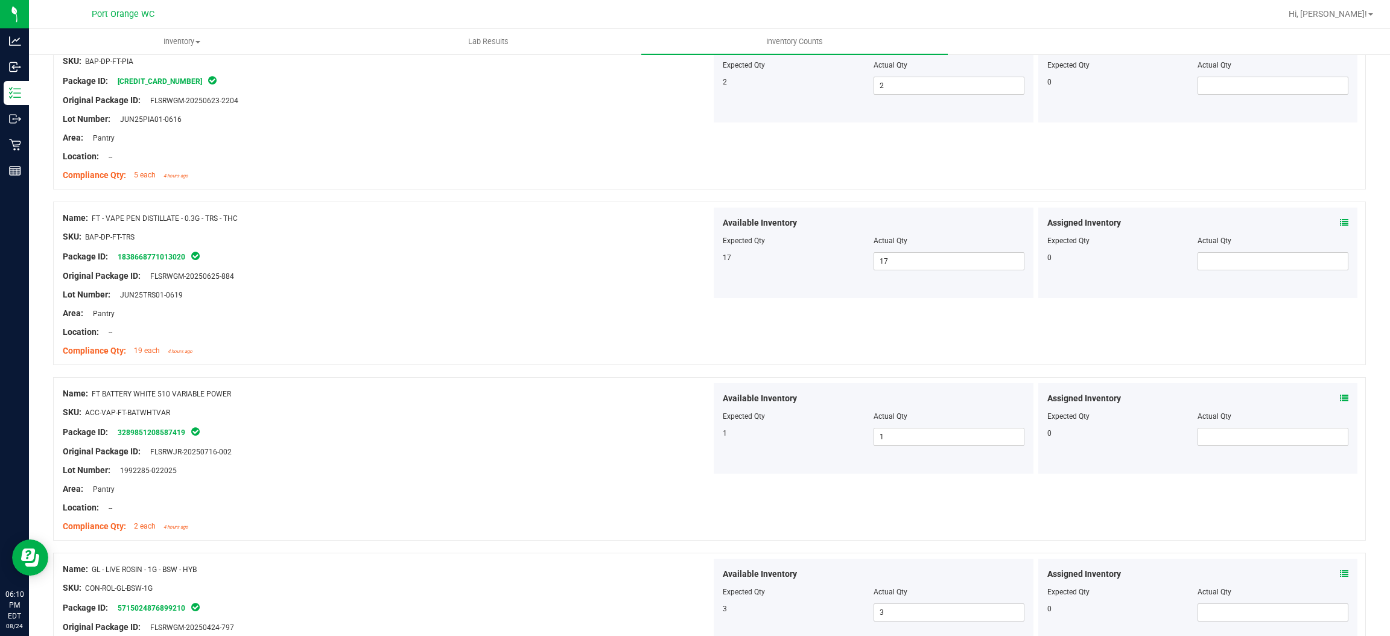
click at [645, 288] on div at bounding box center [387, 285] width 648 height 6
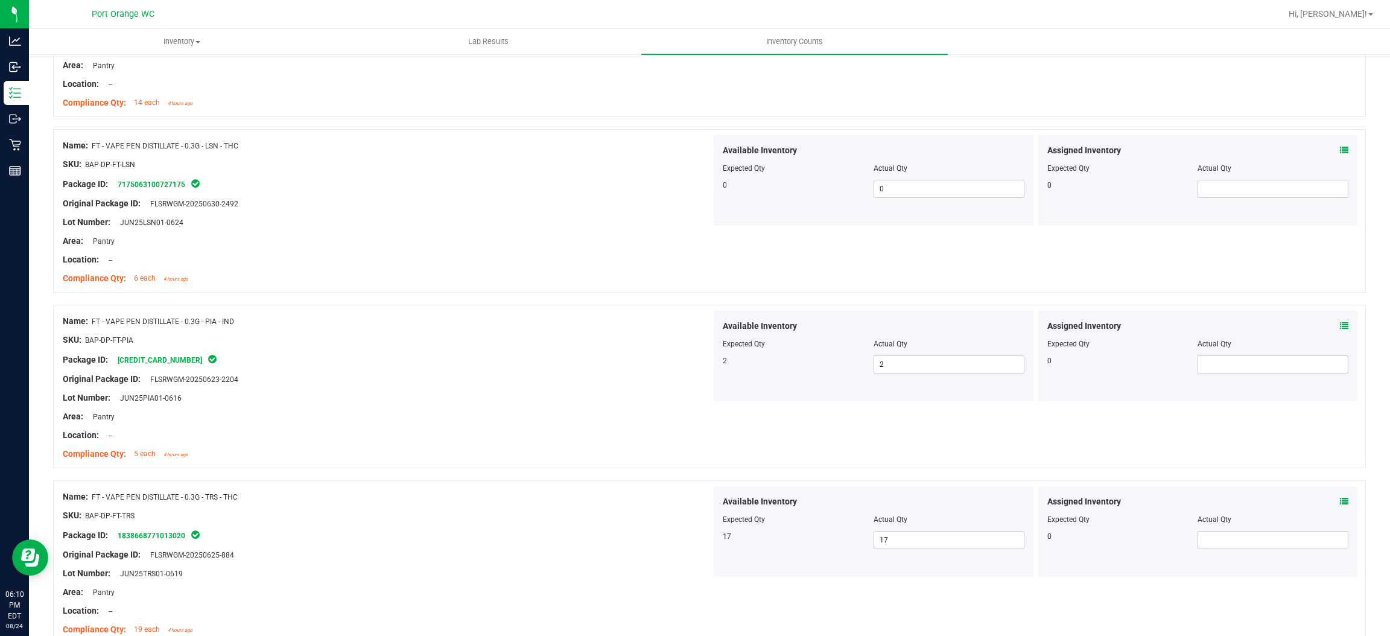
scroll to position [0, 0]
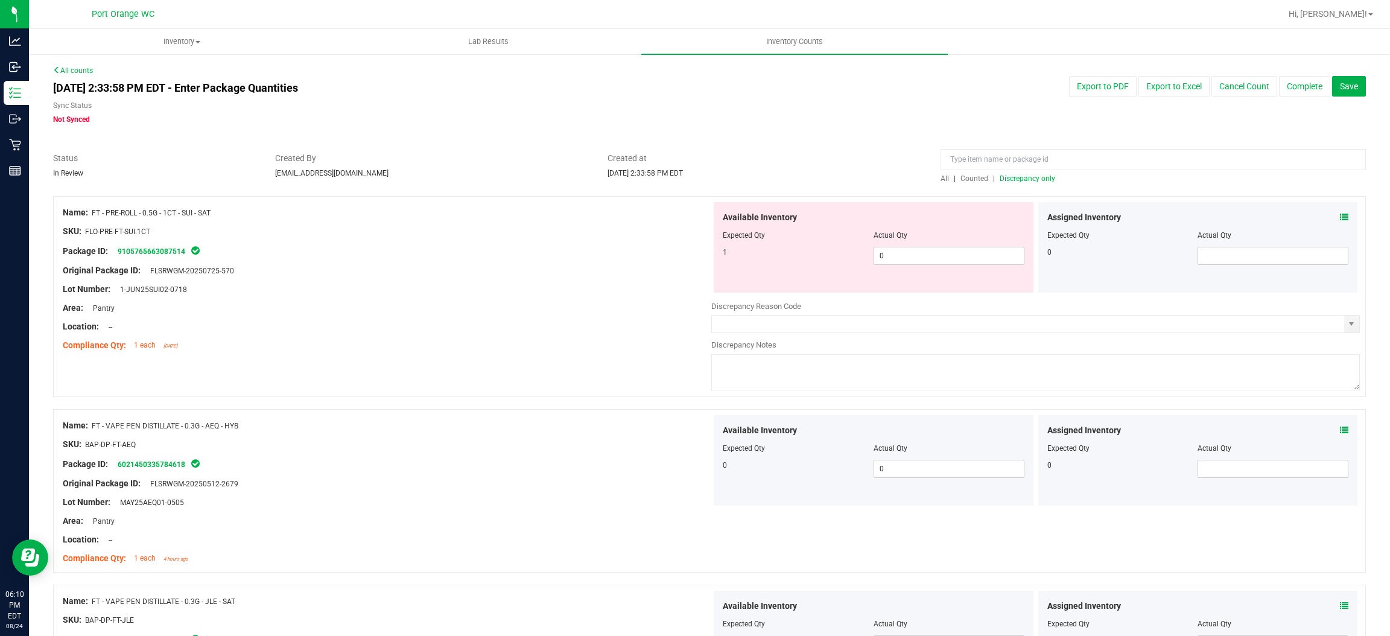
click at [1034, 178] on span "Discrepancy only" at bounding box center [1026, 178] width 55 height 8
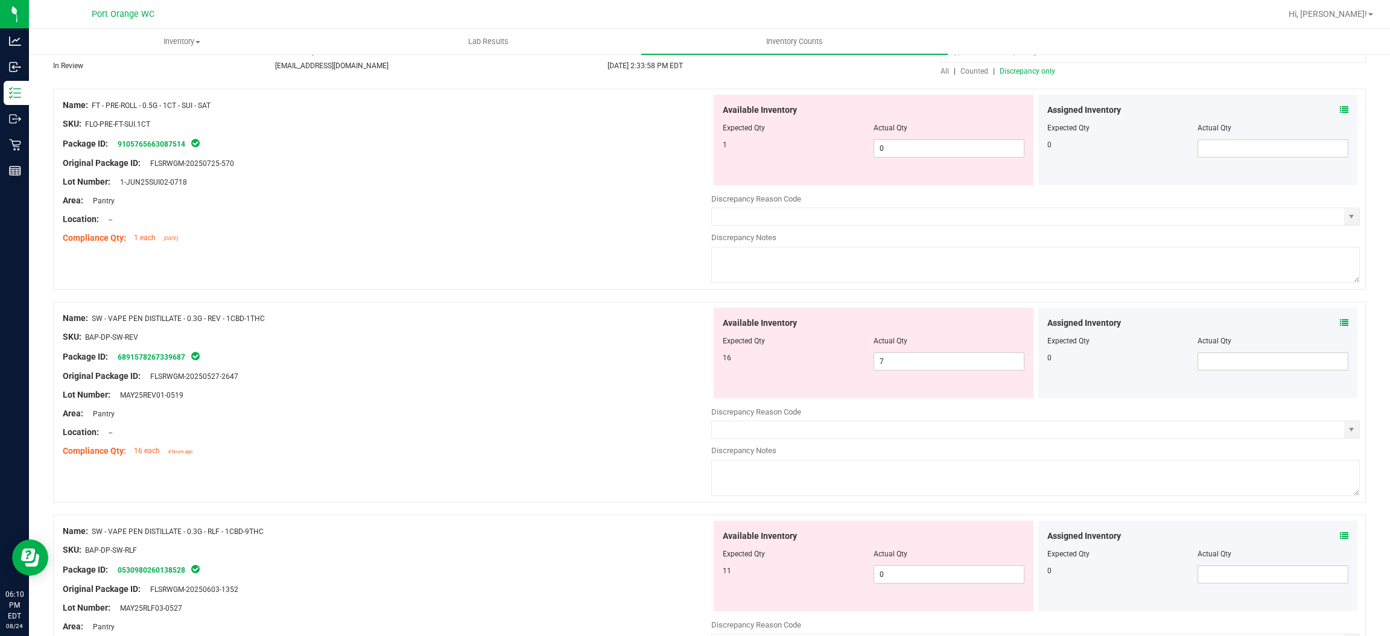
scroll to position [280, 0]
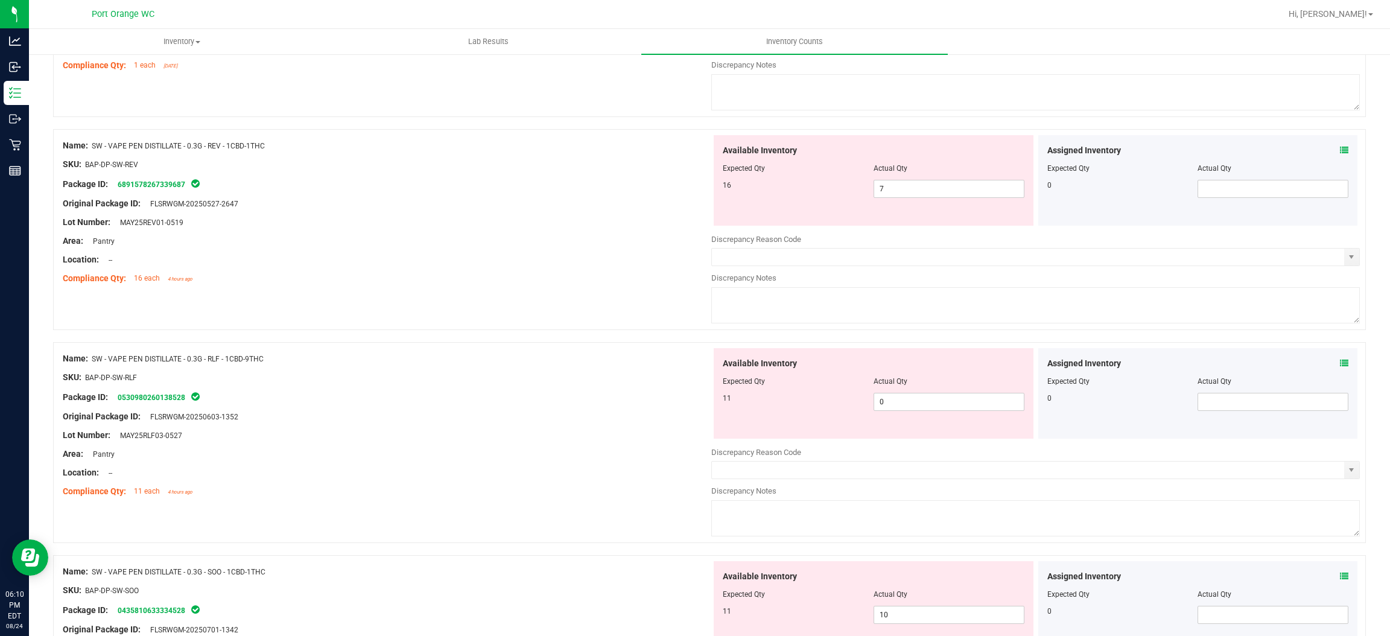
click at [1340, 150] on icon at bounding box center [1344, 150] width 8 height 8
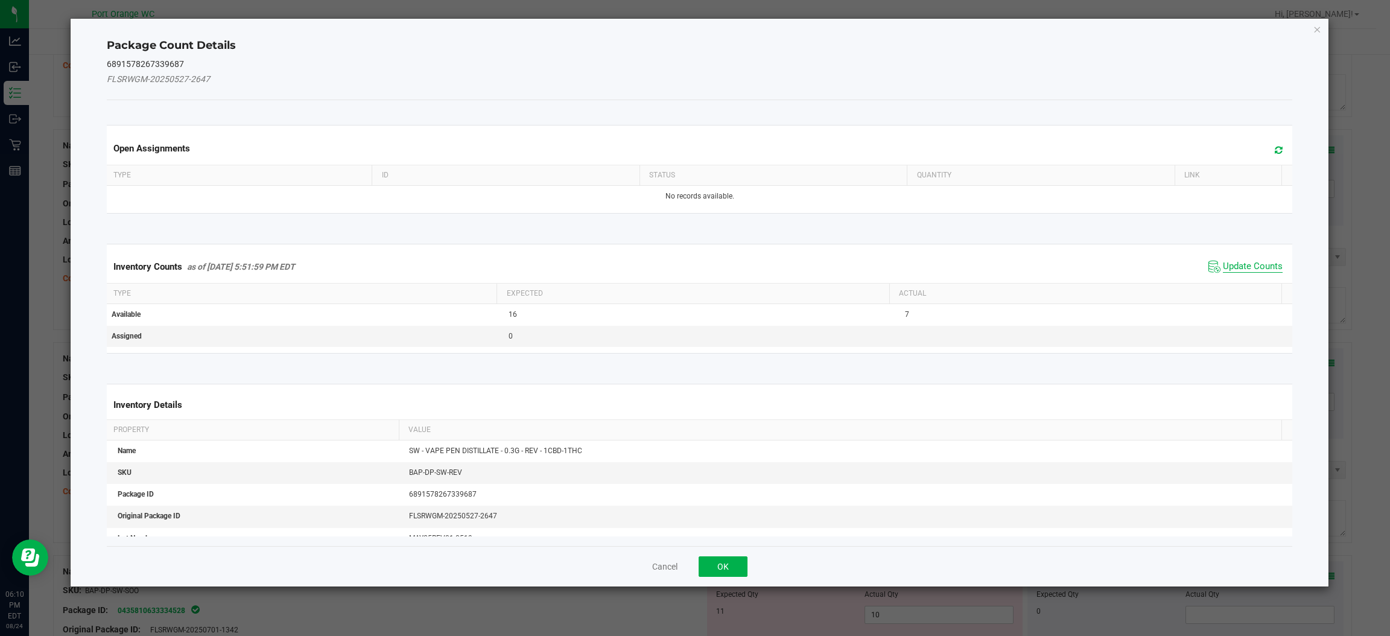
click at [1247, 264] on span "Update Counts" at bounding box center [1253, 267] width 60 height 12
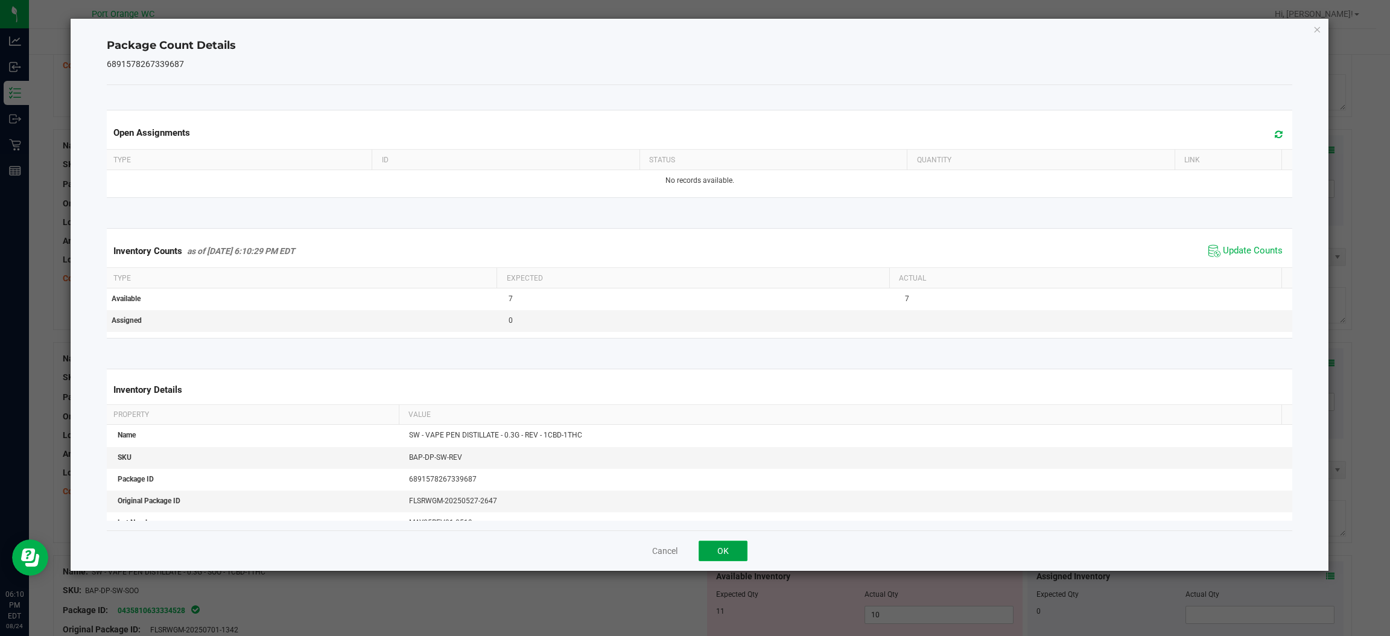
click at [742, 551] on button "OK" at bounding box center [722, 550] width 49 height 21
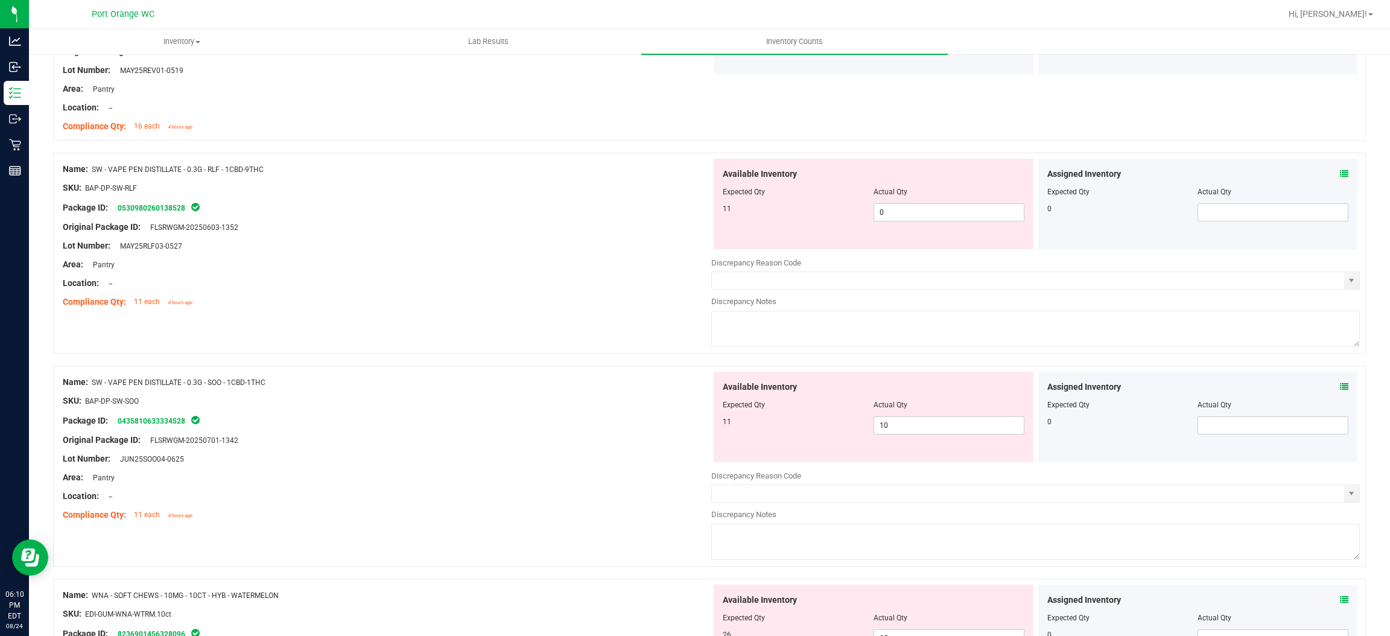
scroll to position [480, 0]
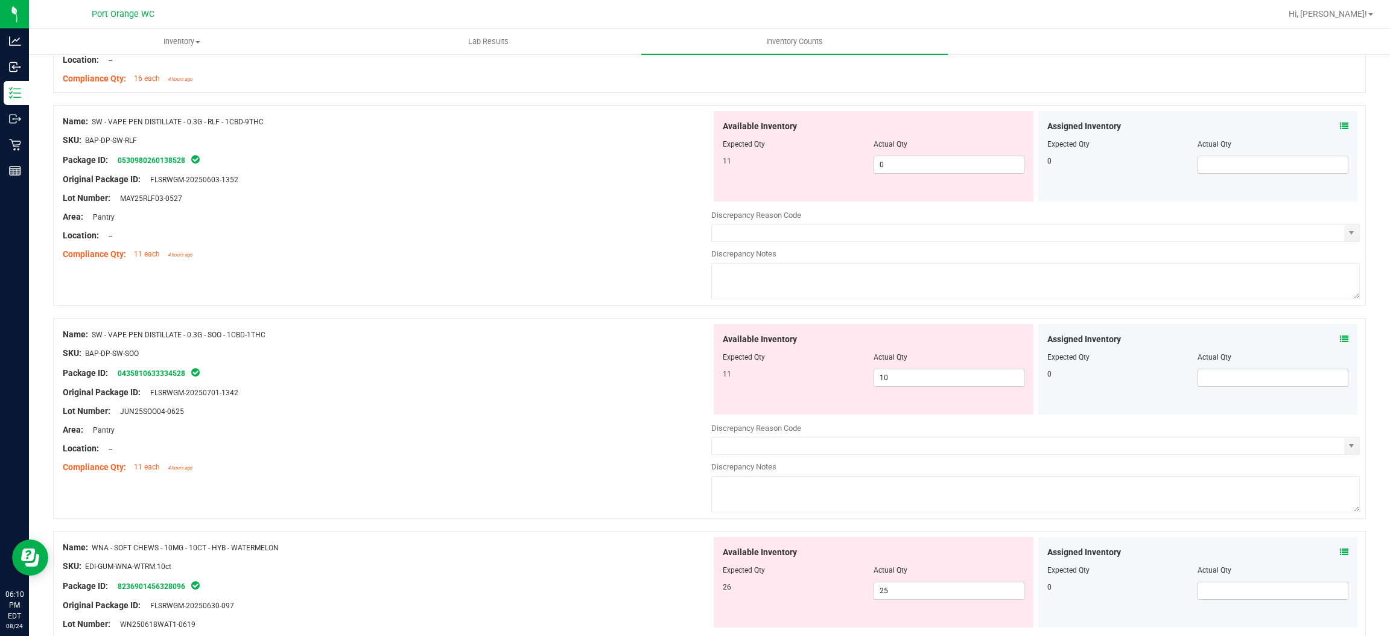
click at [1340, 125] on icon at bounding box center [1344, 126] width 8 height 8
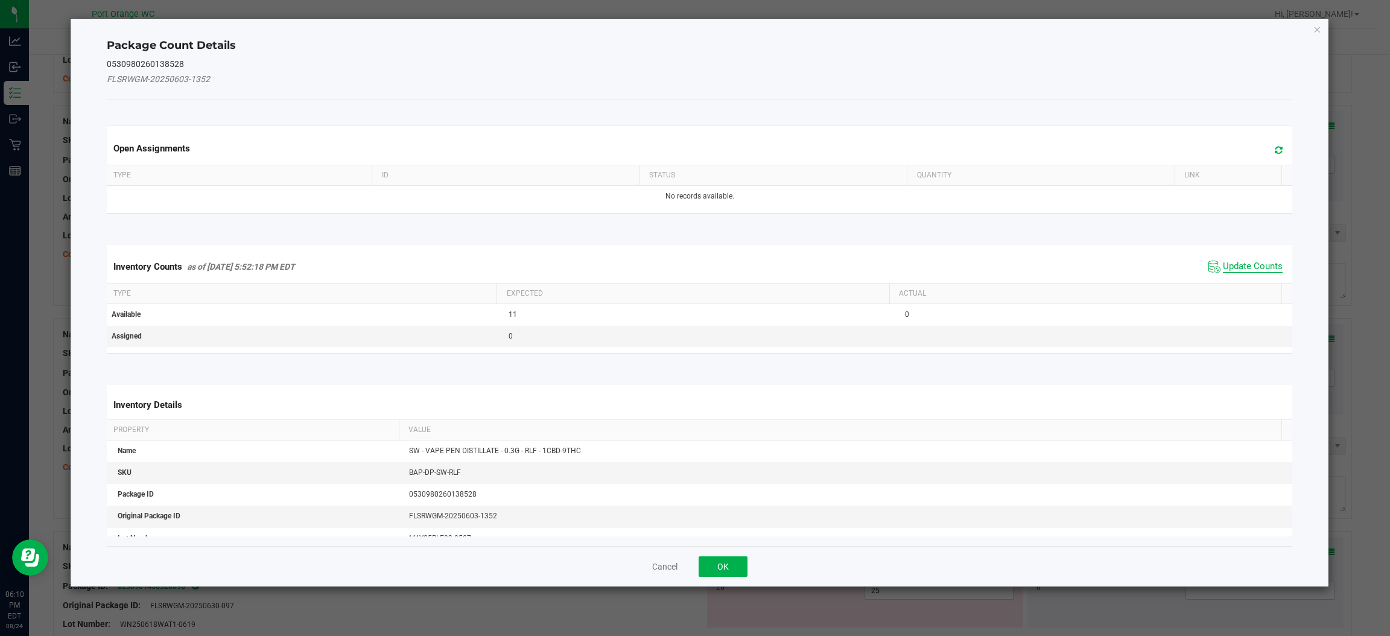
click at [1239, 270] on span "Update Counts" at bounding box center [1253, 267] width 60 height 12
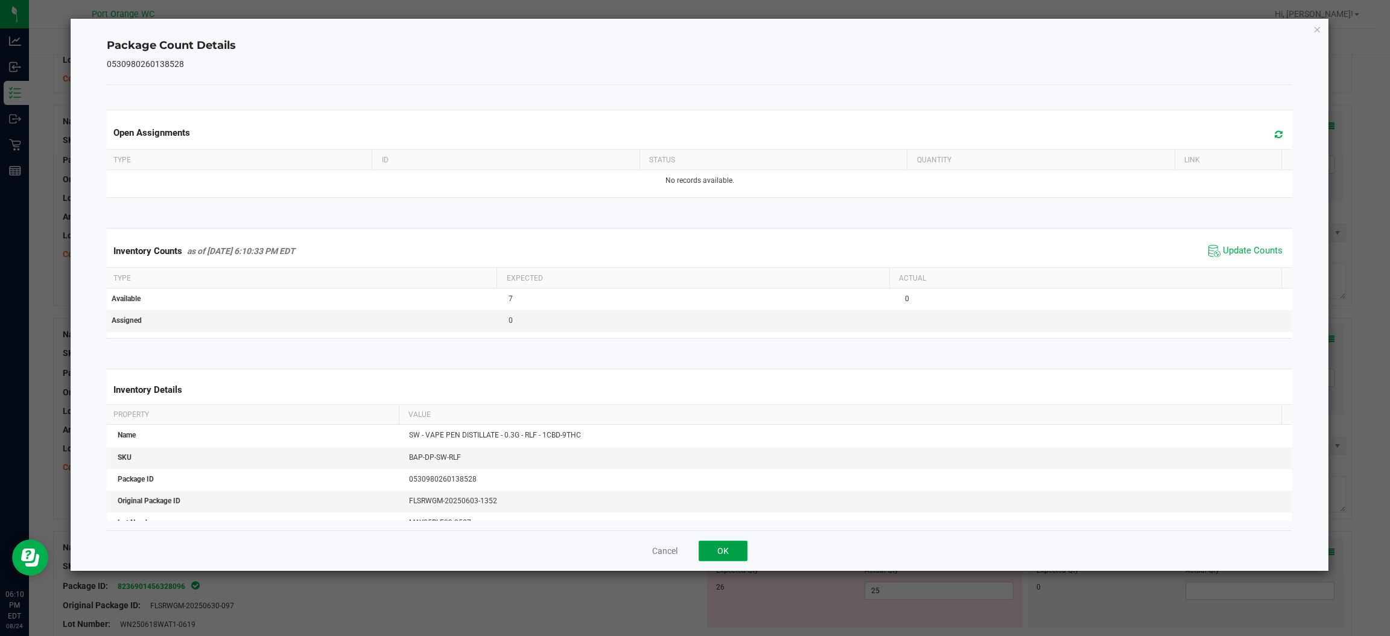
click at [718, 551] on button "OK" at bounding box center [722, 550] width 49 height 21
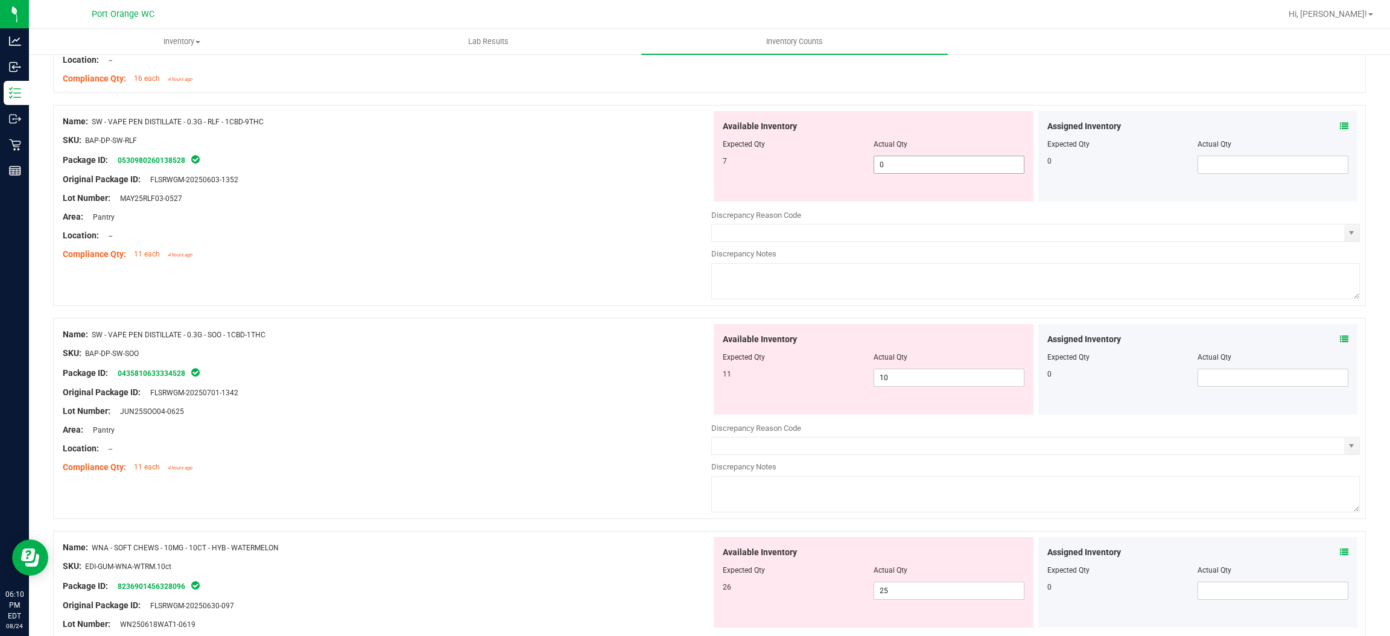
click at [905, 165] on input "0" at bounding box center [949, 164] width 150 height 17
type input "7"
click at [971, 478] on div "Name: SW - VAPE PEN DISTILLATE - 0.3G - SOO - 1CBD-1THC SKU: BAP-DP-SW-SOO Pack…" at bounding box center [709, 418] width 1312 height 201
type input "7"
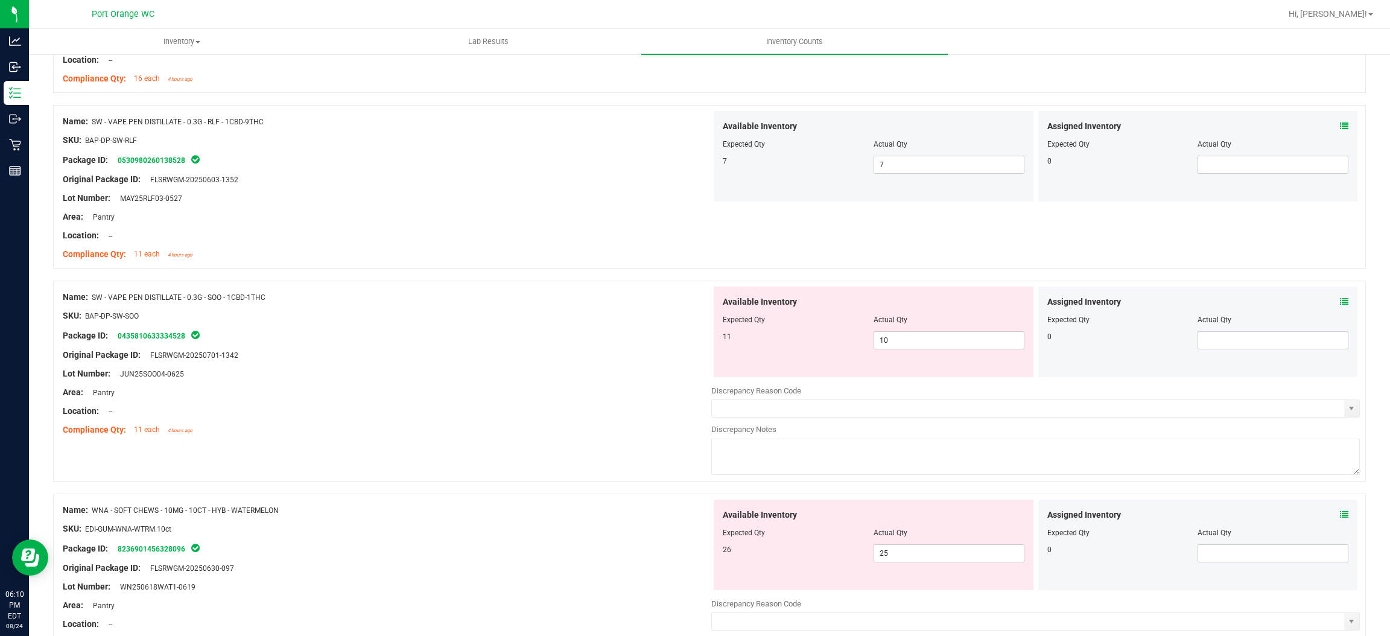
click at [1340, 301] on icon at bounding box center [1344, 301] width 8 height 8
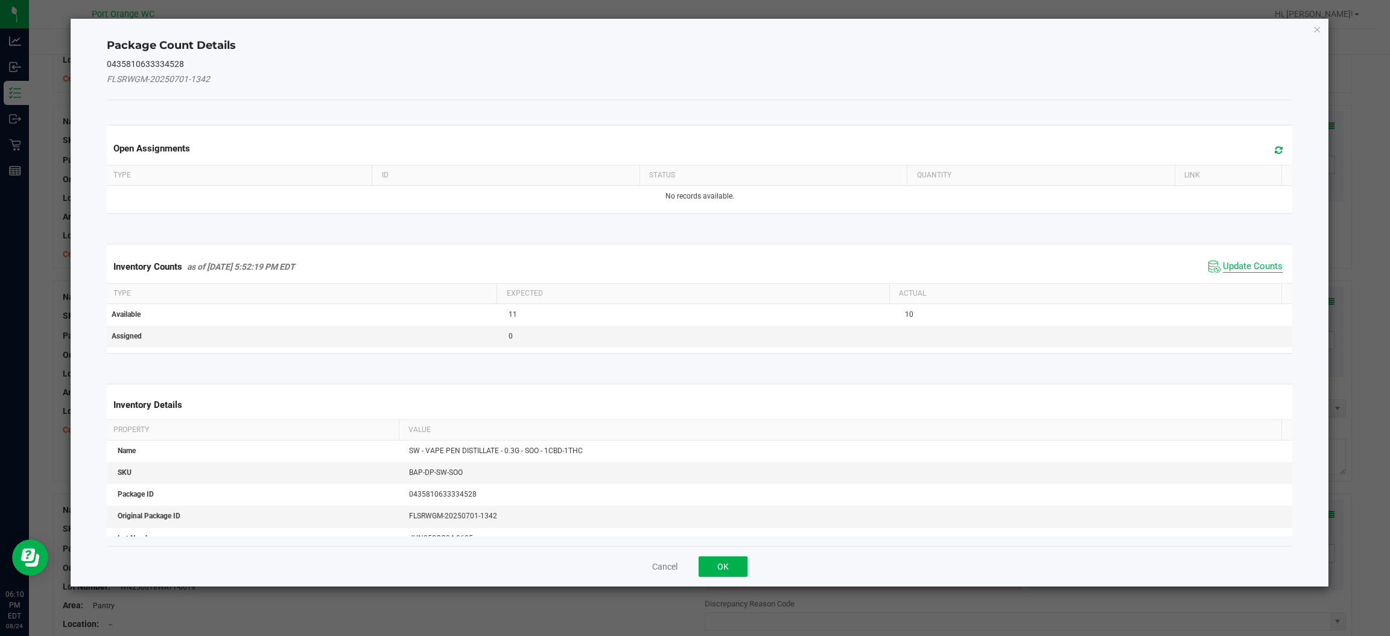
click at [1247, 268] on span "Update Counts" at bounding box center [1253, 267] width 60 height 12
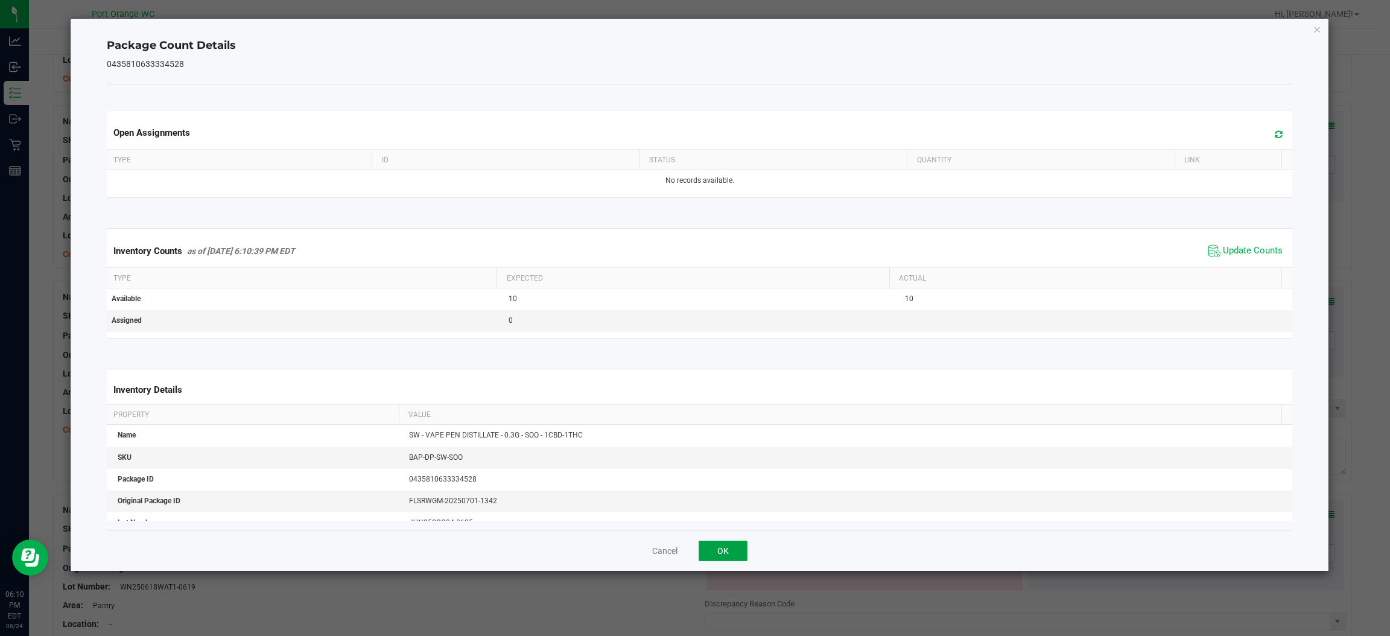
click at [730, 557] on button "OK" at bounding box center [722, 550] width 49 height 21
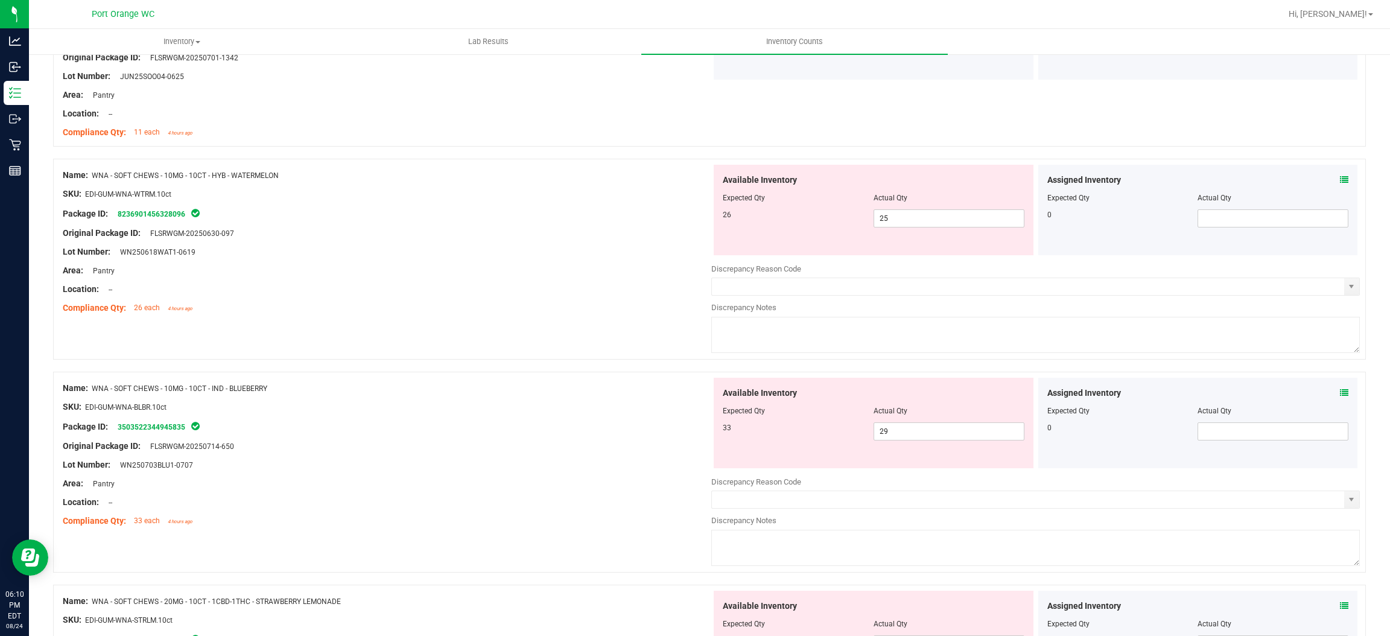
scroll to position [777, 0]
click at [1340, 179] on icon at bounding box center [1344, 179] width 8 height 8
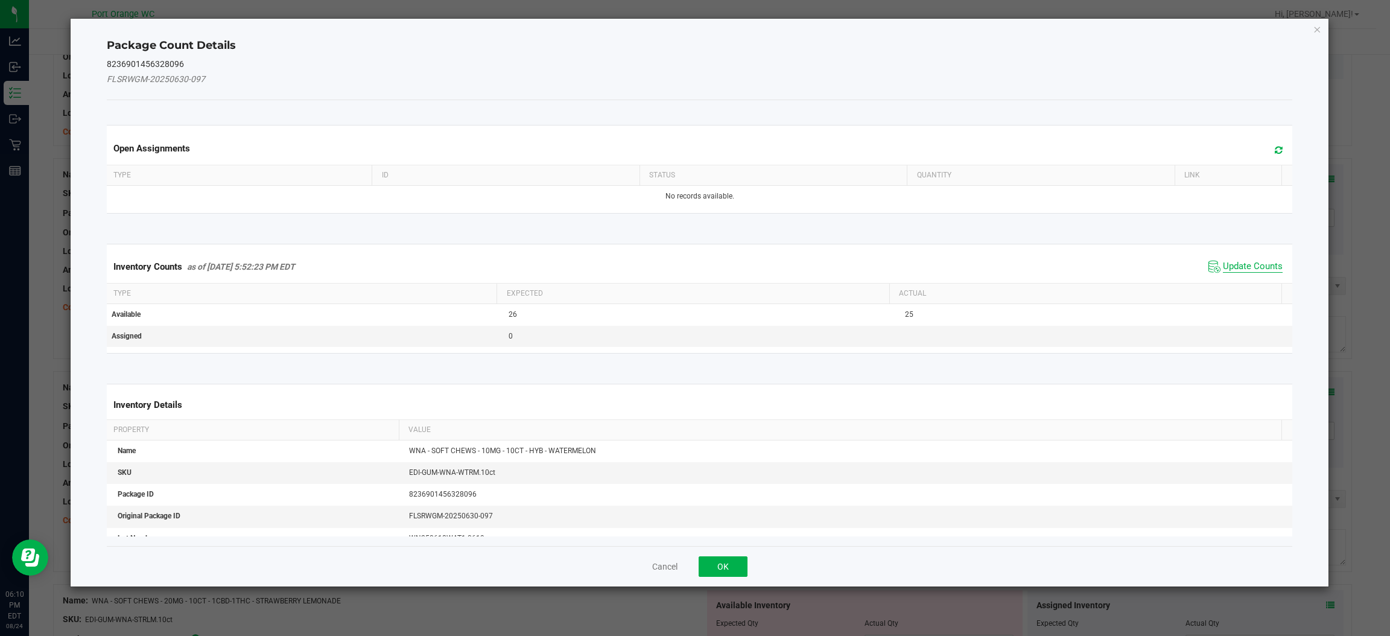
click at [1237, 272] on span "Update Counts" at bounding box center [1253, 267] width 60 height 12
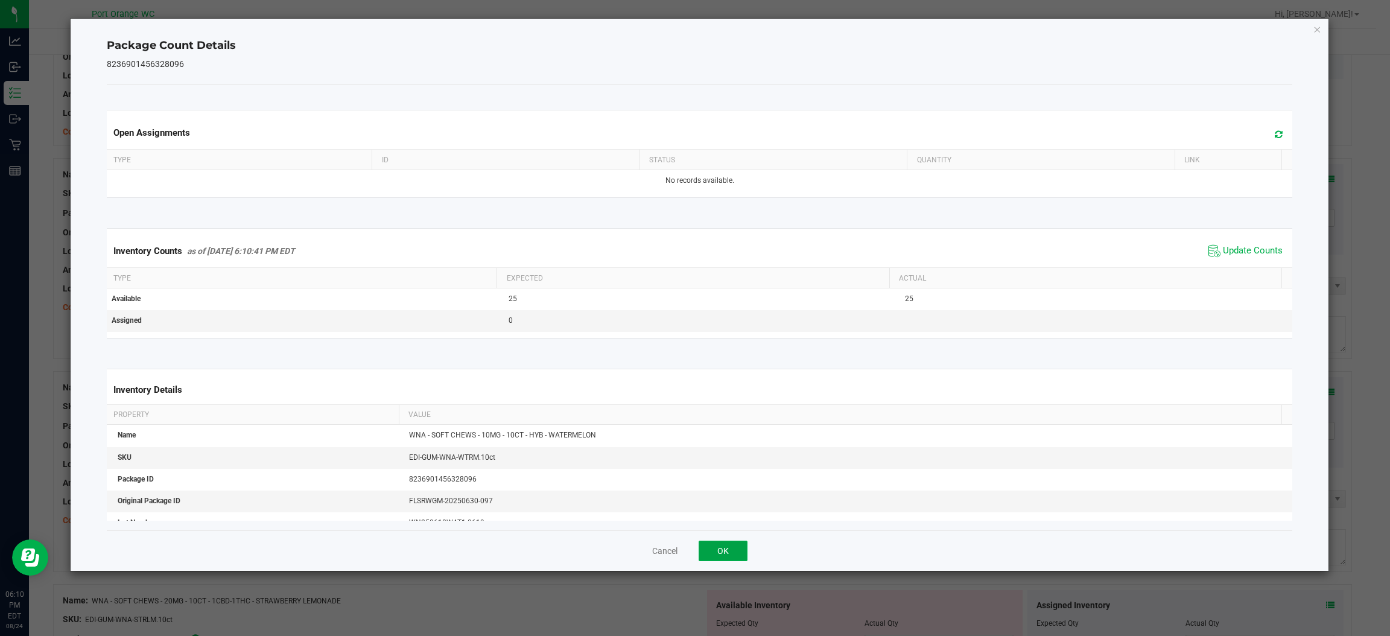
click at [739, 549] on button "OK" at bounding box center [722, 550] width 49 height 21
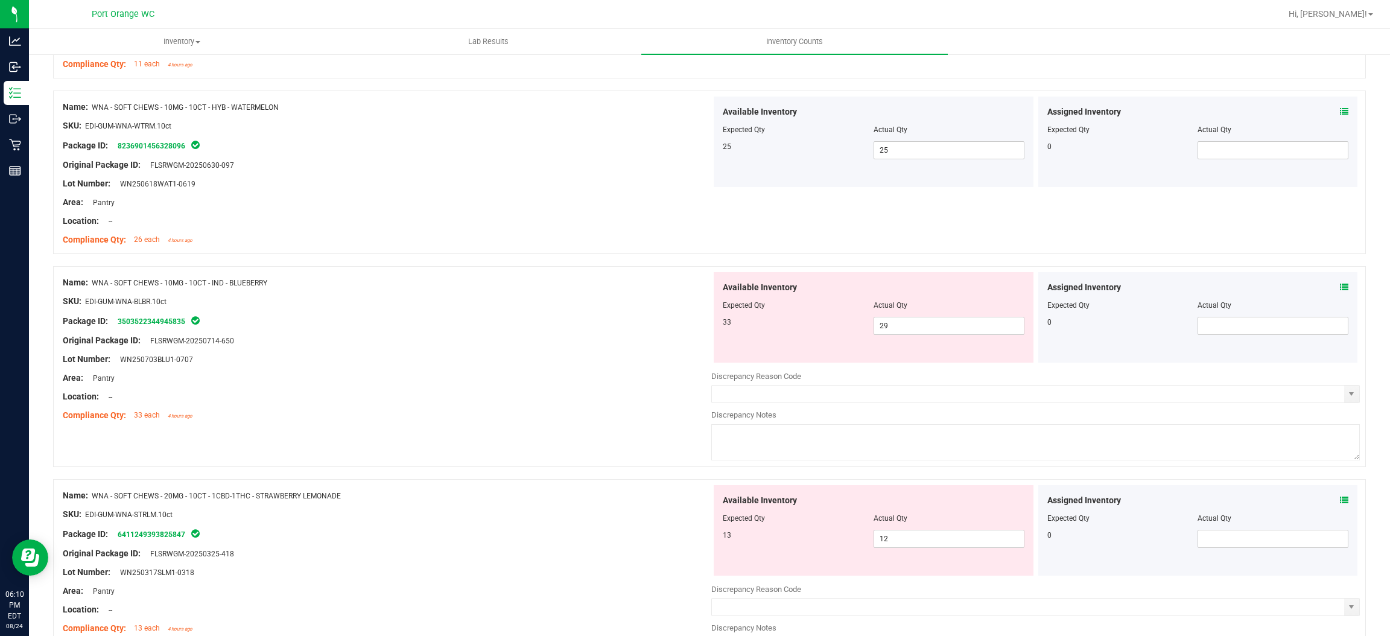
scroll to position [891, 0]
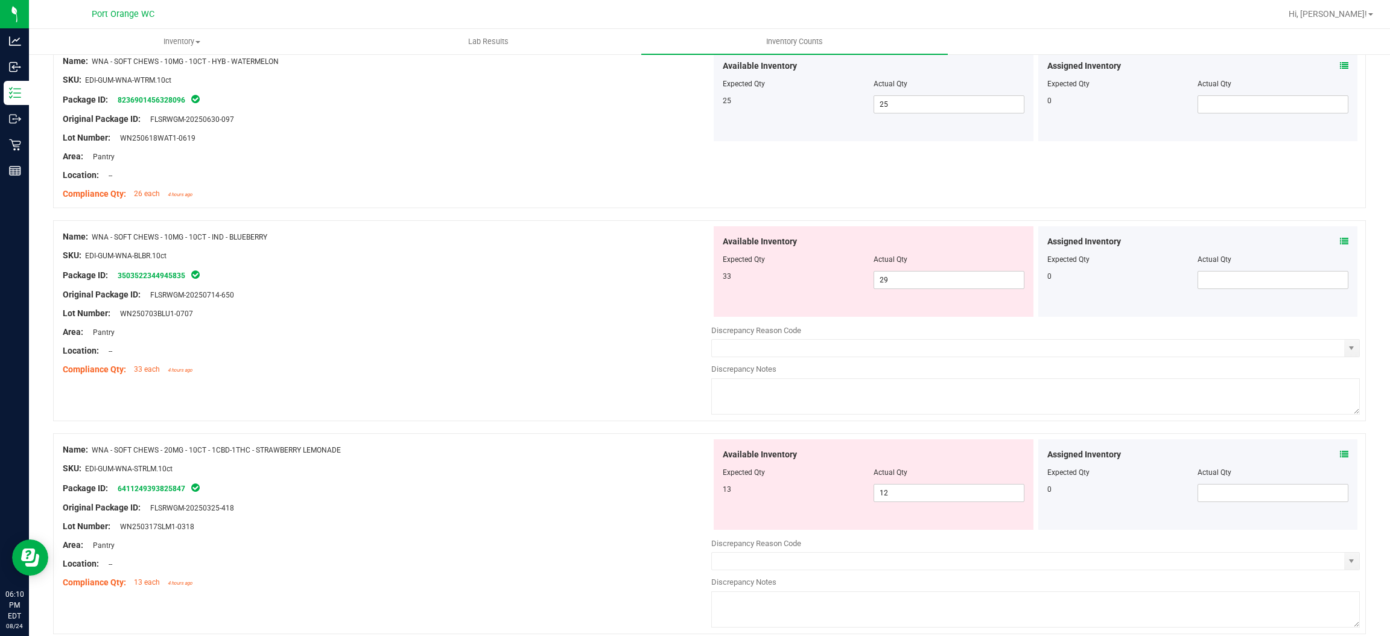
click at [1340, 241] on icon at bounding box center [1344, 241] width 8 height 8
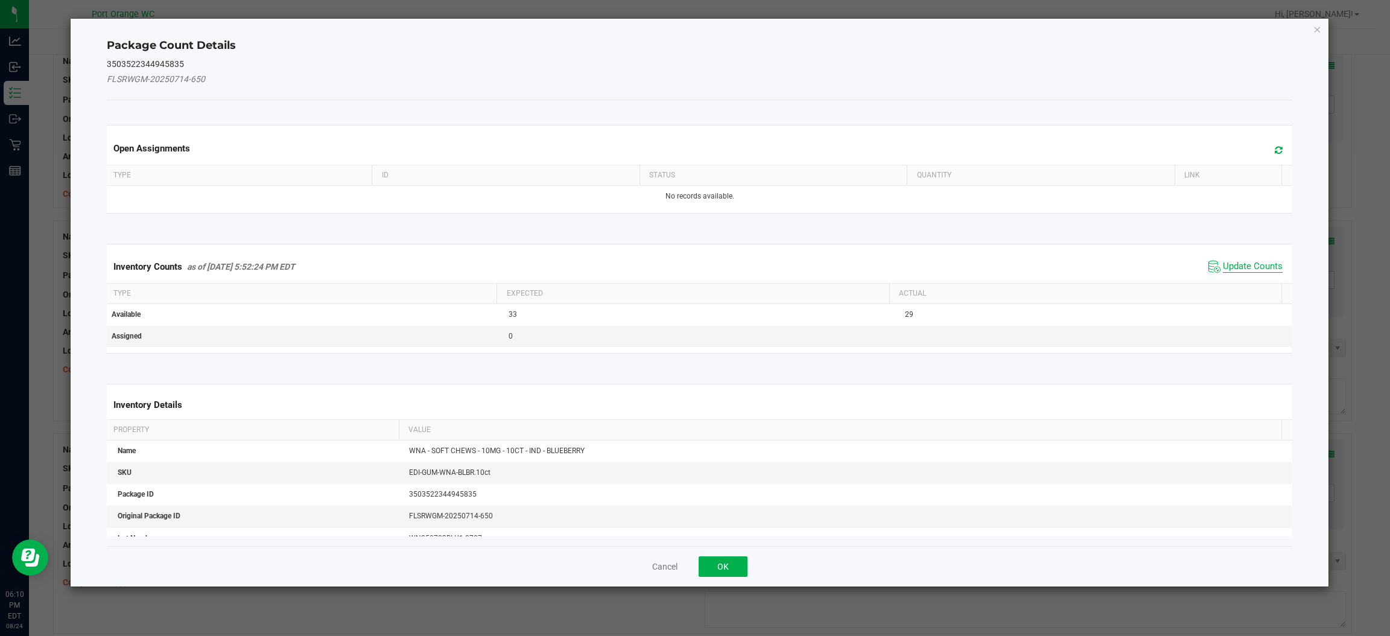
click at [1225, 267] on span "Update Counts" at bounding box center [1253, 267] width 60 height 12
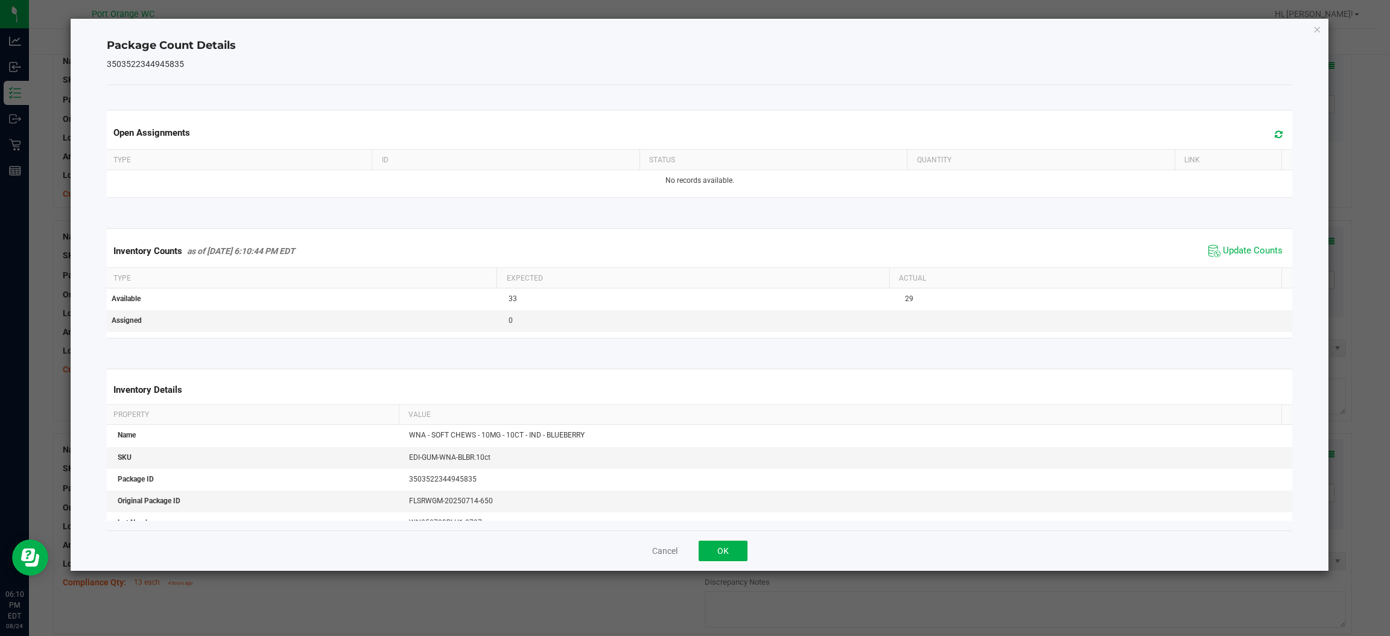
click at [735, 527] on div "Open Assignments Type ID Status Quantity Link No records available. Inventory C…" at bounding box center [699, 307] width 1185 height 445
click at [736, 559] on button "OK" at bounding box center [722, 550] width 49 height 21
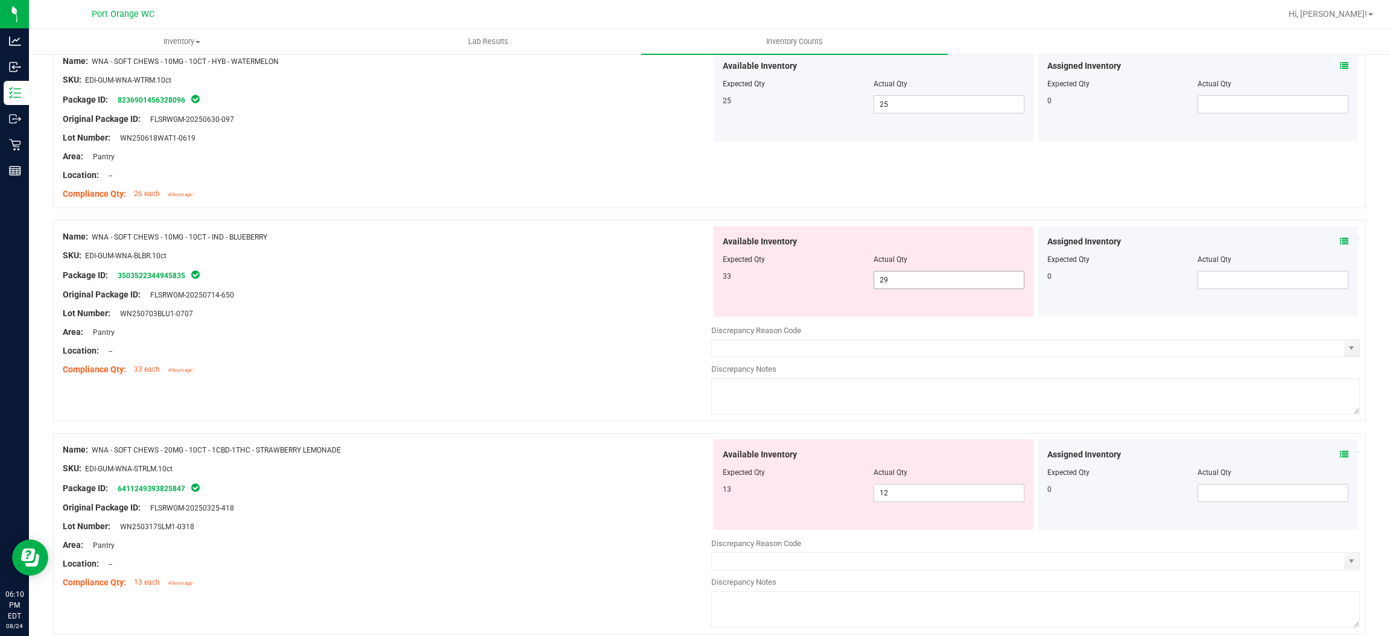
click at [918, 281] on input "29" at bounding box center [949, 279] width 150 height 17
type input "2"
type input "33"
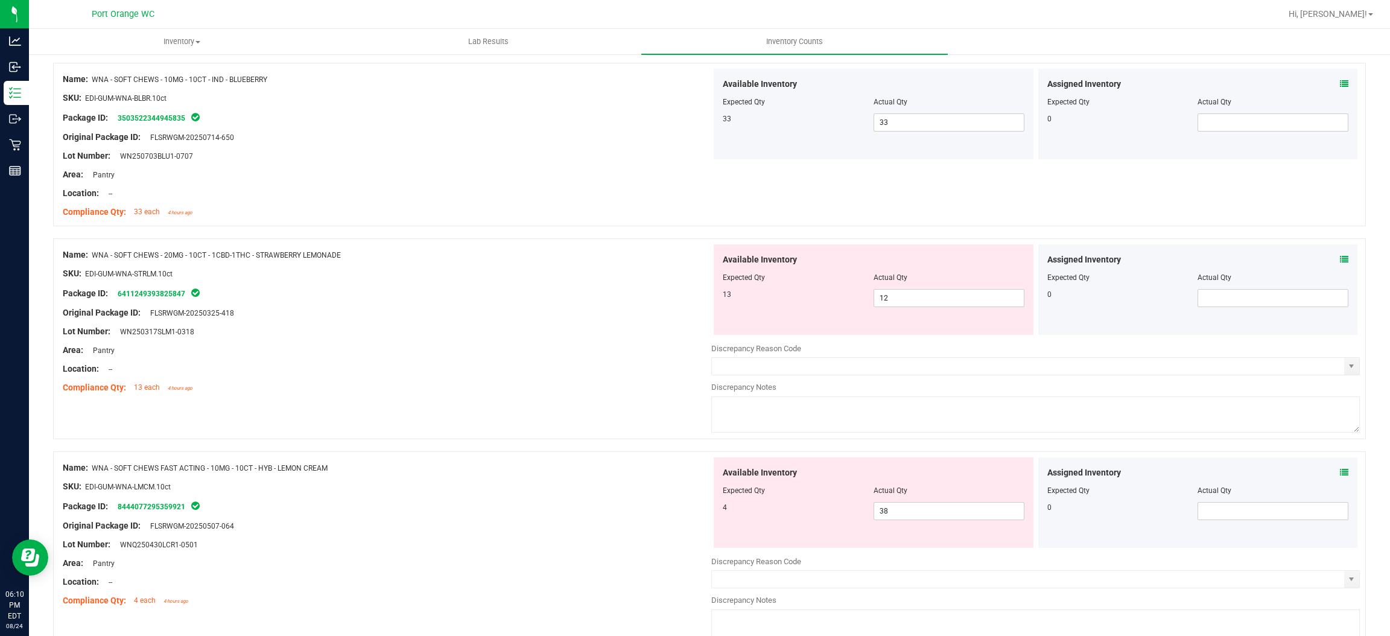
scroll to position [1066, 0]
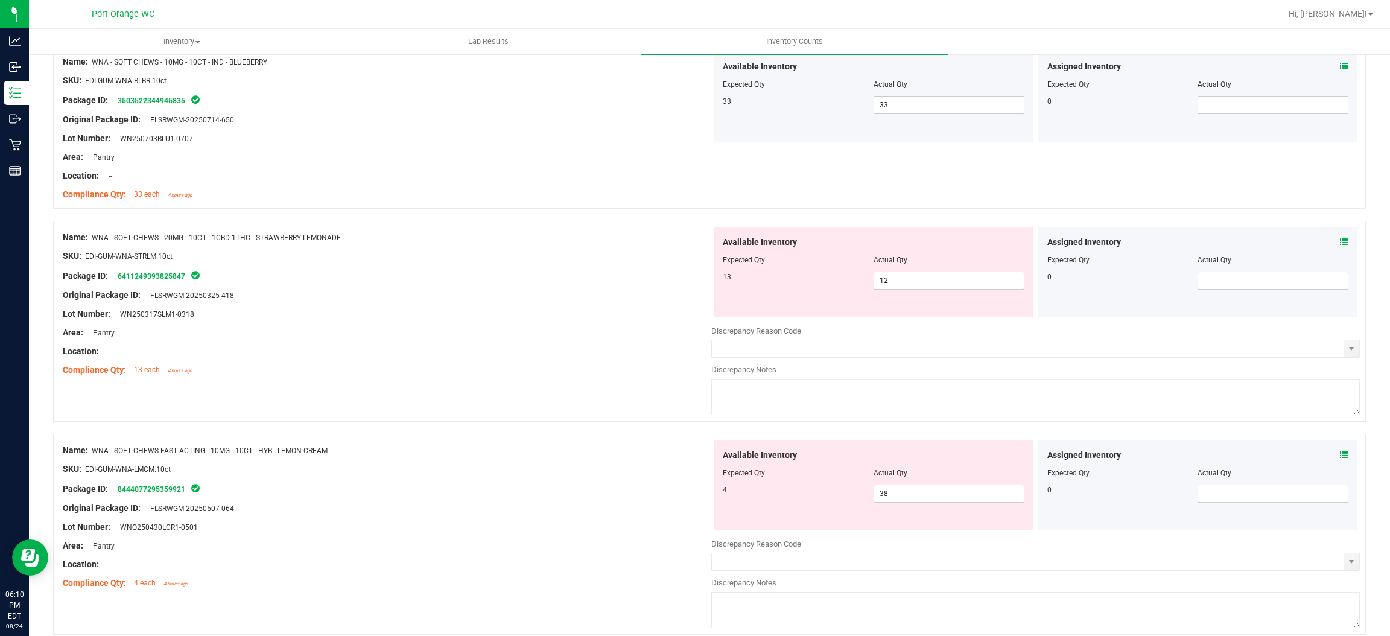
click at [1340, 242] on icon at bounding box center [1344, 242] width 8 height 8
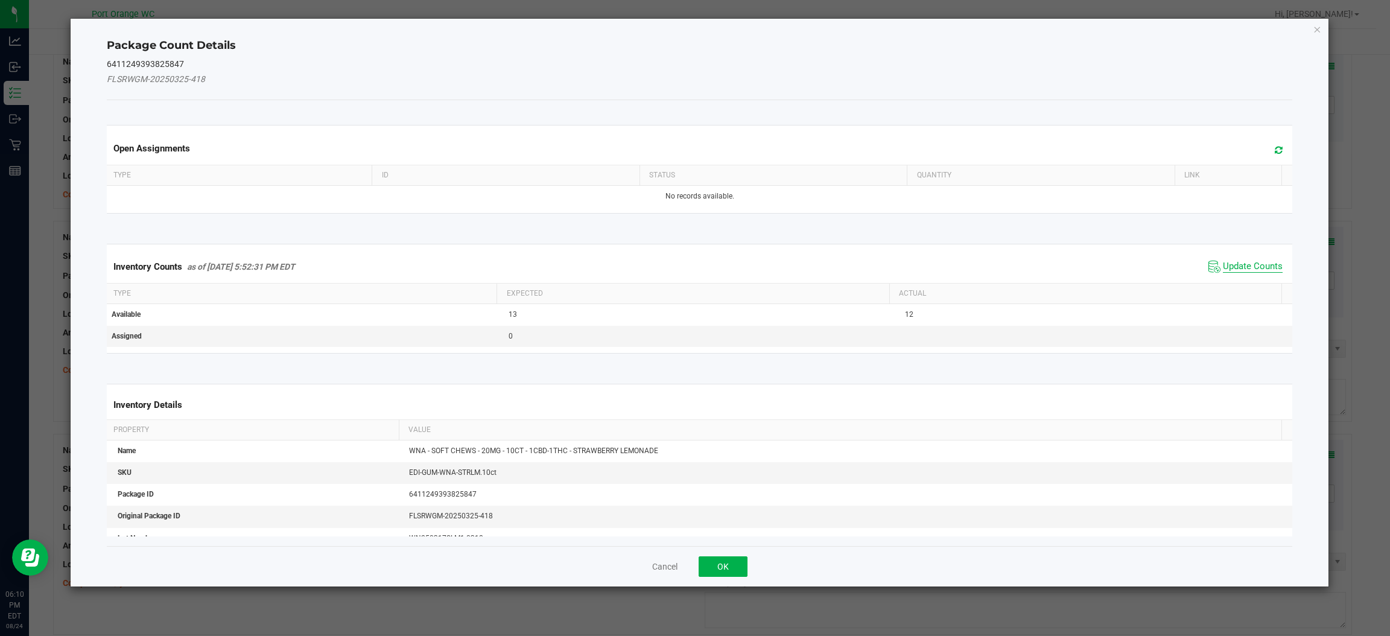
click at [1262, 268] on span "Update Counts" at bounding box center [1253, 267] width 60 height 12
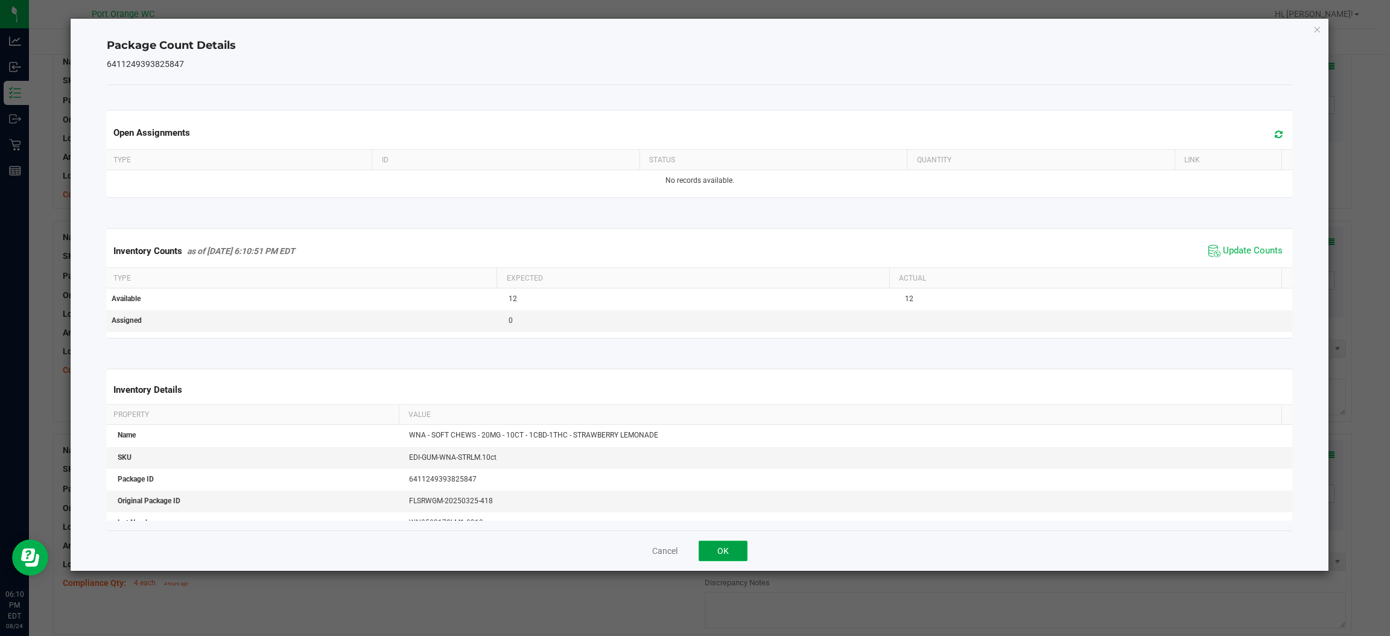
click at [722, 551] on button "OK" at bounding box center [722, 550] width 49 height 21
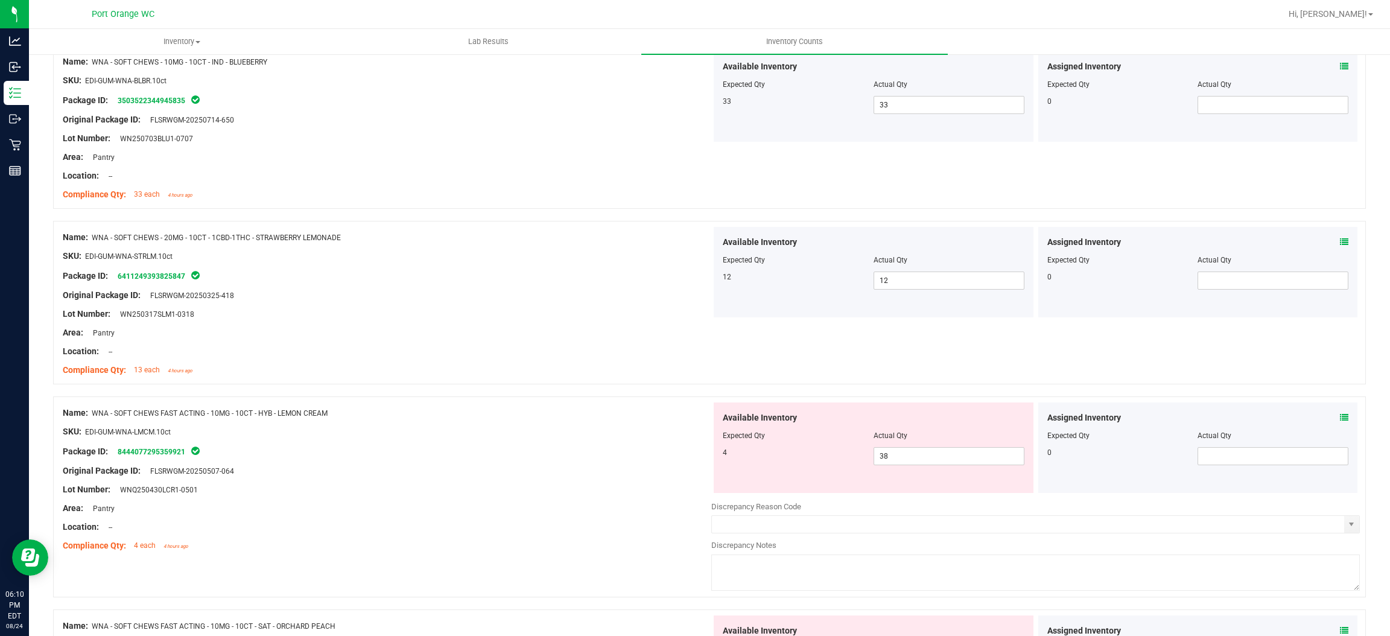
click at [1340, 417] on icon at bounding box center [1344, 417] width 8 height 8
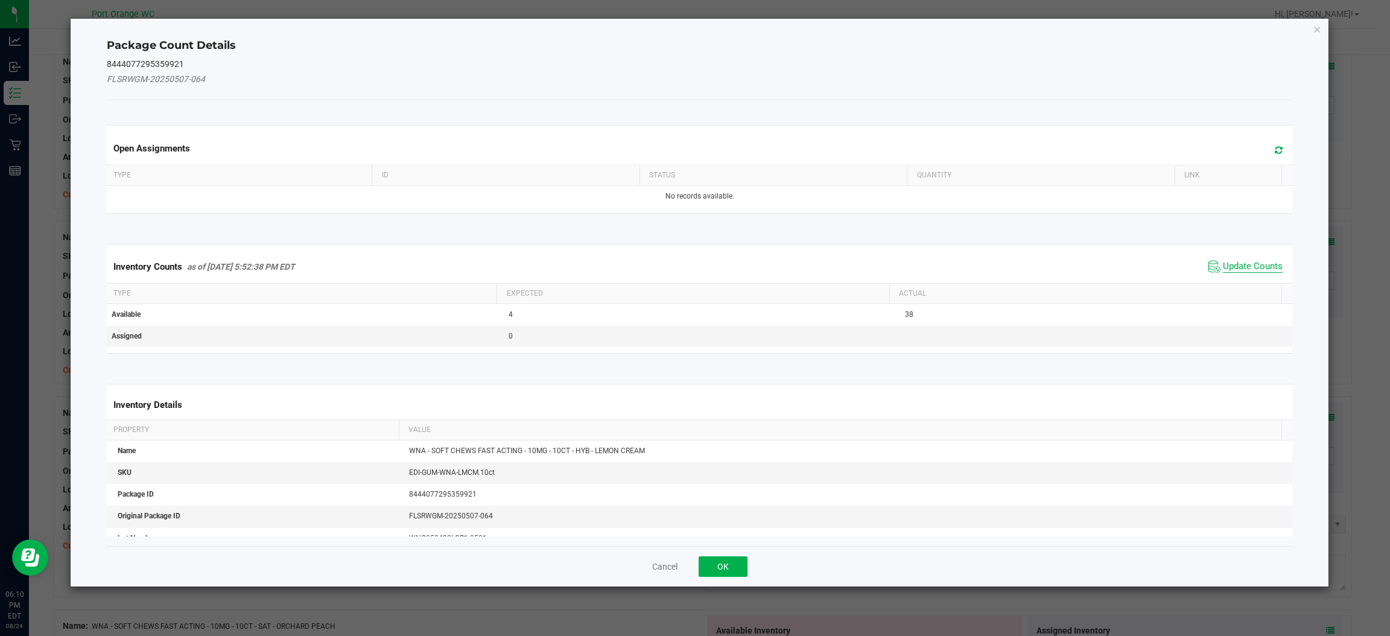
click at [1240, 263] on span "Update Counts" at bounding box center [1253, 267] width 60 height 12
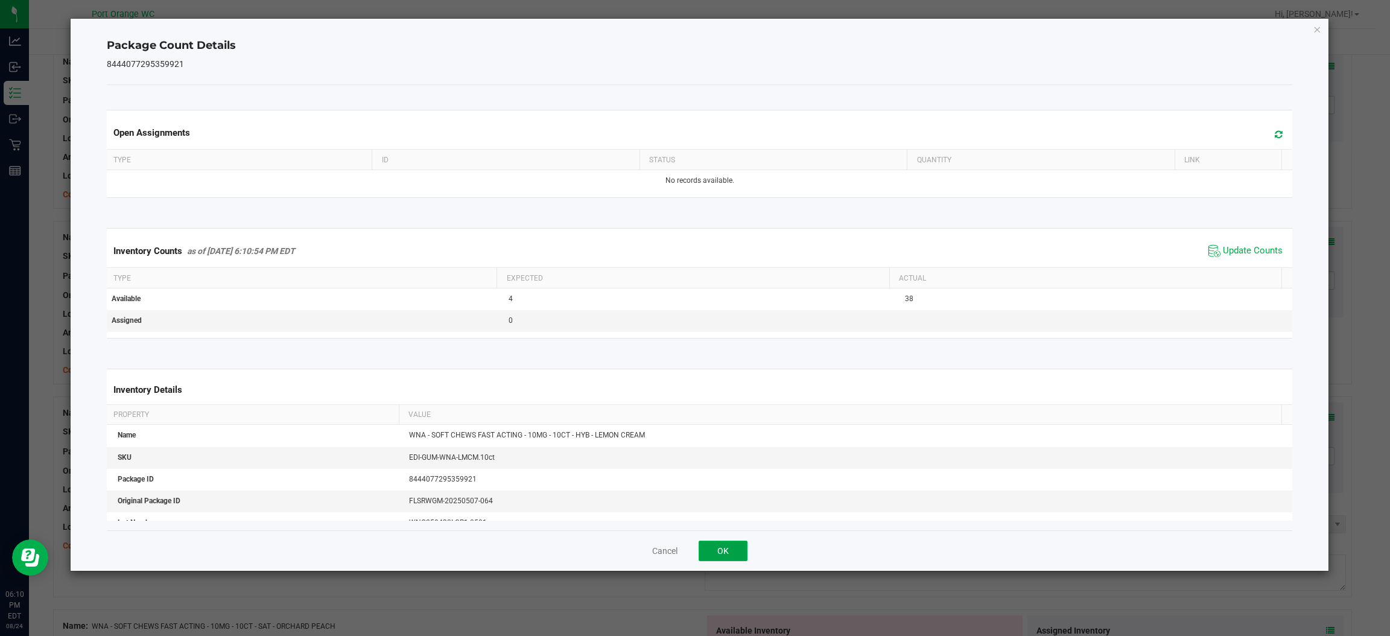
click at [722, 551] on button "OK" at bounding box center [722, 550] width 49 height 21
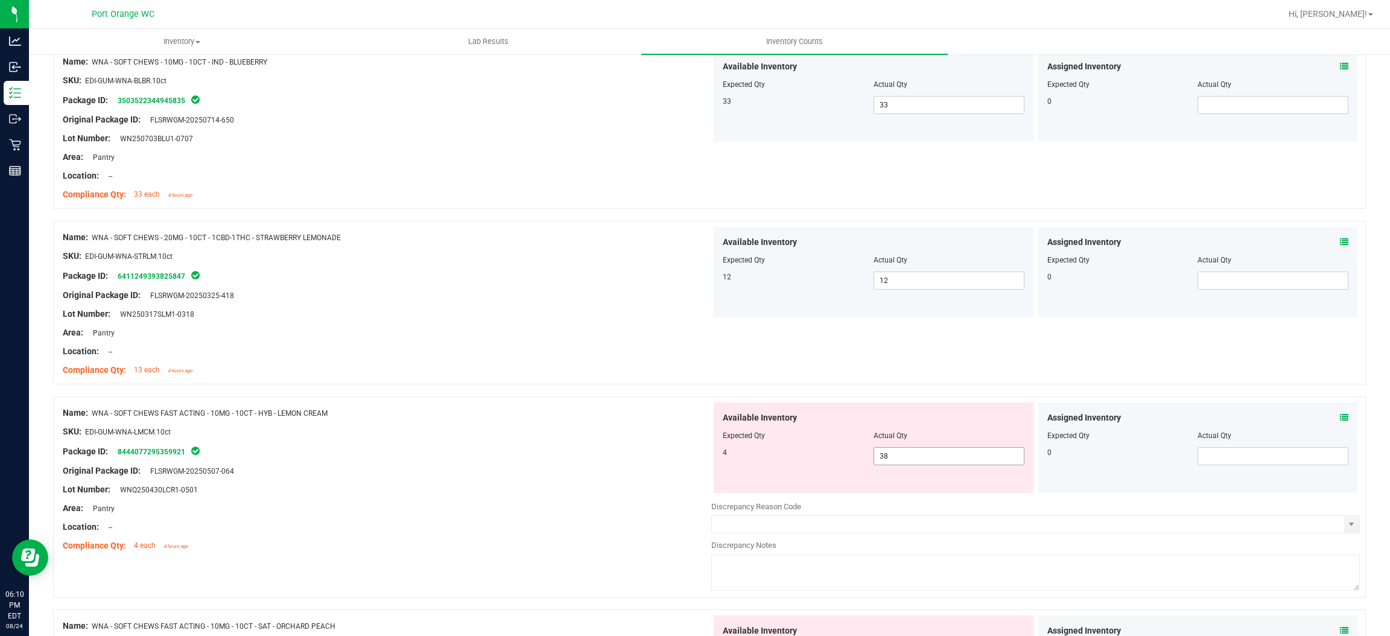
click at [914, 457] on input "38" at bounding box center [949, 456] width 150 height 17
type input "3"
type input "4"
click at [636, 450] on div "Package ID: 8444077295359921" at bounding box center [387, 451] width 648 height 14
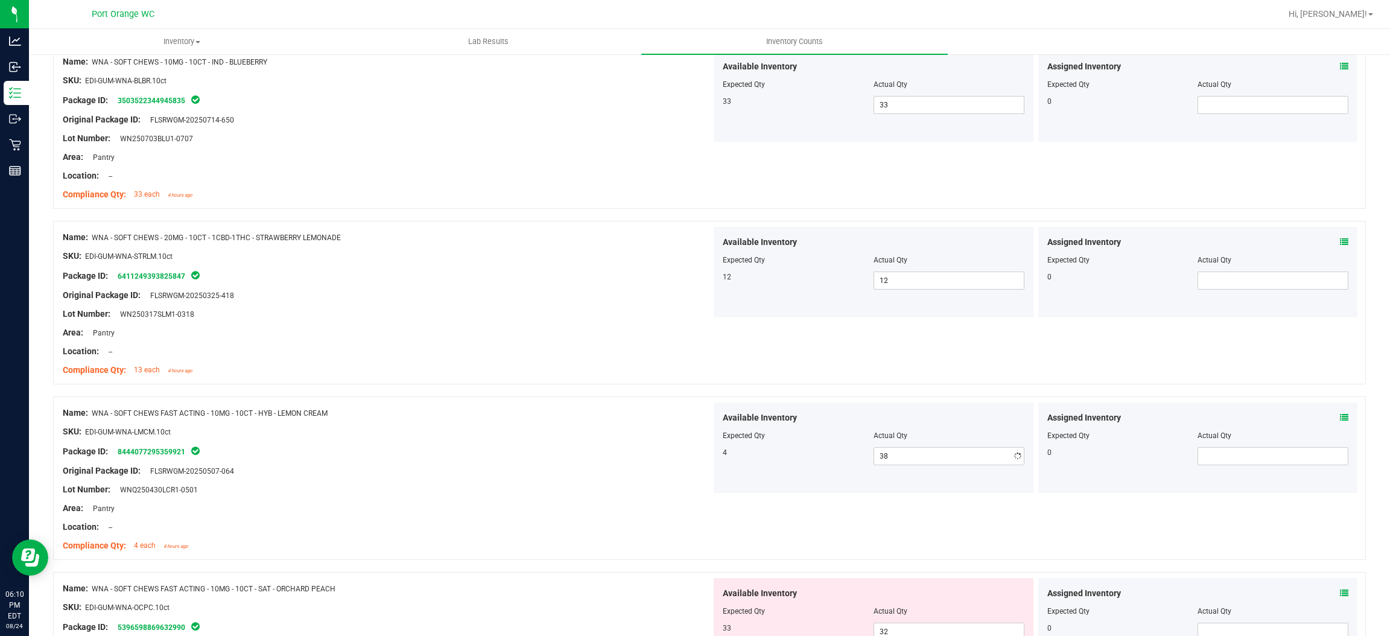
type input "4"
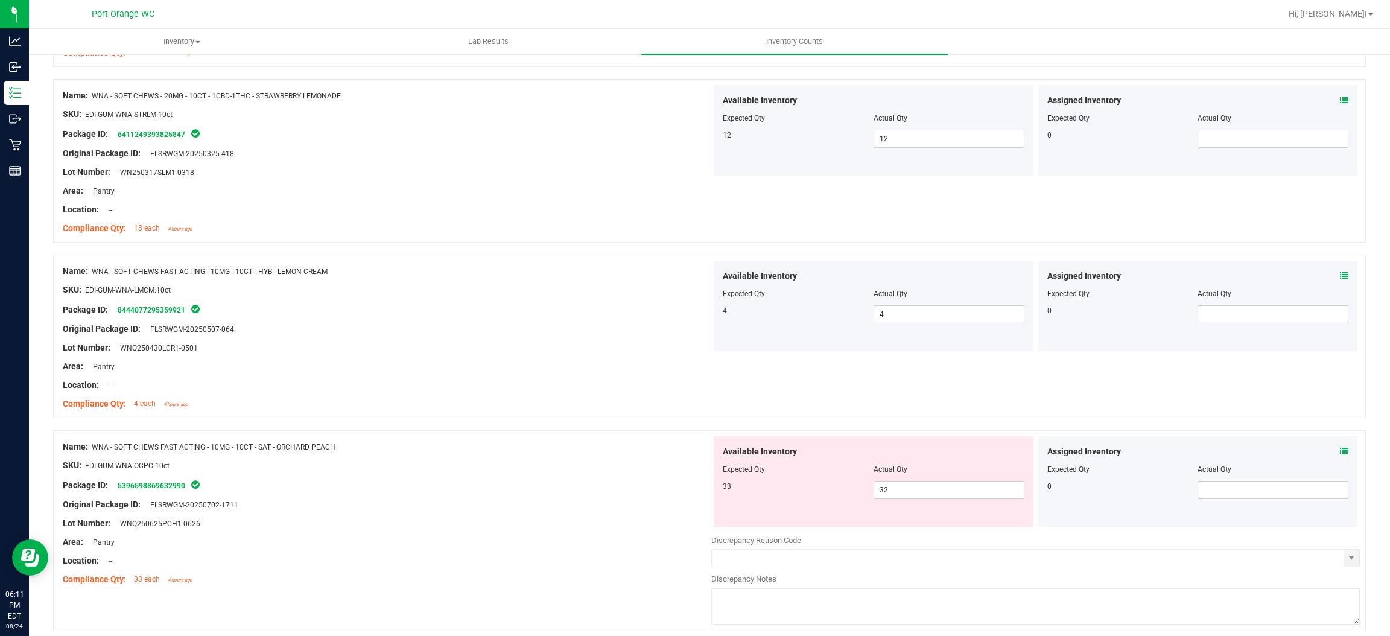
scroll to position [1394, 0]
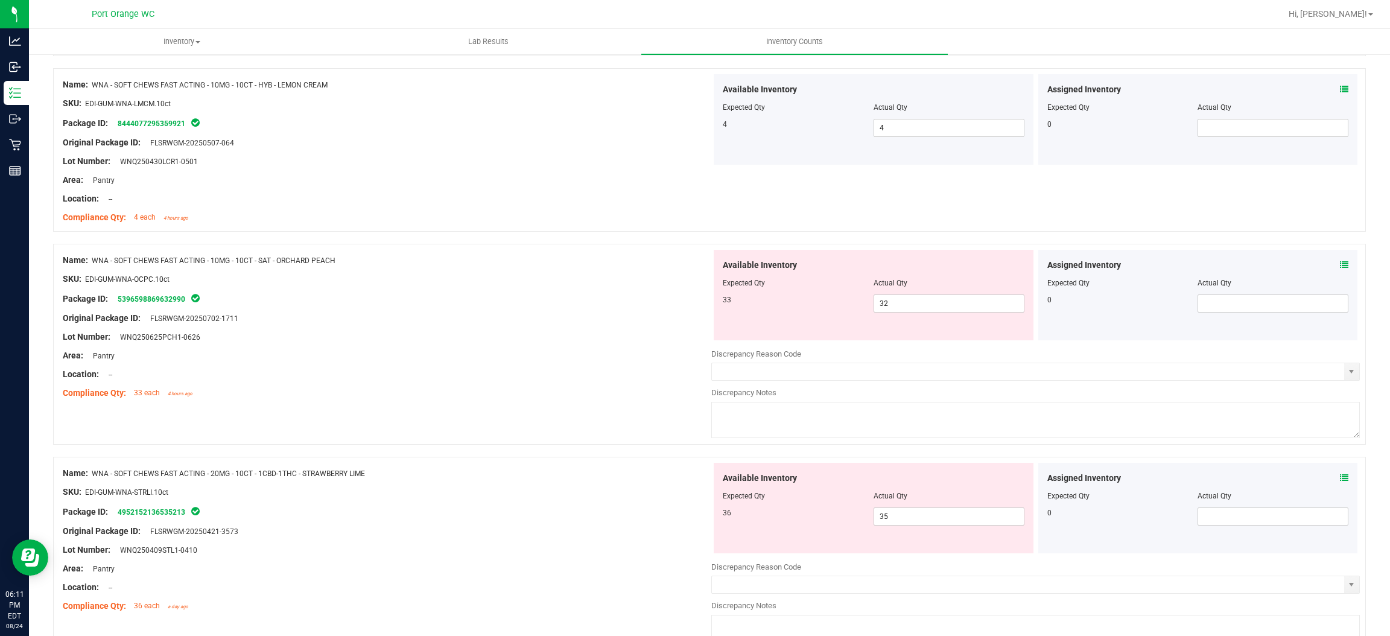
click at [1340, 265] on icon at bounding box center [1344, 265] width 8 height 8
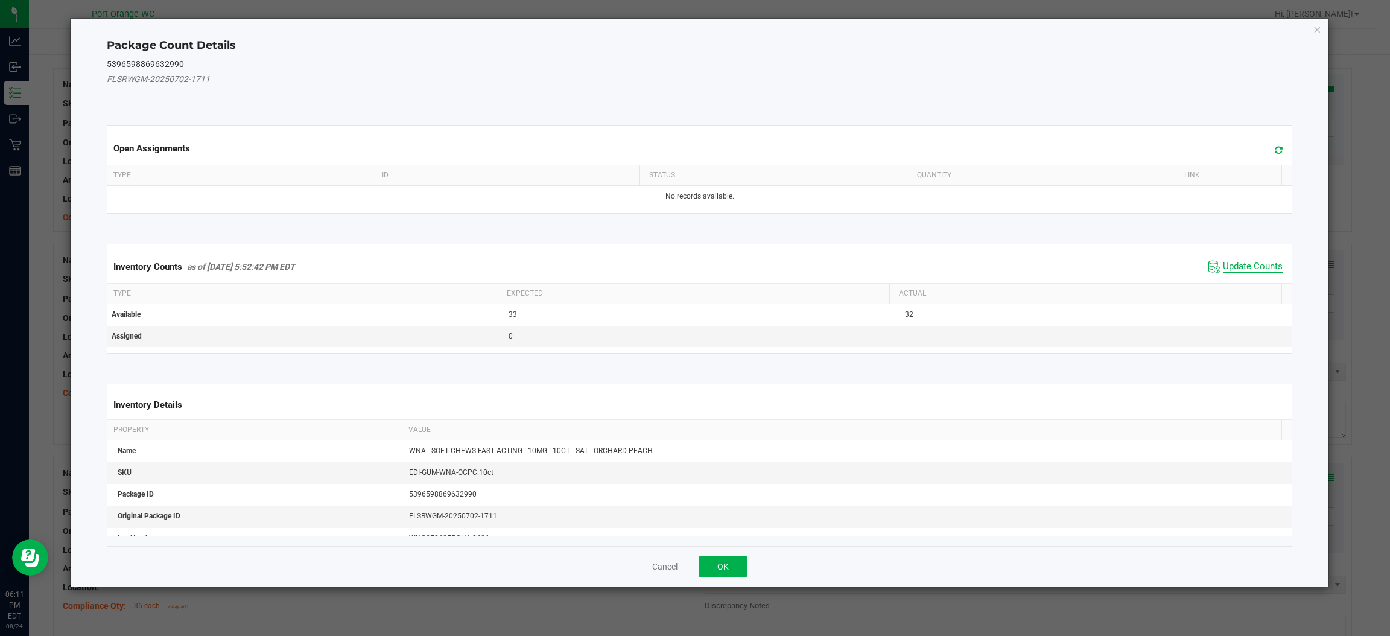
click at [1251, 265] on span "Update Counts" at bounding box center [1253, 267] width 60 height 12
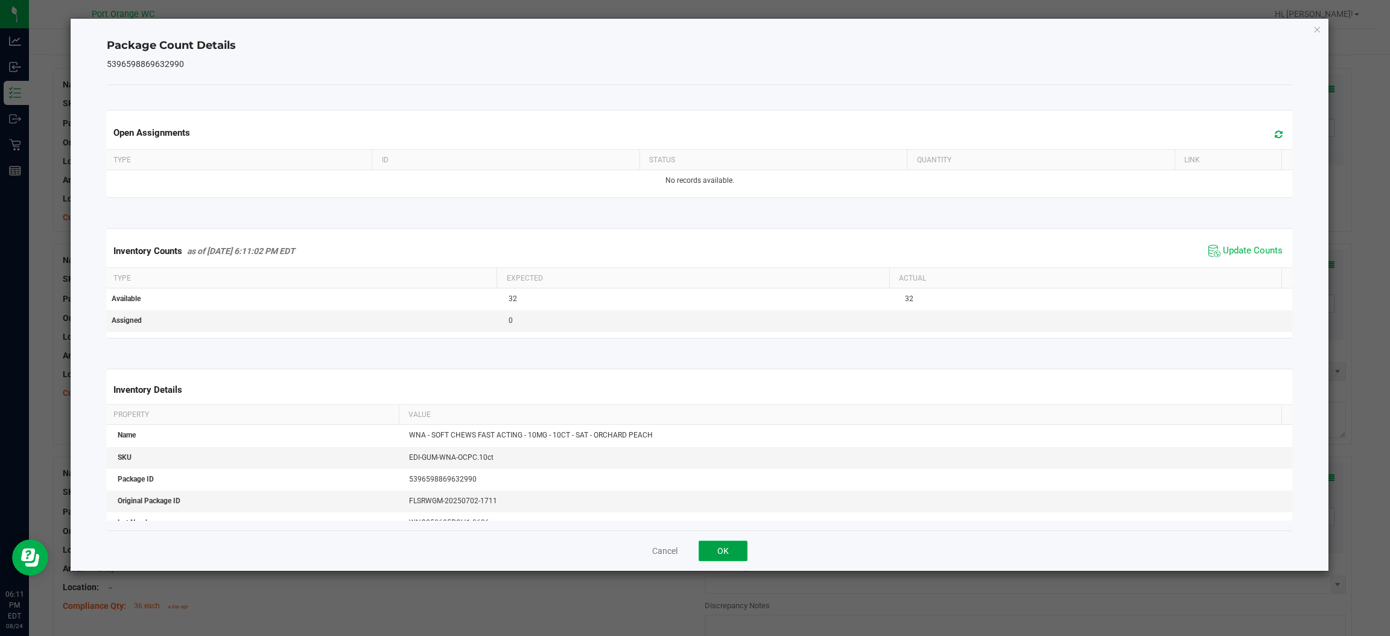
click at [700, 559] on button "OK" at bounding box center [722, 550] width 49 height 21
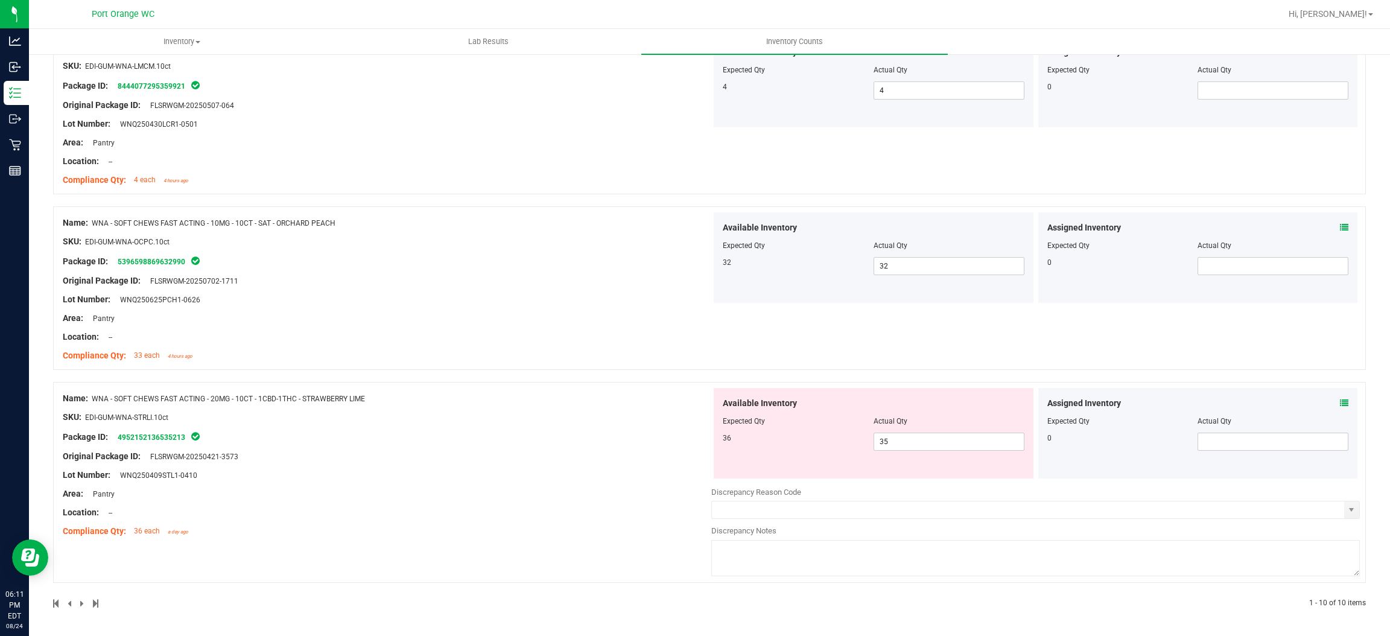
scroll to position [1428, 0]
click at [1340, 408] on icon at bounding box center [1344, 406] width 8 height 8
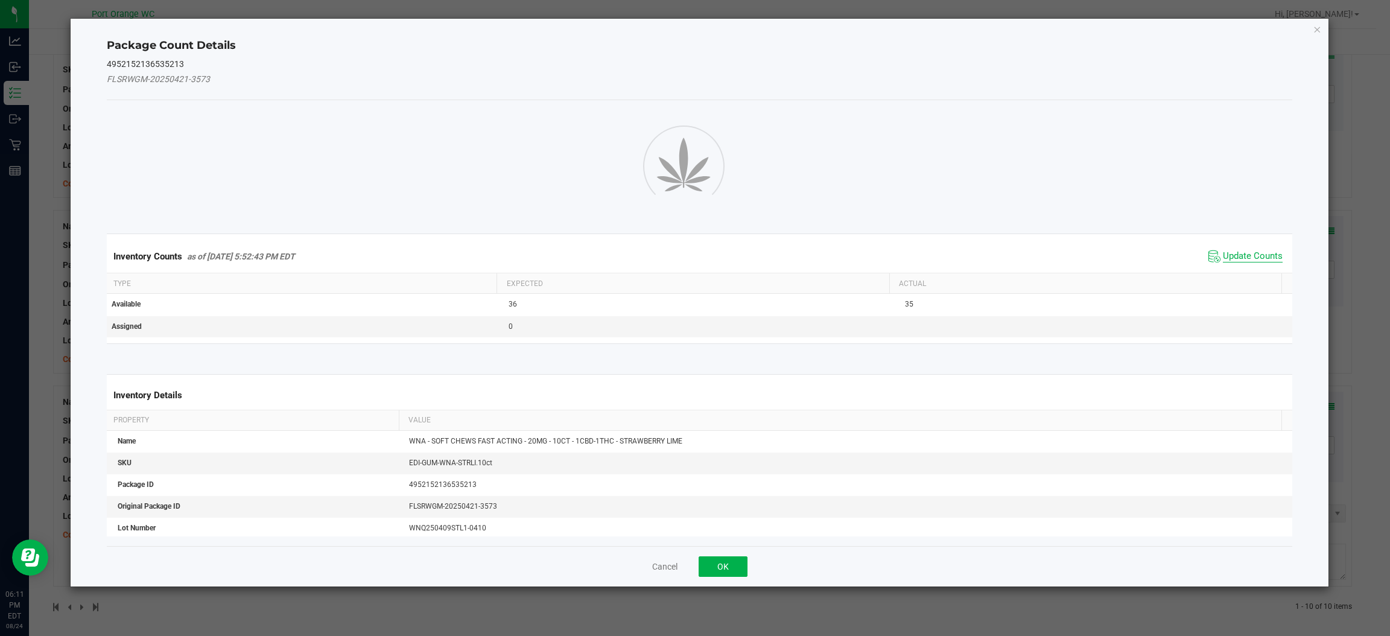
click at [1247, 250] on span "Update Counts" at bounding box center [1253, 256] width 60 height 12
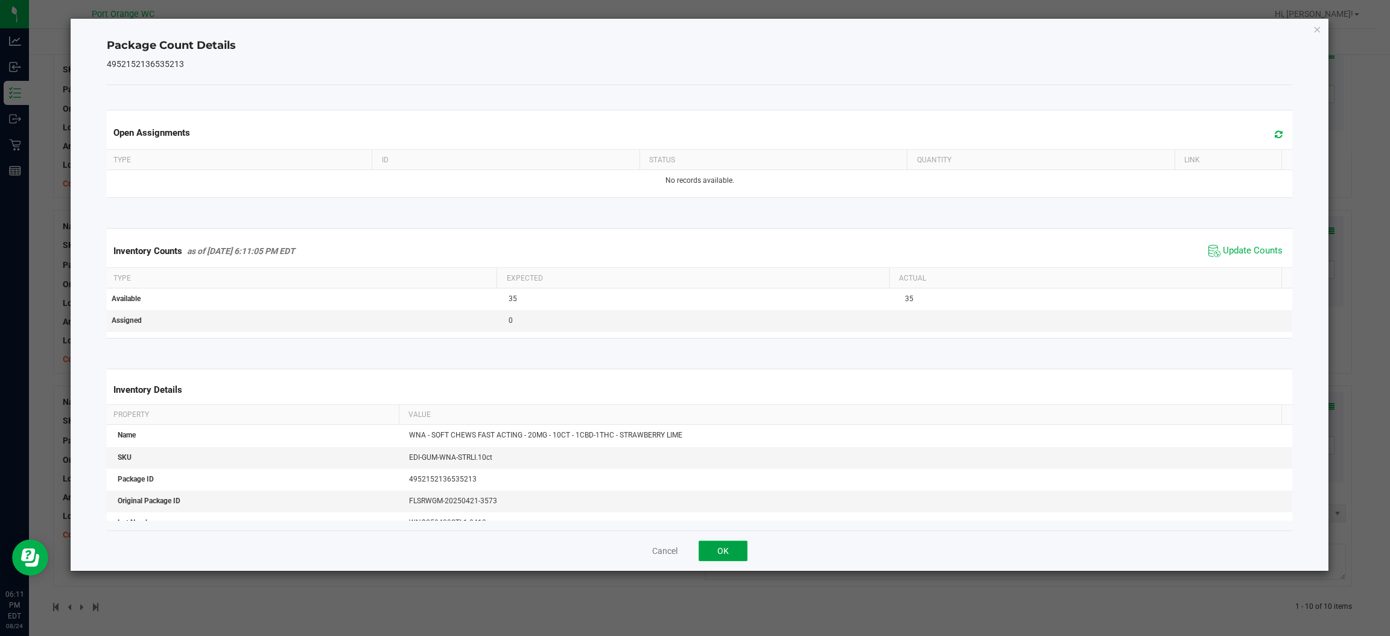
click at [745, 552] on button "OK" at bounding box center [722, 550] width 49 height 21
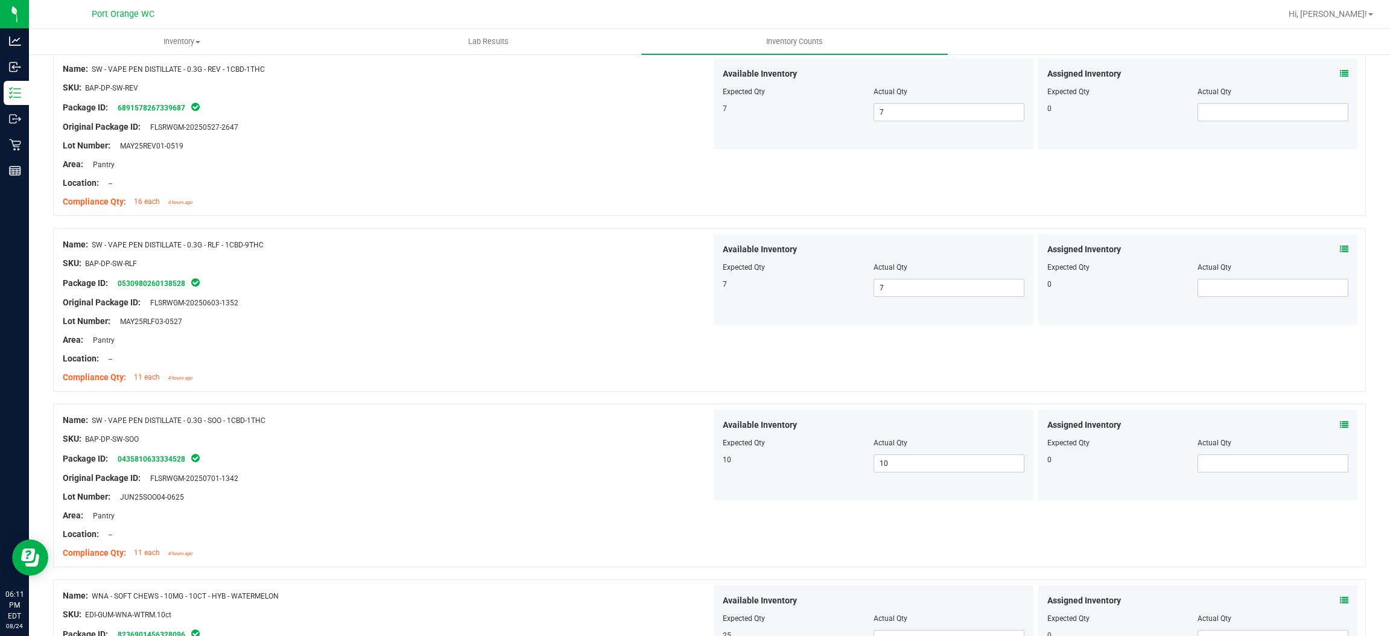
scroll to position [0, 0]
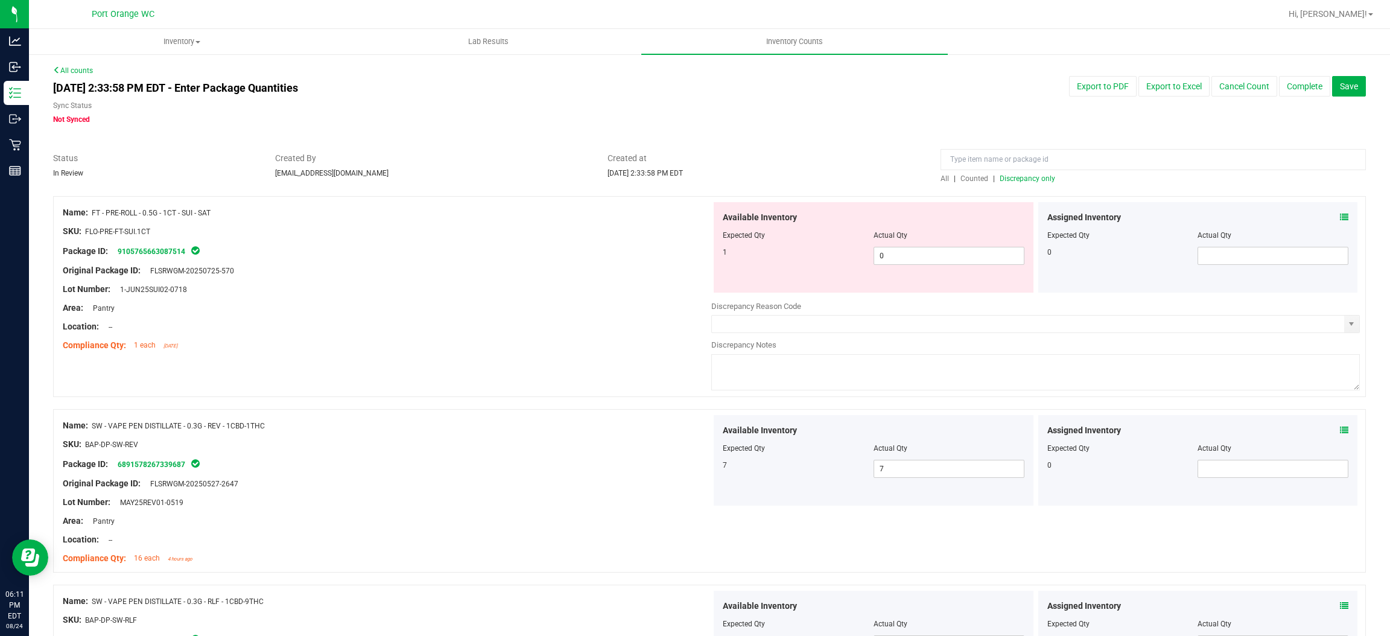
click at [1036, 176] on span "Discrepancy only" at bounding box center [1026, 178] width 55 height 8
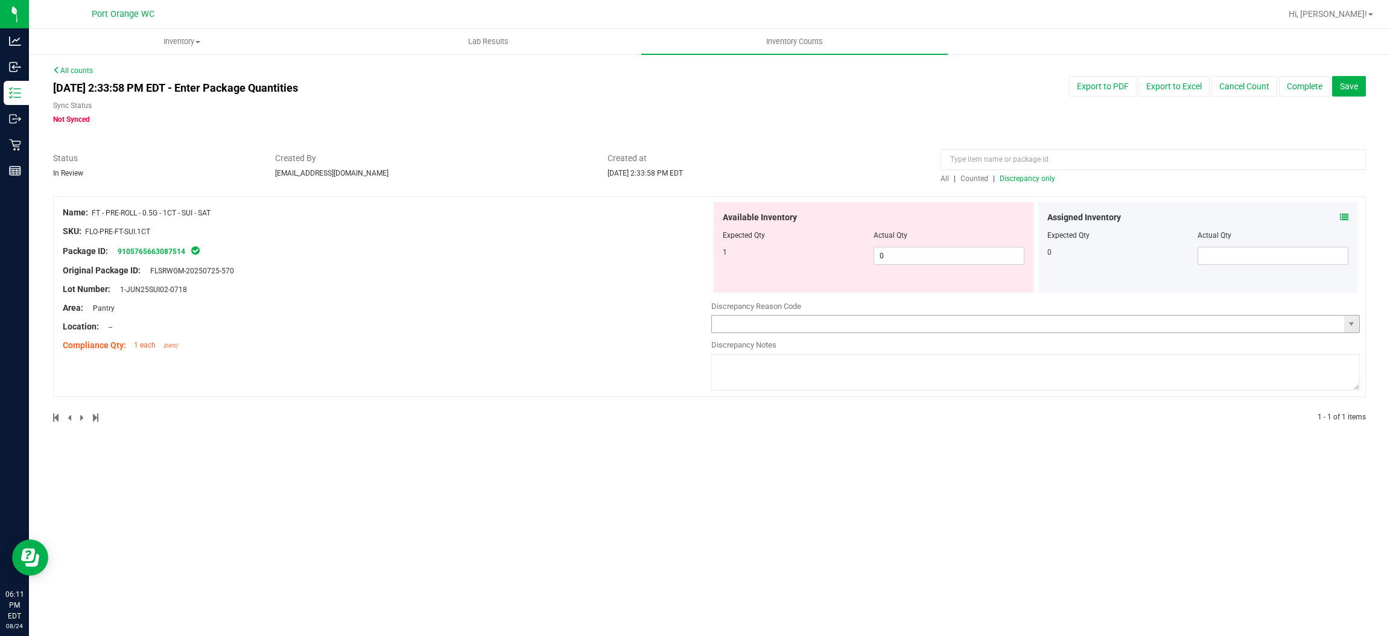
click at [916, 328] on input "text" at bounding box center [1028, 323] width 632 height 17
click at [1351, 324] on span "select" at bounding box center [1351, 324] width 10 height 10
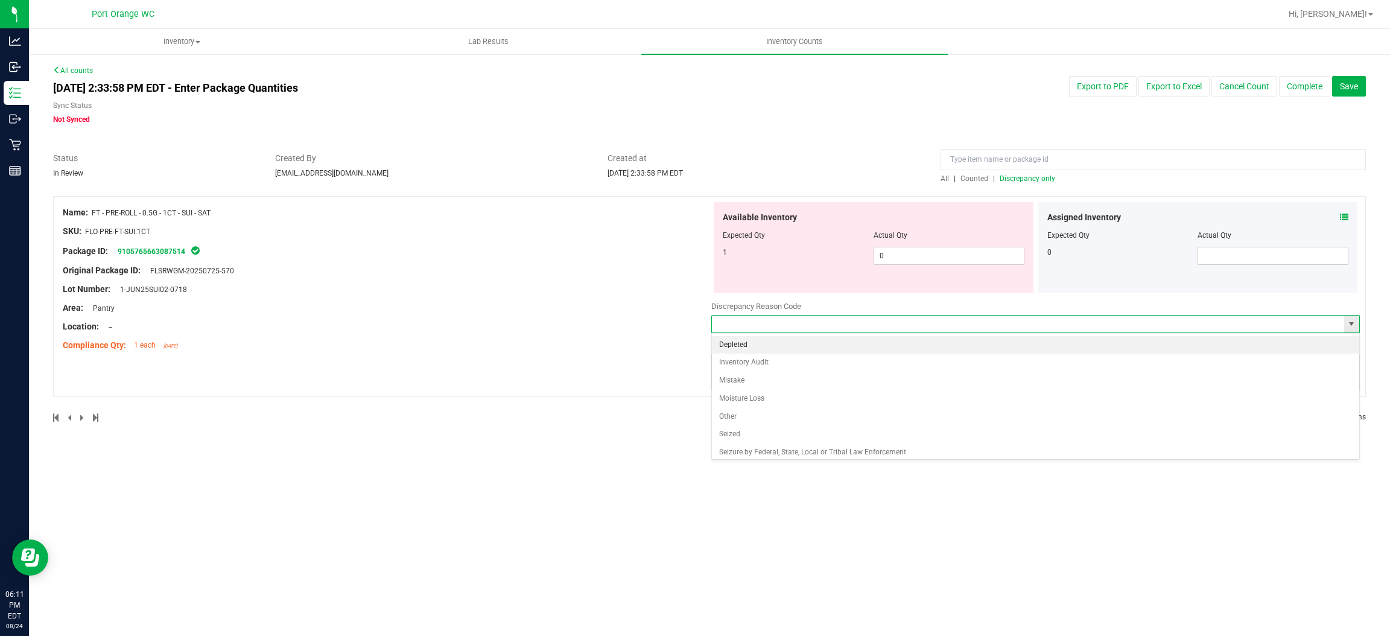
scroll to position [1, 0]
click at [790, 359] on li "Inventory Audit" at bounding box center [1035, 362] width 647 height 18
type input "Inventory Audit"
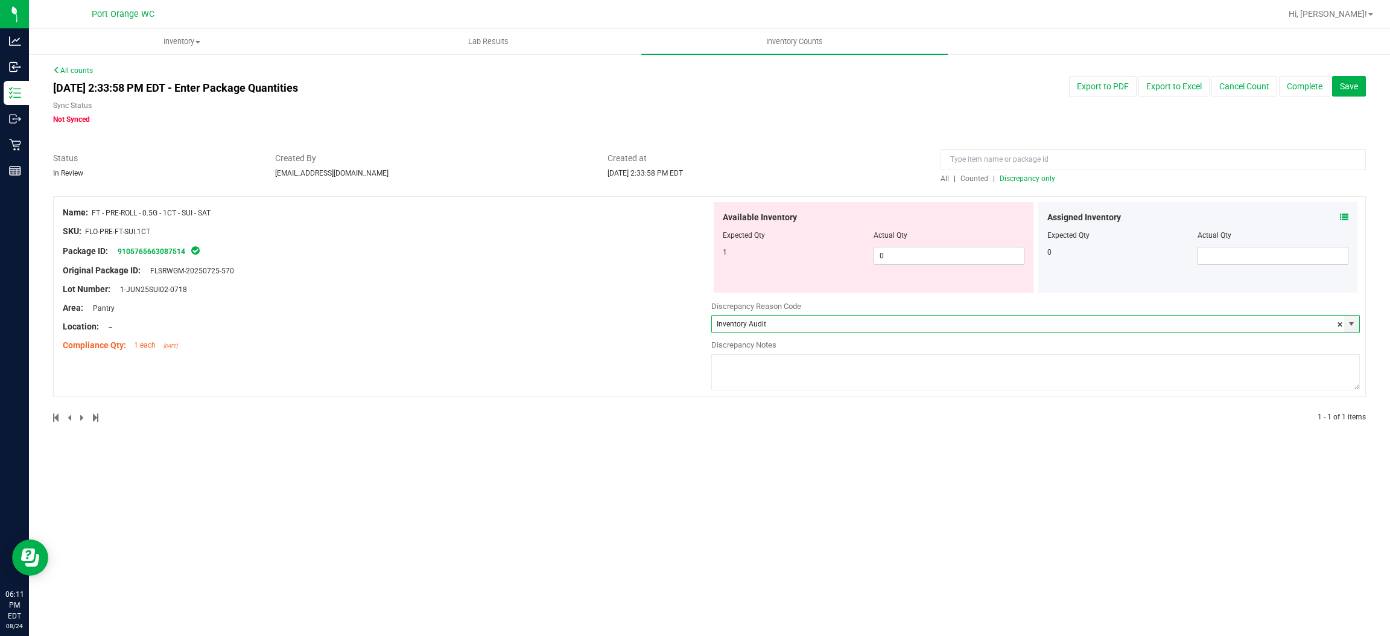
click at [801, 363] on textarea at bounding box center [1035, 372] width 648 height 36
type textarea "-1 variance at end of business"
